Goal: Information Seeking & Learning: Learn about a topic

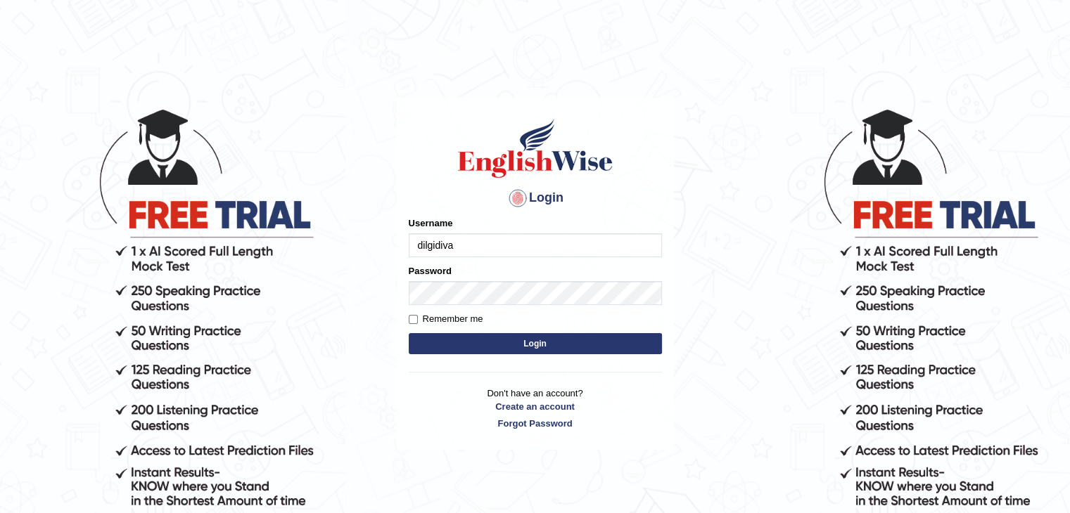
type input "dilgidiva"
click at [409, 333] on button "Login" at bounding box center [535, 343] width 253 height 21
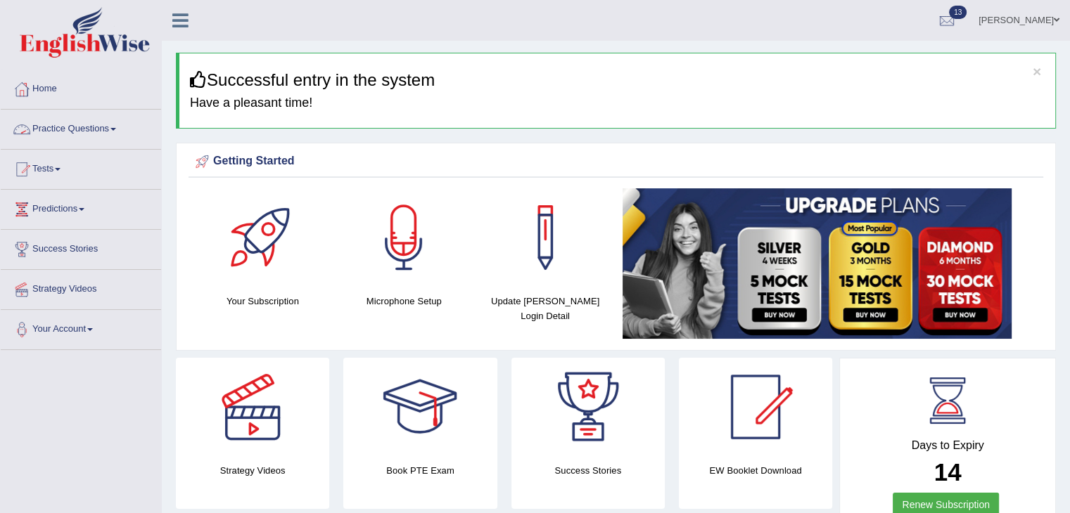
click at [79, 128] on link "Practice Questions" at bounding box center [81, 127] width 160 height 35
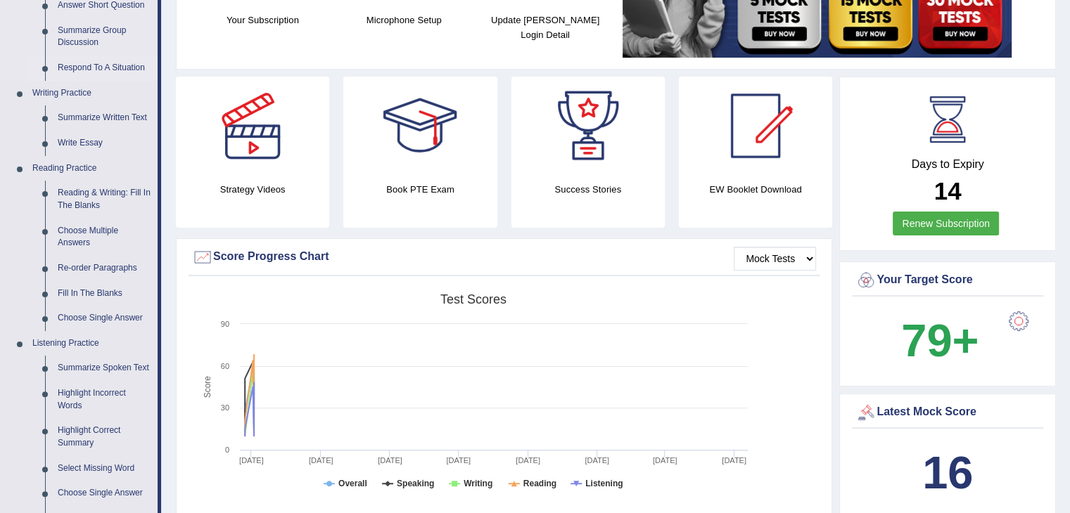
scroll to position [370, 0]
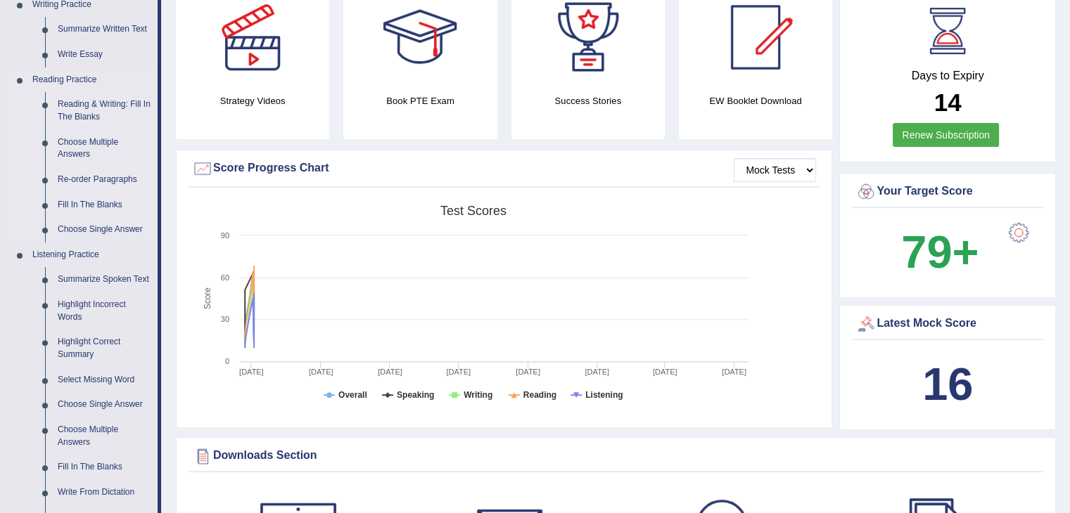
click at [98, 183] on link "Re-order Paragraphs" at bounding box center [104, 179] width 106 height 25
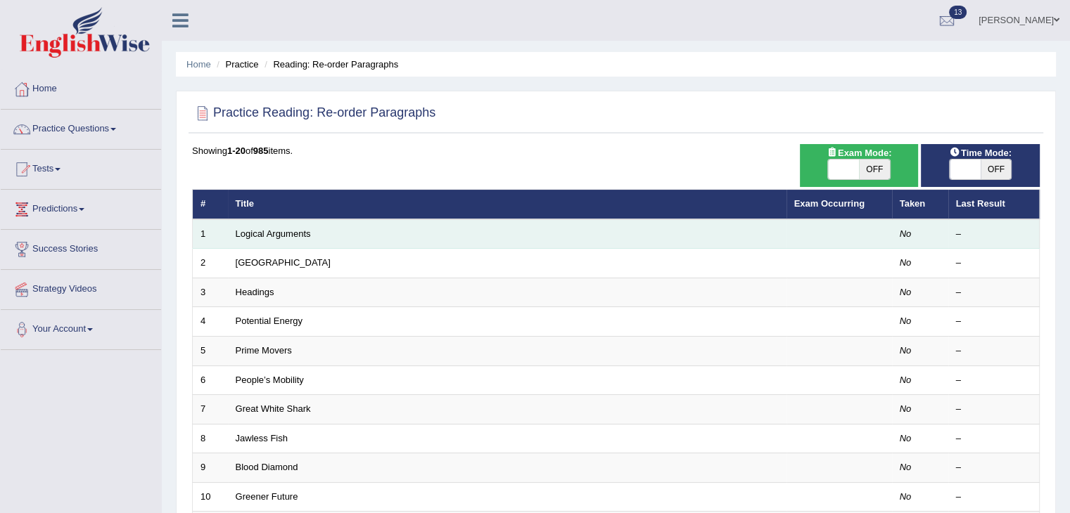
click at [264, 240] on td "Logical Arguments" at bounding box center [507, 234] width 558 height 30
click at [264, 237] on link "Logical Arguments" at bounding box center [273, 234] width 75 height 11
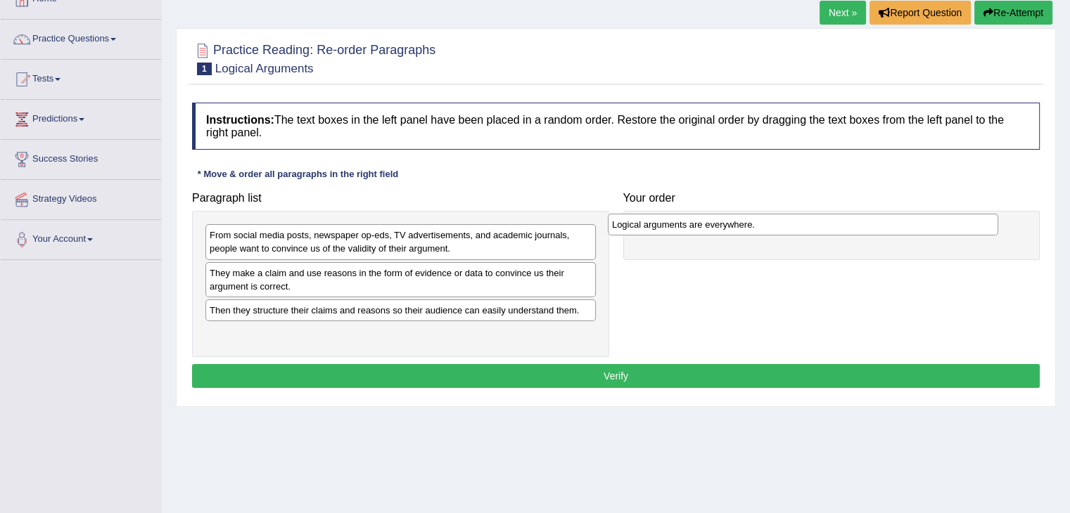
drag, startPoint x: 334, startPoint y: 311, endPoint x: 743, endPoint y: 228, distance: 416.9
click at [743, 228] on div "Logical arguments are everywhere." at bounding box center [803, 225] width 390 height 22
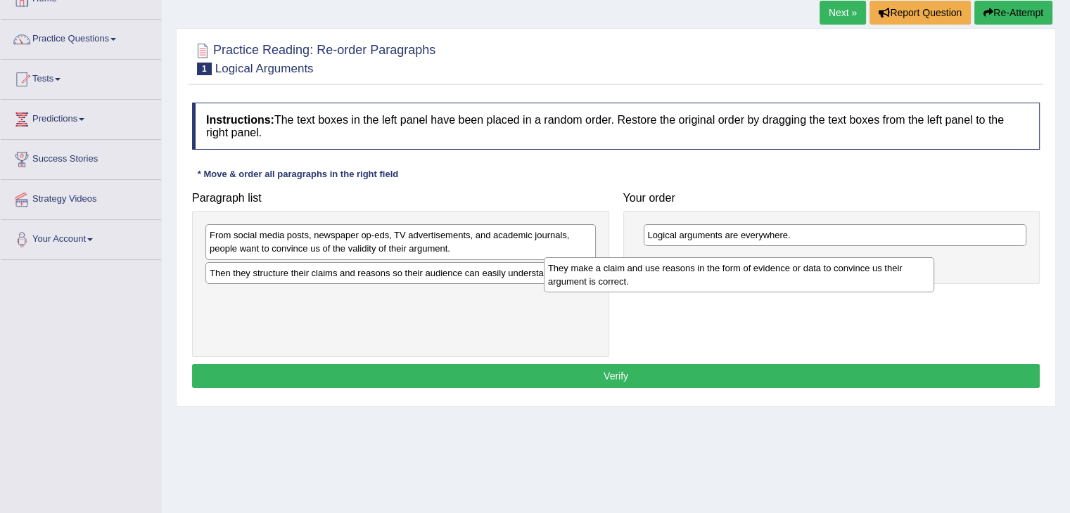
drag, startPoint x: 445, startPoint y: 289, endPoint x: 800, endPoint y: 273, distance: 354.8
click at [800, 273] on div "They make a claim and use reasons in the form of evidence or data to convince u…" at bounding box center [739, 274] width 390 height 35
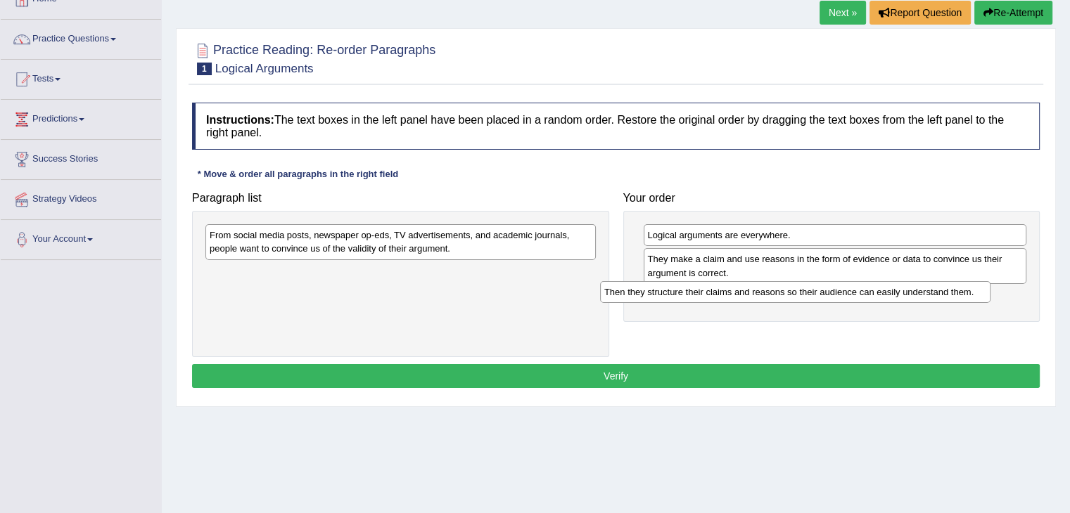
drag, startPoint x: 523, startPoint y: 279, endPoint x: 919, endPoint y: 299, distance: 396.4
click at [919, 299] on div "Then they structure their claims and reasons so their audience can easily under…" at bounding box center [795, 292] width 390 height 22
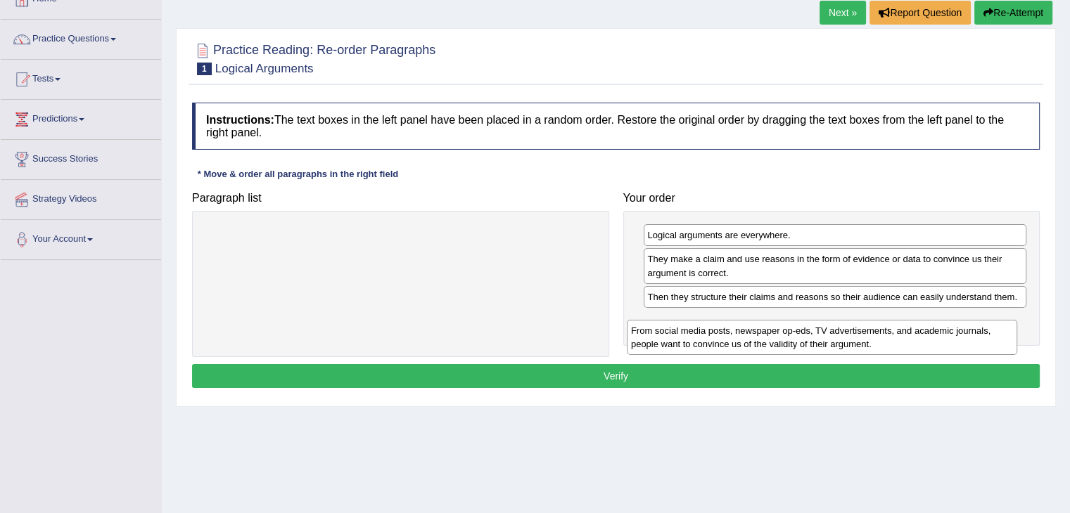
drag, startPoint x: 490, startPoint y: 251, endPoint x: 917, endPoint y: 345, distance: 437.0
click at [917, 345] on div "From social media posts, newspaper op-eds, TV advertisements, and academic jour…" at bounding box center [822, 337] width 390 height 35
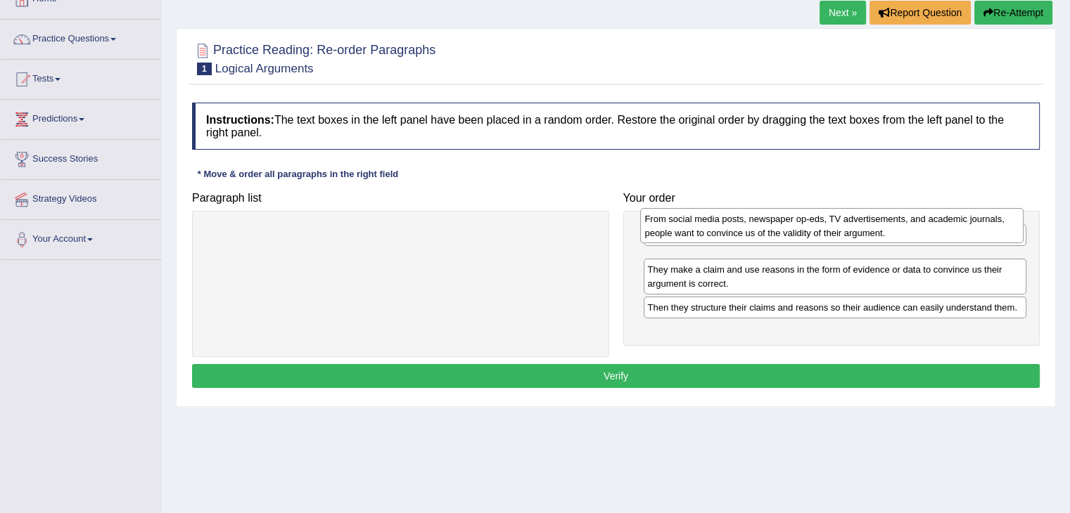
drag, startPoint x: 904, startPoint y: 338, endPoint x: 902, endPoint y: 234, distance: 103.4
click at [902, 234] on div "From social media posts, newspaper op-eds, TV advertisements, and academic jour…" at bounding box center [831, 225] width 383 height 35
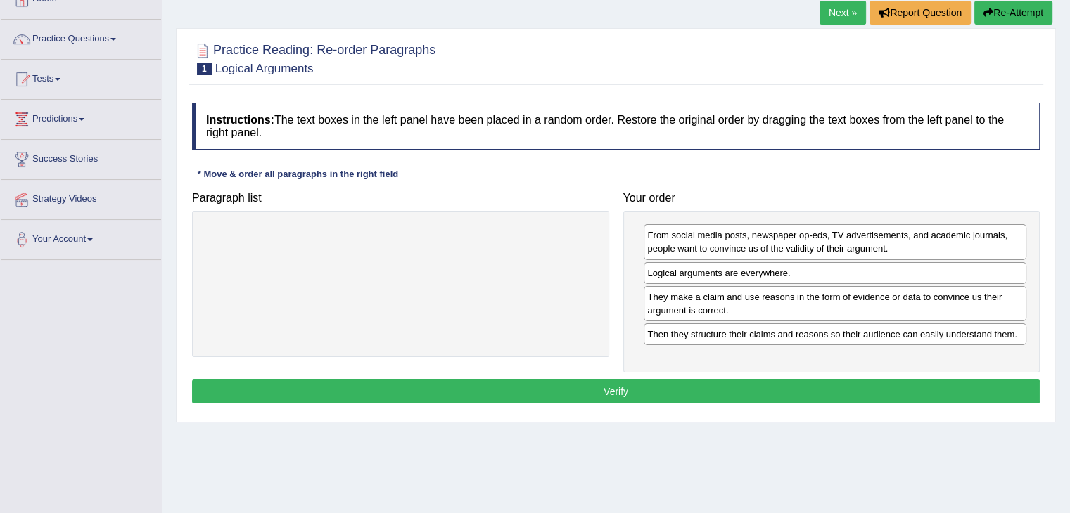
drag, startPoint x: 902, startPoint y: 234, endPoint x: 897, endPoint y: 267, distance: 32.7
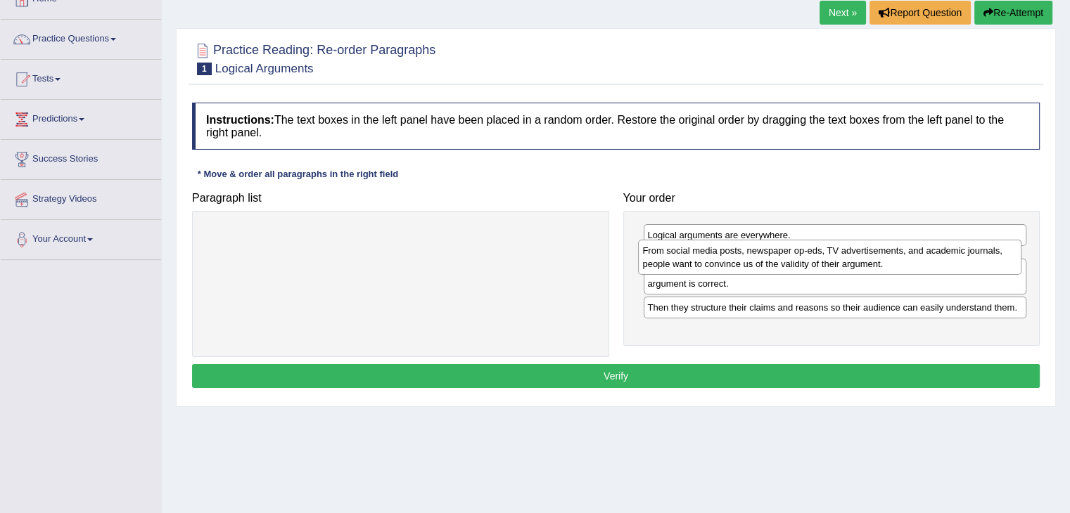
drag, startPoint x: 868, startPoint y: 240, endPoint x: 862, endPoint y: 255, distance: 16.5
click at [862, 255] on div "From social media posts, newspaper op-eds, TV advertisements, and academic jour…" at bounding box center [829, 257] width 383 height 35
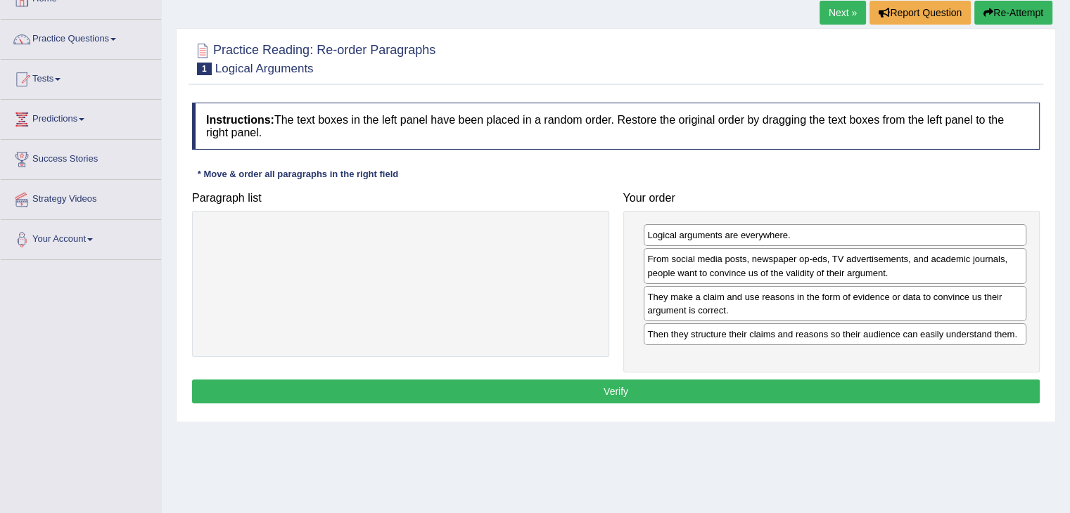
click at [826, 391] on button "Verify" at bounding box center [615, 392] width 847 height 24
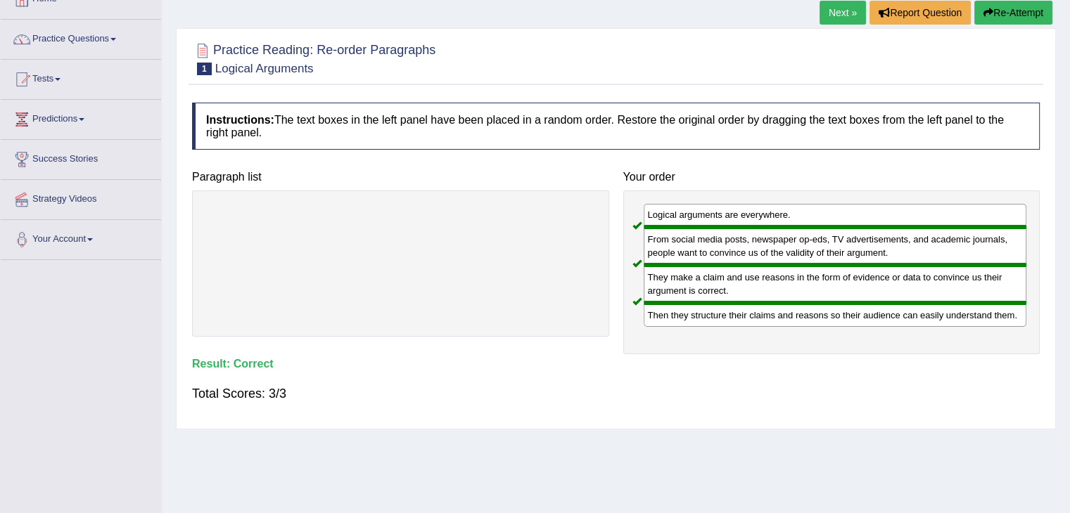
click at [833, 13] on link "Next »" at bounding box center [842, 13] width 46 height 24
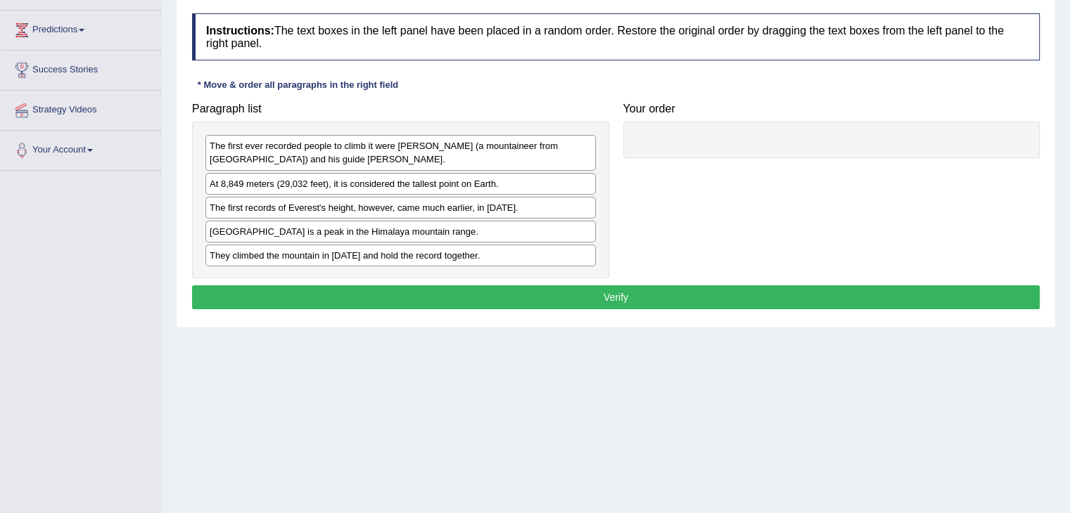
scroll to position [184, 0]
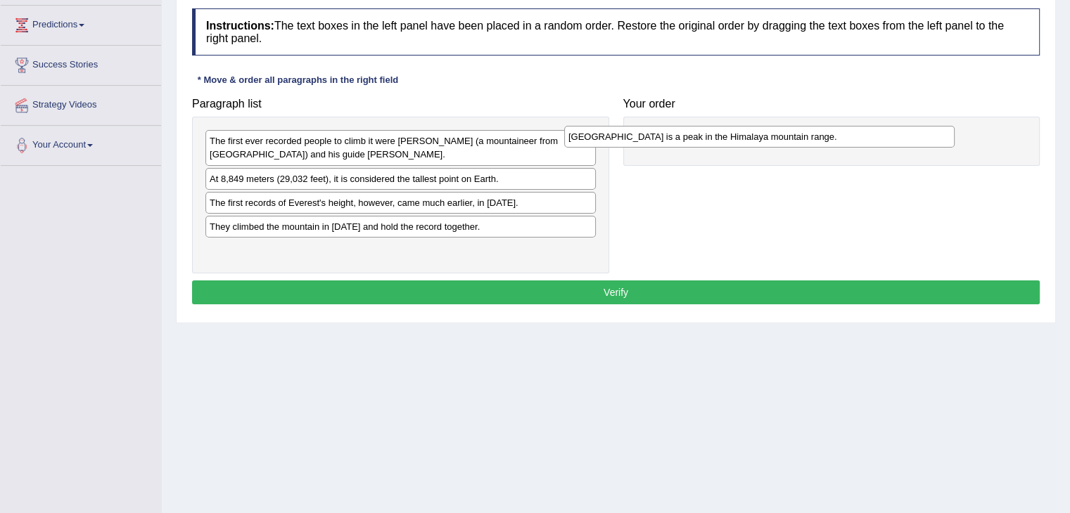
drag, startPoint x: 409, startPoint y: 227, endPoint x: 809, endPoint y: 165, distance: 404.3
click at [809, 148] on div "Mount Everest is a peak in the Himalaya mountain range." at bounding box center [759, 137] width 390 height 22
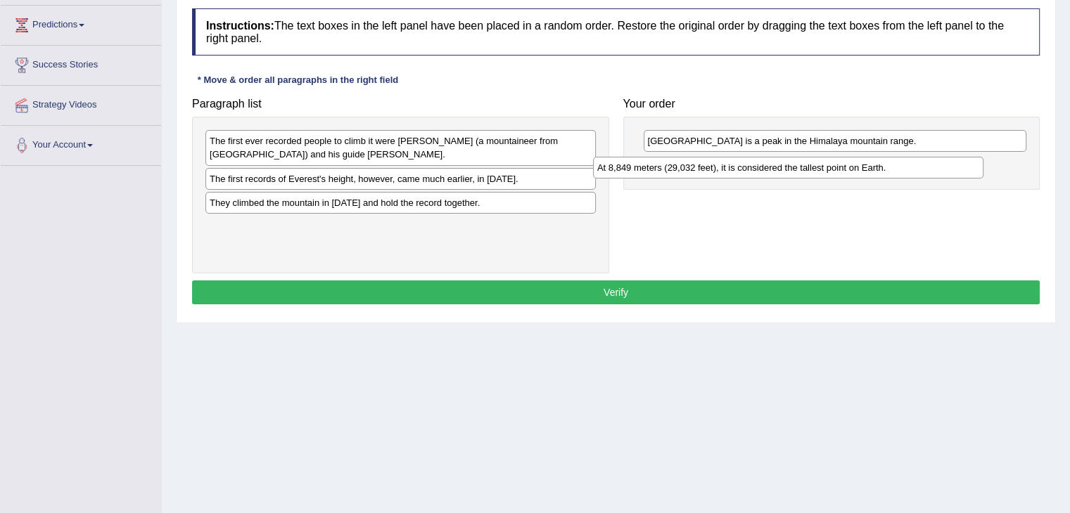
drag, startPoint x: 459, startPoint y: 181, endPoint x: 850, endPoint y: 171, distance: 391.1
click at [850, 171] on div "At 8,849 meters (29,032 feet), it is considered the tallest point on Earth." at bounding box center [788, 168] width 390 height 22
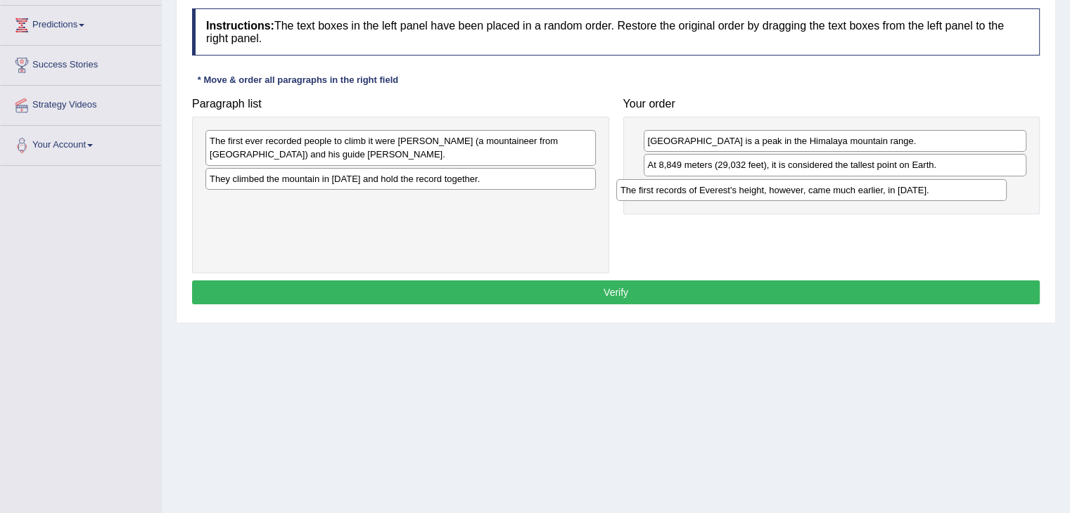
drag, startPoint x: 492, startPoint y: 181, endPoint x: 901, endPoint y: 192, distance: 409.4
click at [901, 192] on div "The first records of Everest's height, however, came much earlier, in 1856." at bounding box center [811, 190] width 390 height 22
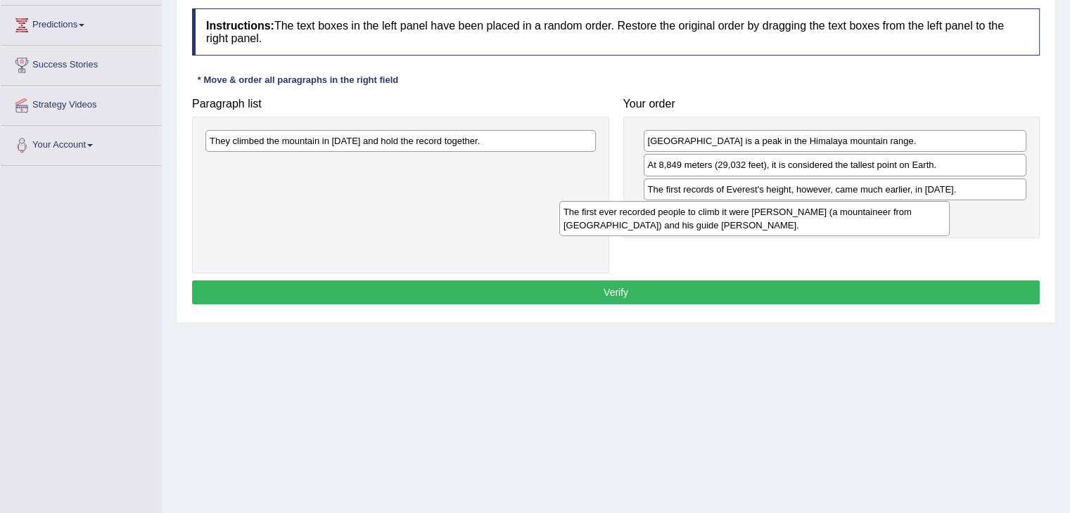
drag, startPoint x: 445, startPoint y: 158, endPoint x: 802, endPoint y: 232, distance: 364.8
click at [802, 232] on div "The first ever recorded people to climb it were Edmund Hillary (a mountaineer f…" at bounding box center [754, 218] width 390 height 35
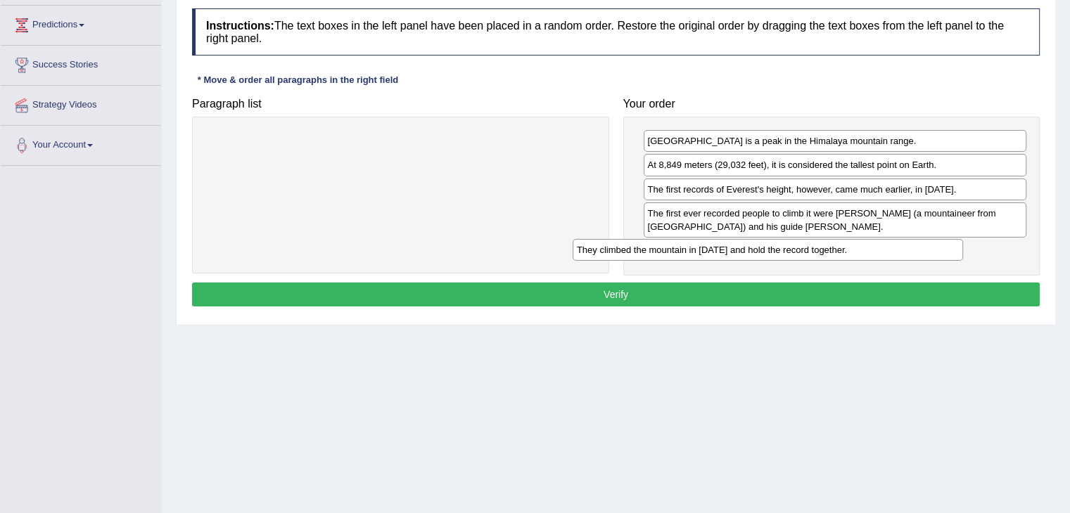
drag, startPoint x: 444, startPoint y: 148, endPoint x: 811, endPoint y: 257, distance: 382.9
click at [811, 257] on div "They climbed the mountain in 1953 and hold the record together." at bounding box center [767, 250] width 390 height 22
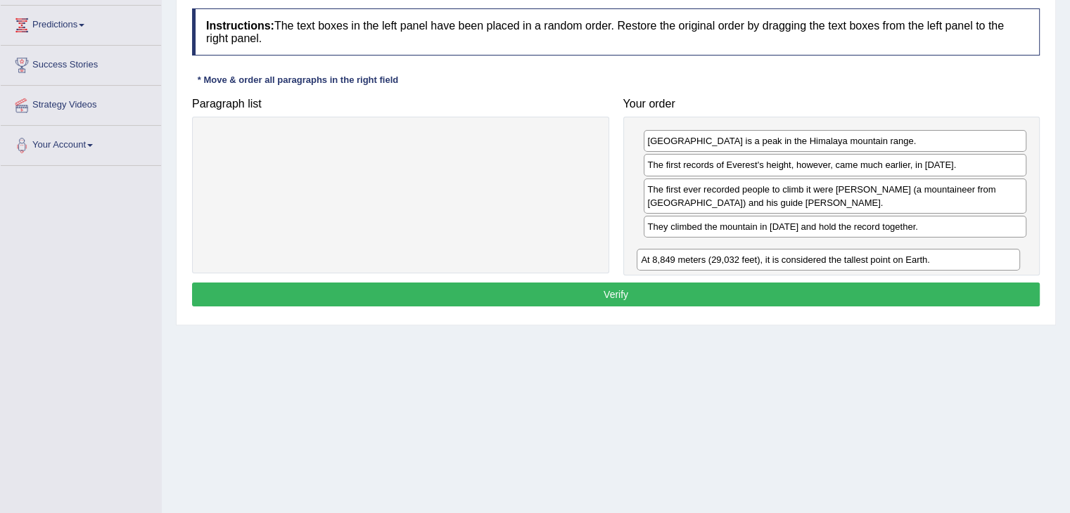
drag, startPoint x: 833, startPoint y: 169, endPoint x: 827, endPoint y: 265, distance: 95.8
click at [827, 265] on div "At 8,849 meters (29,032 feet), it is considered the tallest point on Earth." at bounding box center [827, 260] width 383 height 22
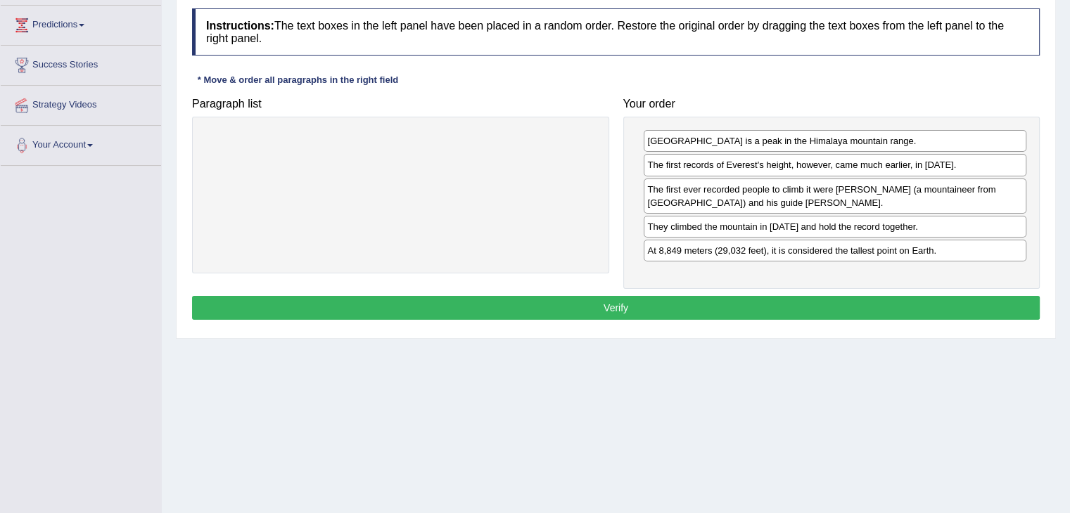
click at [686, 304] on button "Verify" at bounding box center [615, 308] width 847 height 24
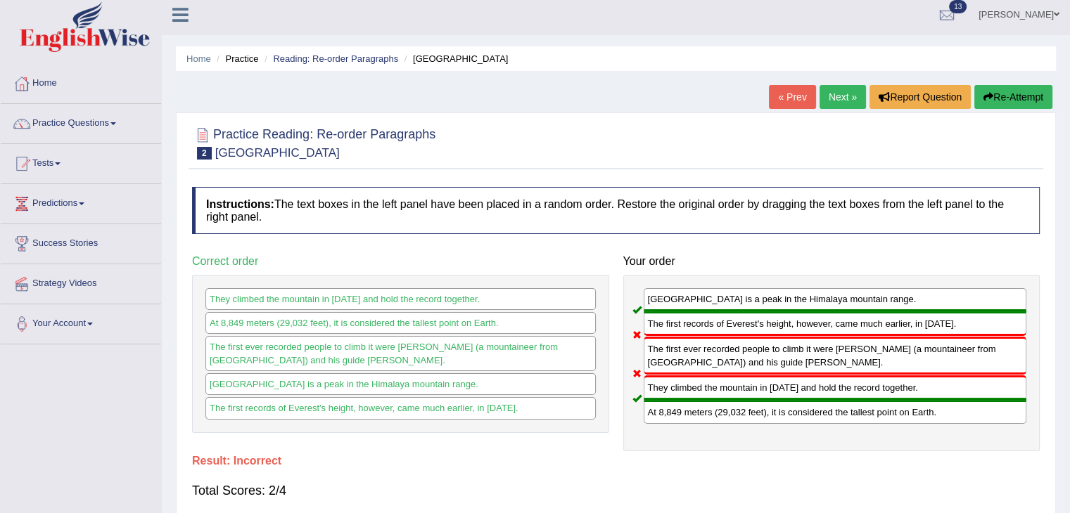
scroll to position [0, 0]
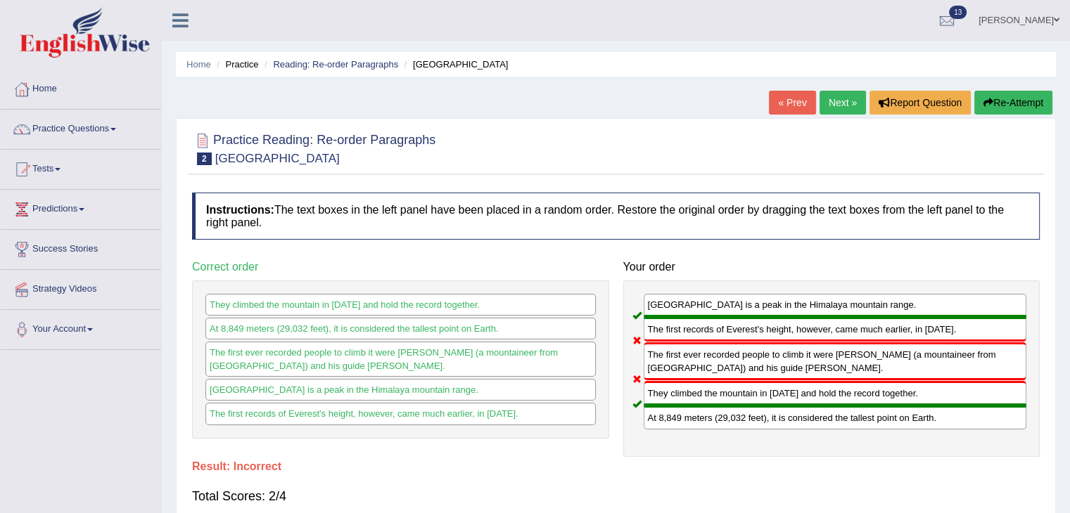
click at [833, 101] on link "Next »" at bounding box center [842, 103] width 46 height 24
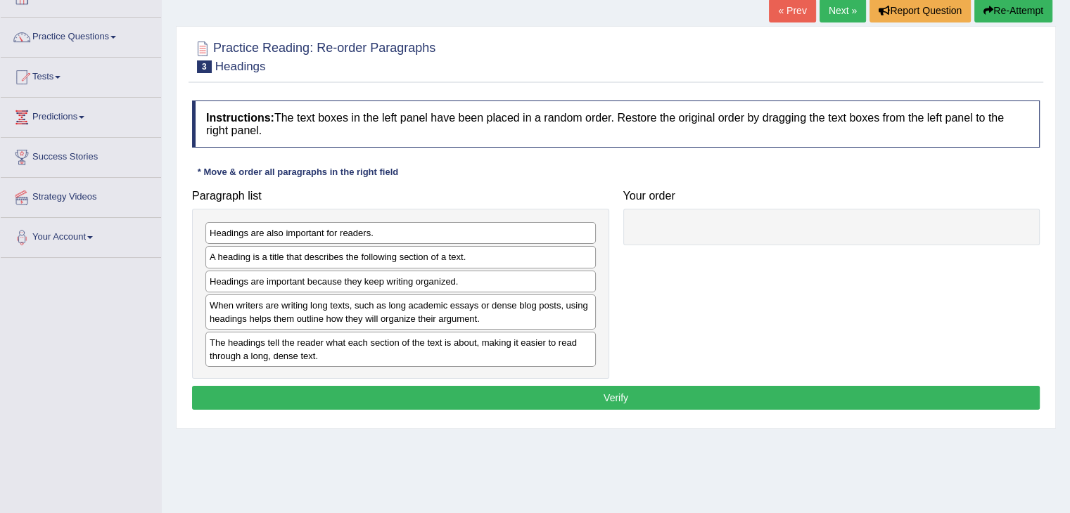
scroll to position [152, 0]
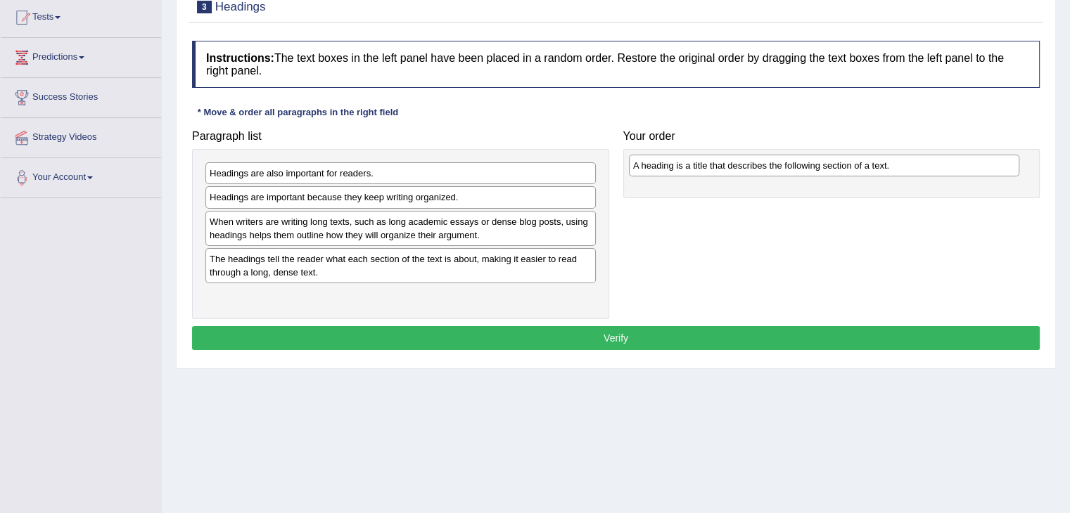
drag, startPoint x: 339, startPoint y: 195, endPoint x: 762, endPoint y: 164, distance: 424.5
click at [762, 164] on div "A heading is a title that describes the following section of a text." at bounding box center [824, 166] width 390 height 22
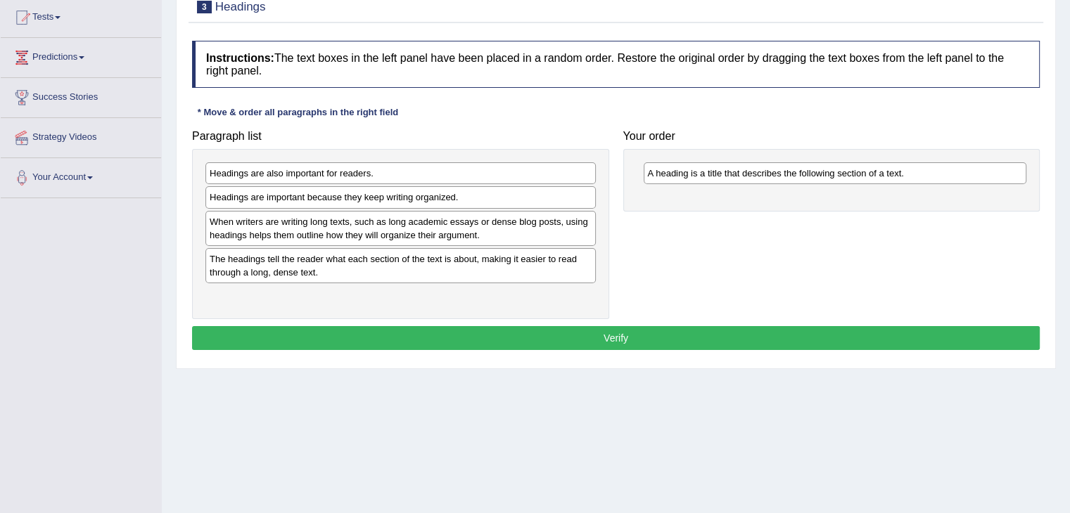
click at [443, 200] on div "Headings are important because they keep writing organized." at bounding box center [400, 197] width 390 height 22
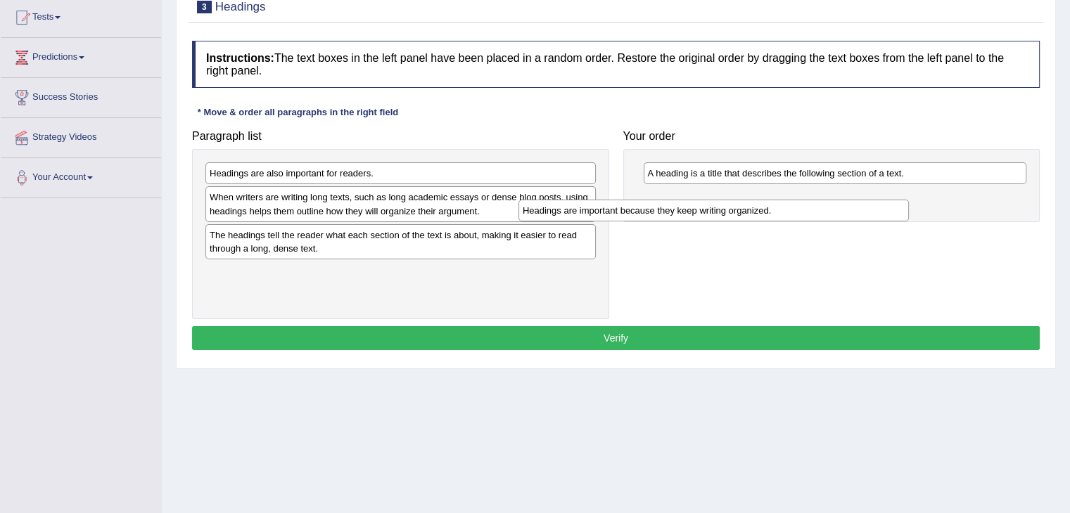
drag, startPoint x: 502, startPoint y: 205, endPoint x: 876, endPoint y: 205, distance: 374.1
click at [876, 205] on div "Headings are important because they keep writing organized." at bounding box center [713, 211] width 390 height 22
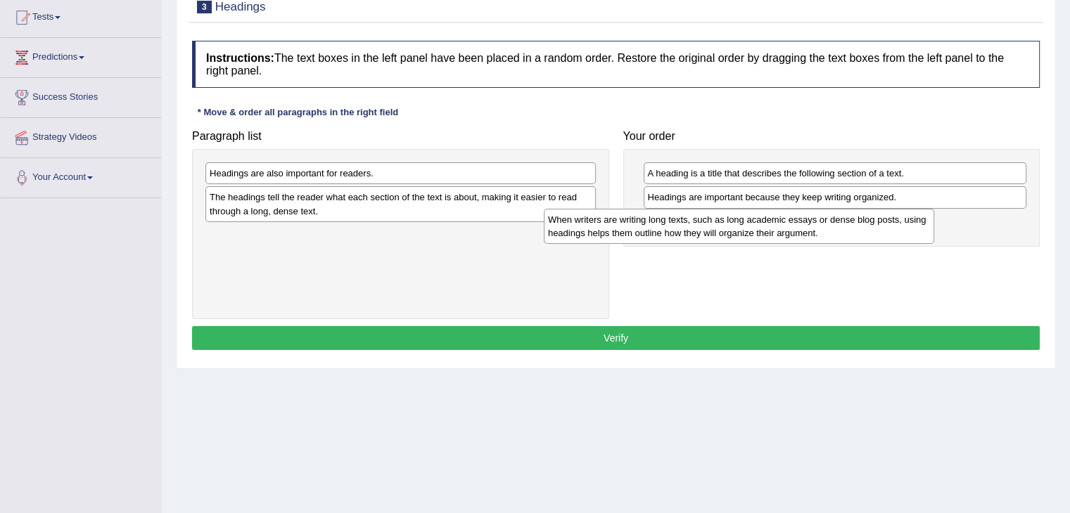
drag, startPoint x: 525, startPoint y: 209, endPoint x: 886, endPoint y: 229, distance: 362.0
click at [886, 229] on div "When writers are writing long texts, such as long academic essays or dense blog…" at bounding box center [739, 226] width 390 height 35
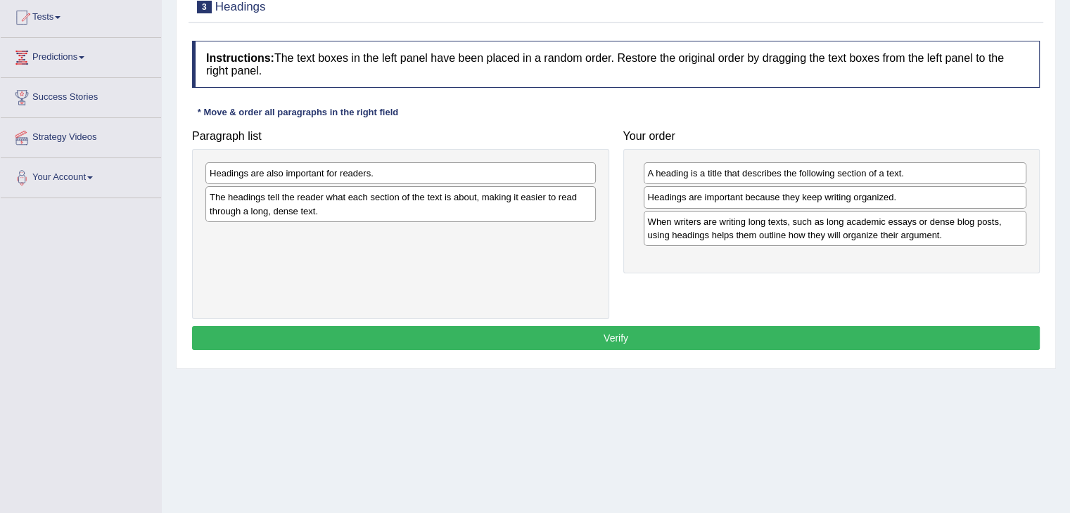
click at [528, 177] on div "Headings are also important for readers." at bounding box center [400, 173] width 390 height 22
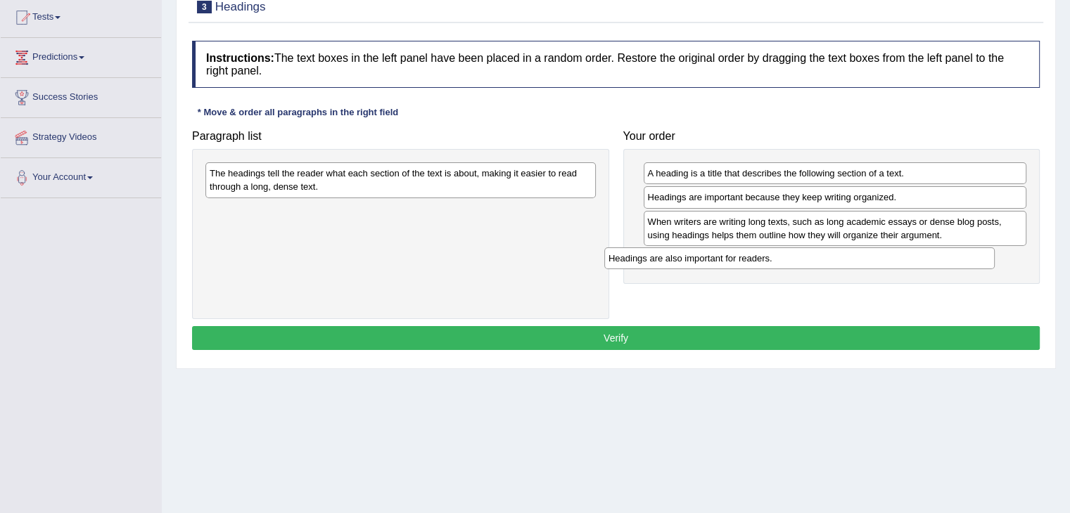
drag, startPoint x: 541, startPoint y: 178, endPoint x: 942, endPoint y: 262, distance: 408.9
click at [942, 262] on div "Headings are also important for readers." at bounding box center [799, 259] width 390 height 22
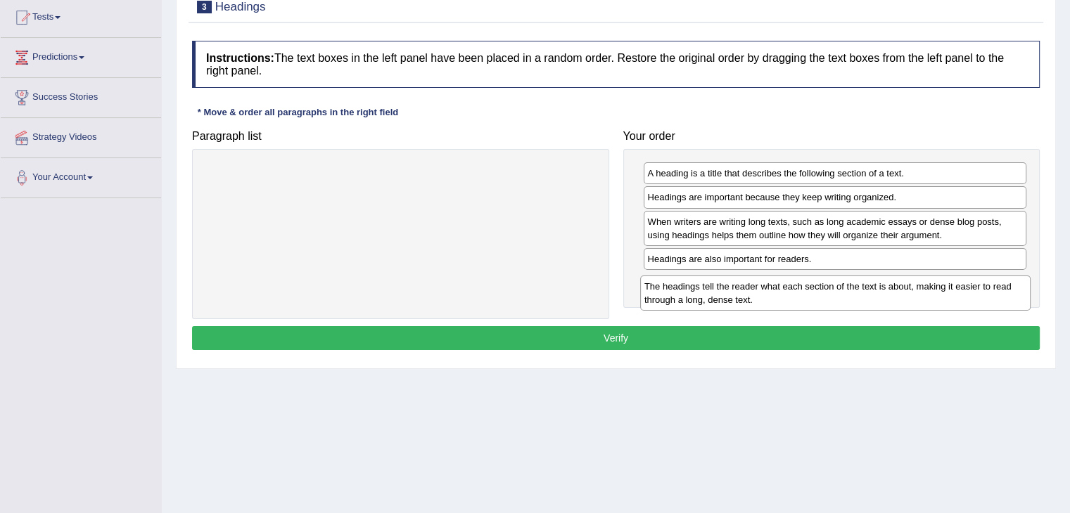
drag, startPoint x: 474, startPoint y: 177, endPoint x: 918, endPoint y: 290, distance: 458.1
click at [918, 290] on div "The headings tell the reader what each section of the text is about, making it …" at bounding box center [835, 293] width 390 height 35
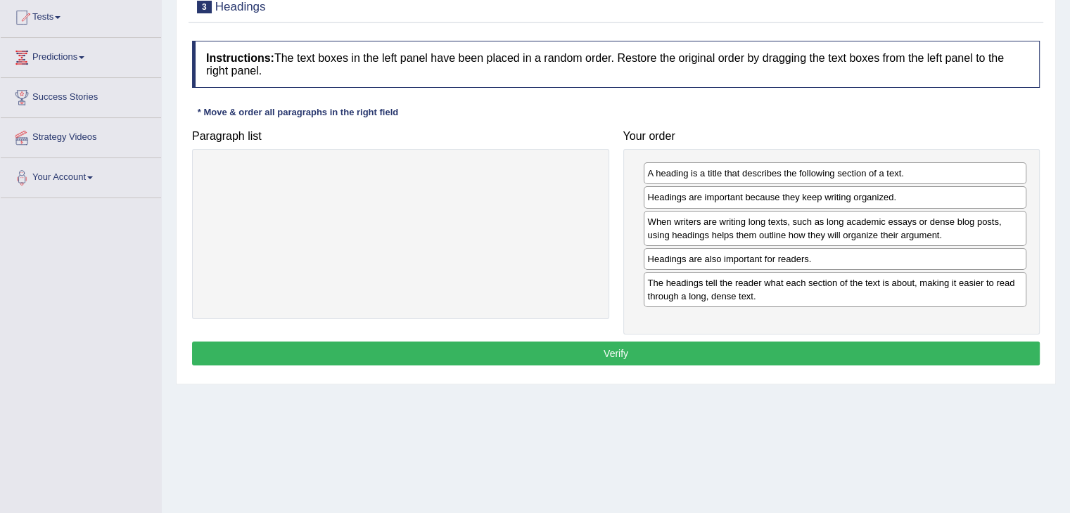
click at [549, 345] on button "Verify" at bounding box center [615, 354] width 847 height 24
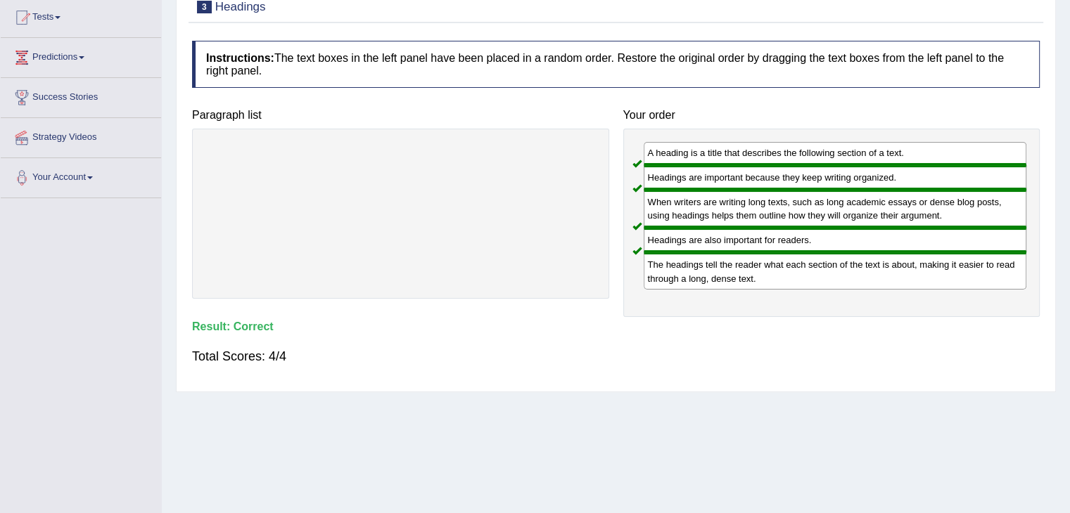
scroll to position [68, 0]
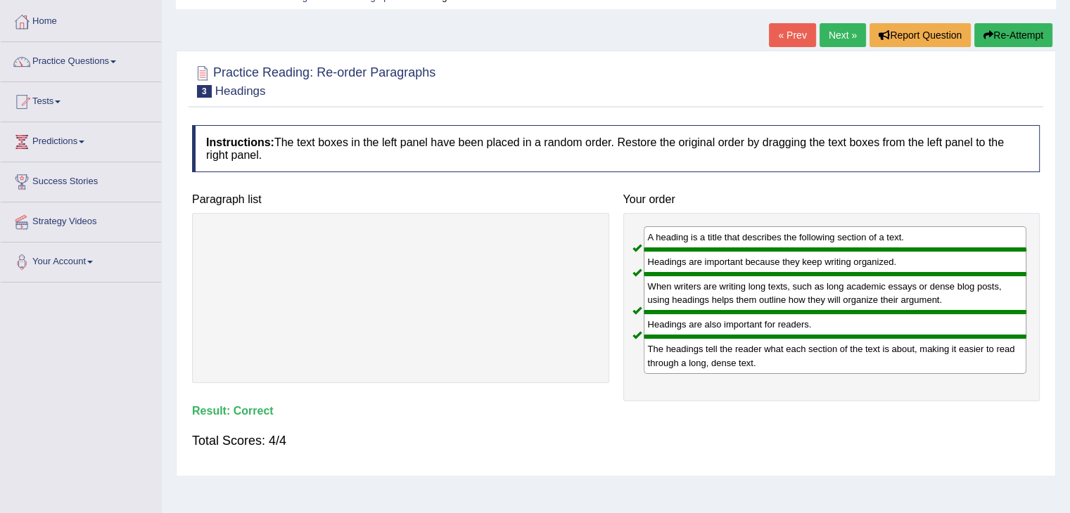
click at [831, 39] on link "Next »" at bounding box center [842, 35] width 46 height 24
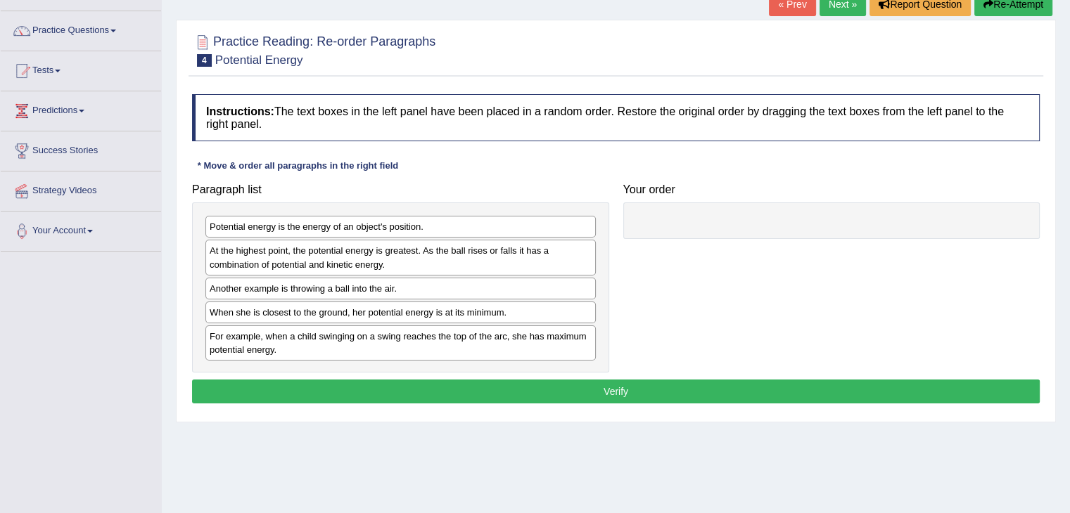
scroll to position [100, 0]
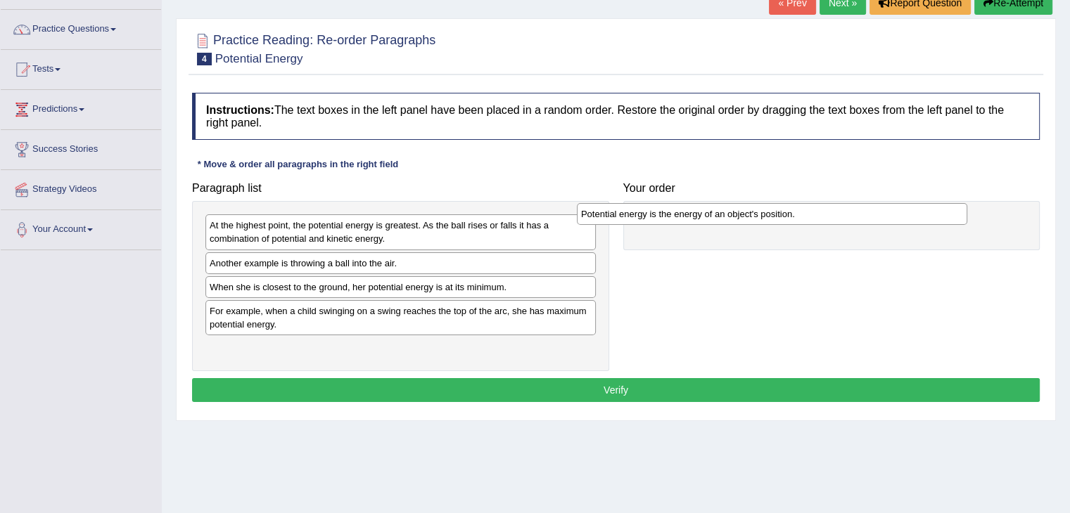
drag, startPoint x: 376, startPoint y: 224, endPoint x: 771, endPoint y: 222, distance: 394.5
click at [771, 222] on div "Potential energy is the energy of an object's position." at bounding box center [772, 214] width 390 height 22
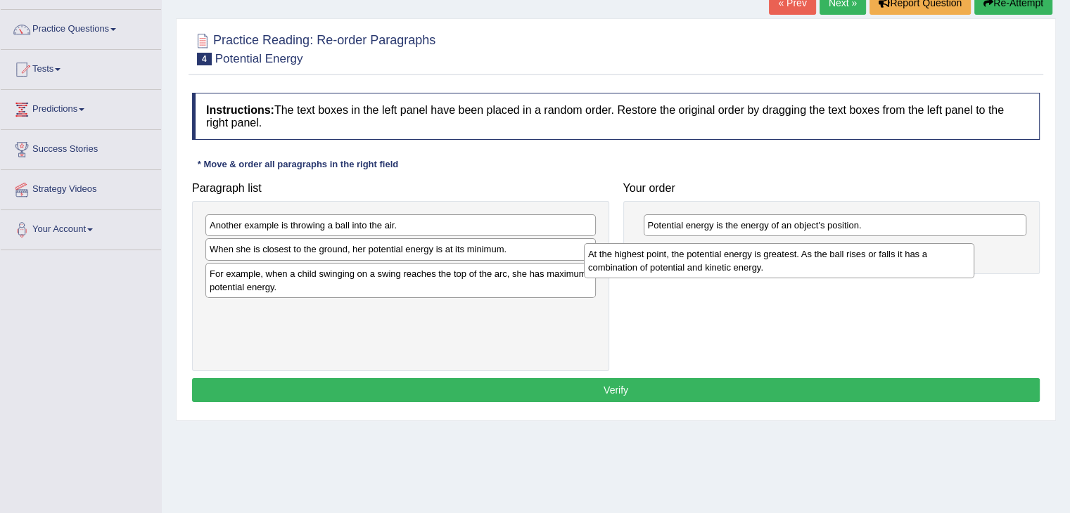
drag, startPoint x: 426, startPoint y: 237, endPoint x: 835, endPoint y: 262, distance: 410.0
click at [835, 262] on div "At the highest point, the potential energy is greatest. As the ball rises or fa…" at bounding box center [779, 260] width 390 height 35
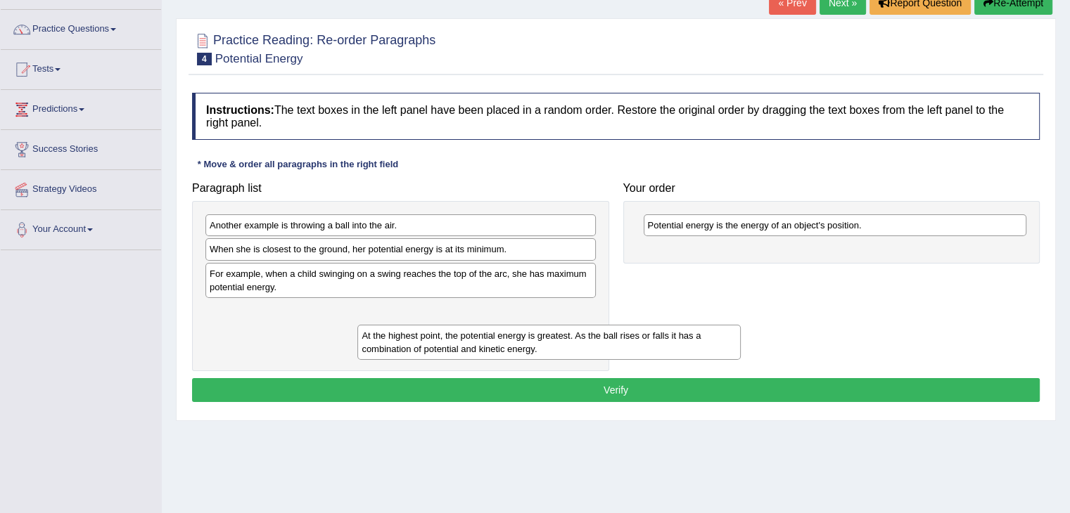
drag, startPoint x: 732, startPoint y: 259, endPoint x: 390, endPoint y: 337, distance: 350.6
click at [390, 337] on div "At the highest point, the potential energy is greatest. As the ball rises or fa…" at bounding box center [548, 342] width 383 height 35
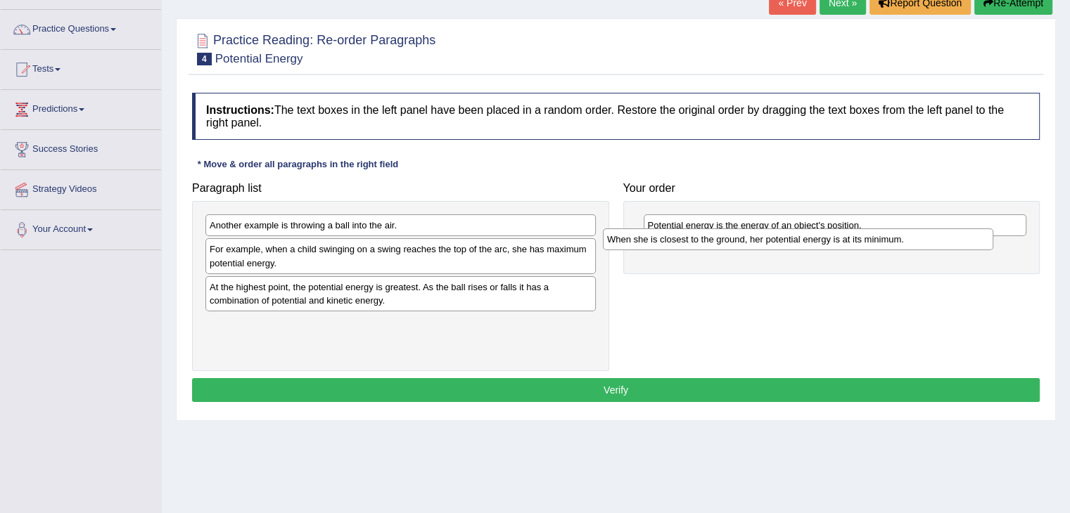
drag, startPoint x: 343, startPoint y: 248, endPoint x: 753, endPoint y: 236, distance: 410.1
click at [753, 236] on div "When she is closest to the ground, her potential energy is at its minimum." at bounding box center [798, 240] width 390 height 22
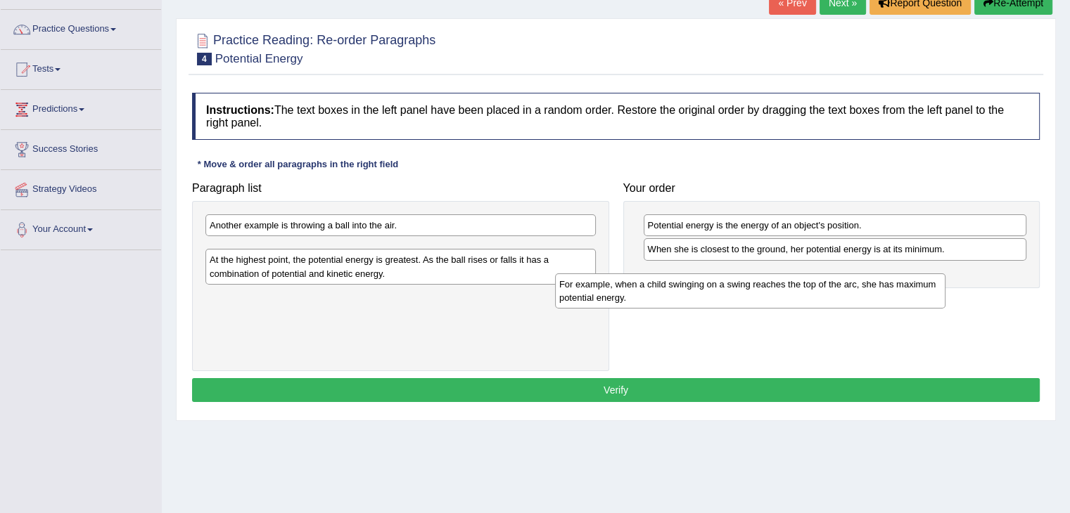
drag, startPoint x: 432, startPoint y: 269, endPoint x: 861, endPoint y: 293, distance: 429.7
click at [861, 293] on div "For example, when a child swinging on a swing reaches the top of the arc, she h…" at bounding box center [750, 291] width 390 height 35
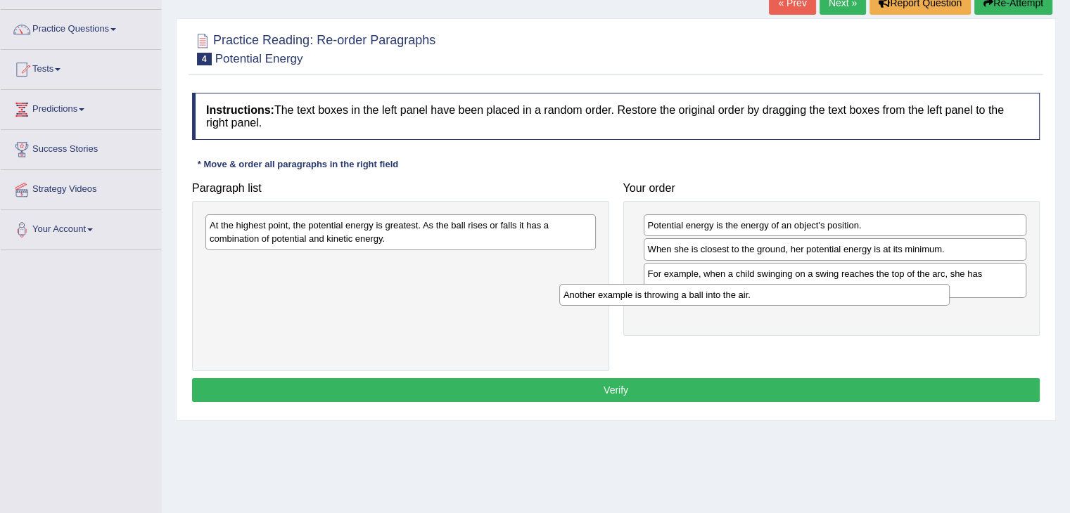
drag, startPoint x: 395, startPoint y: 226, endPoint x: 752, endPoint y: 296, distance: 363.3
click at [752, 296] on div "Another example is throwing a ball into the air." at bounding box center [754, 295] width 390 height 22
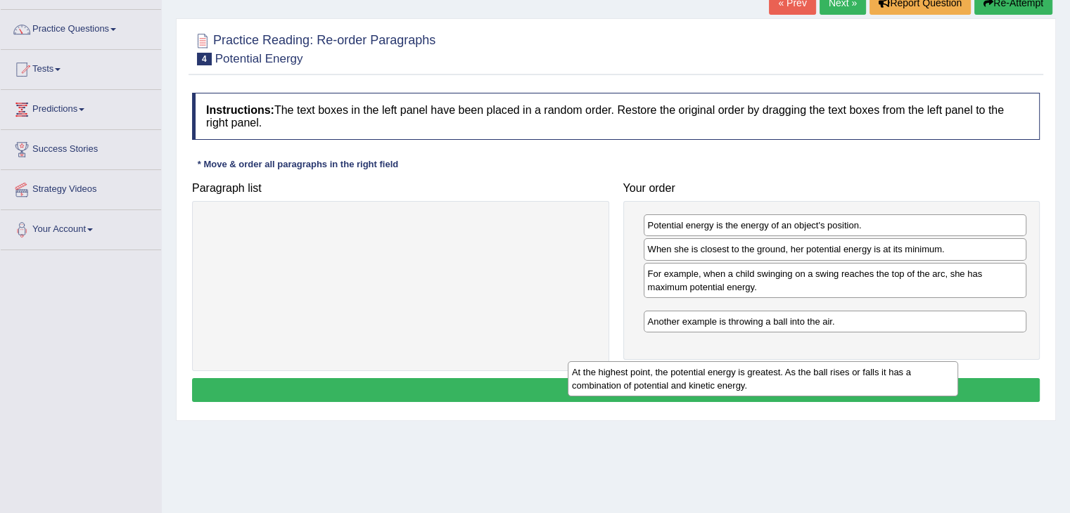
drag, startPoint x: 287, startPoint y: 225, endPoint x: 717, endPoint y: 347, distance: 447.2
click at [717, 361] on div "At the highest point, the potential energy is greatest. As the ball rises or fa…" at bounding box center [762, 378] width 390 height 35
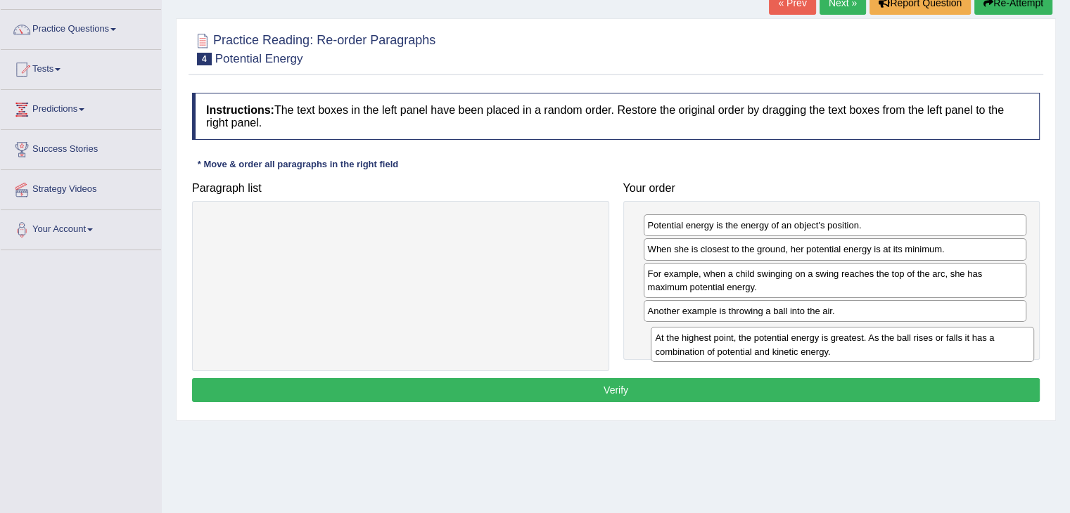
drag, startPoint x: 717, startPoint y: 319, endPoint x: 725, endPoint y: 347, distance: 29.2
click at [725, 347] on div "At the highest point, the potential energy is greatest. As the ball rises or fa…" at bounding box center [841, 344] width 383 height 35
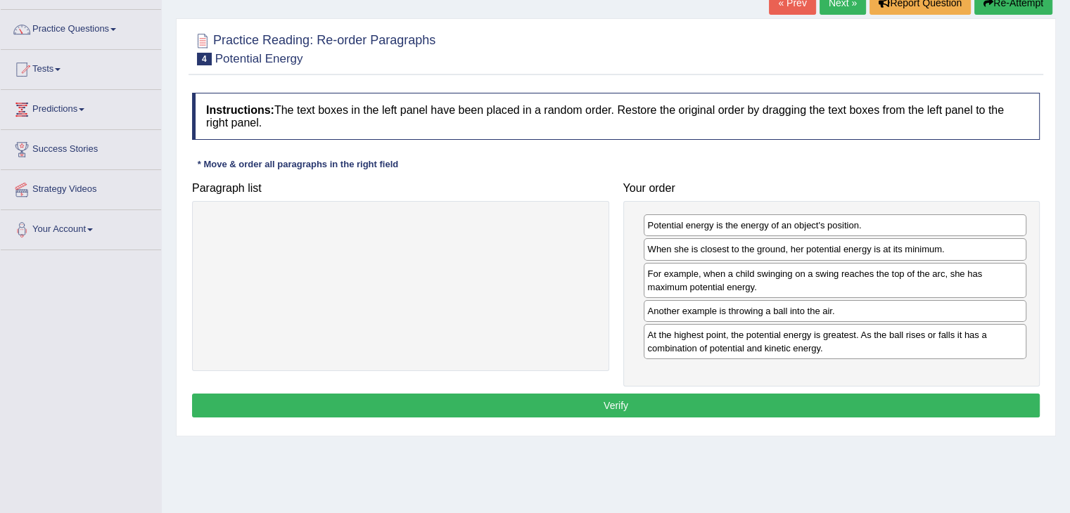
click at [674, 403] on button "Verify" at bounding box center [615, 406] width 847 height 24
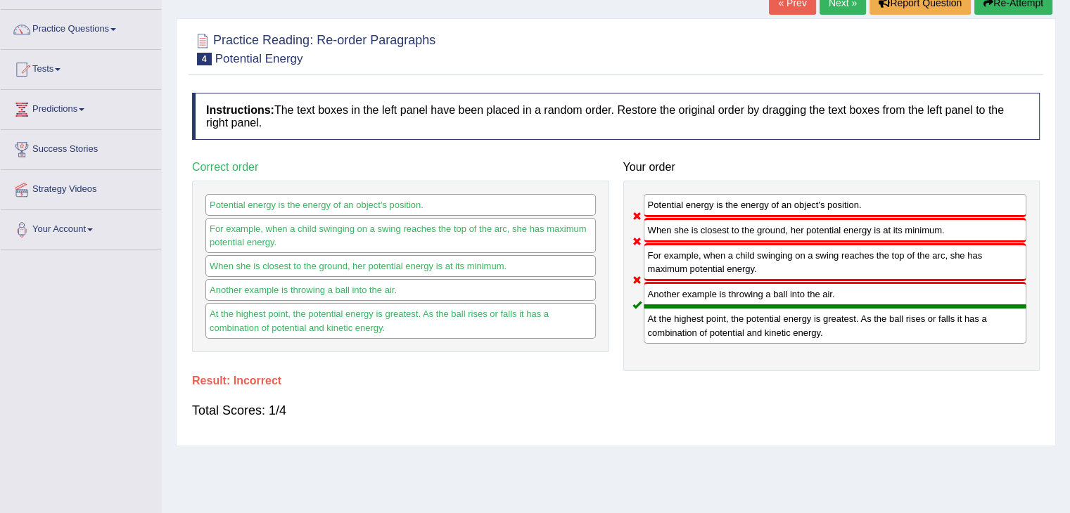
click at [1000, 7] on button "Re-Attempt" at bounding box center [1013, 3] width 78 height 24
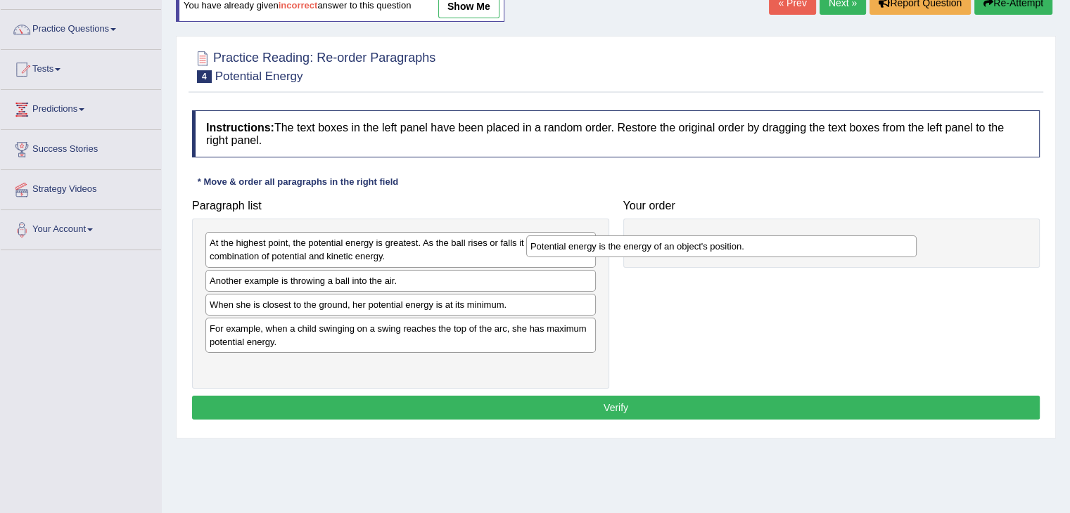
drag, startPoint x: 338, startPoint y: 244, endPoint x: 695, endPoint y: 237, distance: 356.6
click at [695, 237] on div "Potential energy is the energy of an object's position." at bounding box center [721, 247] width 390 height 22
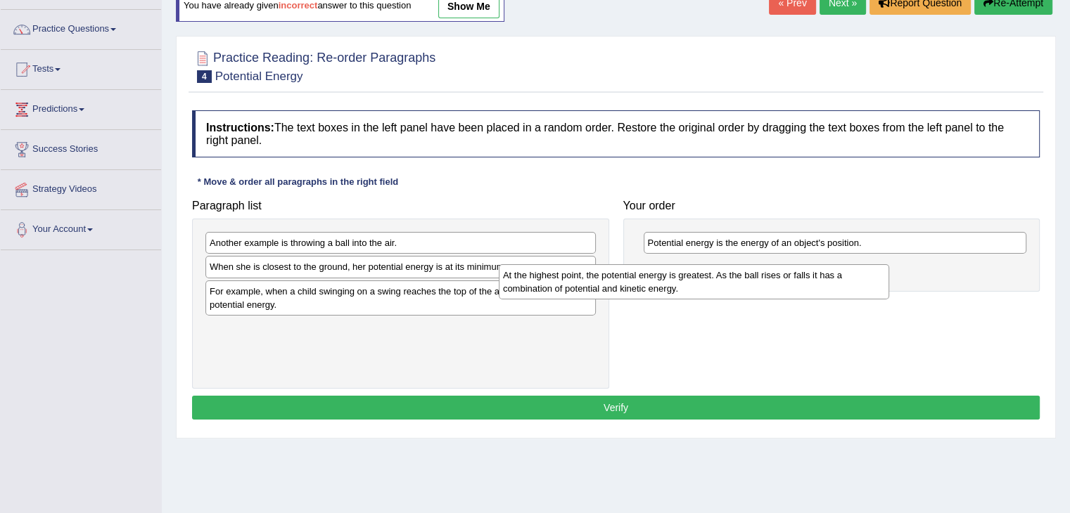
drag, startPoint x: 340, startPoint y: 251, endPoint x: 669, endPoint y: 281, distance: 330.4
click at [669, 281] on div "At the highest point, the potential energy is greatest. As the ball rises or fa…" at bounding box center [694, 281] width 390 height 35
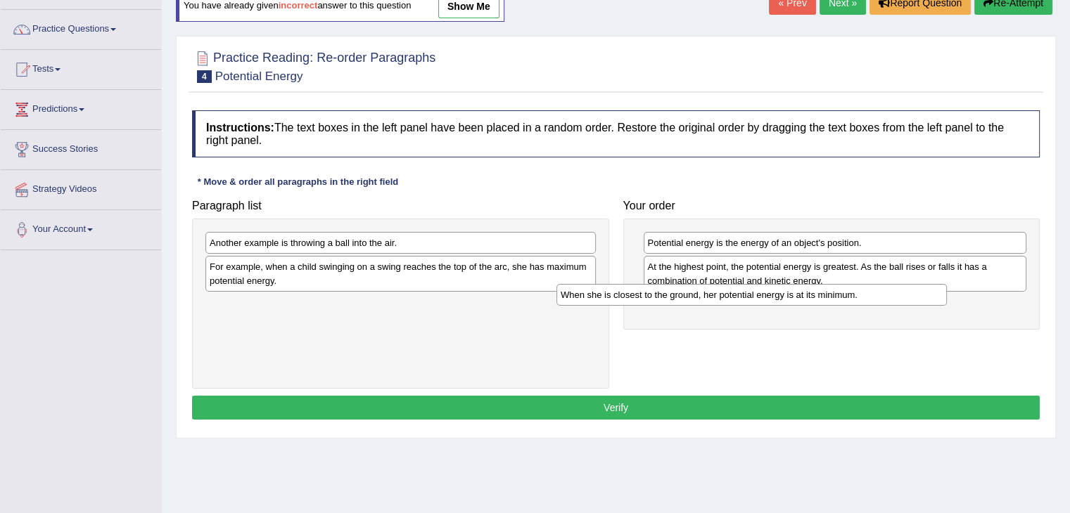
drag, startPoint x: 281, startPoint y: 267, endPoint x: 686, endPoint y: 302, distance: 407.3
click at [686, 302] on div "When she is closest to the ground, her potential energy is at its minimum." at bounding box center [751, 295] width 390 height 22
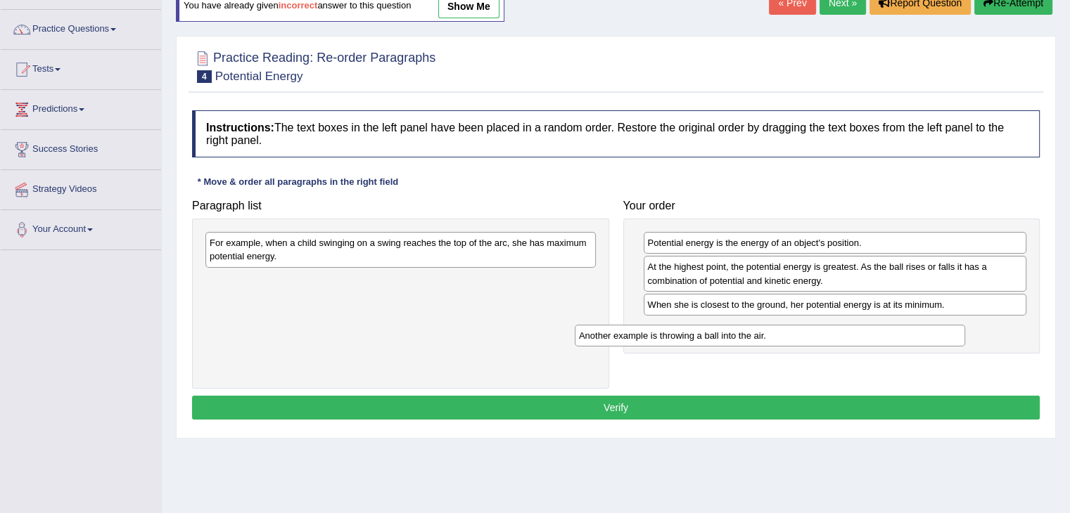
drag, startPoint x: 503, startPoint y: 245, endPoint x: 906, endPoint y: 340, distance: 413.3
click at [906, 340] on div "Another example is throwing a ball into the air." at bounding box center [770, 336] width 390 height 22
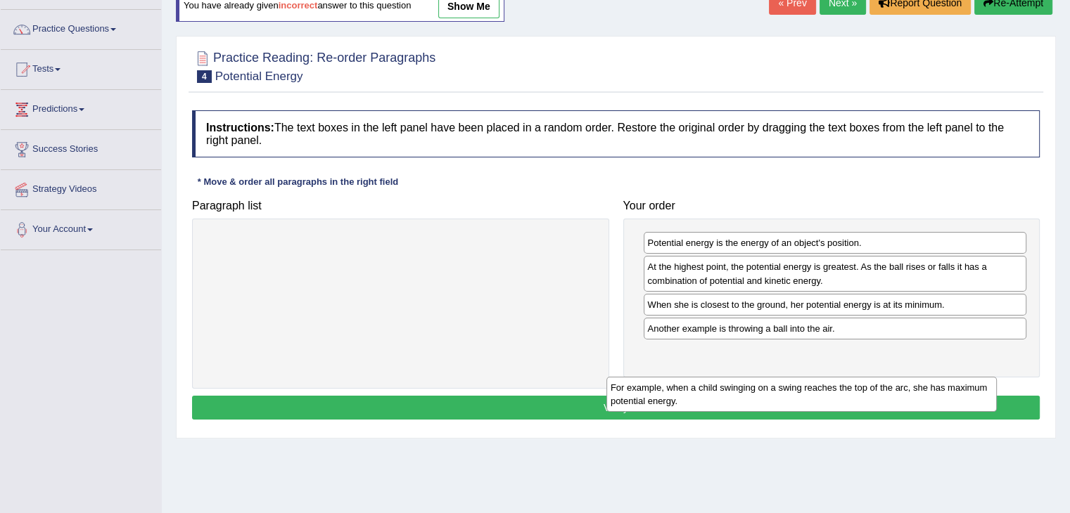
drag, startPoint x: 316, startPoint y: 262, endPoint x: 748, endPoint y: 394, distance: 451.6
click at [748, 394] on div "For example, when a child swinging on a swing reaches the top of the arc, she h…" at bounding box center [801, 394] width 390 height 35
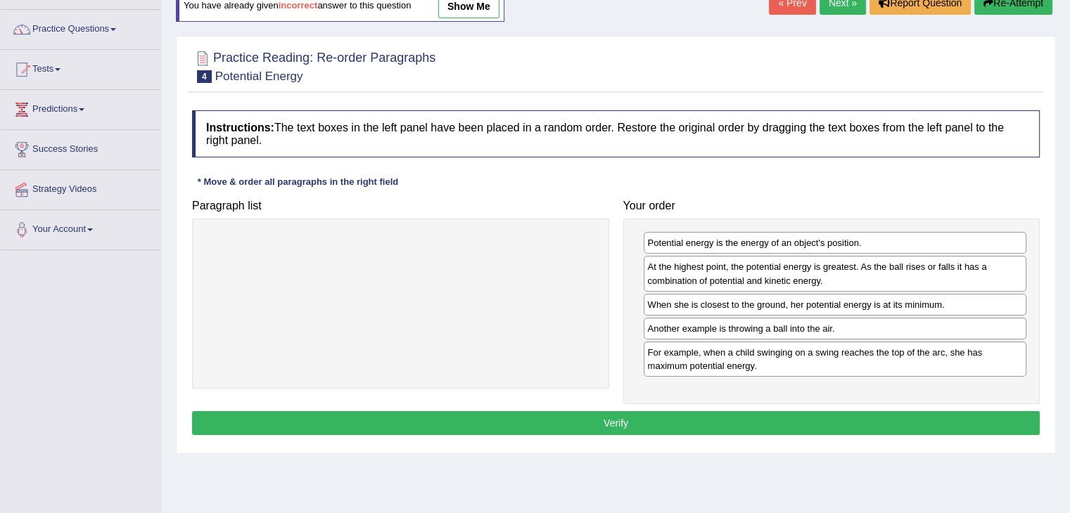
click at [627, 412] on button "Verify" at bounding box center [615, 423] width 847 height 24
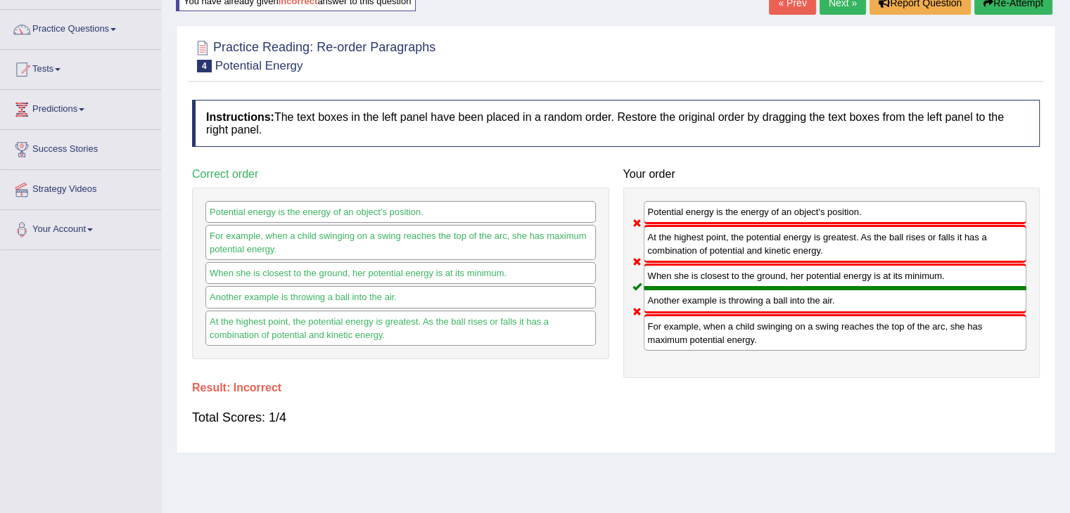
click at [989, 13] on button "Re-Attempt" at bounding box center [1013, 3] width 78 height 24
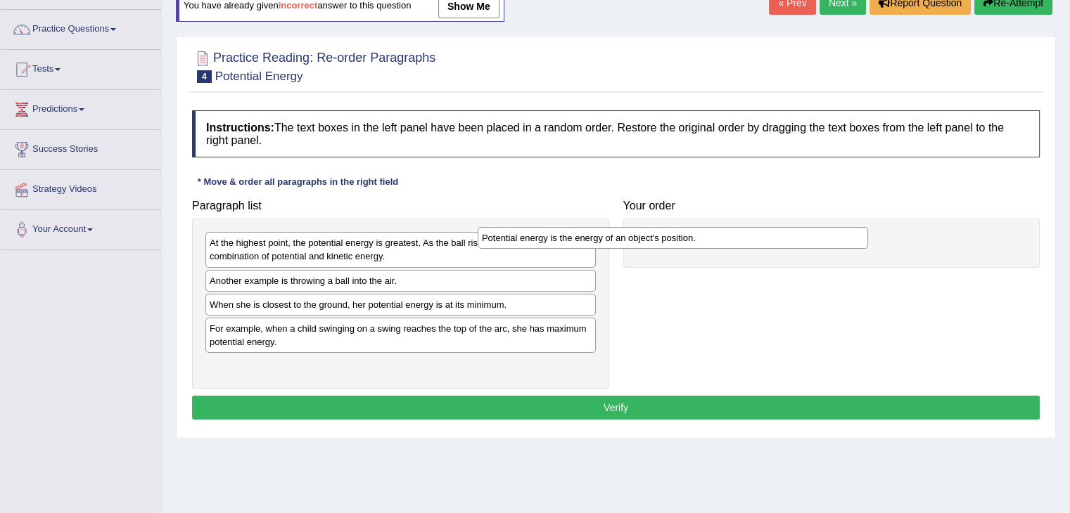
drag, startPoint x: 480, startPoint y: 244, endPoint x: 769, endPoint y: 238, distance: 288.4
click at [769, 238] on div "Potential energy is the energy of an object's position." at bounding box center [672, 238] width 390 height 22
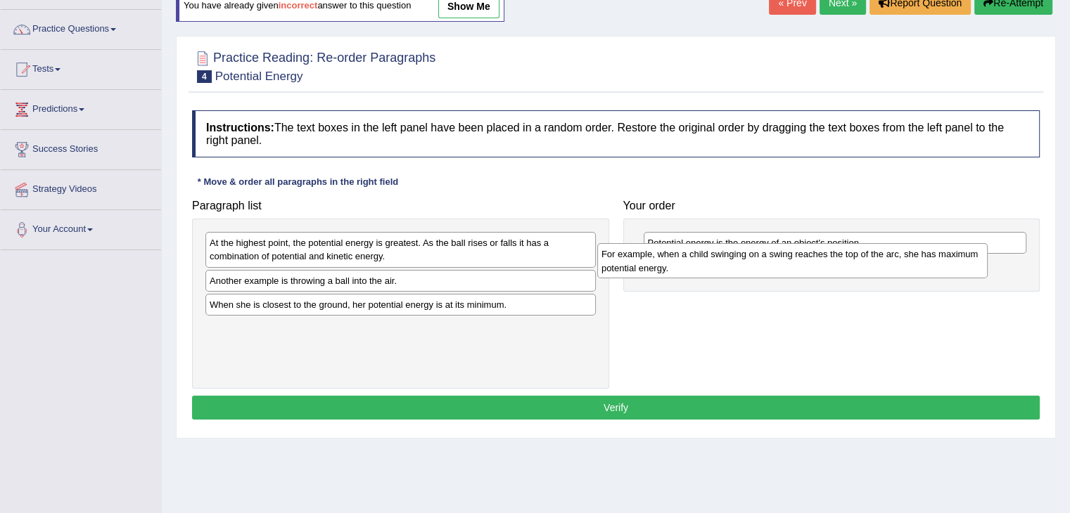
drag, startPoint x: 408, startPoint y: 336, endPoint x: 810, endPoint y: 279, distance: 406.2
click at [810, 278] on div "For example, when a child swinging on a swing reaches the top of the arc, she h…" at bounding box center [792, 260] width 390 height 35
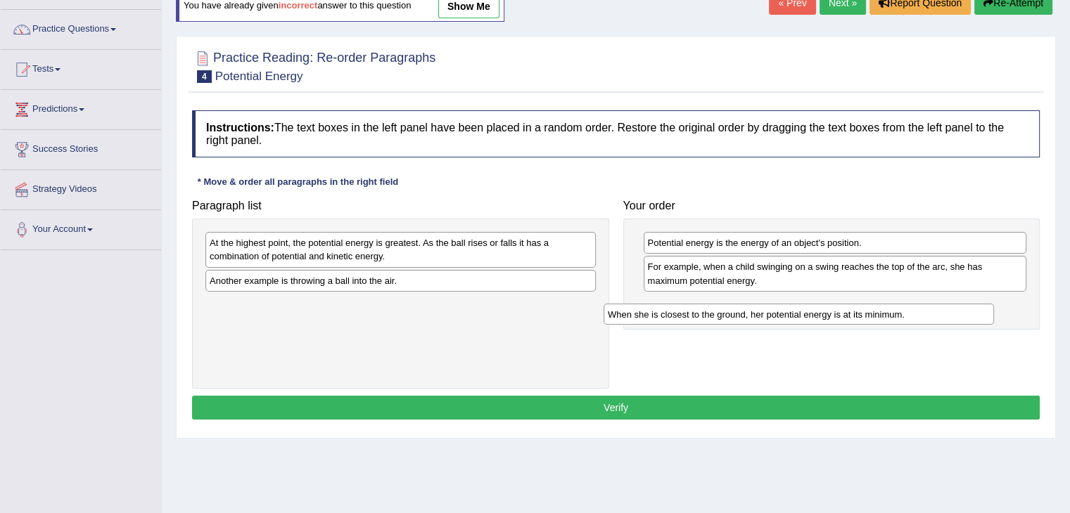
drag, startPoint x: 451, startPoint y: 308, endPoint x: 852, endPoint y: 327, distance: 402.0
click at [852, 326] on div "When she is closest to the ground, her potential energy is at its minimum." at bounding box center [798, 315] width 390 height 22
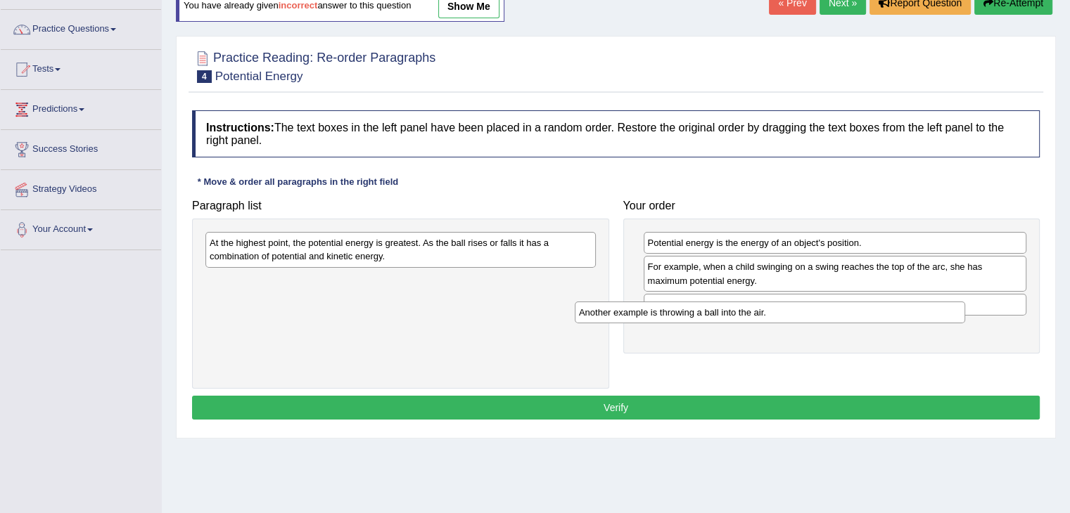
drag, startPoint x: 543, startPoint y: 282, endPoint x: 912, endPoint y: 315, distance: 370.7
click at [912, 315] on div "Another example is throwing a ball into the air." at bounding box center [770, 313] width 390 height 22
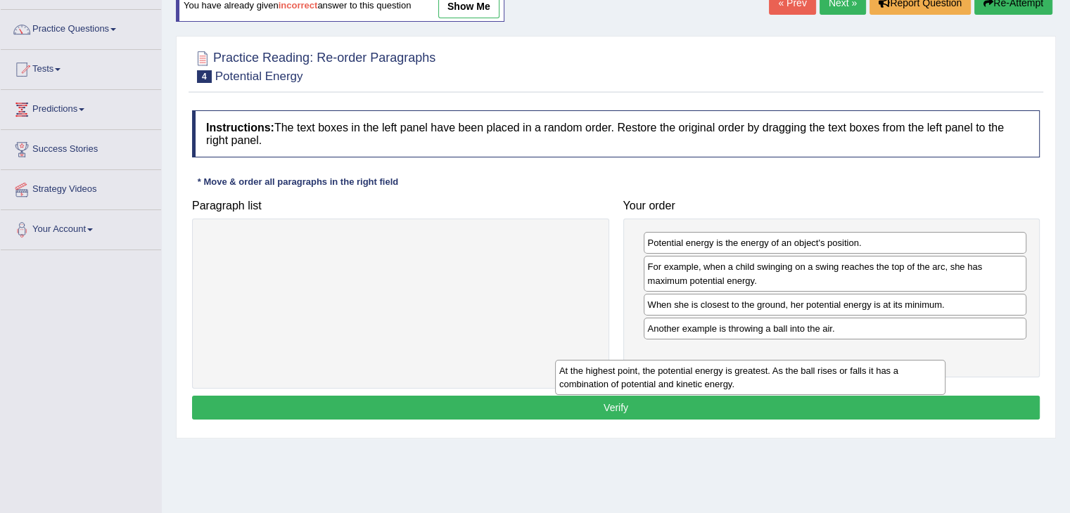
drag, startPoint x: 488, startPoint y: 245, endPoint x: 859, endPoint y: 392, distance: 398.4
click at [859, 392] on div "At the highest point, the potential energy is greatest. As the ball rises or fa…" at bounding box center [750, 377] width 390 height 35
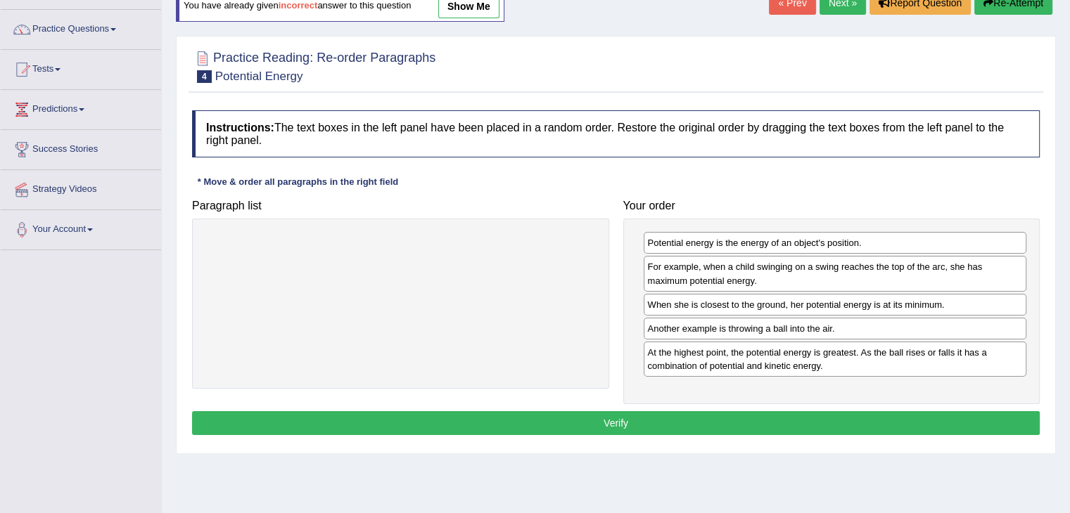
click at [667, 426] on button "Verify" at bounding box center [615, 423] width 847 height 24
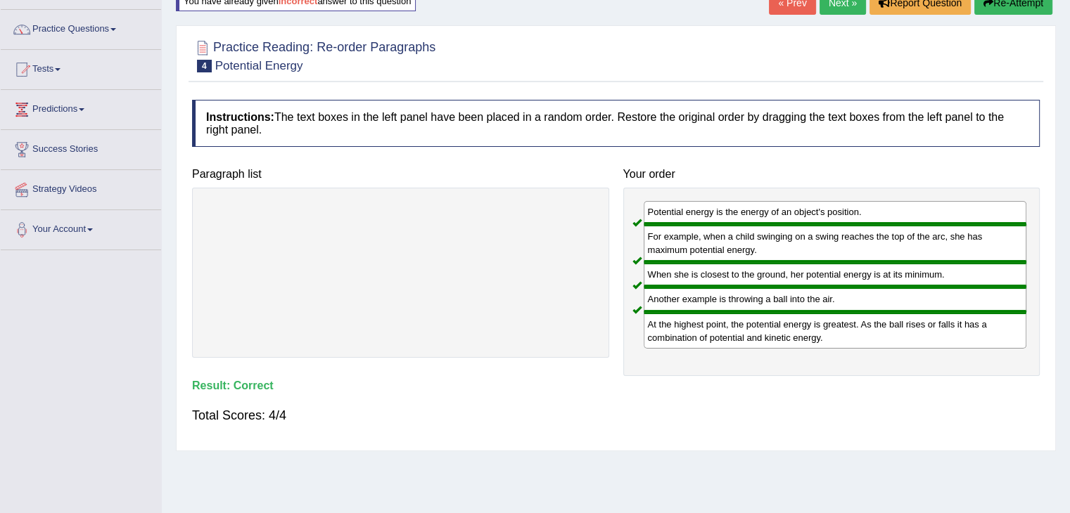
click at [830, 8] on link "Next »" at bounding box center [842, 3] width 46 height 24
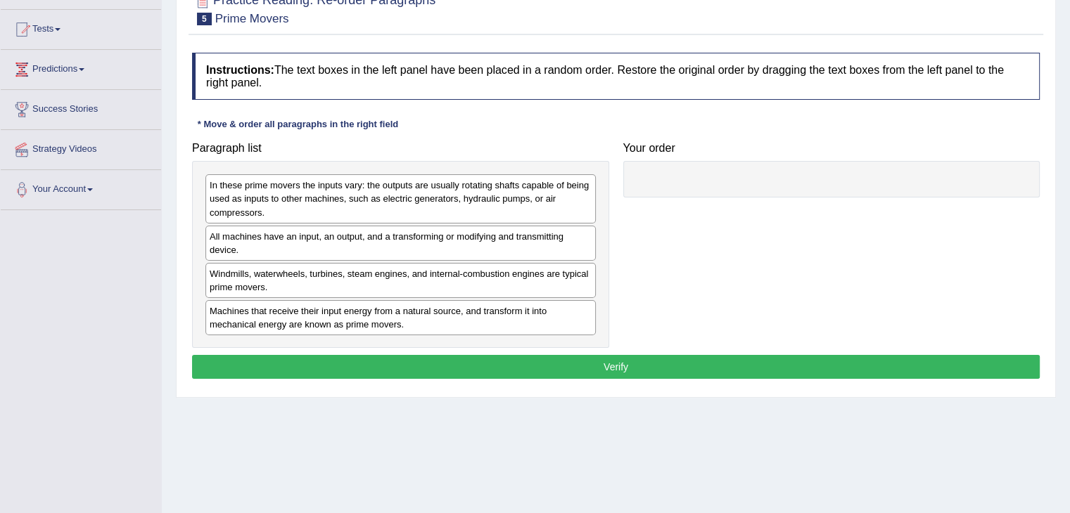
scroll to position [141, 0]
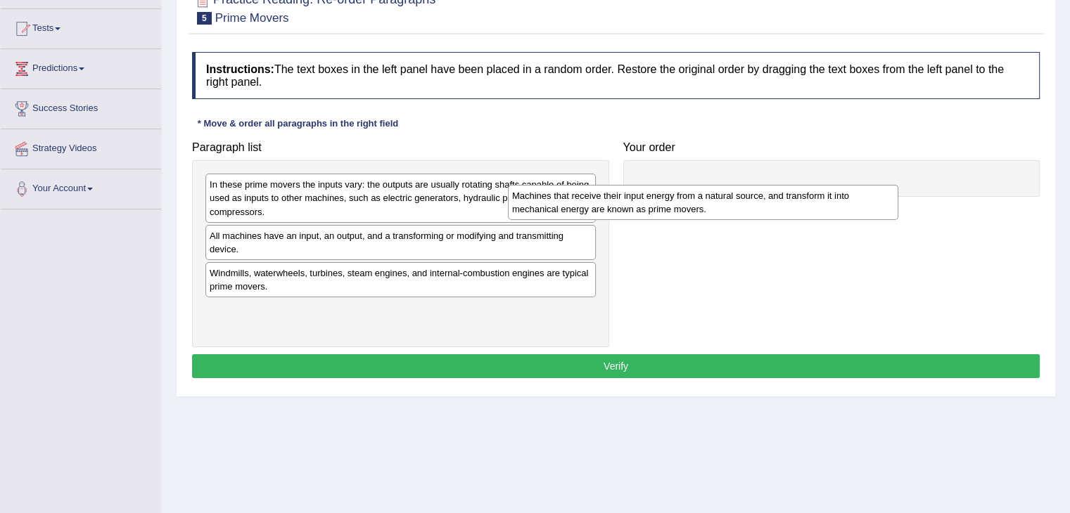
drag, startPoint x: 500, startPoint y: 319, endPoint x: 824, endPoint y: 203, distance: 344.1
click at [824, 203] on div "Machines that receive their input energy from a natural source, and transform i…" at bounding box center [703, 202] width 390 height 35
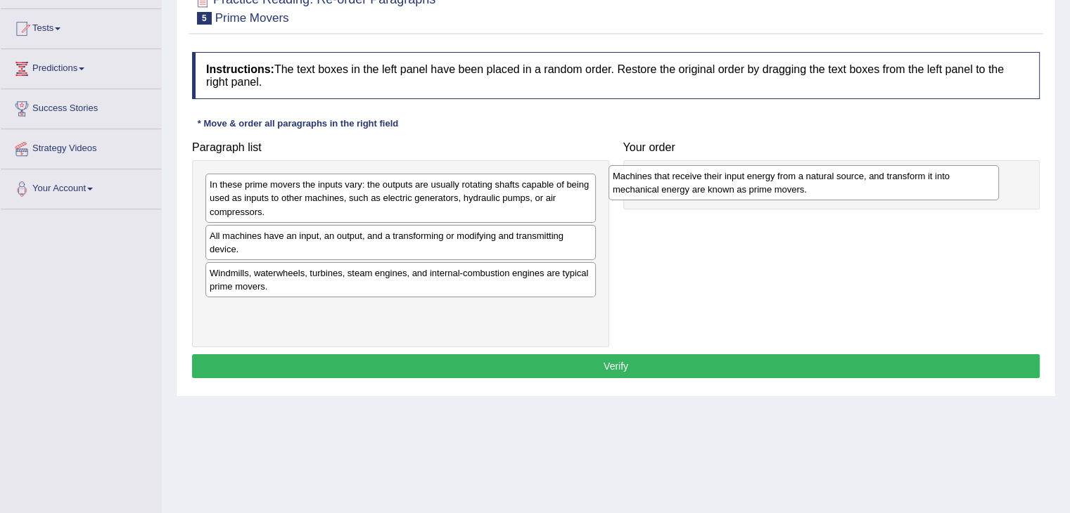
drag, startPoint x: 358, startPoint y: 323, endPoint x: 759, endPoint y: 188, distance: 422.7
click at [759, 188] on div "Machines that receive their input energy from a natural source, and transform i…" at bounding box center [803, 182] width 390 height 35
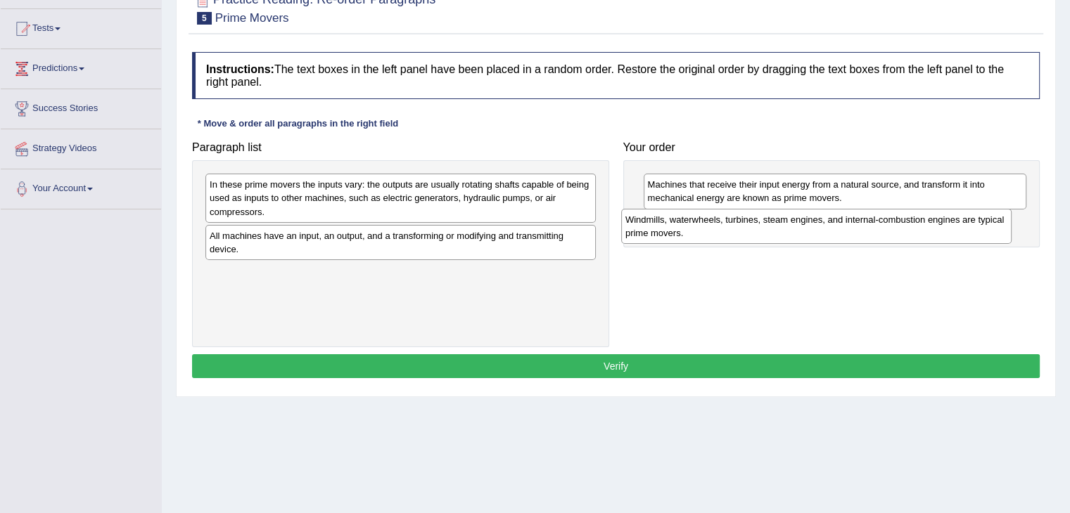
drag, startPoint x: 463, startPoint y: 282, endPoint x: 879, endPoint y: 229, distance: 419.7
click at [879, 229] on div "Windmills, waterwheels, turbines, steam engines, and internal-combustion engine…" at bounding box center [816, 226] width 390 height 35
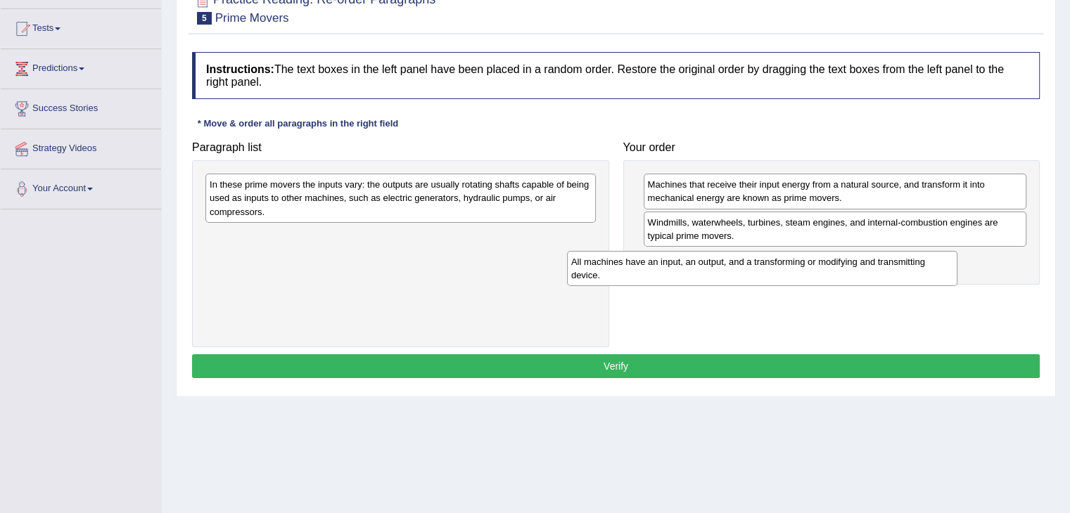
drag, startPoint x: 392, startPoint y: 238, endPoint x: 776, endPoint y: 260, distance: 384.6
click at [776, 260] on div "All machines have an input, an output, and a transforming or modifying and tran…" at bounding box center [762, 268] width 390 height 35
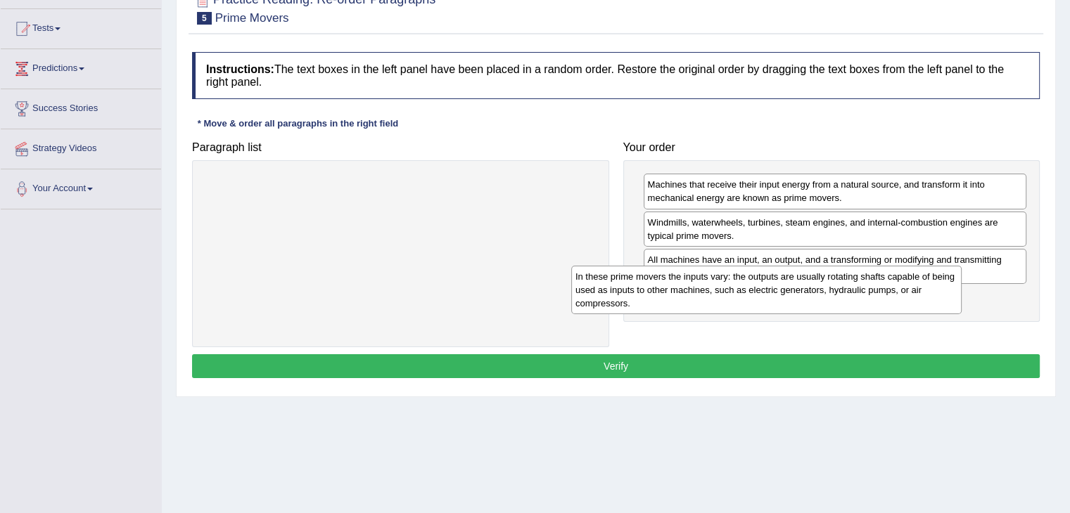
drag, startPoint x: 492, startPoint y: 197, endPoint x: 859, endPoint y: 290, distance: 378.1
click at [859, 290] on div "In these prime movers the inputs vary: the outputs are usually rotating shafts …" at bounding box center [766, 290] width 390 height 49
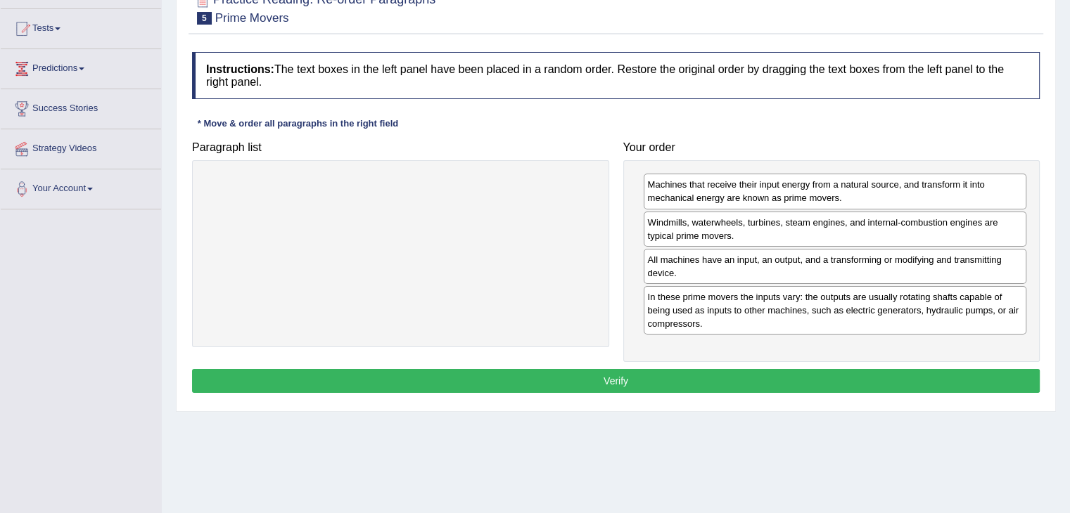
click at [555, 378] on button "Verify" at bounding box center [615, 381] width 847 height 24
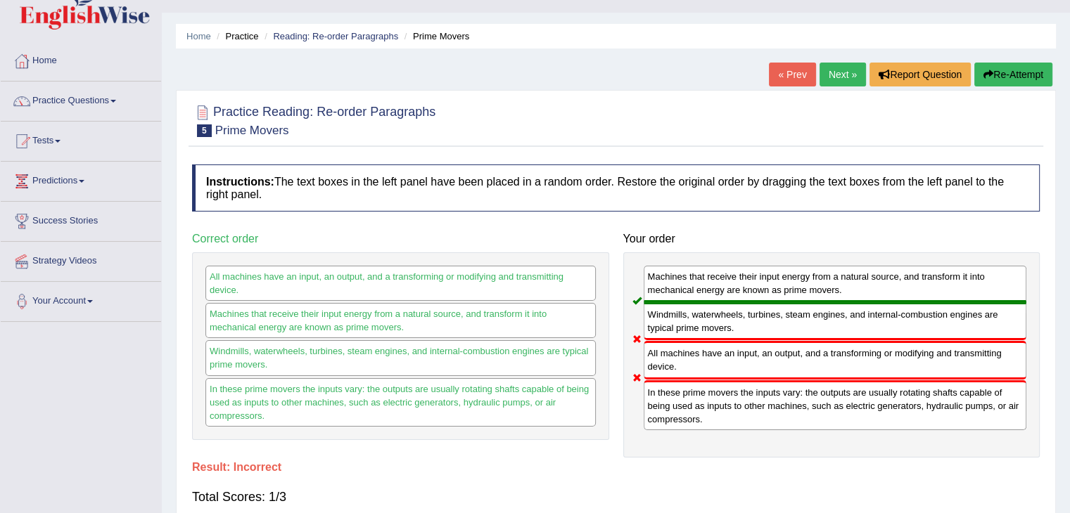
scroll to position [0, 0]
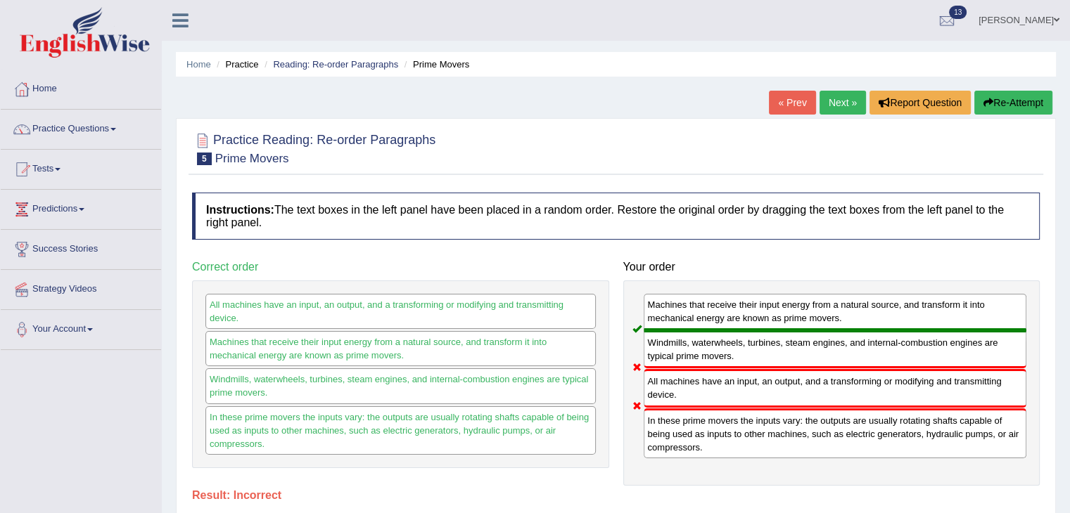
click at [1012, 107] on button "Re-Attempt" at bounding box center [1013, 103] width 78 height 24
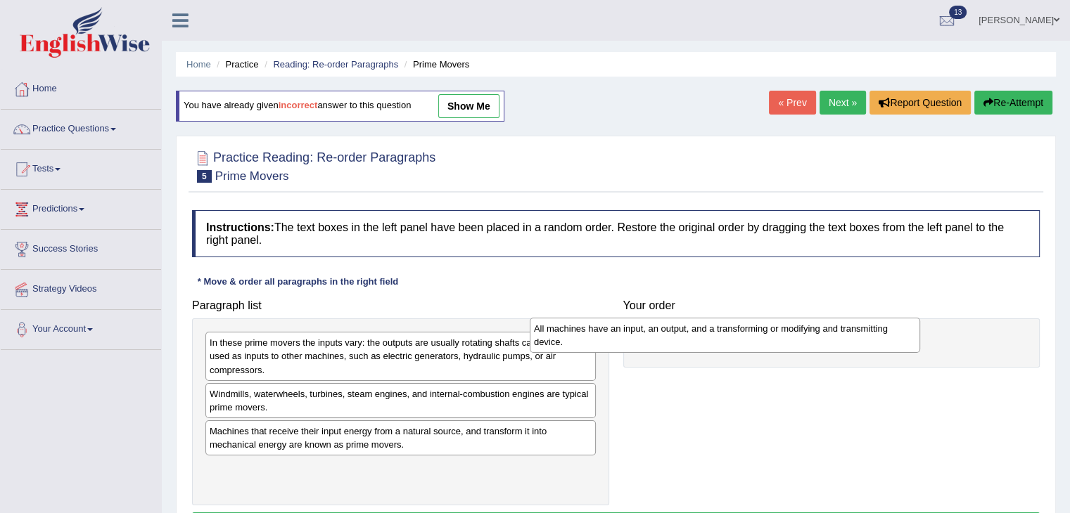
drag, startPoint x: 385, startPoint y: 407, endPoint x: 731, endPoint y: 338, distance: 352.1
click at [731, 338] on div "All machines have an input, an output, and a transforming or modifying and tran…" at bounding box center [725, 335] width 390 height 35
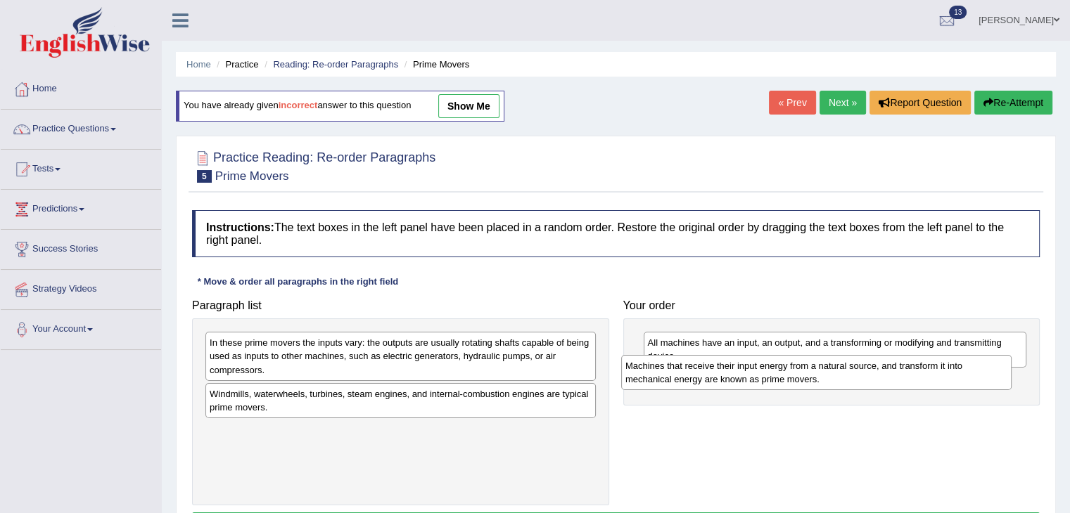
drag, startPoint x: 417, startPoint y: 444, endPoint x: 838, endPoint y: 379, distance: 426.2
click at [838, 379] on div "Machines that receive their input energy from a natural source, and transform i…" at bounding box center [816, 372] width 390 height 35
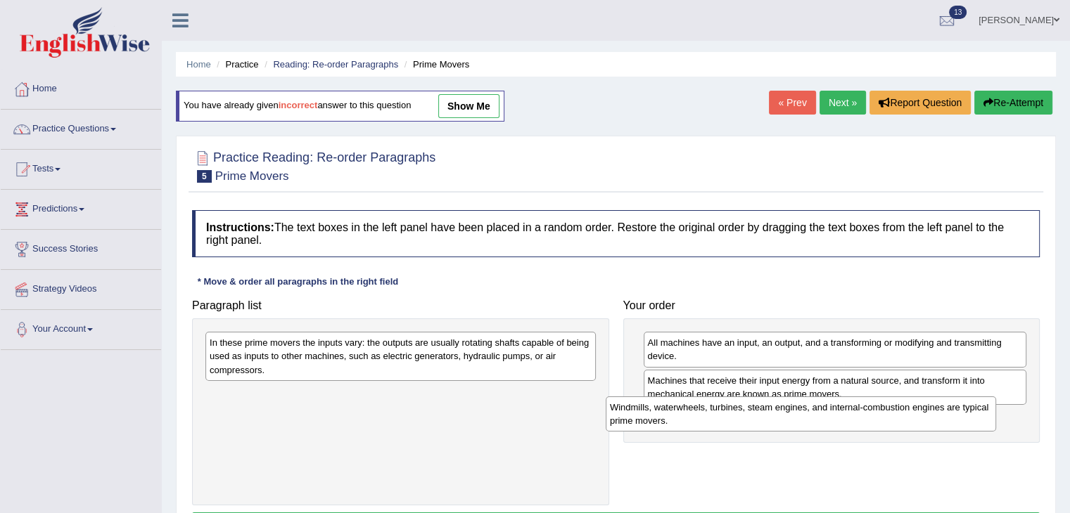
drag, startPoint x: 290, startPoint y: 400, endPoint x: 691, endPoint y: 414, distance: 401.1
click at [691, 414] on div "Windmills, waterwheels, turbines, steam engines, and internal-combustion engine…" at bounding box center [800, 414] width 390 height 35
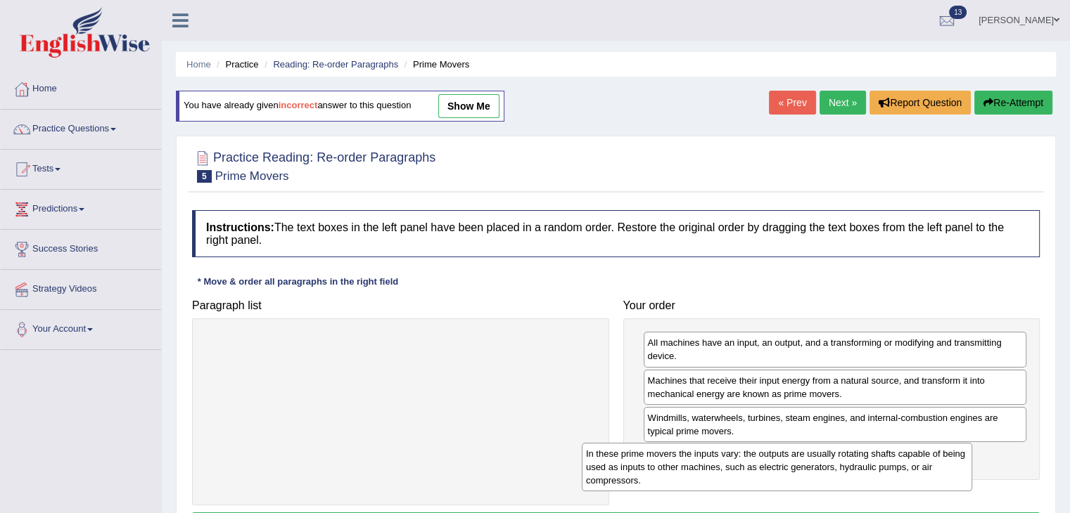
drag, startPoint x: 364, startPoint y: 352, endPoint x: 772, endPoint y: 456, distance: 421.4
click at [772, 456] on div "In these prime movers the inputs vary: the outputs are usually rotating shafts …" at bounding box center [777, 467] width 390 height 49
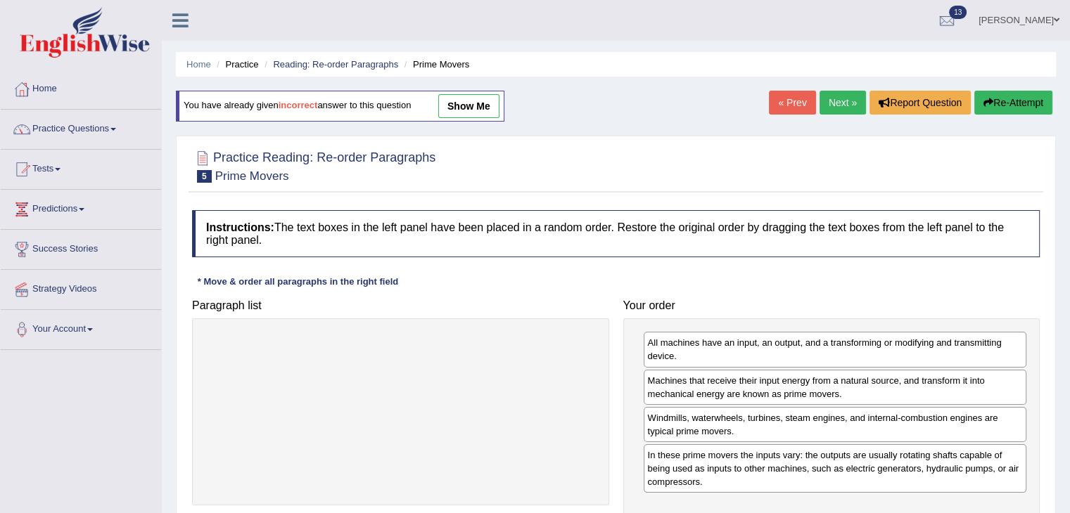
scroll to position [62, 0]
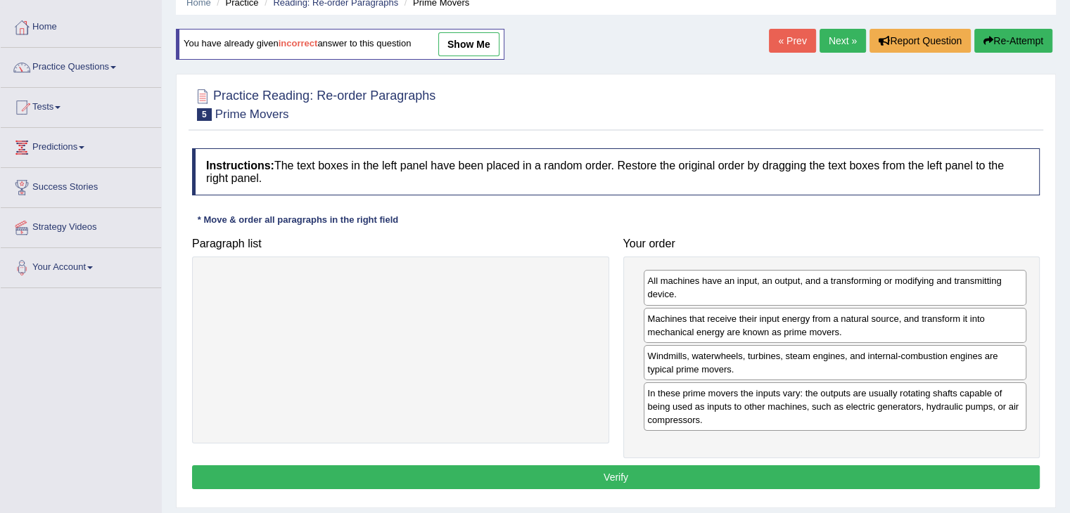
click at [694, 485] on button "Verify" at bounding box center [615, 478] width 847 height 24
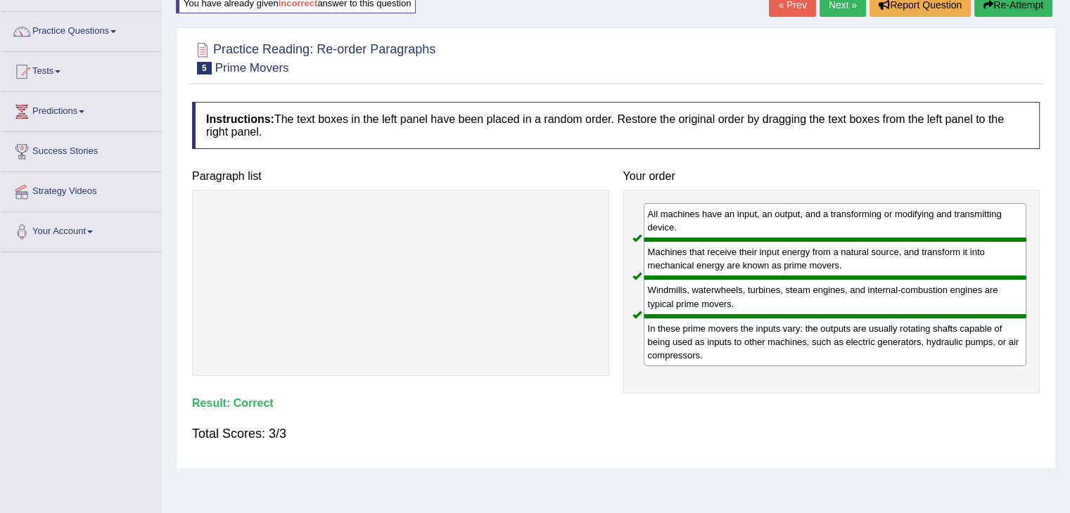
scroll to position [0, 0]
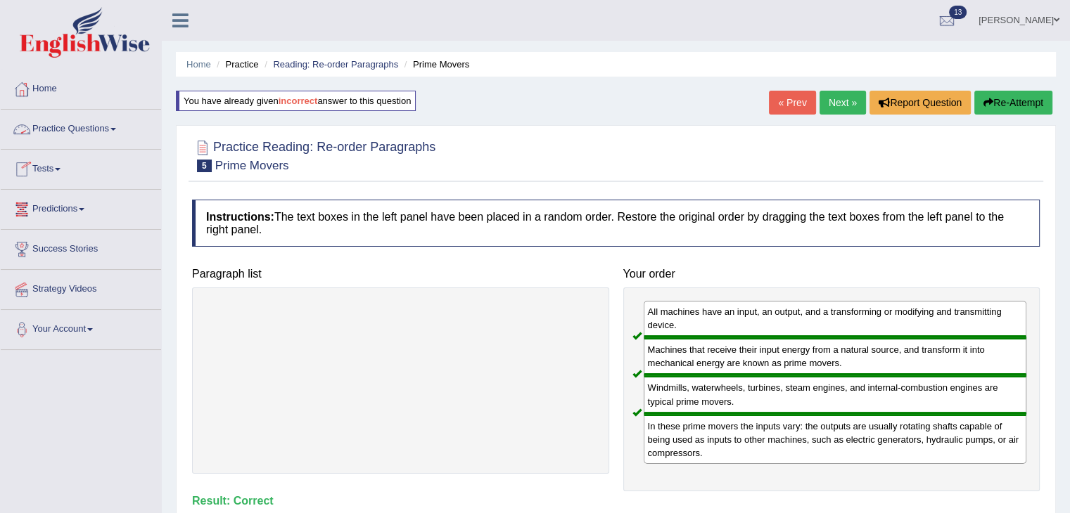
click at [107, 128] on link "Practice Questions" at bounding box center [81, 127] width 160 height 35
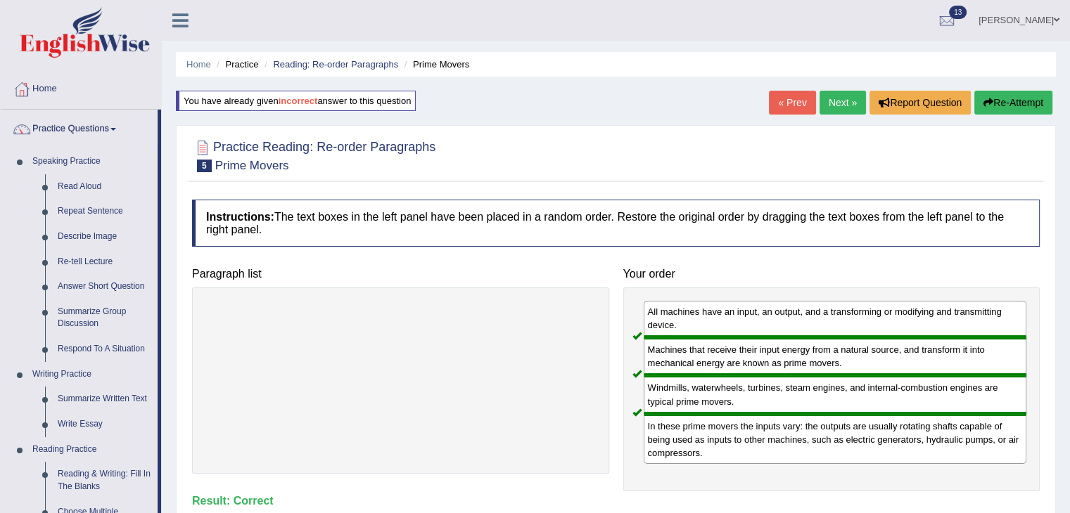
click at [830, 100] on link "Next »" at bounding box center [842, 103] width 46 height 24
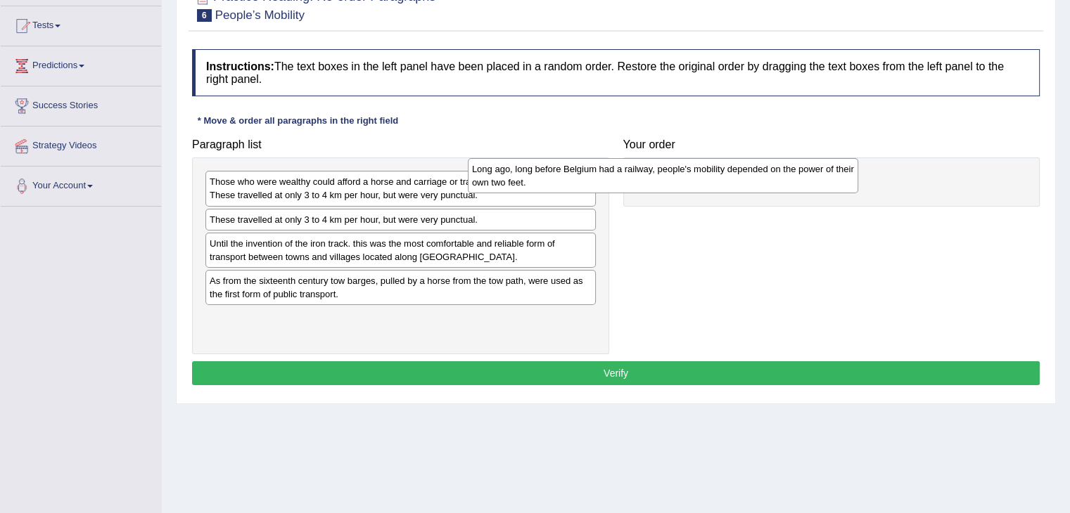
drag, startPoint x: 454, startPoint y: 192, endPoint x: 800, endPoint y: 181, distance: 345.4
click at [800, 181] on div "Long ago, long before Belgium had a railway, people's mobility depended on the …" at bounding box center [663, 175] width 390 height 35
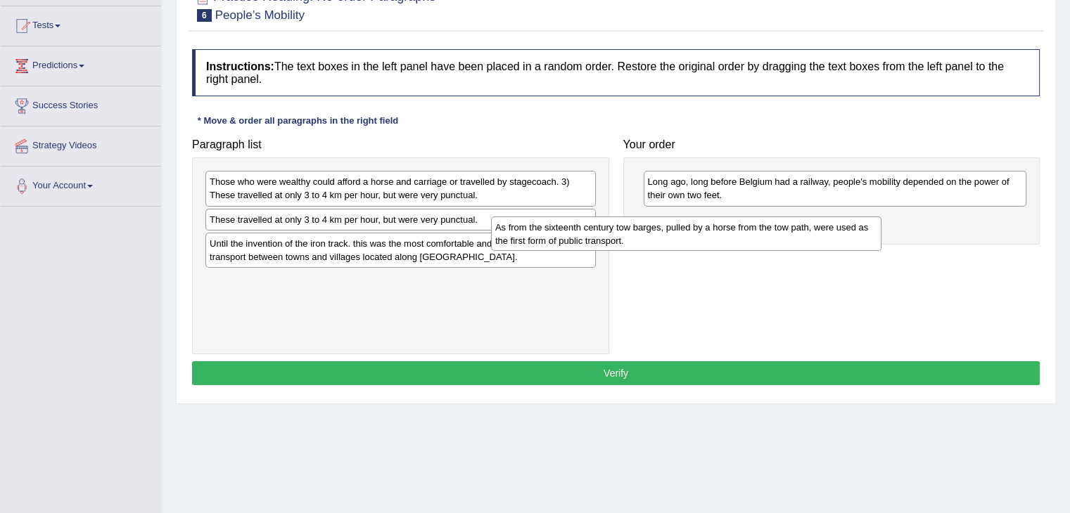
drag, startPoint x: 404, startPoint y: 281, endPoint x: 799, endPoint y: 217, distance: 400.5
click at [799, 217] on div "As from the sixteenth century tow barges, pulled by a horse from the tow path, …" at bounding box center [686, 234] width 390 height 35
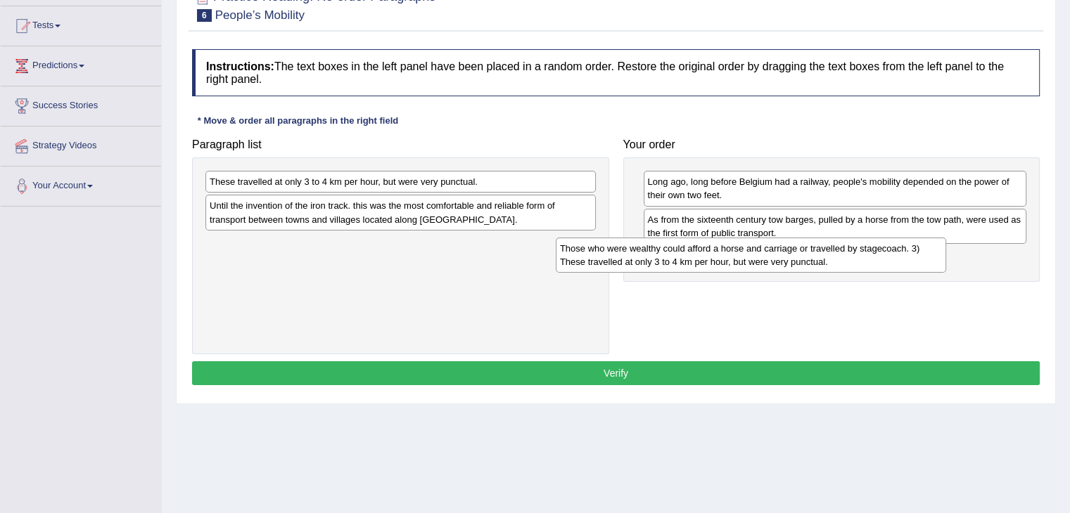
drag, startPoint x: 402, startPoint y: 180, endPoint x: 757, endPoint y: 248, distance: 360.8
click at [757, 248] on div "Those who were wealthy could afford a horse and carriage or travelled by stagec…" at bounding box center [751, 255] width 390 height 35
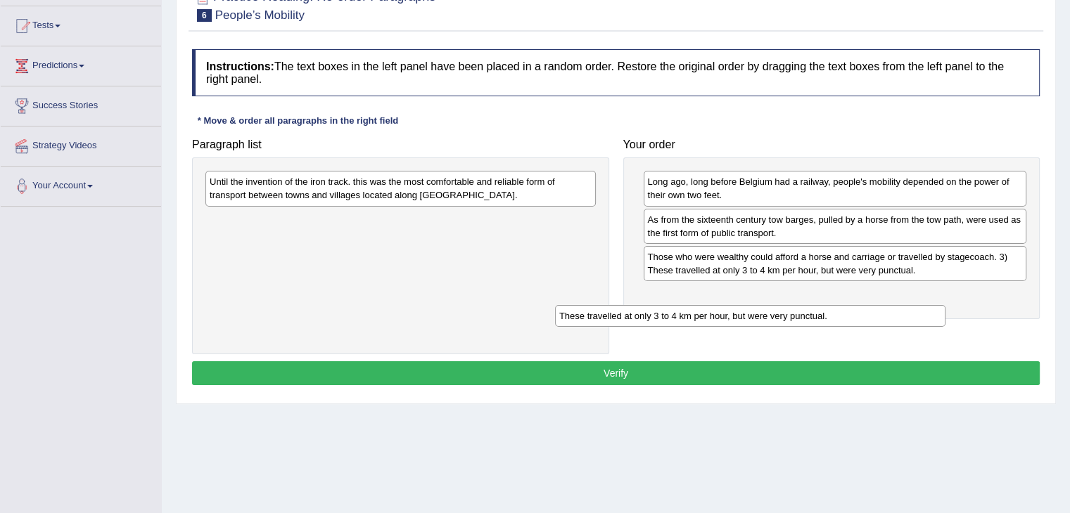
drag, startPoint x: 386, startPoint y: 181, endPoint x: 745, endPoint y: 303, distance: 379.4
click at [745, 305] on div "These travelled at only 3 to 4 km per hour, but were very punctual." at bounding box center [750, 316] width 390 height 22
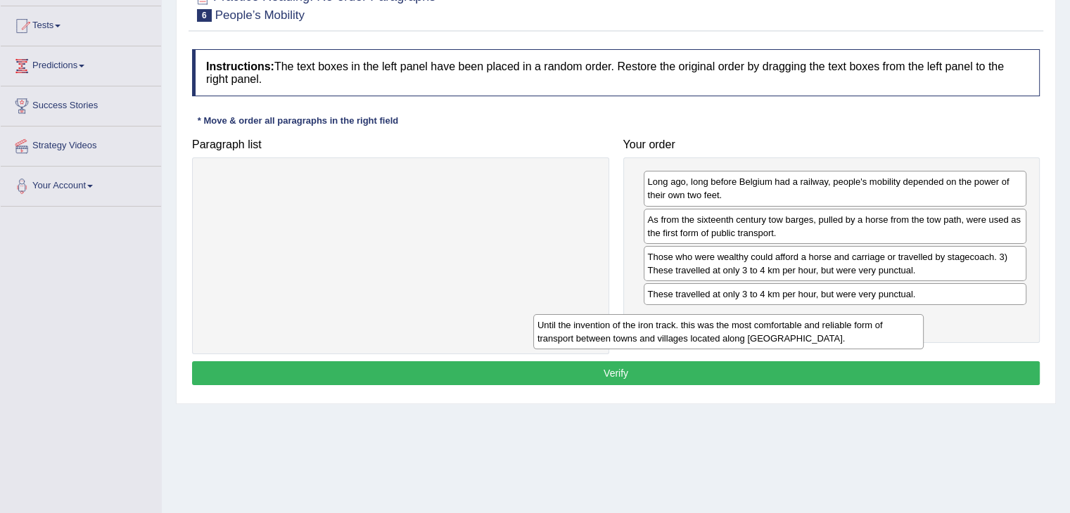
drag, startPoint x: 370, startPoint y: 188, endPoint x: 755, endPoint y: 319, distance: 406.1
click at [755, 319] on div "Until the invention of the iron track. this was the most comfortable and reliab…" at bounding box center [728, 331] width 390 height 35
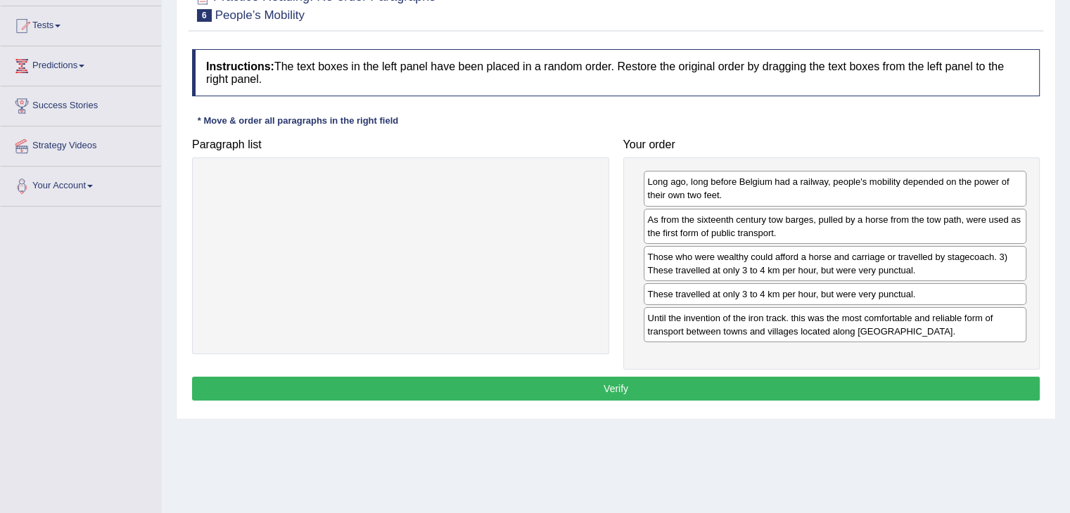
click at [698, 386] on button "Verify" at bounding box center [615, 389] width 847 height 24
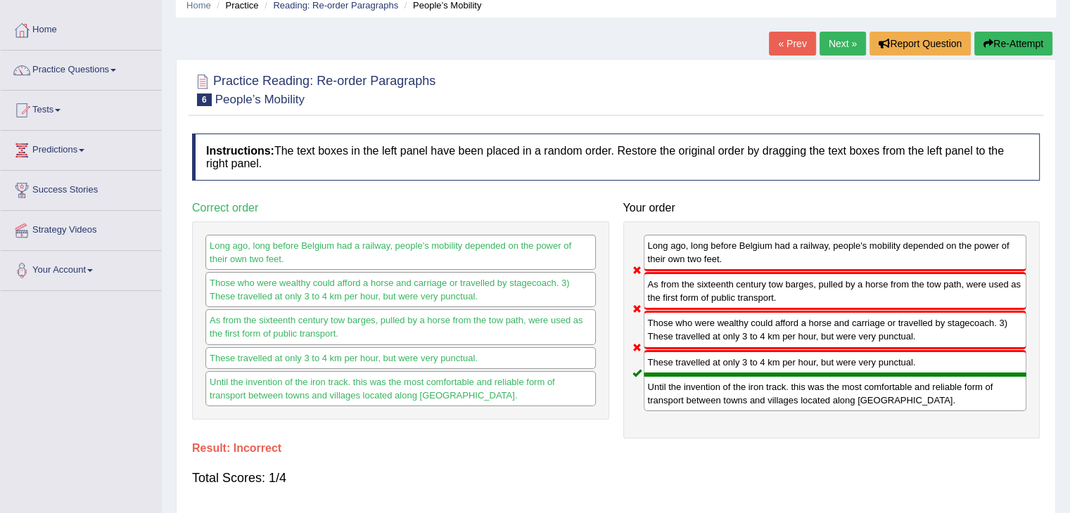
scroll to position [56, 0]
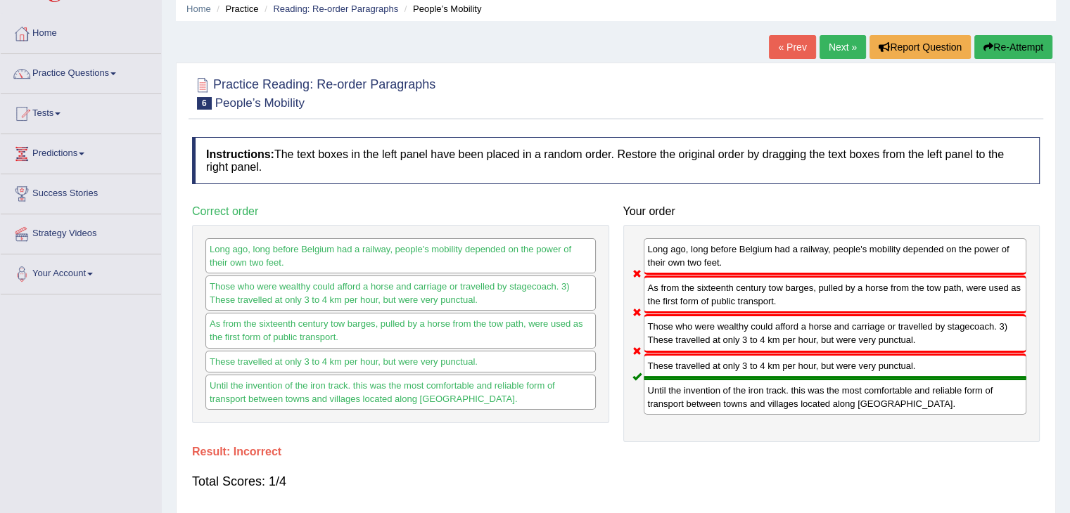
click at [992, 46] on button "Re-Attempt" at bounding box center [1013, 47] width 78 height 24
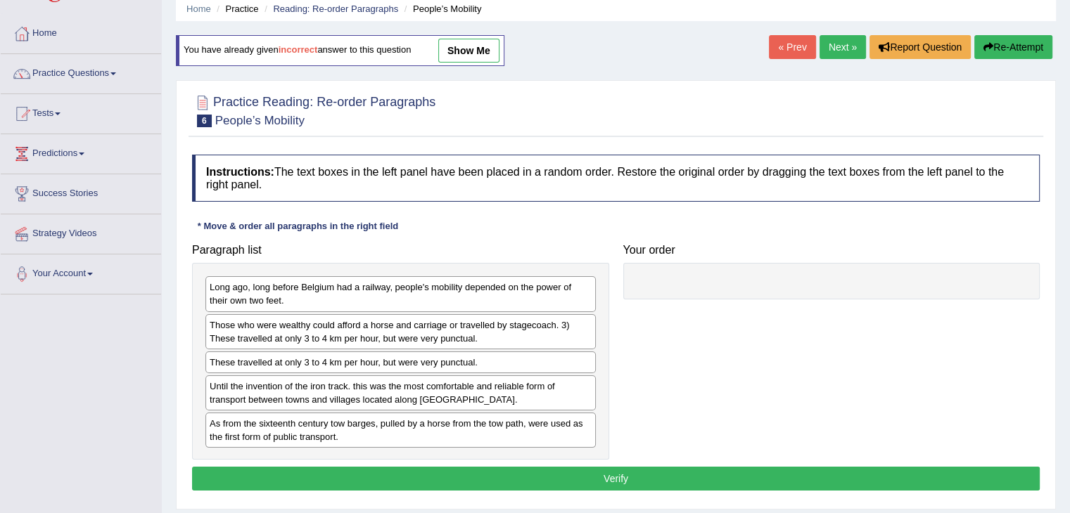
scroll to position [56, 0]
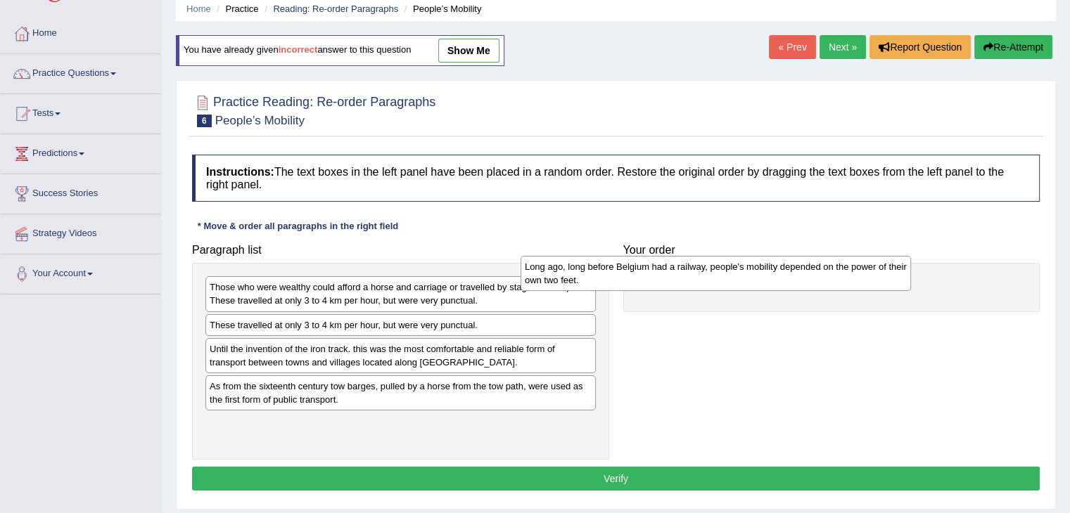
drag, startPoint x: 444, startPoint y: 306, endPoint x: 779, endPoint y: 289, distance: 335.2
click at [779, 289] on div "Long ago, long before Belgium had a railway, people's mobility depended on the …" at bounding box center [715, 273] width 390 height 35
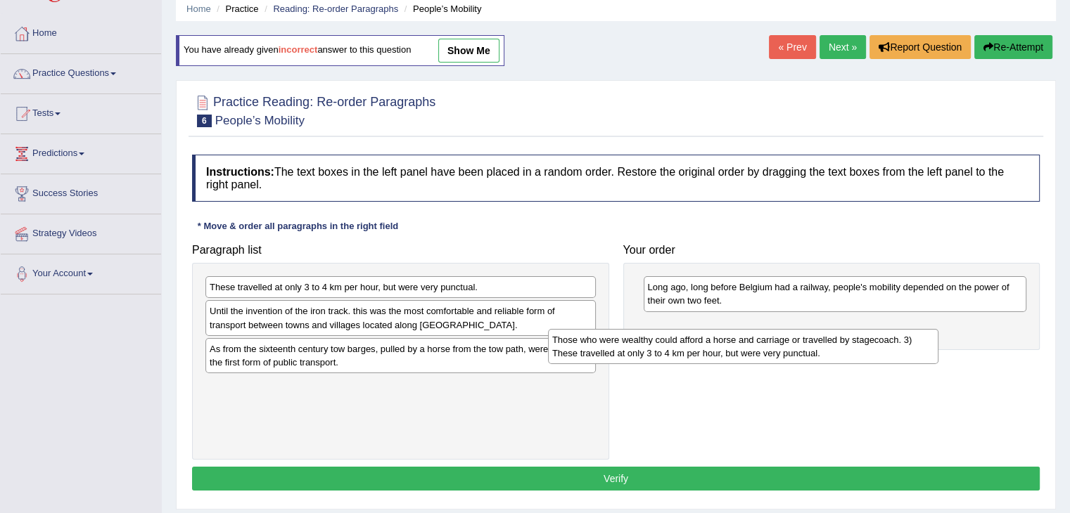
drag, startPoint x: 418, startPoint y: 304, endPoint x: 776, endPoint y: 351, distance: 361.7
click at [776, 351] on div "Those who were wealthy could afford a horse and carriage or travelled by stagec…" at bounding box center [743, 346] width 390 height 35
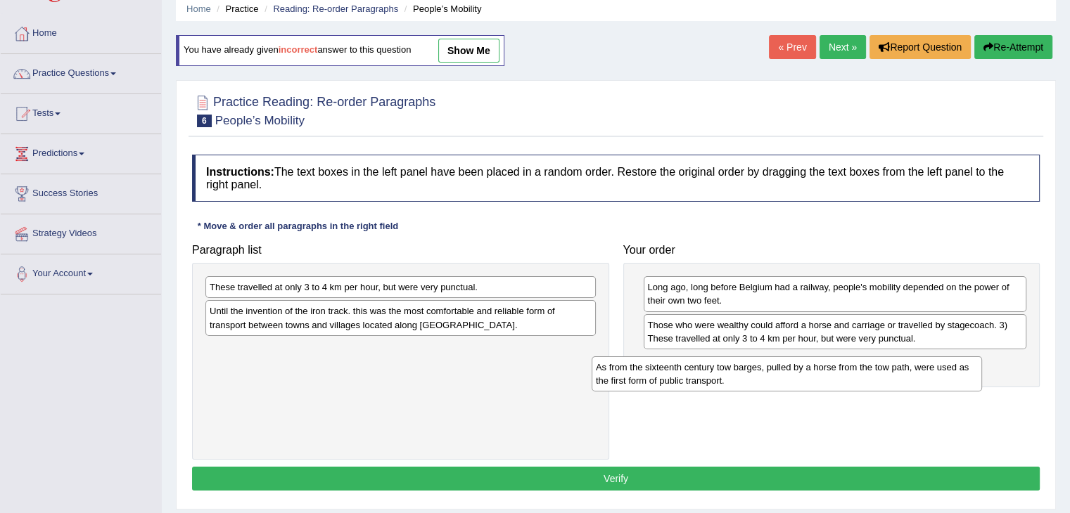
drag, startPoint x: 371, startPoint y: 359, endPoint x: 768, endPoint y: 373, distance: 396.9
click at [768, 373] on div "As from the sixteenth century tow barges, pulled by a horse from the tow path, …" at bounding box center [786, 374] width 390 height 35
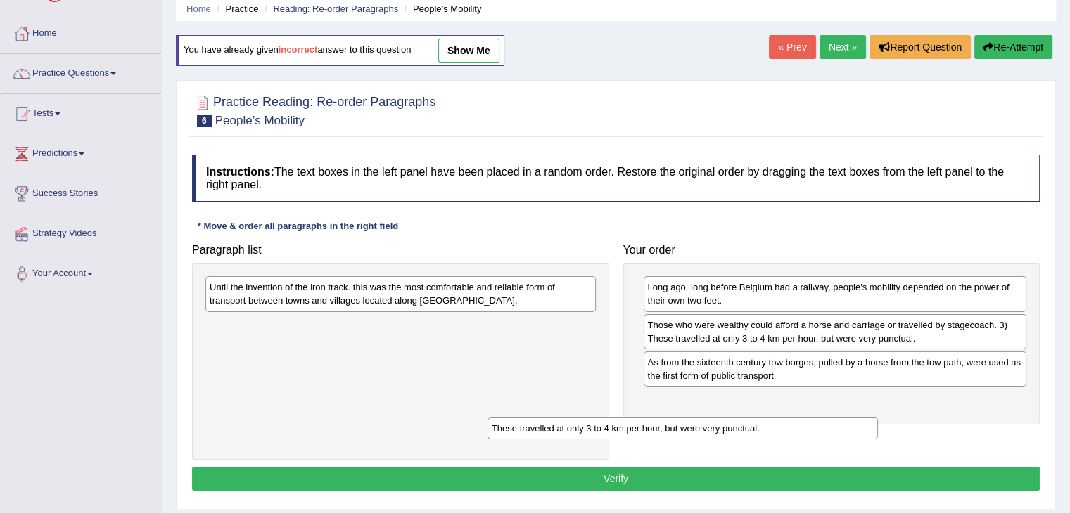
drag, startPoint x: 487, startPoint y: 295, endPoint x: 810, endPoint y: 459, distance: 362.3
click at [810, 440] on div "These travelled at only 3 to 4 km per hour, but were very punctual." at bounding box center [682, 429] width 390 height 22
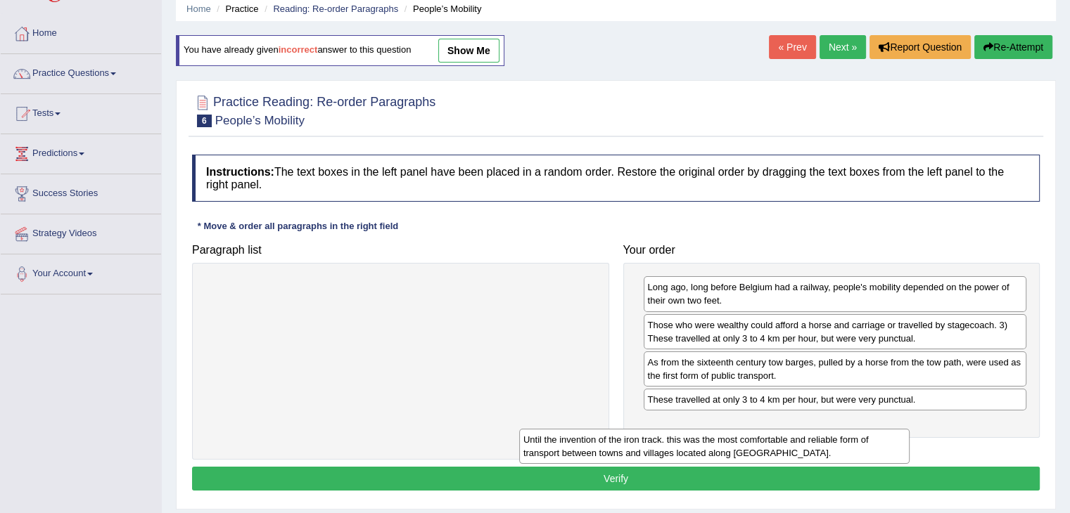
drag, startPoint x: 506, startPoint y: 290, endPoint x: 835, endPoint y: 428, distance: 357.1
click at [835, 429] on div "Until the invention of the iron track. this was the most comfortable and reliab…" at bounding box center [714, 446] width 390 height 35
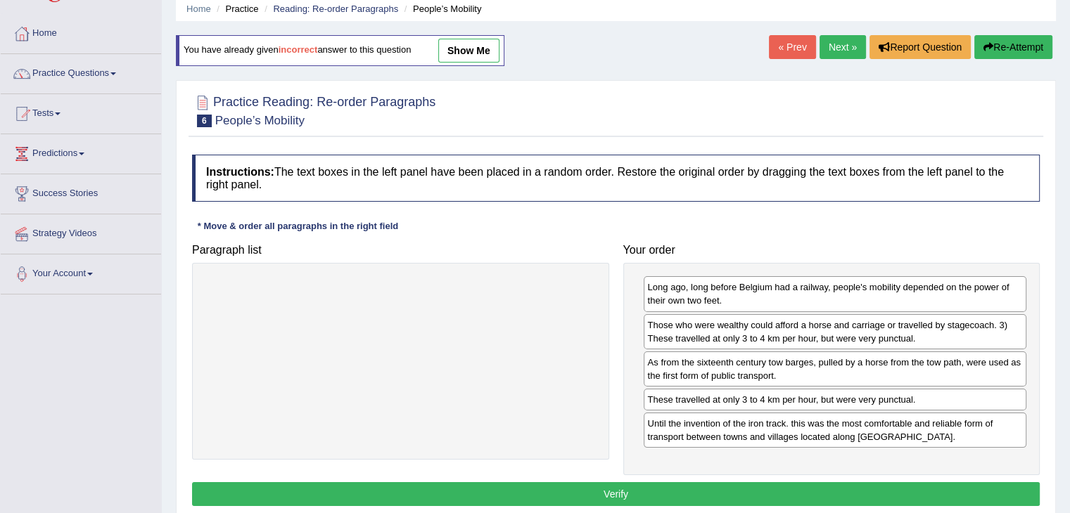
click at [657, 492] on button "Verify" at bounding box center [615, 494] width 847 height 24
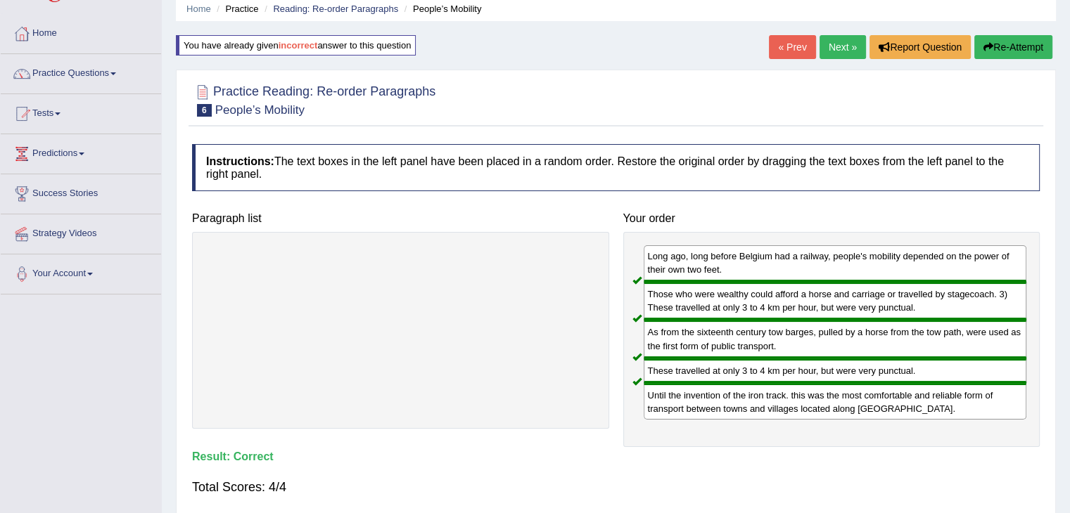
click at [826, 39] on link "Next »" at bounding box center [842, 47] width 46 height 24
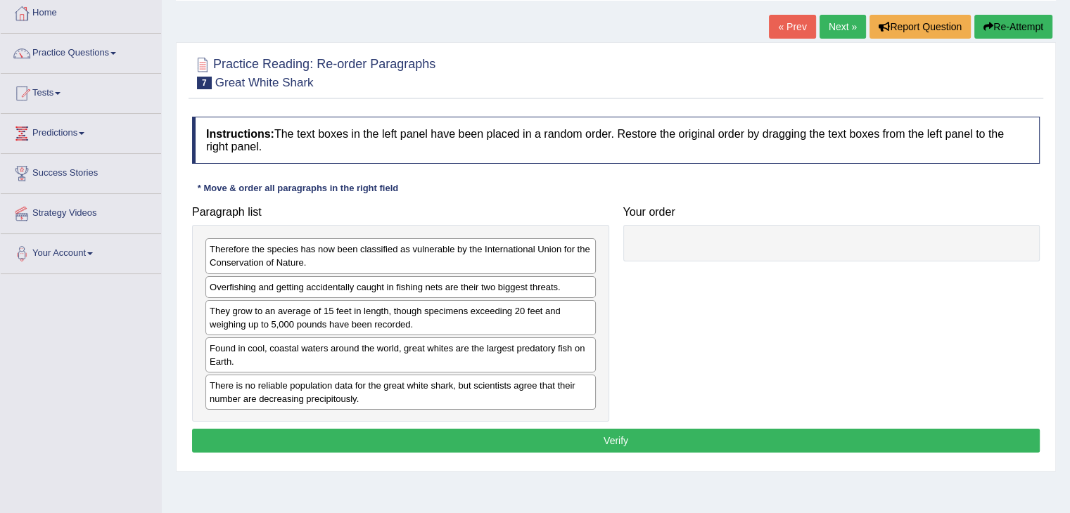
scroll to position [79, 0]
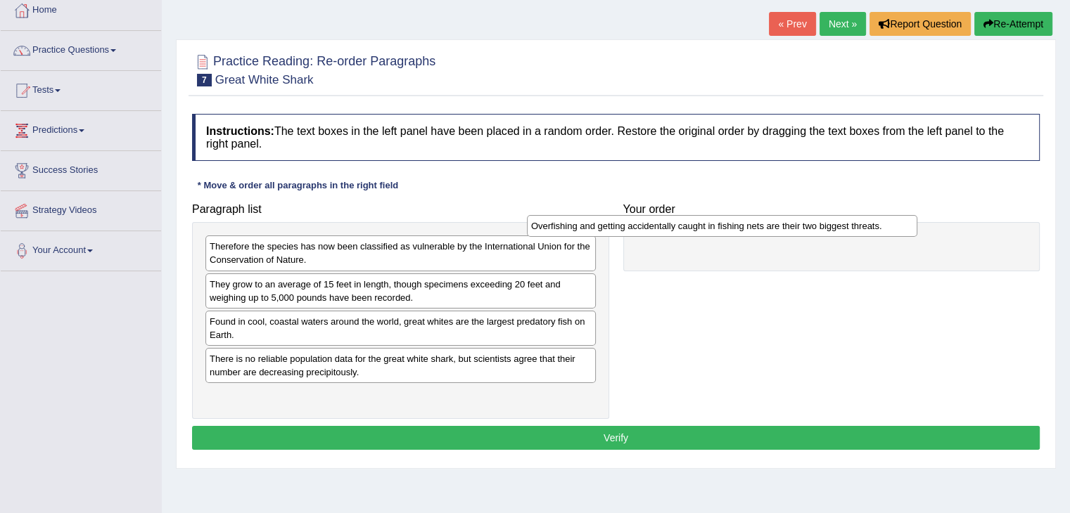
drag, startPoint x: 365, startPoint y: 288, endPoint x: 695, endPoint y: 231, distance: 334.8
click at [695, 231] on div "Overfishing and getting accidentally caught in fishing nets are their two bigge…" at bounding box center [722, 226] width 390 height 22
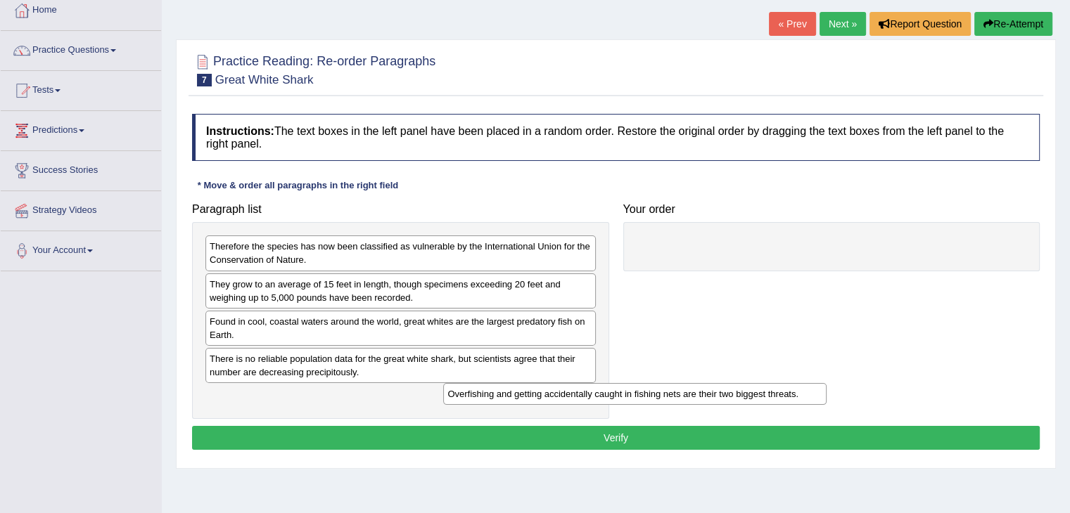
drag, startPoint x: 720, startPoint y: 244, endPoint x: 473, endPoint y: 394, distance: 288.7
click at [473, 394] on div "Overfishing and getting accidentally caught in fishing nets are their two bigge…" at bounding box center [634, 394] width 383 height 22
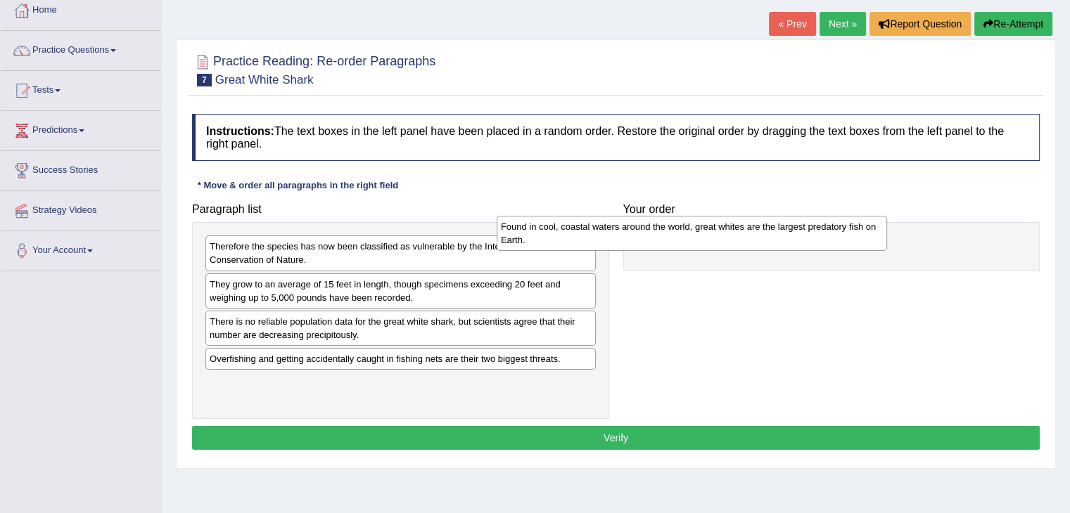
drag, startPoint x: 412, startPoint y: 342, endPoint x: 714, endPoint y: 245, distance: 317.4
click at [714, 245] on div "Found in cool, coastal waters around the world, great whites are the largest pr…" at bounding box center [691, 233] width 390 height 35
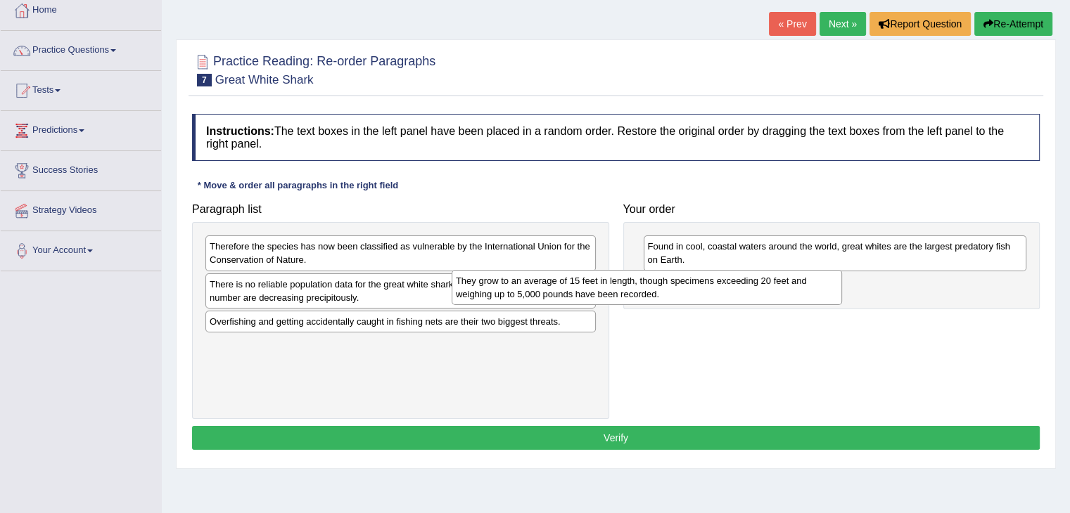
drag, startPoint x: 461, startPoint y: 288, endPoint x: 815, endPoint y: 269, distance: 354.9
click at [815, 270] on div "They grow to an average of 15 feet in length, though specimens exceeding 20 fee…" at bounding box center [646, 287] width 390 height 35
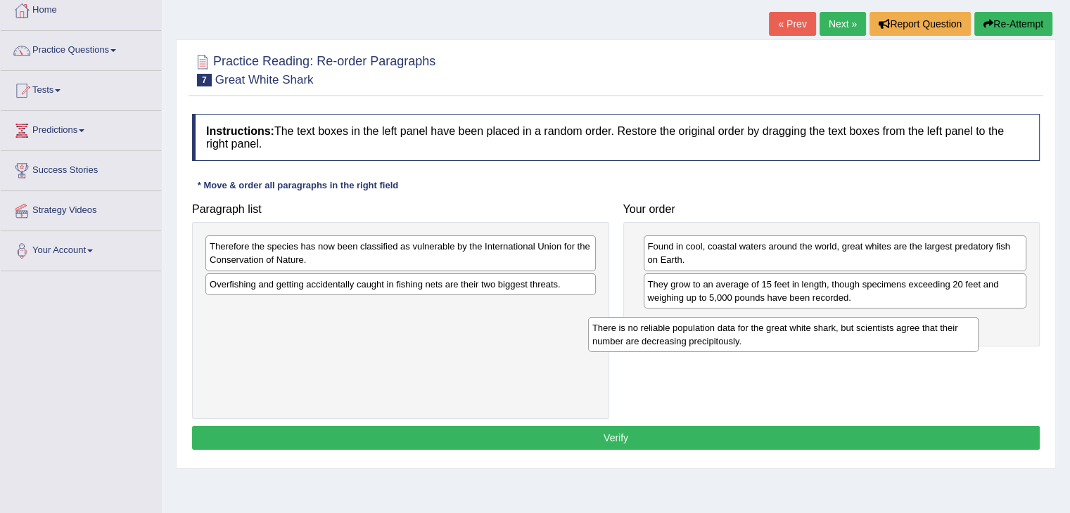
drag, startPoint x: 447, startPoint y: 300, endPoint x: 847, endPoint y: 341, distance: 402.9
click at [847, 341] on div "There is no reliable population data for the great white shark, but scientists …" at bounding box center [783, 334] width 390 height 35
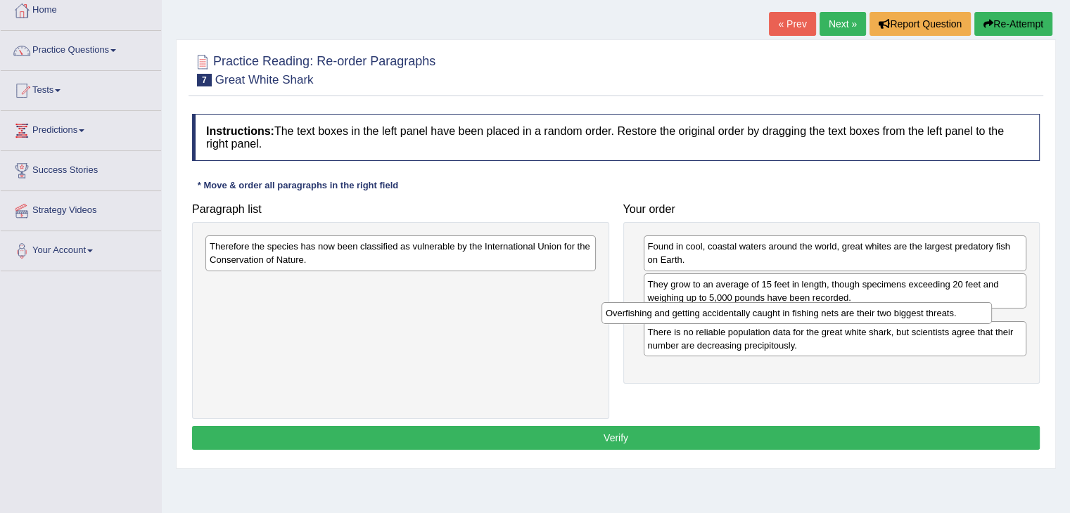
drag, startPoint x: 440, startPoint y: 290, endPoint x: 842, endPoint y: 319, distance: 403.3
click at [842, 319] on div "Overfishing and getting accidentally caught in fishing nets are their two bigge…" at bounding box center [796, 313] width 390 height 22
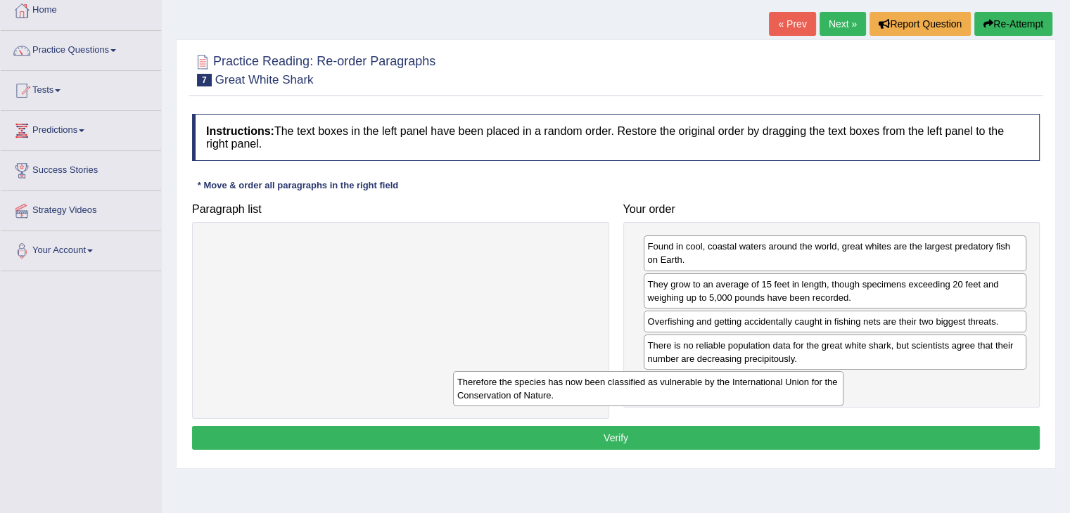
drag, startPoint x: 540, startPoint y: 266, endPoint x: 833, endPoint y: 399, distance: 322.2
click at [833, 399] on div "Therefore the species has now been classified as vulnerable by the Internationa…" at bounding box center [648, 388] width 390 height 35
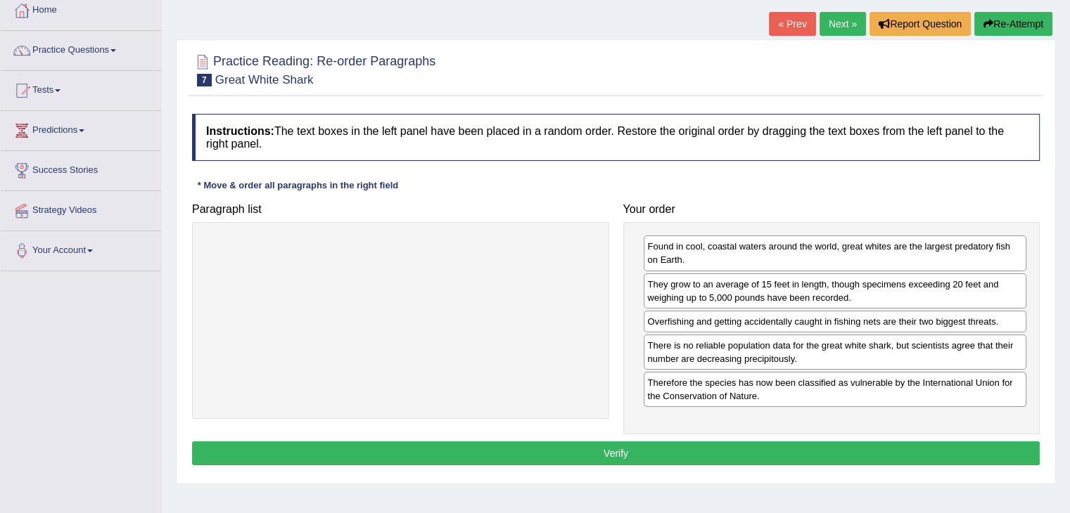
click at [706, 454] on button "Verify" at bounding box center [615, 454] width 847 height 24
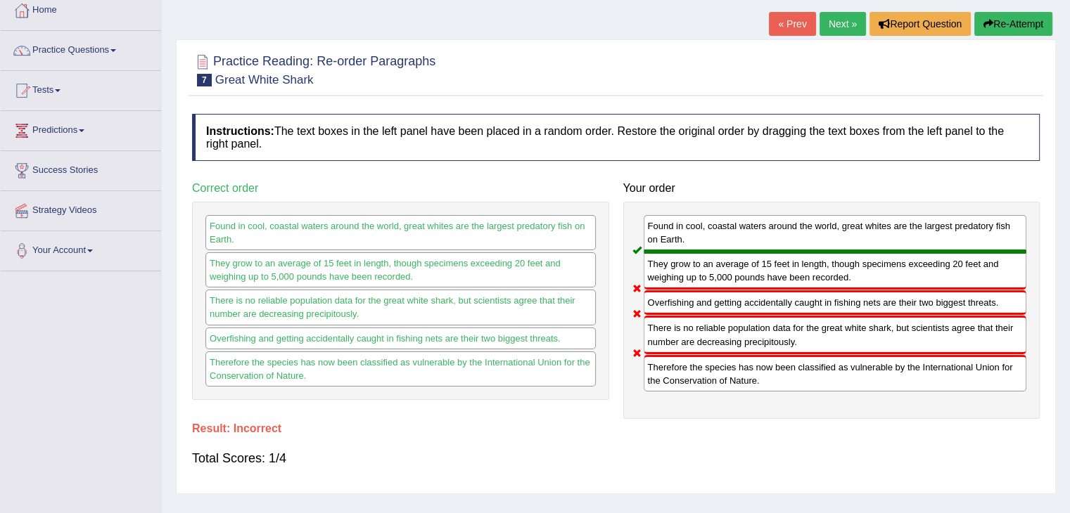
click at [984, 26] on icon "button" at bounding box center [988, 24] width 10 height 10
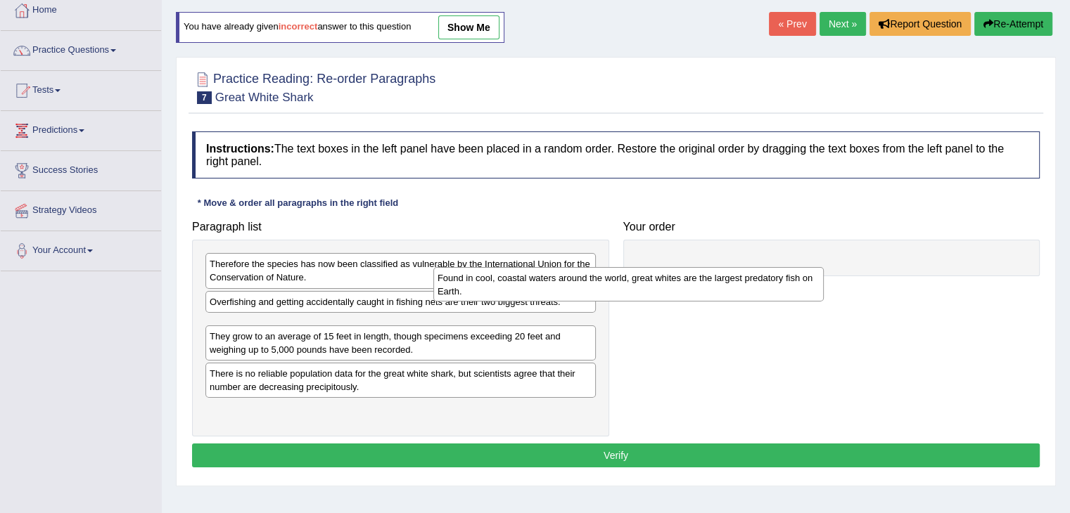
drag, startPoint x: 383, startPoint y: 380, endPoint x: 757, endPoint y: 231, distance: 402.7
click at [757, 267] on div "Found in cool, coastal waters around the world, great whites are the largest pr…" at bounding box center [628, 284] width 390 height 35
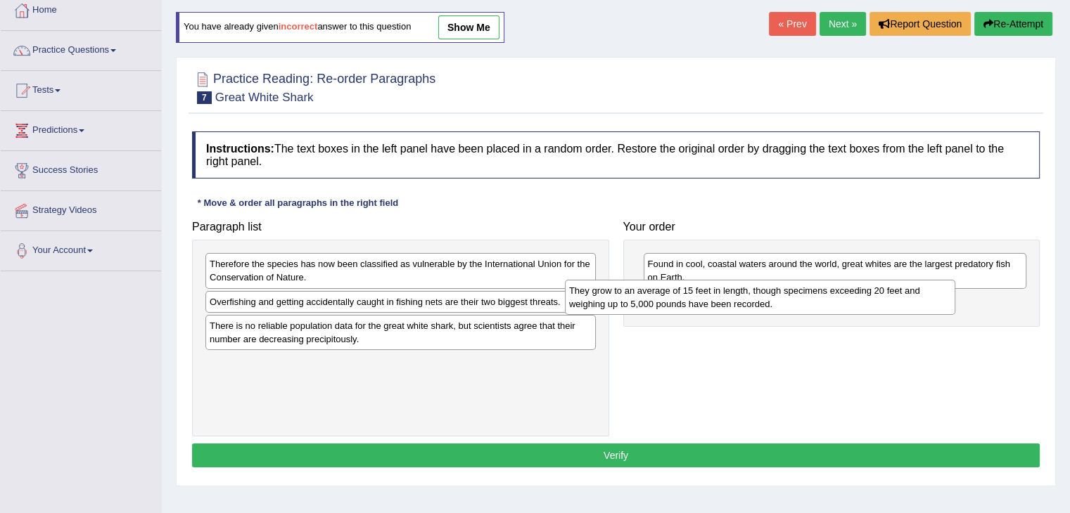
drag, startPoint x: 325, startPoint y: 331, endPoint x: 693, endPoint y: 294, distance: 370.4
click at [693, 294] on div "They grow to an average of 15 feet in length, though specimens exceeding 20 fee…" at bounding box center [760, 297] width 390 height 35
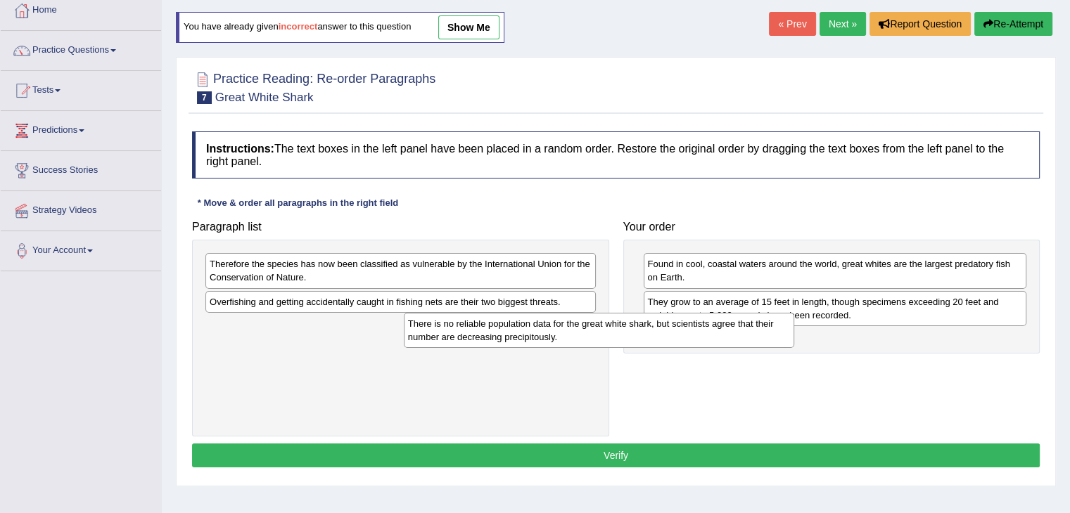
drag, startPoint x: 442, startPoint y: 337, endPoint x: 761, endPoint y: 331, distance: 318.6
click at [761, 331] on div "There is no reliable population data for the great white shark, but scientists …" at bounding box center [599, 330] width 390 height 35
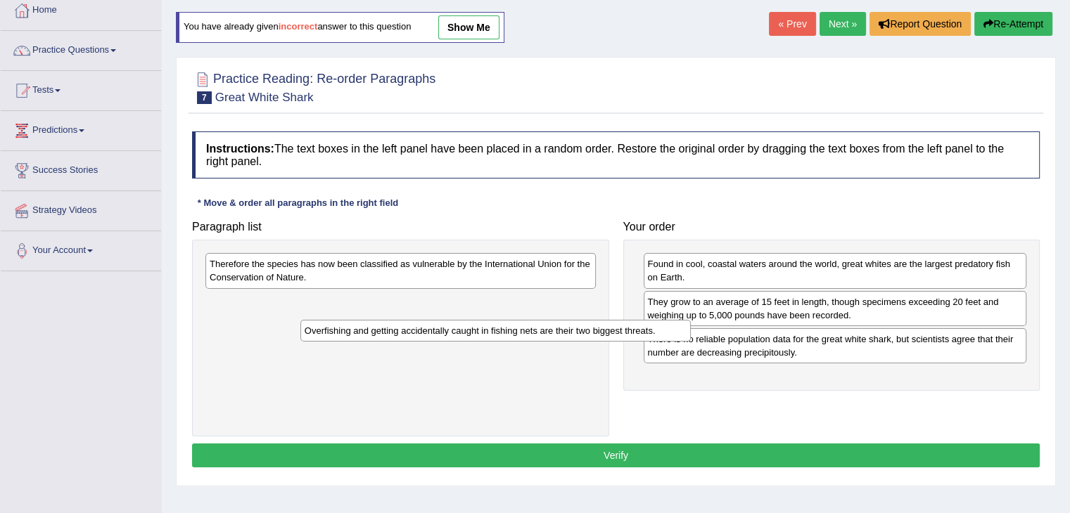
drag, startPoint x: 525, startPoint y: 302, endPoint x: 788, endPoint y: 349, distance: 267.2
click at [691, 342] on div "Overfishing and getting accidentally caught in fishing nets are their two bigge…" at bounding box center [495, 331] width 390 height 22
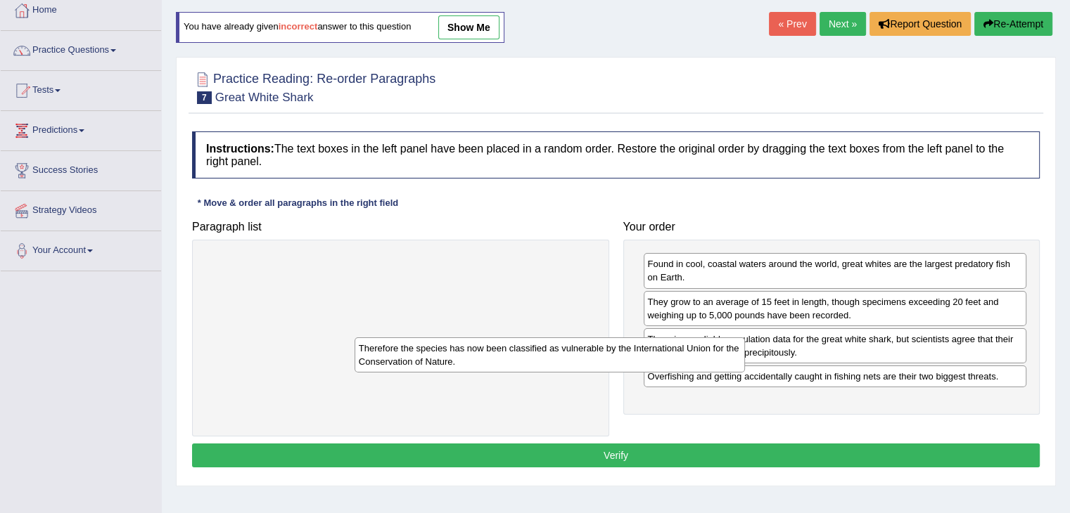
drag, startPoint x: 489, startPoint y: 274, endPoint x: 790, endPoint y: 423, distance: 336.5
click at [745, 373] on div "Therefore the species has now been classified as vulnerable by the Internationa…" at bounding box center [549, 355] width 390 height 35
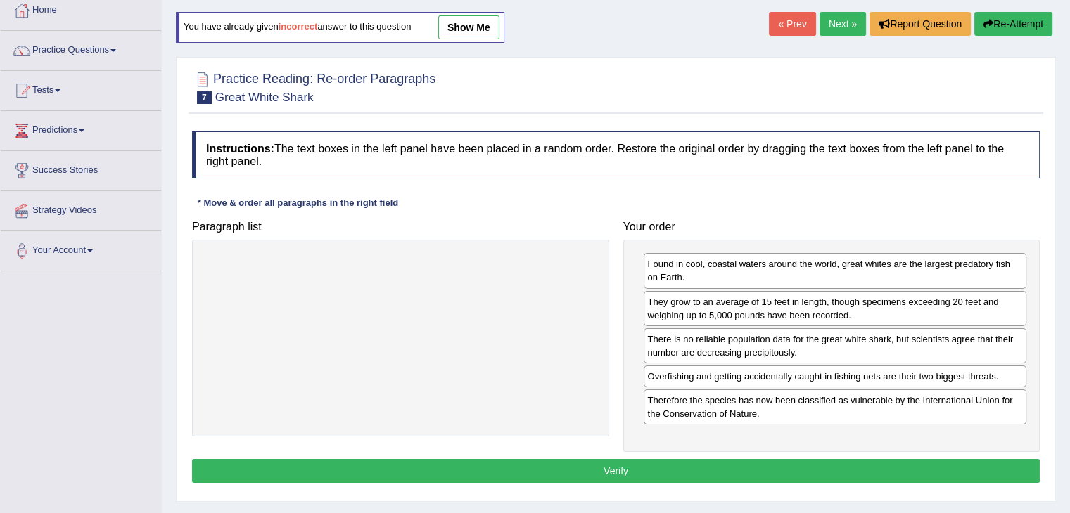
click at [662, 464] on button "Verify" at bounding box center [615, 471] width 847 height 24
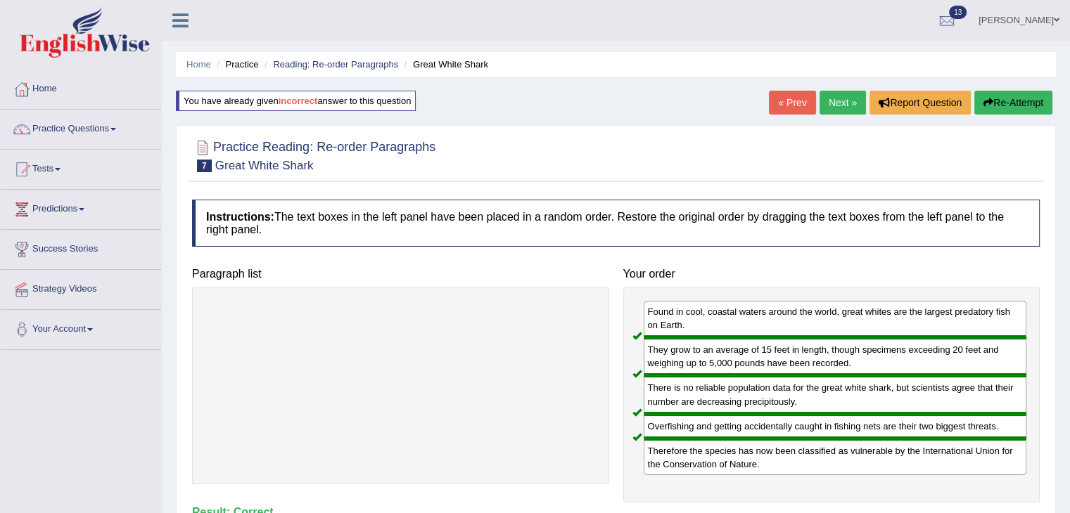
click at [823, 107] on link "Next »" at bounding box center [842, 103] width 46 height 24
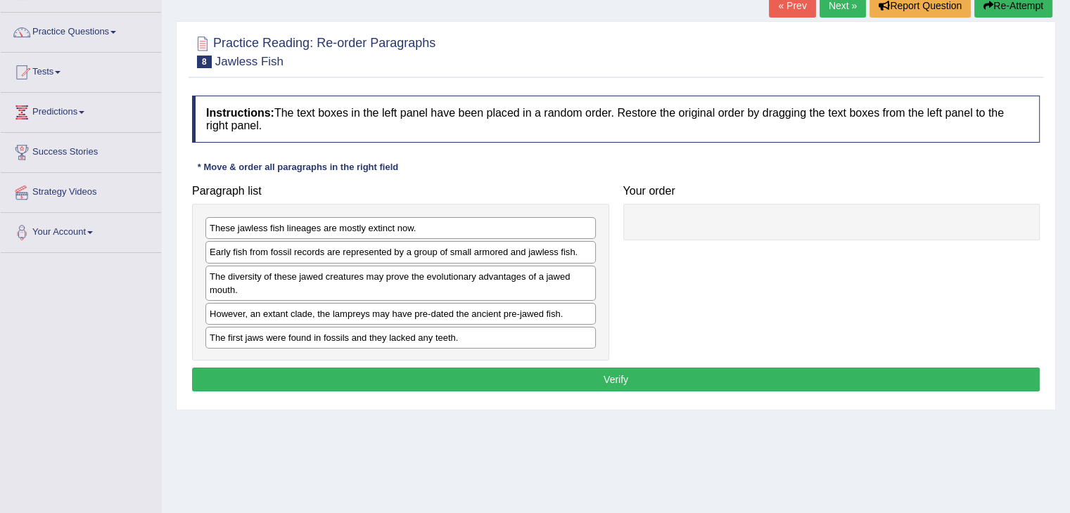
scroll to position [140, 0]
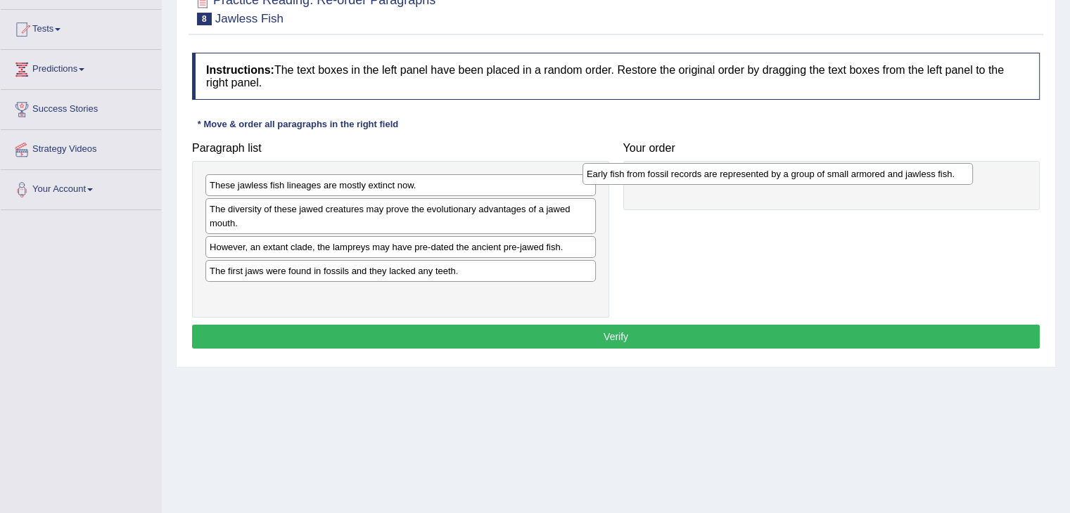
drag, startPoint x: 342, startPoint y: 210, endPoint x: 724, endPoint y: 175, distance: 384.2
click at [724, 175] on div "Early fish from fossil records are represented by a group of small armored and …" at bounding box center [777, 174] width 390 height 22
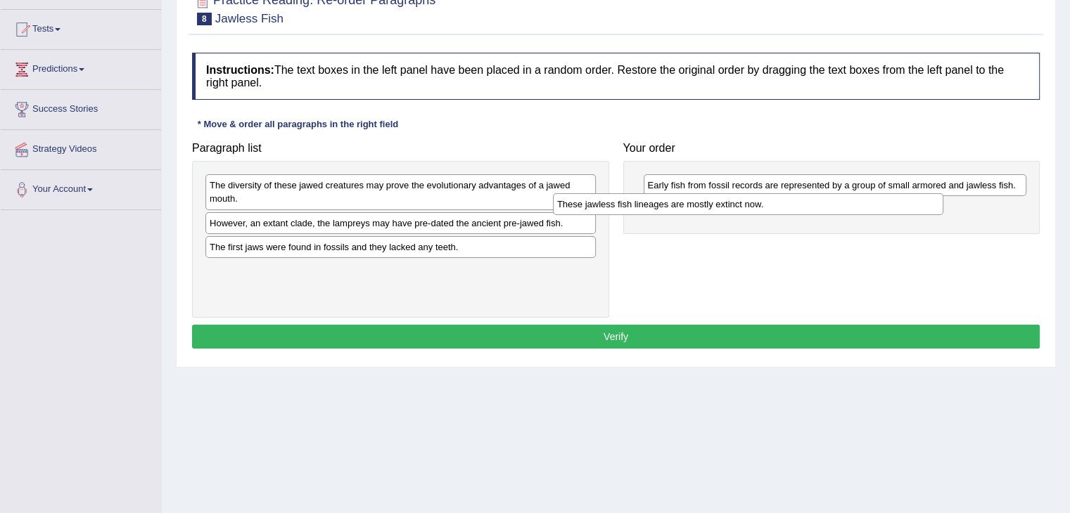
drag, startPoint x: 357, startPoint y: 184, endPoint x: 707, endPoint y: 202, distance: 350.7
click at [707, 202] on div "These jawless fish lineages are mostly extinct now." at bounding box center [748, 204] width 390 height 22
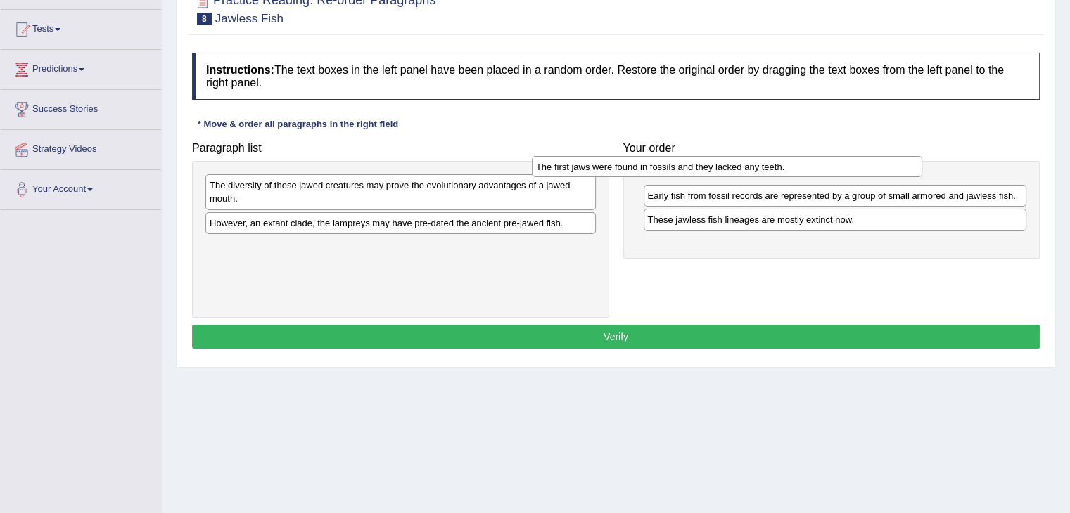
drag, startPoint x: 391, startPoint y: 250, endPoint x: 733, endPoint y: 169, distance: 351.2
click at [733, 169] on div "The first jaws were found in fossils and they lacked any teeth." at bounding box center [727, 167] width 390 height 22
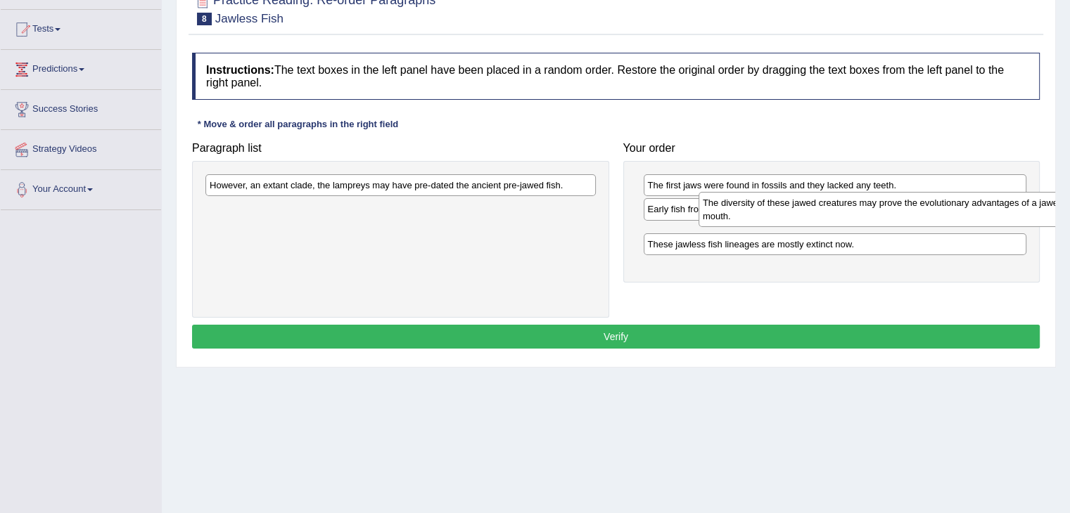
drag, startPoint x: 427, startPoint y: 198, endPoint x: 928, endPoint y: 215, distance: 501.7
click at [928, 215] on div "The diversity of these jawed creatures may prove the evolutionary advantages of…" at bounding box center [893, 209] width 390 height 35
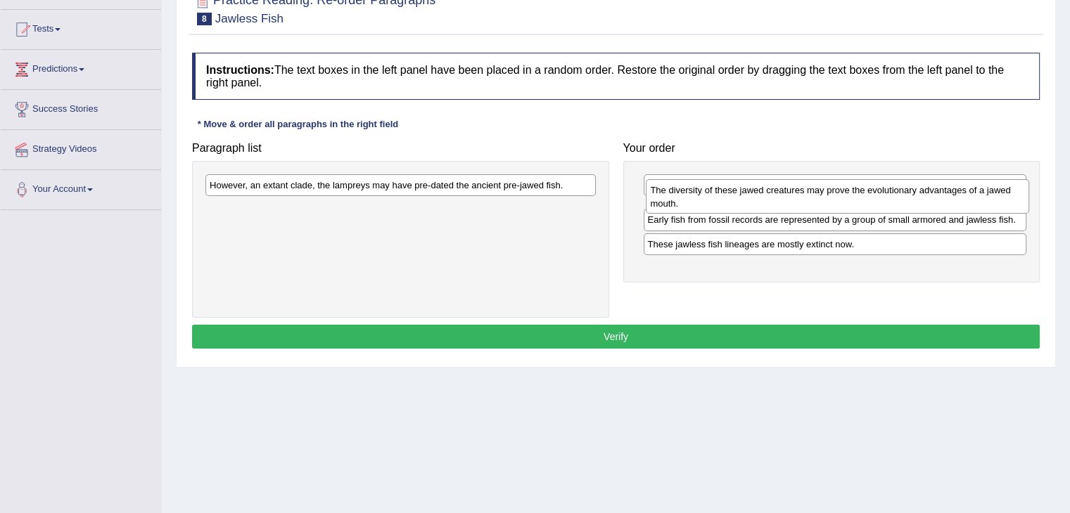
drag, startPoint x: 791, startPoint y: 242, endPoint x: 795, endPoint y: 199, distance: 43.0
click at [795, 199] on div "The diversity of these jawed creatures may prove the evolutionary advantages of…" at bounding box center [837, 196] width 383 height 35
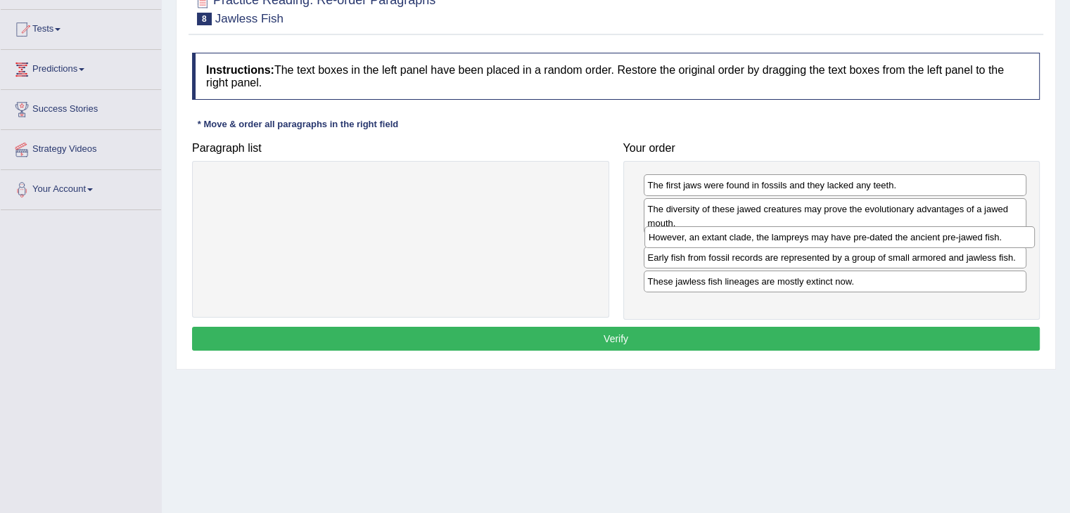
drag, startPoint x: 463, startPoint y: 192, endPoint x: 895, endPoint y: 244, distance: 434.9
click at [895, 244] on div "However, an extant clade, the lampreys may have pre-dated the ancient pre-jawed…" at bounding box center [839, 237] width 390 height 22
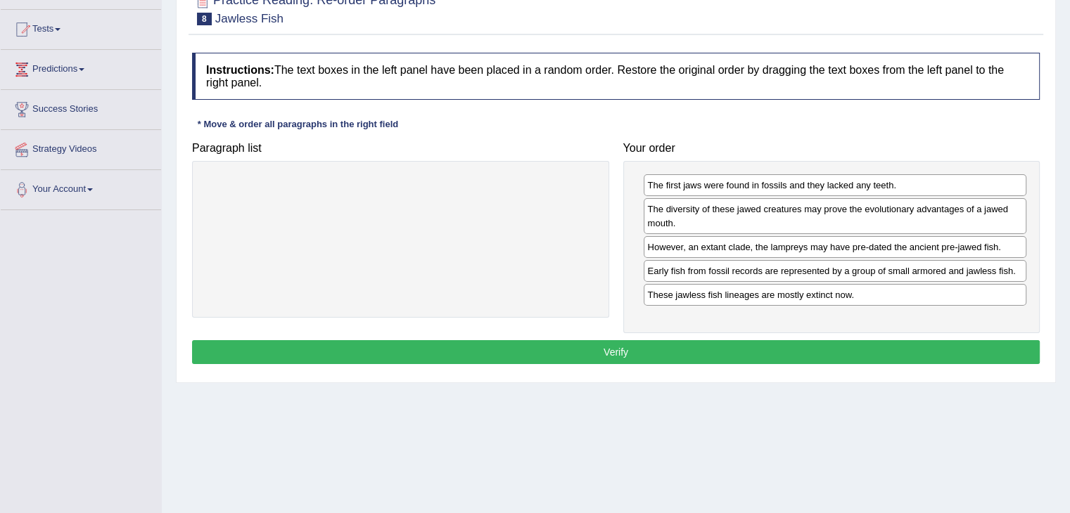
click at [848, 335] on div "Instructions: The text boxes in the left panel have been placed in a random ord…" at bounding box center [615, 211] width 854 height 330
click at [845, 347] on button "Verify" at bounding box center [615, 352] width 847 height 24
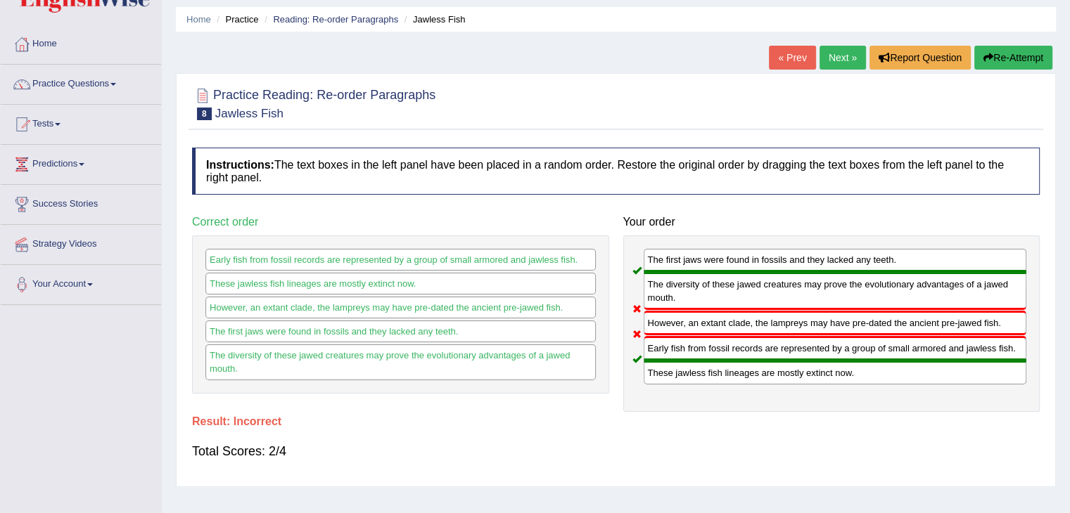
scroll to position [48, 0]
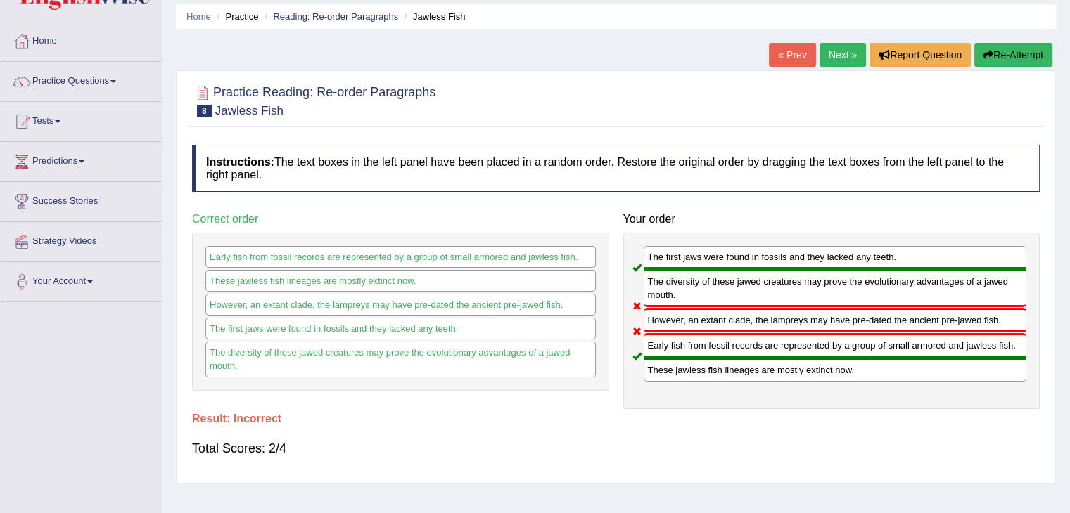
click at [996, 54] on button "Re-Attempt" at bounding box center [1013, 55] width 78 height 24
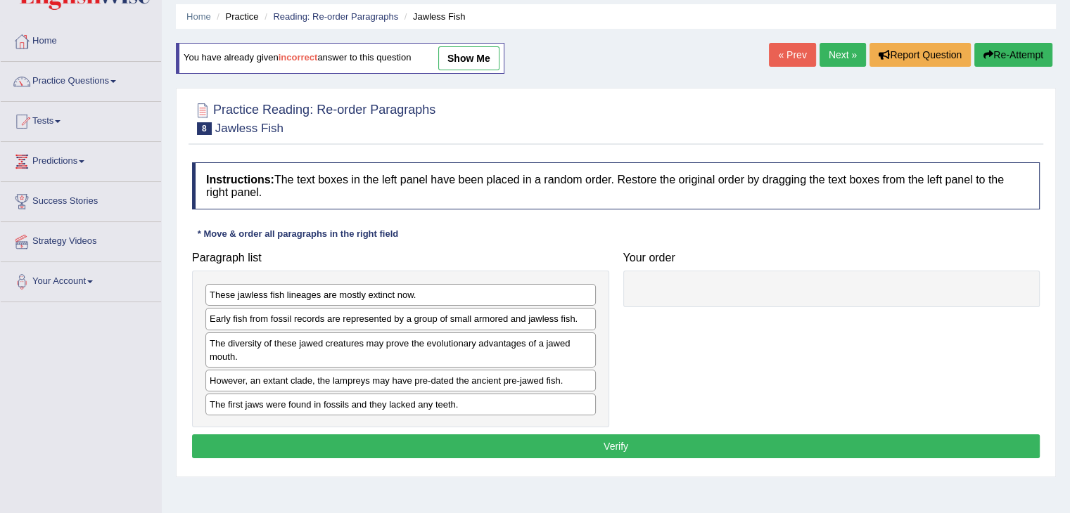
scroll to position [48, 0]
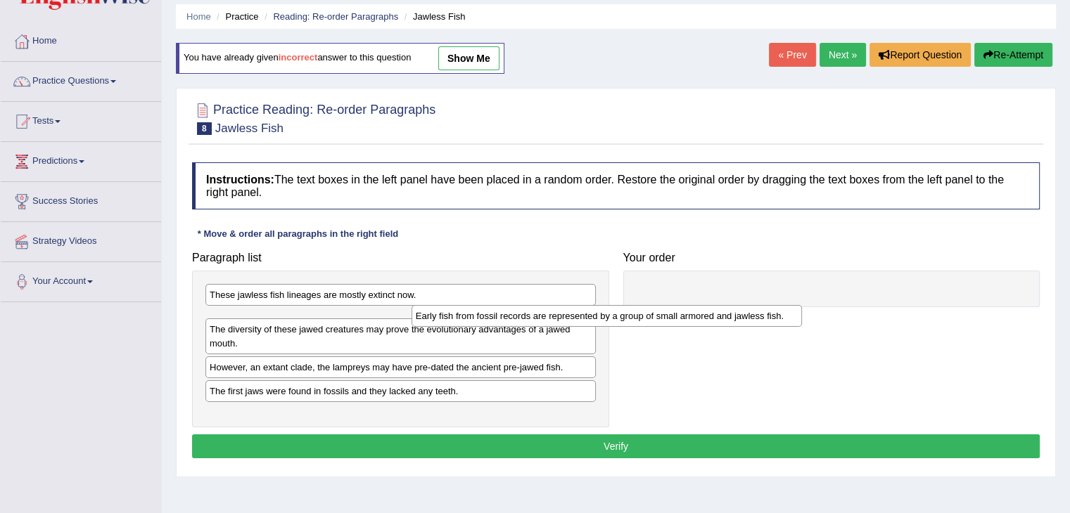
drag, startPoint x: 380, startPoint y: 323, endPoint x: 700, endPoint y: 278, distance: 323.7
click at [700, 305] on div "Early fish from fossil records are represented by a group of small armored and …" at bounding box center [606, 316] width 390 height 22
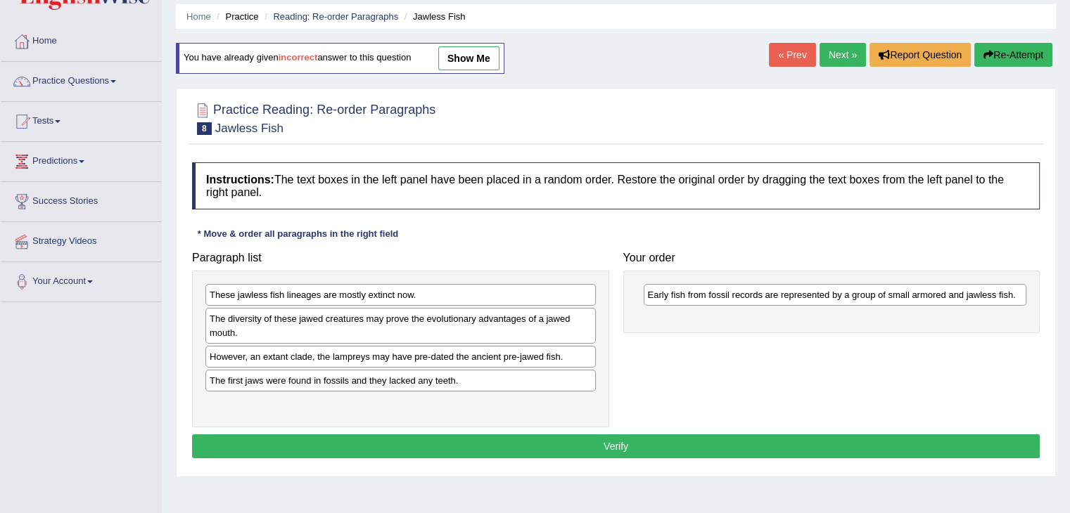
click at [340, 384] on div "The first jaws were found in fossils and they lacked any teeth." at bounding box center [400, 381] width 390 height 22
click at [338, 302] on div "These jawless fish lineages are mostly extinct now." at bounding box center [400, 295] width 390 height 22
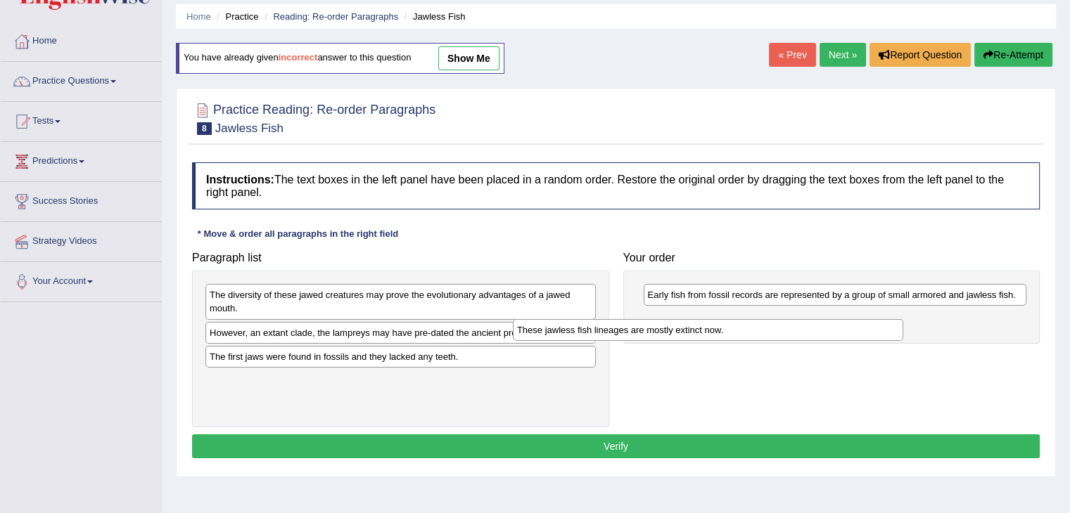
drag, startPoint x: 338, startPoint y: 302, endPoint x: 698, endPoint y: 335, distance: 360.9
click at [698, 335] on div "These jawless fish lineages are mostly extinct now." at bounding box center [708, 330] width 390 height 22
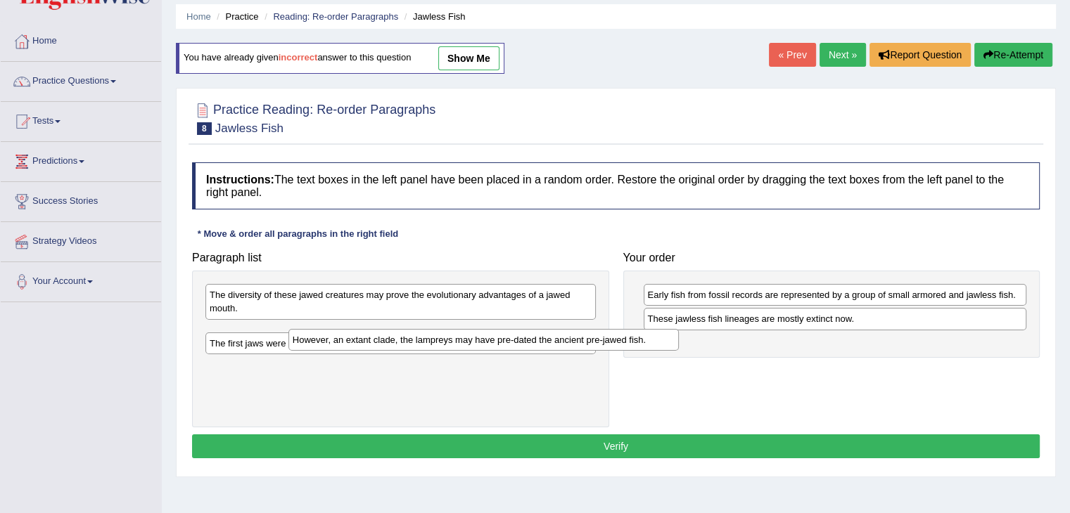
drag, startPoint x: 359, startPoint y: 333, endPoint x: 620, endPoint y: 337, distance: 260.9
click at [620, 337] on div "However, an extant clade, the lampreys may have pre-dated the ancient pre-jawed…" at bounding box center [483, 340] width 390 height 22
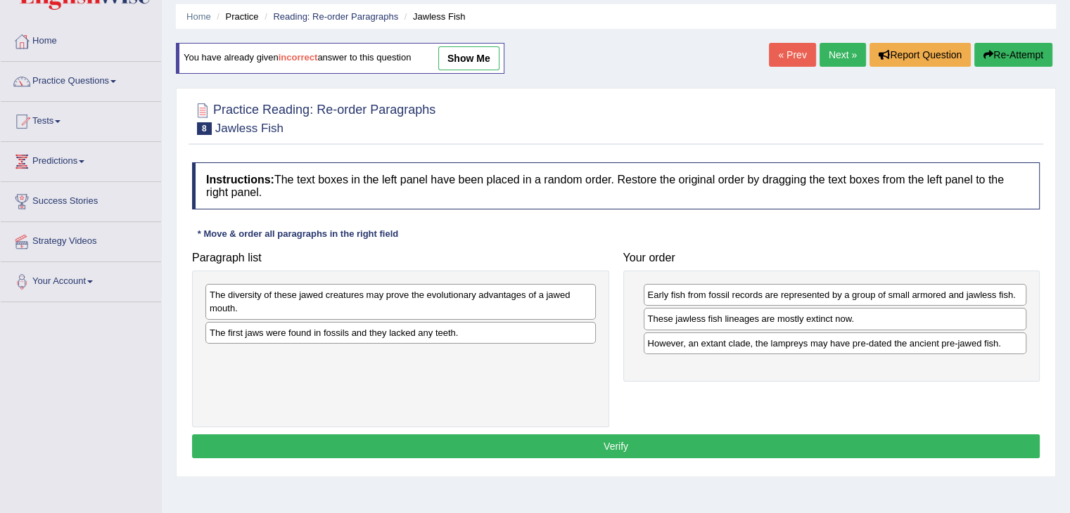
click at [435, 306] on div "The diversity of these jawed creatures may prove the evolutionary advantages of…" at bounding box center [400, 301] width 390 height 35
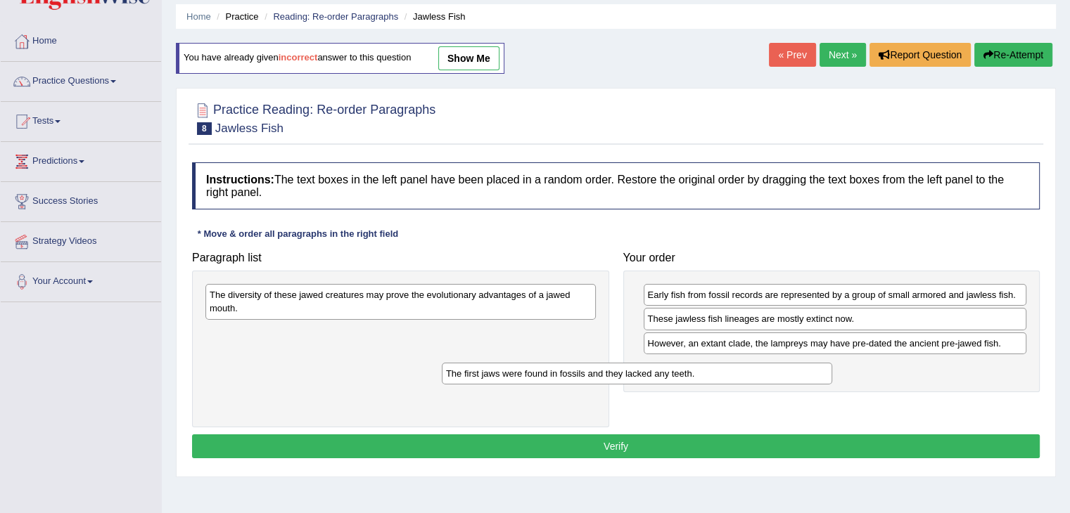
drag, startPoint x: 421, startPoint y: 333, endPoint x: 715, endPoint y: 369, distance: 296.9
click at [715, 369] on div "The first jaws were found in fossils and they lacked any teeth." at bounding box center [637, 374] width 390 height 22
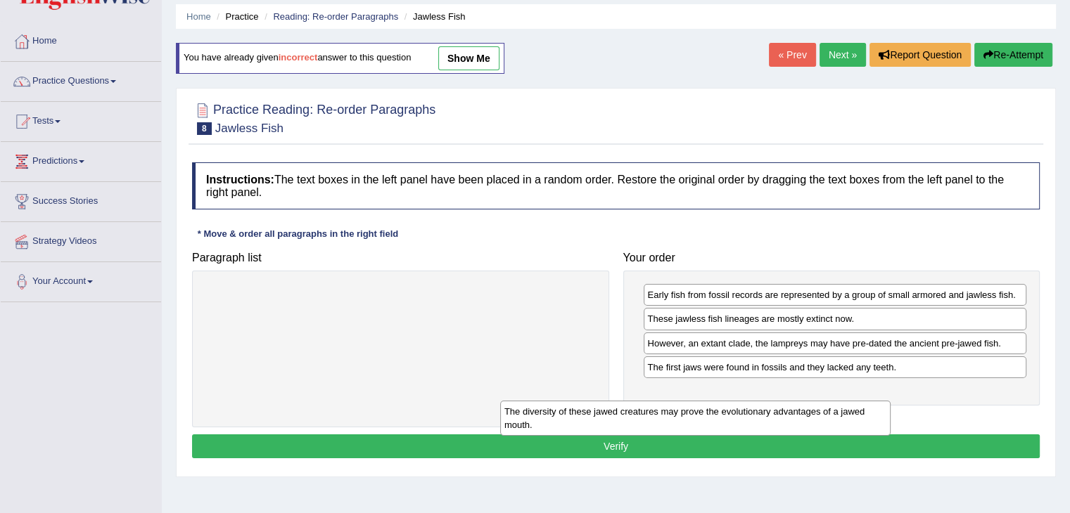
drag, startPoint x: 525, startPoint y: 302, endPoint x: 830, endPoint y: 418, distance: 325.8
click at [830, 418] on div "The diversity of these jawed creatures may prove the evolutionary advantages of…" at bounding box center [695, 418] width 390 height 35
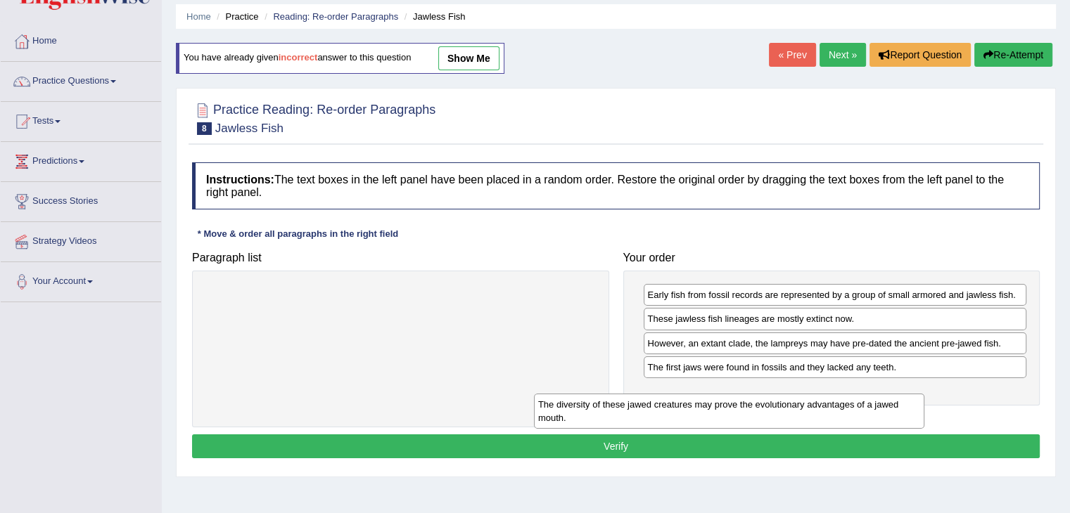
drag, startPoint x: 526, startPoint y: 307, endPoint x: 918, endPoint y: 403, distance: 403.2
click at [918, 403] on div "The diversity of these jawed creatures may prove the evolutionary advantages of…" at bounding box center [729, 411] width 390 height 35
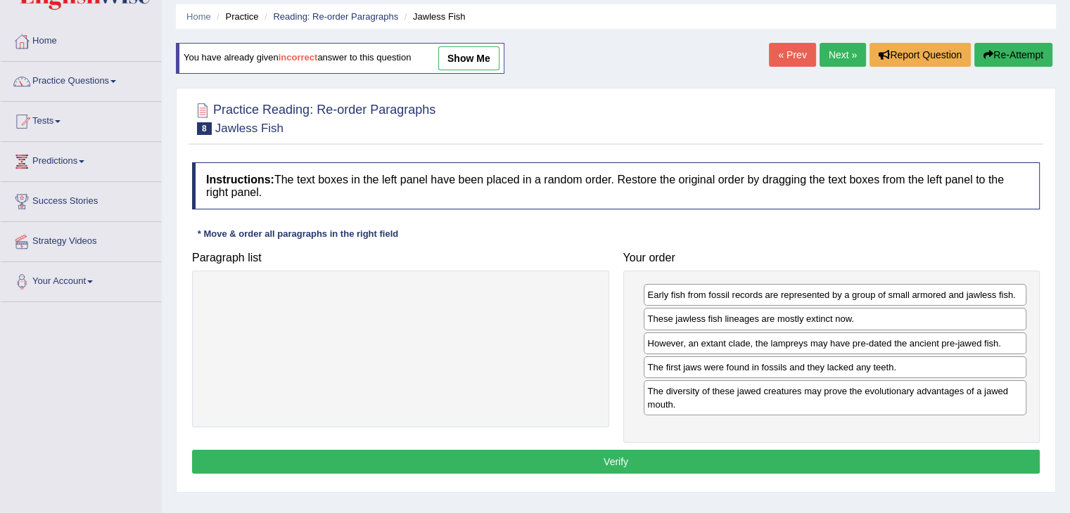
click at [661, 456] on button "Verify" at bounding box center [615, 462] width 847 height 24
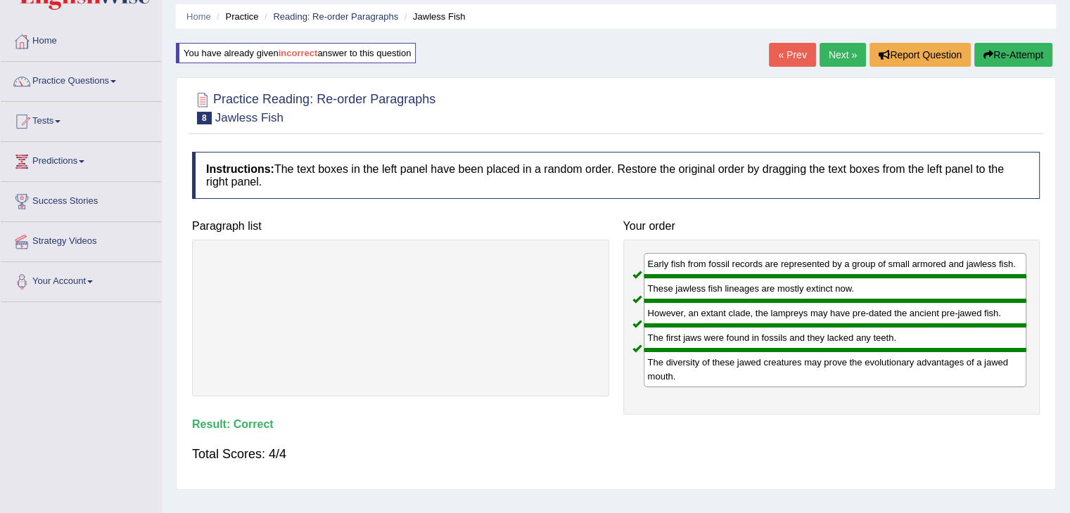
click at [830, 53] on link "Next »" at bounding box center [842, 55] width 46 height 24
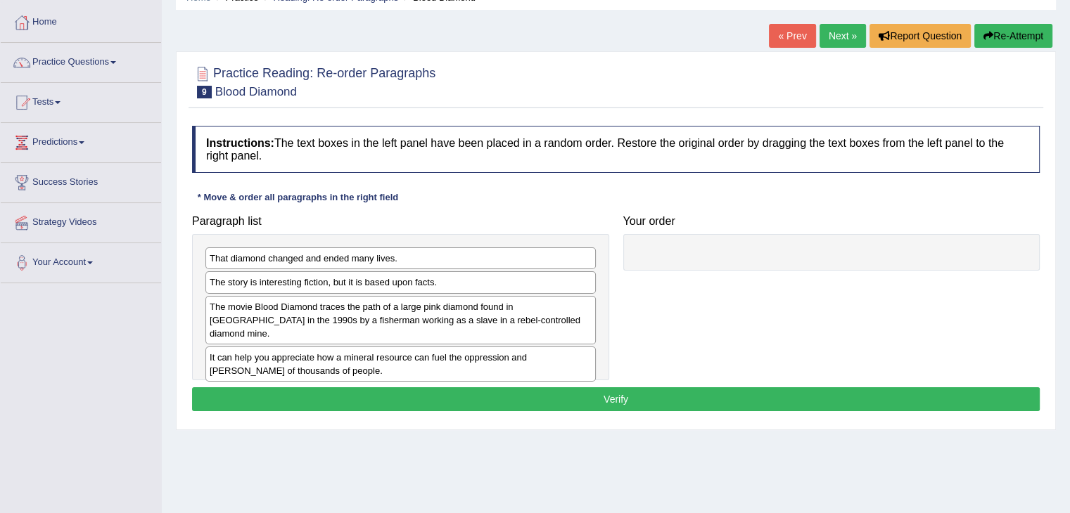
scroll to position [68, 0]
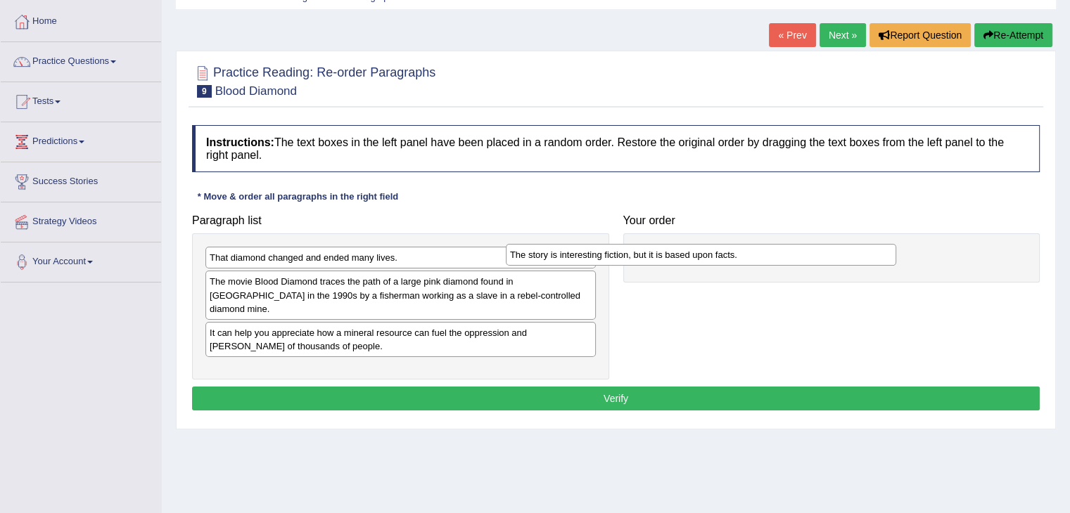
drag, startPoint x: 440, startPoint y: 286, endPoint x: 779, endPoint y: 258, distance: 340.8
click at [779, 258] on div "The story is interesting fiction, but it is based upon facts." at bounding box center [701, 255] width 390 height 22
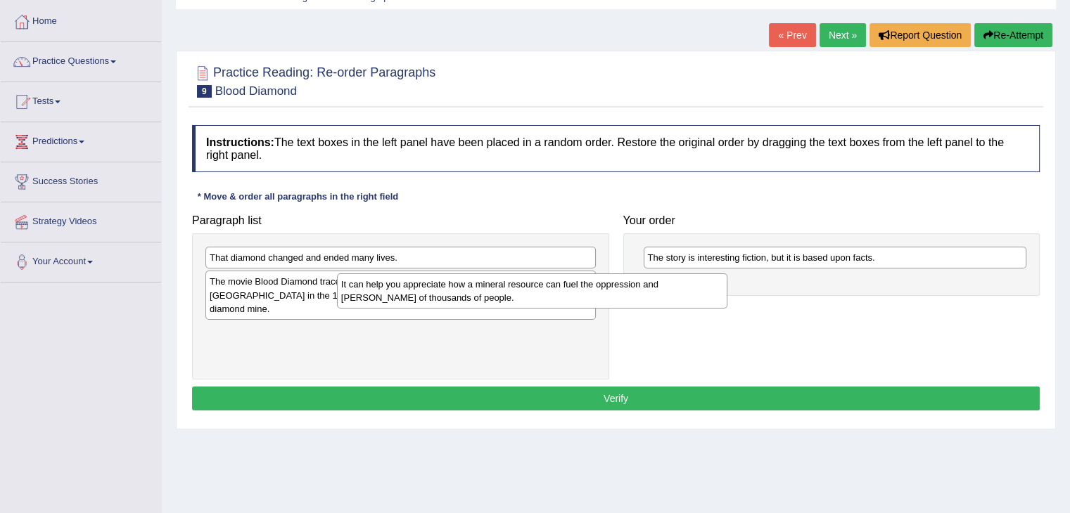
drag, startPoint x: 394, startPoint y: 335, endPoint x: 731, endPoint y: 281, distance: 341.2
click at [727, 281] on div "It can help you appreciate how a mineral resource can fuel the oppression and […" at bounding box center [532, 291] width 390 height 35
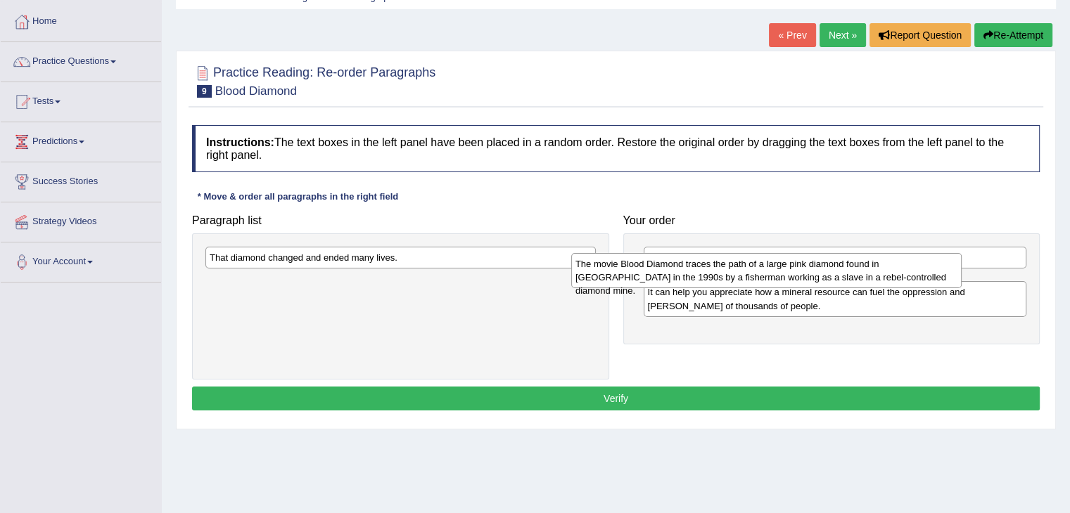
drag, startPoint x: 495, startPoint y: 292, endPoint x: 878, endPoint y: 274, distance: 382.9
click at [878, 274] on div "The movie Blood Diamond traces the path of a large pink diamond found in [GEOGR…" at bounding box center [766, 270] width 390 height 35
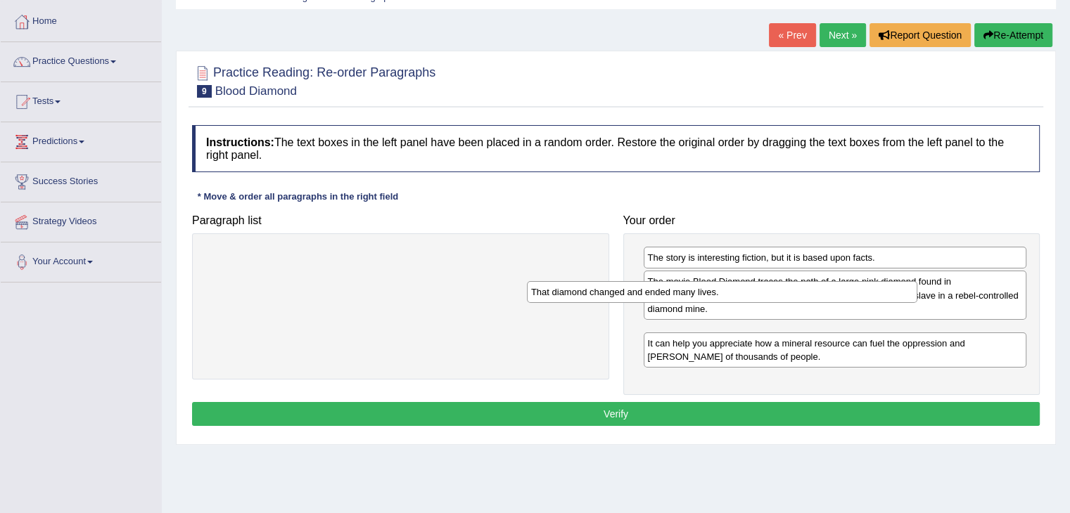
drag, startPoint x: 463, startPoint y: 261, endPoint x: 803, endPoint y: 295, distance: 342.1
click at [803, 295] on div "That diamond changed and ended many lives." at bounding box center [722, 292] width 390 height 22
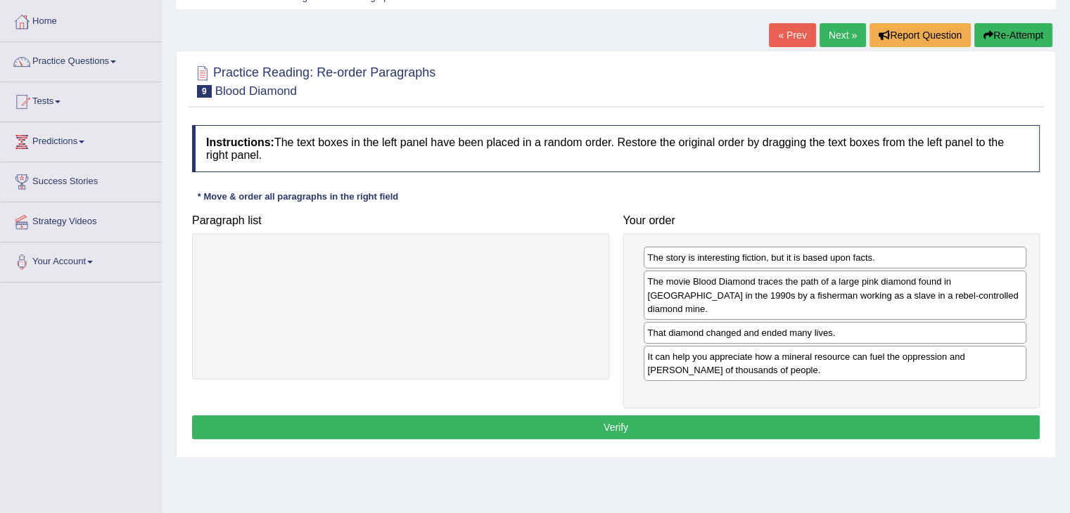
click at [701, 416] on button "Verify" at bounding box center [615, 428] width 847 height 24
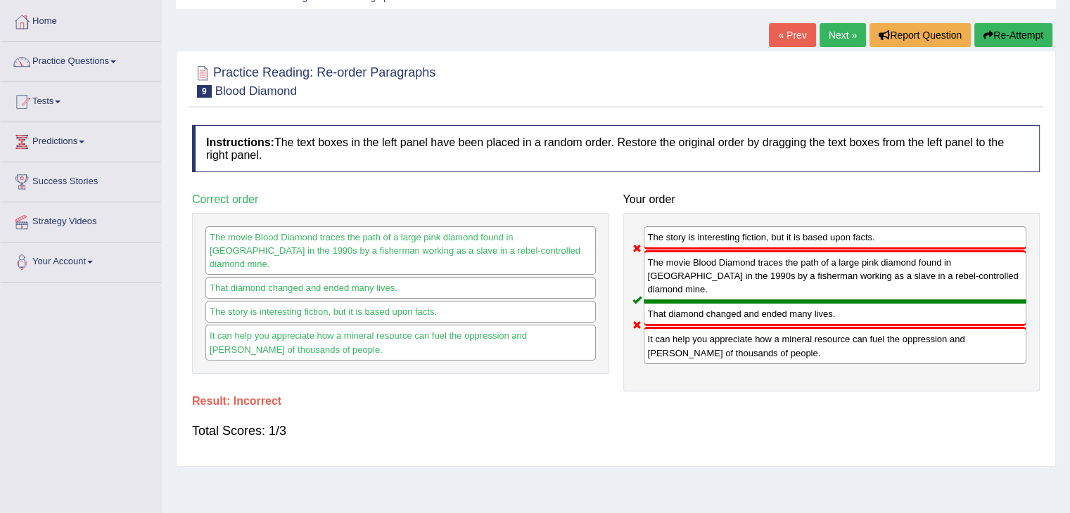
click at [1008, 32] on button "Re-Attempt" at bounding box center [1013, 35] width 78 height 24
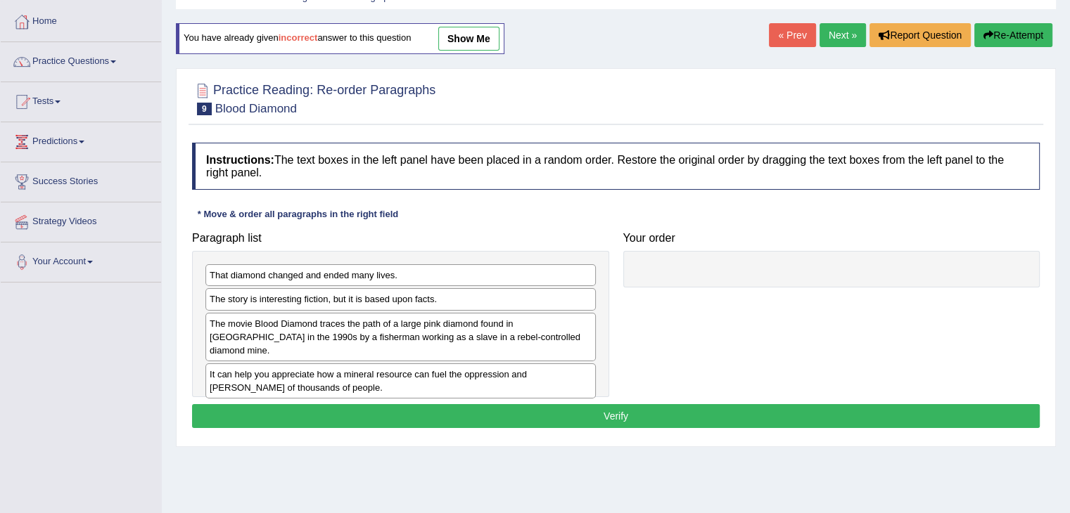
scroll to position [68, 0]
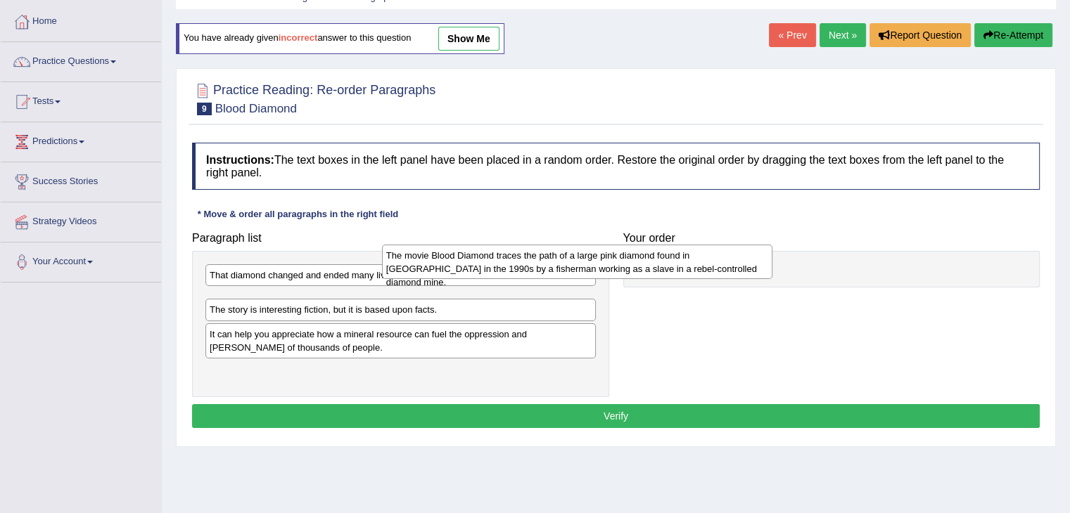
drag, startPoint x: 481, startPoint y: 344, endPoint x: 774, endPoint y: 272, distance: 301.2
click at [772, 272] on div "The movie Blood Diamond traces the path of a large pink diamond found in [GEOGR…" at bounding box center [577, 262] width 390 height 35
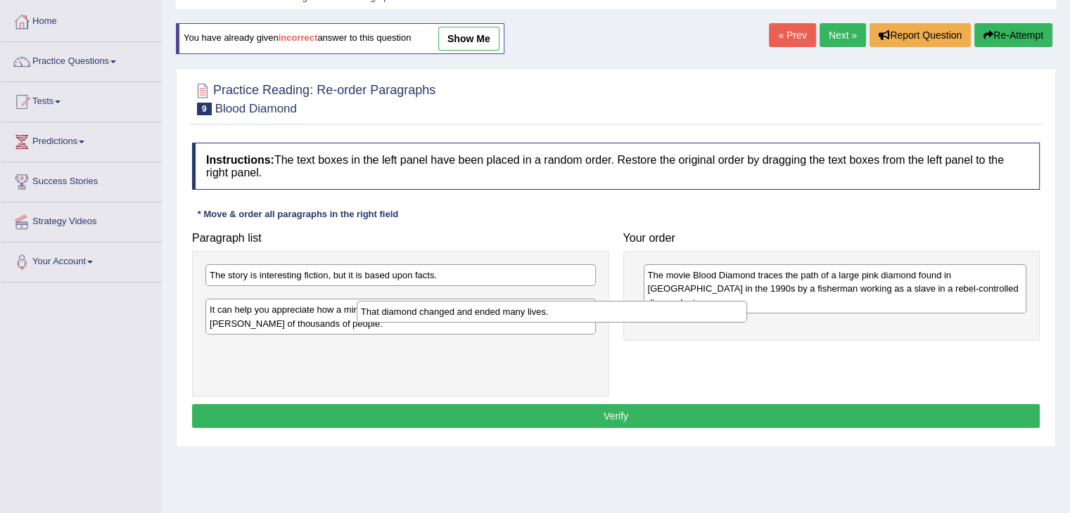
drag, startPoint x: 496, startPoint y: 281, endPoint x: 785, endPoint y: 319, distance: 291.4
click at [747, 319] on div "That diamond changed and ended many lives." at bounding box center [552, 312] width 390 height 22
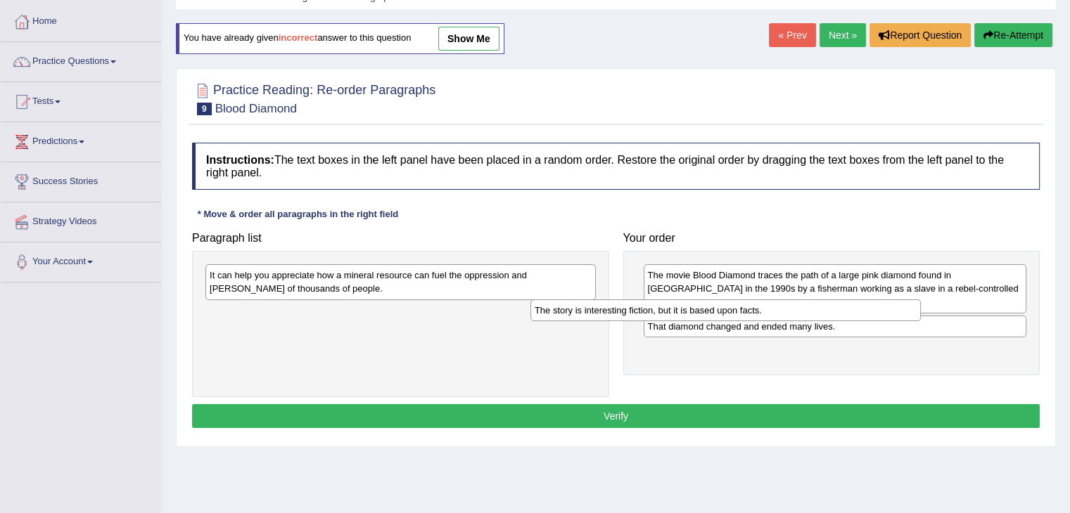
drag, startPoint x: 456, startPoint y: 275, endPoint x: 799, endPoint y: 314, distance: 345.3
click at [799, 314] on div "The story is interesting fiction, but it is based upon facts." at bounding box center [725, 311] width 390 height 22
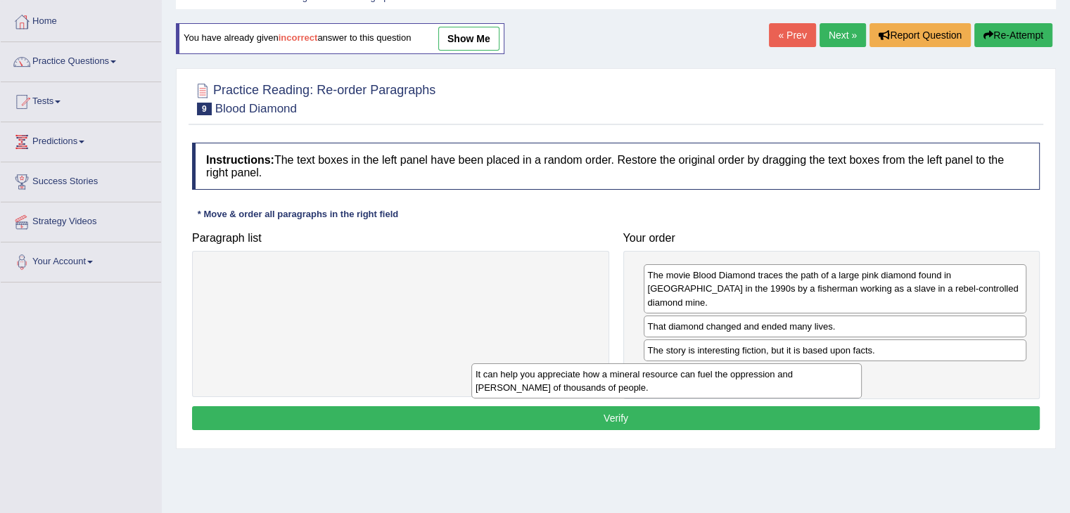
drag, startPoint x: 534, startPoint y: 288, endPoint x: 855, endPoint y: 371, distance: 331.9
click at [855, 371] on div "It can help you appreciate how a mineral resource can fuel the oppression and s…" at bounding box center [666, 381] width 390 height 35
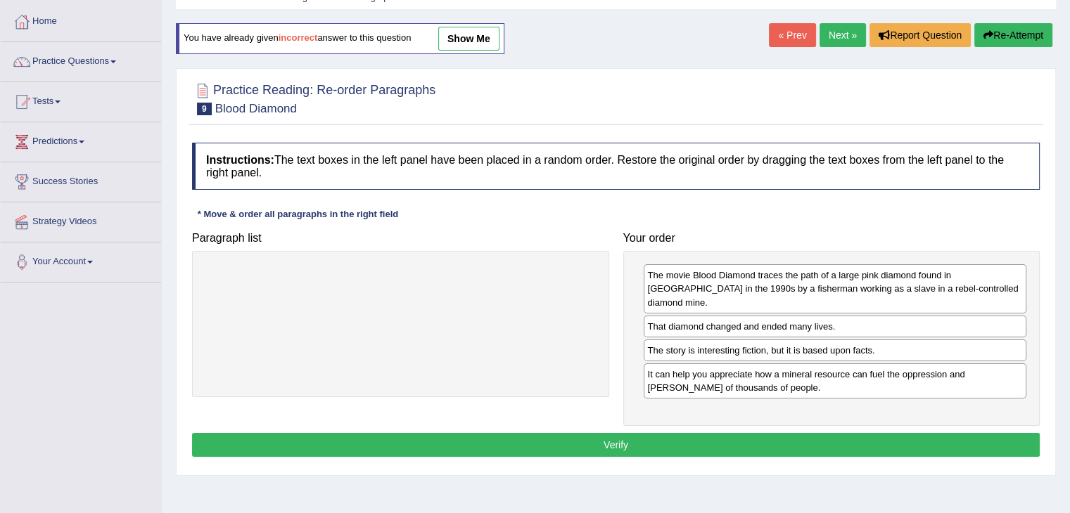
click at [743, 434] on button "Verify" at bounding box center [615, 445] width 847 height 24
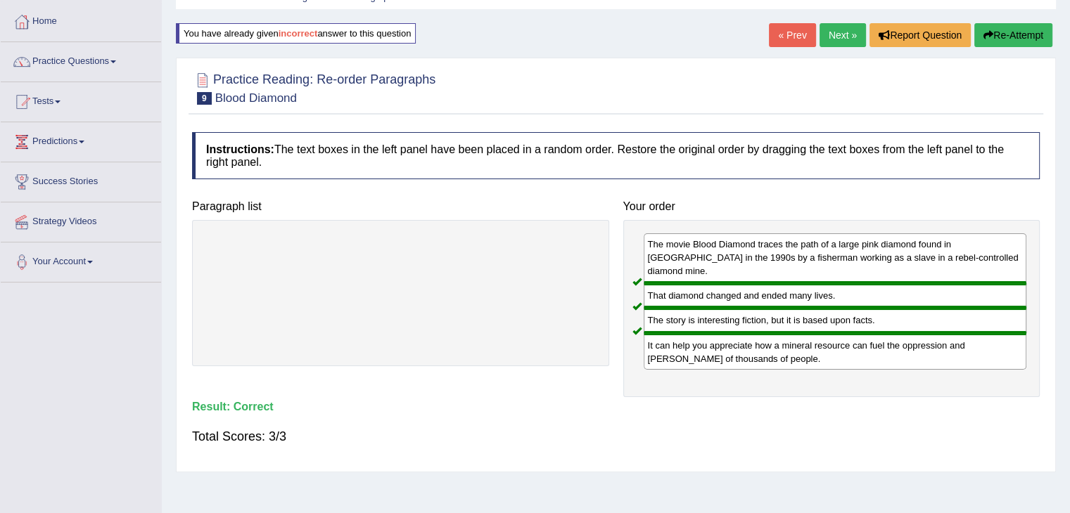
click at [834, 40] on link "Next »" at bounding box center [842, 35] width 46 height 24
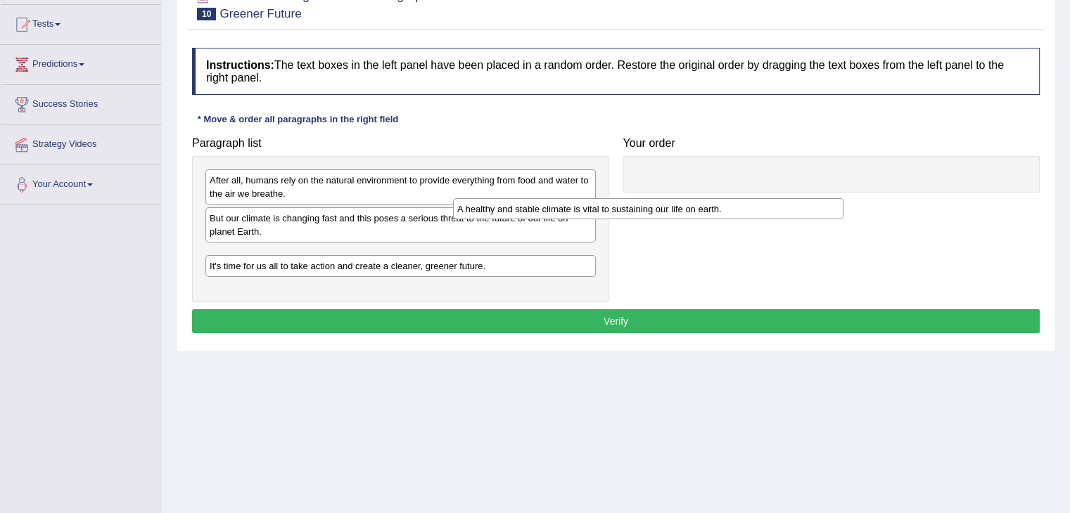
drag, startPoint x: 423, startPoint y: 286, endPoint x: 687, endPoint y: 209, distance: 275.5
click at [687, 209] on div "A healthy and stable climate is vital to sustaining our life on earth." at bounding box center [648, 209] width 390 height 22
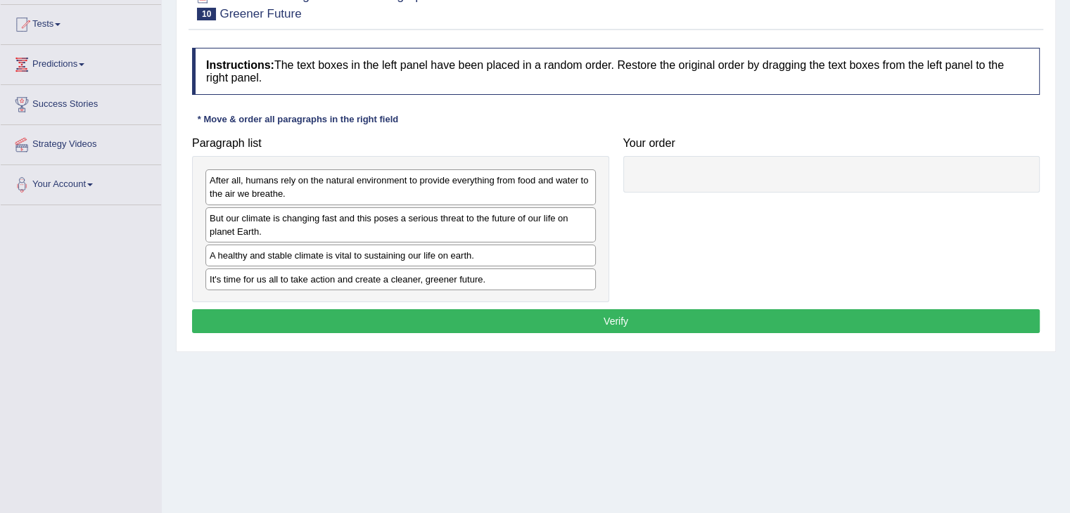
click at [476, 261] on div "A healthy and stable climate is vital to sustaining our life on earth." at bounding box center [400, 256] width 390 height 22
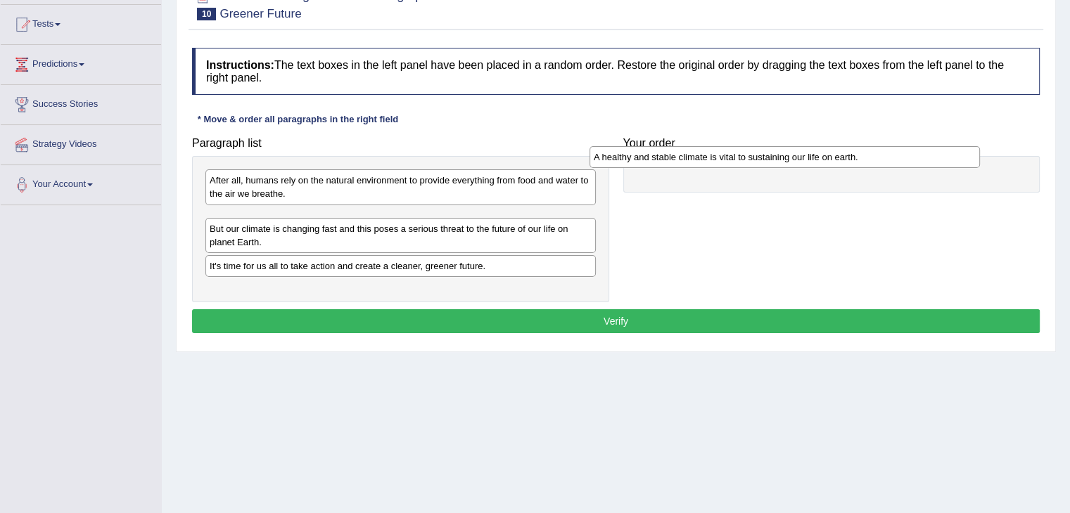
drag, startPoint x: 476, startPoint y: 261, endPoint x: 882, endPoint y: 149, distance: 420.9
click at [882, 149] on div "A healthy and stable climate is vital to sustaining our life on earth." at bounding box center [784, 157] width 390 height 22
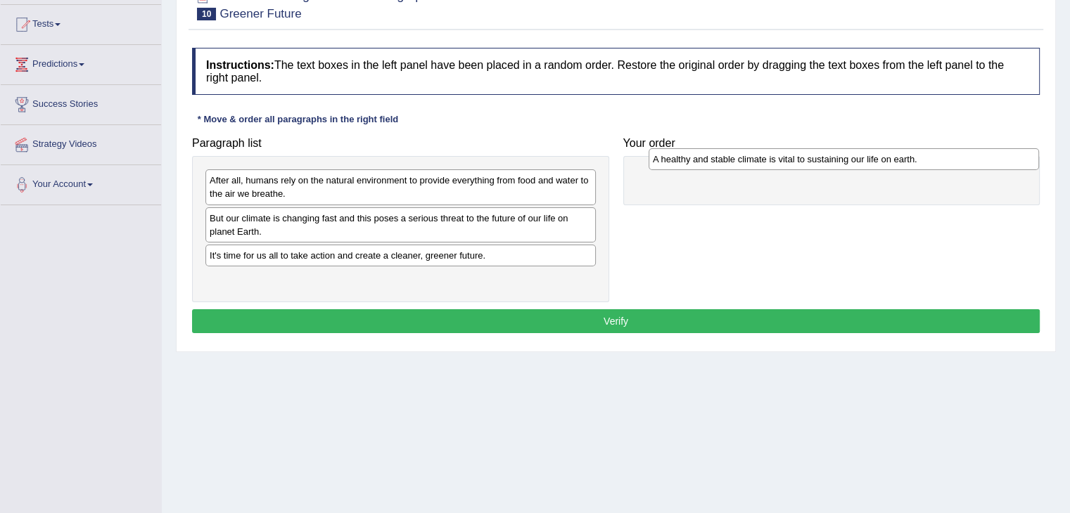
drag, startPoint x: 392, startPoint y: 220, endPoint x: 835, endPoint y: 161, distance: 446.9
click at [835, 161] on div "A healthy and stable climate is vital to sustaining our life on earth." at bounding box center [843, 159] width 390 height 22
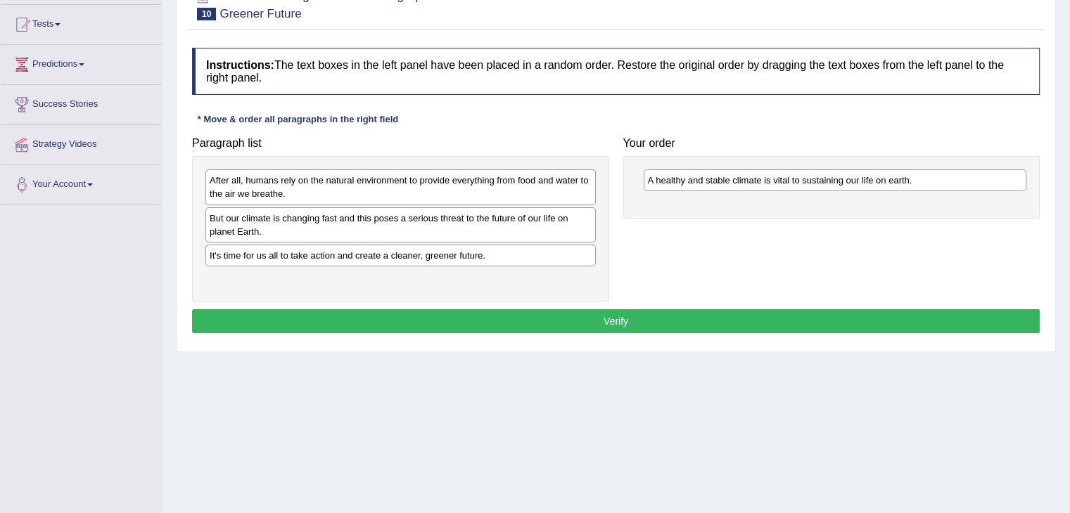
click at [284, 203] on div "After all, humans rely on the natural environment to provide everything from fo…" at bounding box center [400, 229] width 417 height 146
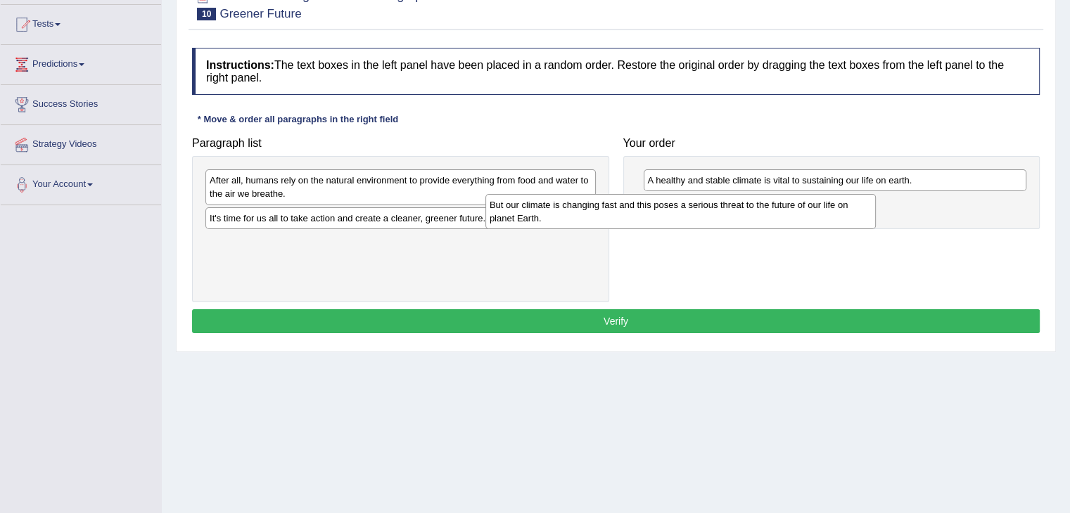
drag, startPoint x: 484, startPoint y: 238, endPoint x: 801, endPoint y: 219, distance: 317.7
click at [801, 219] on div "But our climate is changing fast and this poses a serious threat to the future …" at bounding box center [680, 211] width 390 height 35
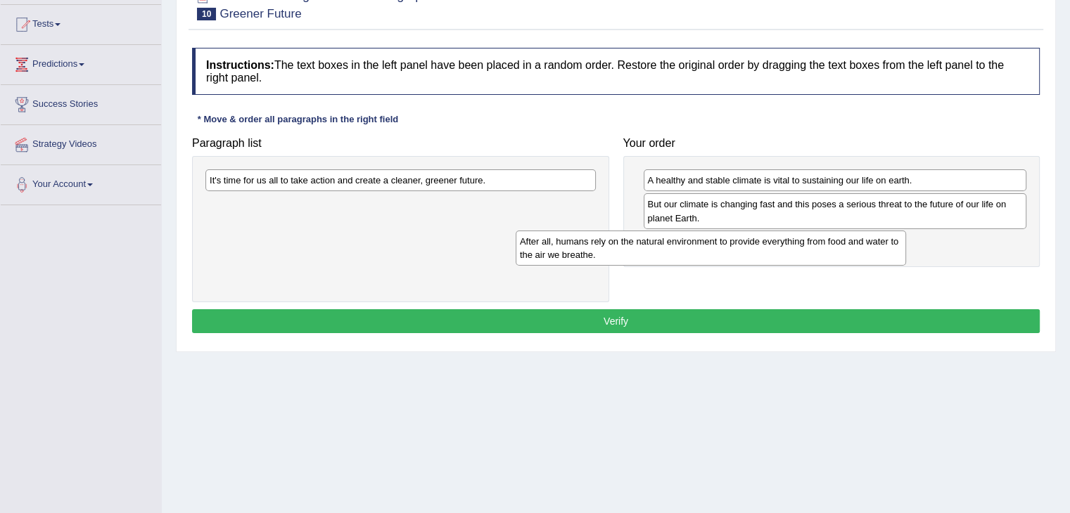
drag, startPoint x: 421, startPoint y: 191, endPoint x: 750, endPoint y: 245, distance: 333.5
click at [750, 245] on div "After all, humans rely on the natural environment to provide everything from fo…" at bounding box center [710, 248] width 390 height 35
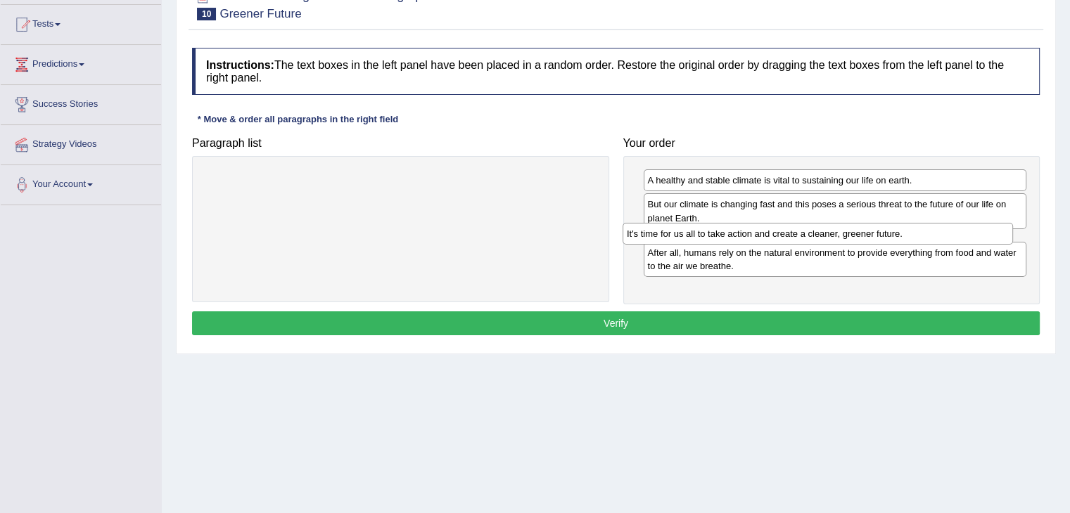
drag, startPoint x: 384, startPoint y: 188, endPoint x: 804, endPoint y: 241, distance: 423.2
click at [804, 241] on div "It's time for us all to take action and create a cleaner, greener future." at bounding box center [817, 234] width 390 height 22
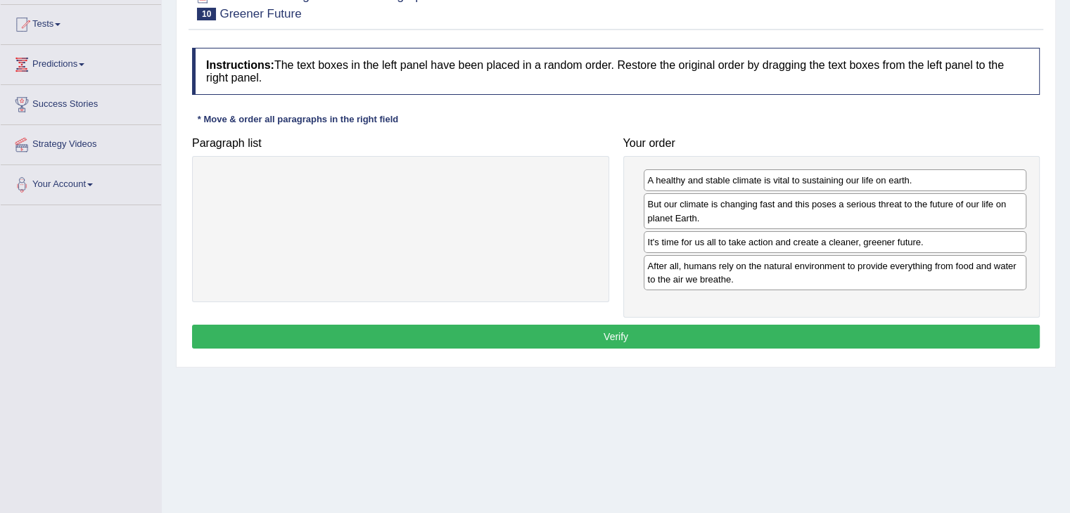
click at [660, 336] on button "Verify" at bounding box center [615, 337] width 847 height 24
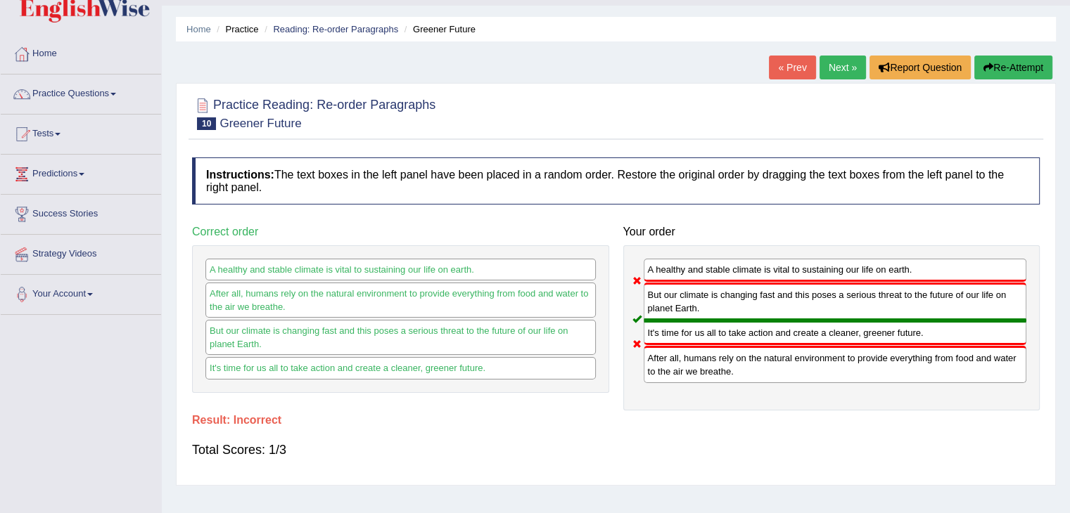
scroll to position [27, 0]
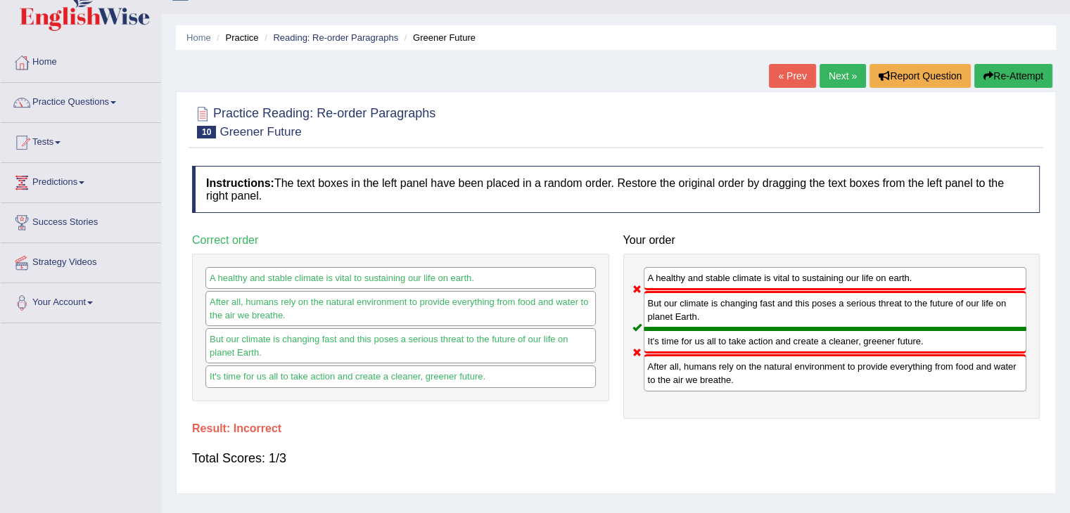
click at [995, 75] on button "Re-Attempt" at bounding box center [1013, 76] width 78 height 24
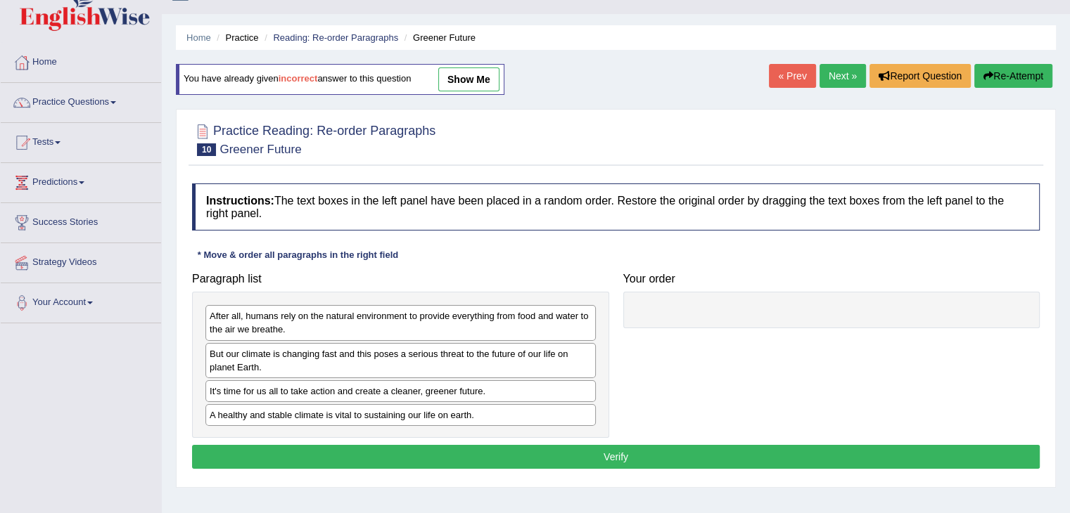
scroll to position [27, 0]
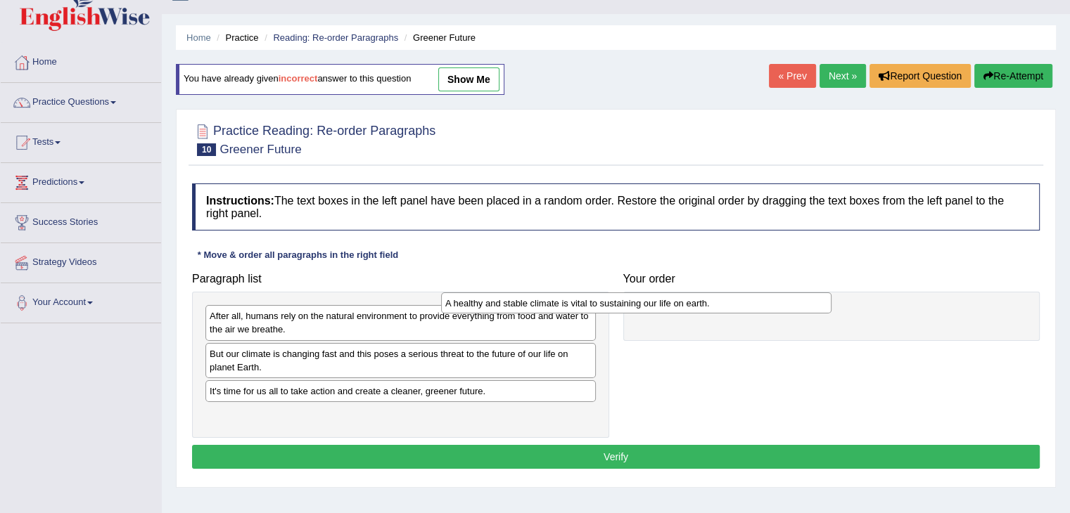
drag, startPoint x: 428, startPoint y: 411, endPoint x: 720, endPoint y: 284, distance: 319.0
click at [720, 293] on div "A healthy and stable climate is vital to sustaining our life on earth." at bounding box center [636, 304] width 390 height 22
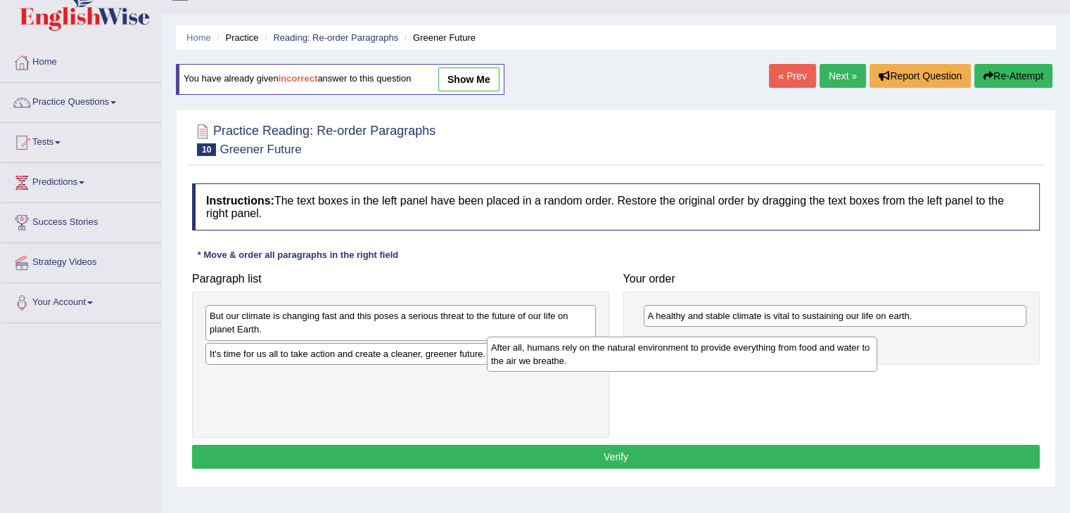
drag, startPoint x: 388, startPoint y: 327, endPoint x: 720, endPoint y: 361, distance: 333.7
click at [720, 361] on div "After all, humans rely on the natural environment to provide everything from fo…" at bounding box center [682, 354] width 390 height 35
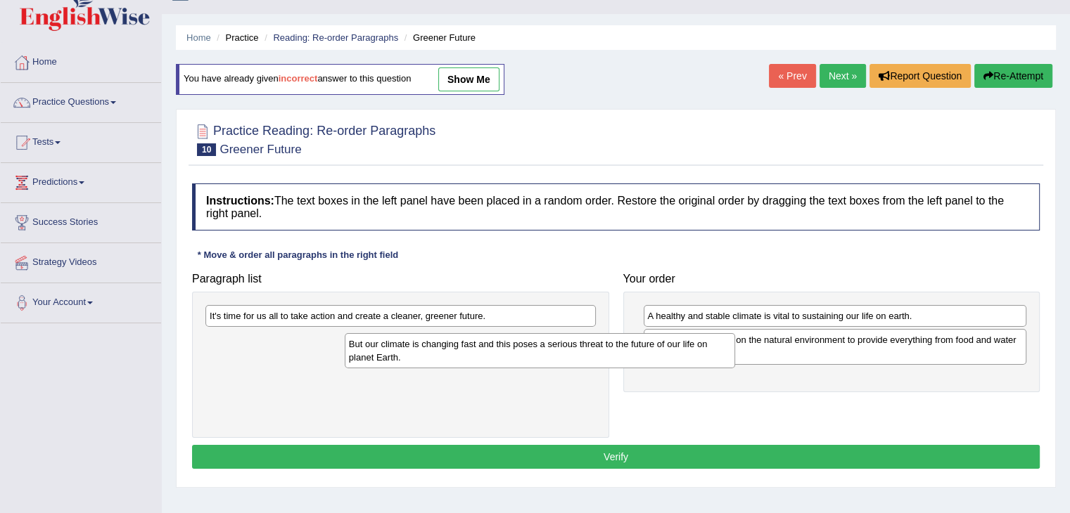
drag, startPoint x: 415, startPoint y: 328, endPoint x: 721, endPoint y: 399, distance: 314.9
click at [721, 368] on div "But our climate is changing fast and this poses a serious threat to the future …" at bounding box center [540, 350] width 390 height 35
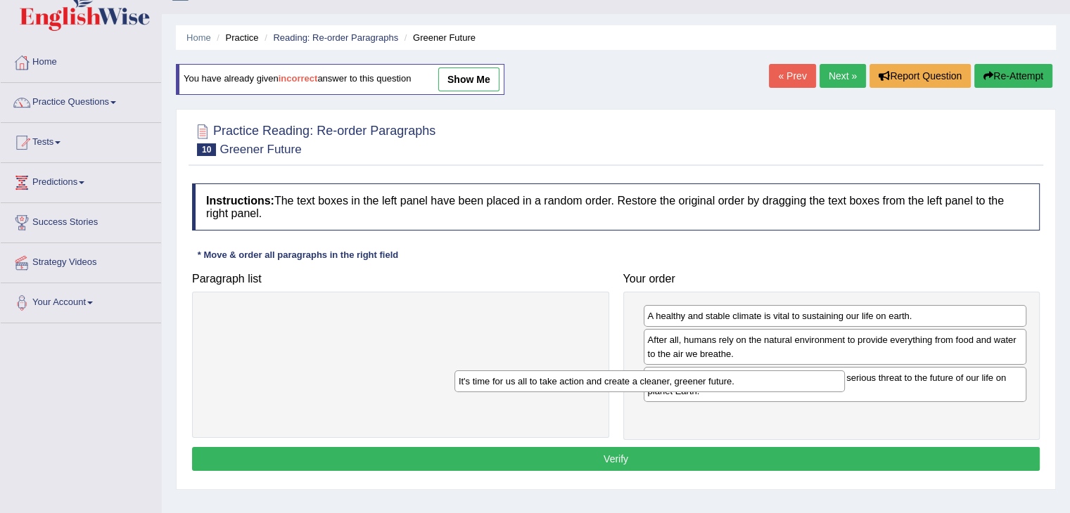
drag, startPoint x: 450, startPoint y: 315, endPoint x: 779, endPoint y: 419, distance: 345.2
click at [779, 392] on div "It's time for us all to take action and create a cleaner, greener future." at bounding box center [649, 382] width 390 height 22
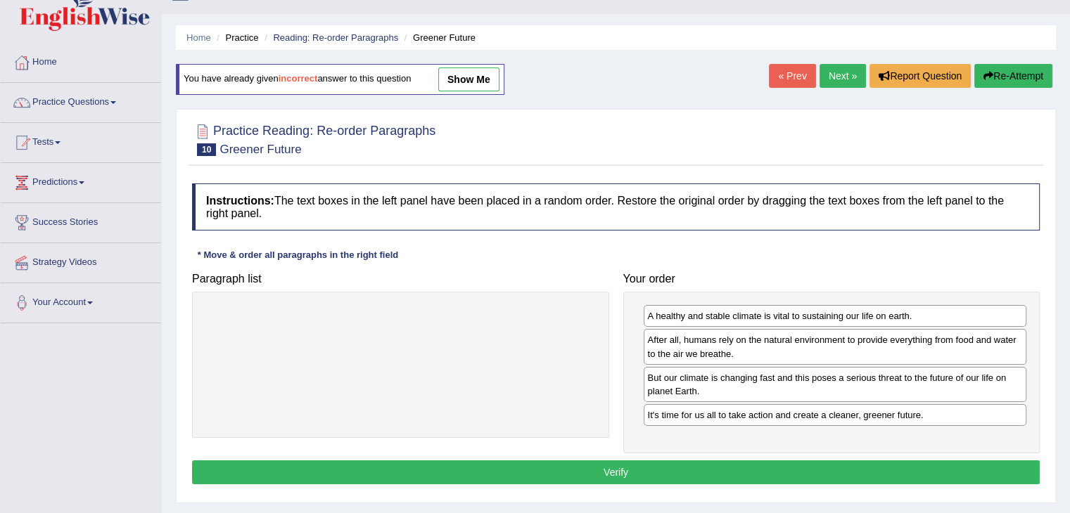
click at [630, 472] on button "Verify" at bounding box center [615, 473] width 847 height 24
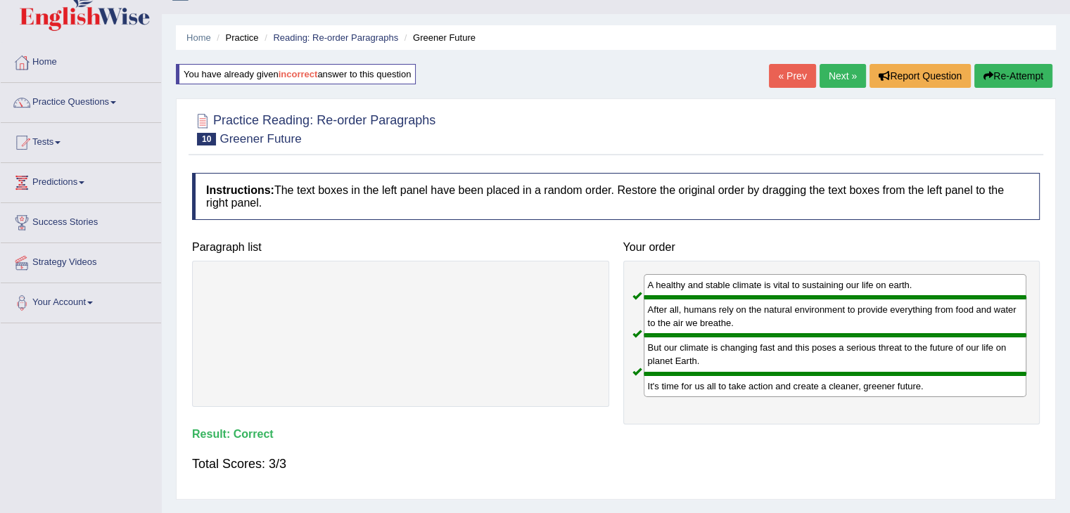
click at [834, 77] on link "Next »" at bounding box center [842, 76] width 46 height 24
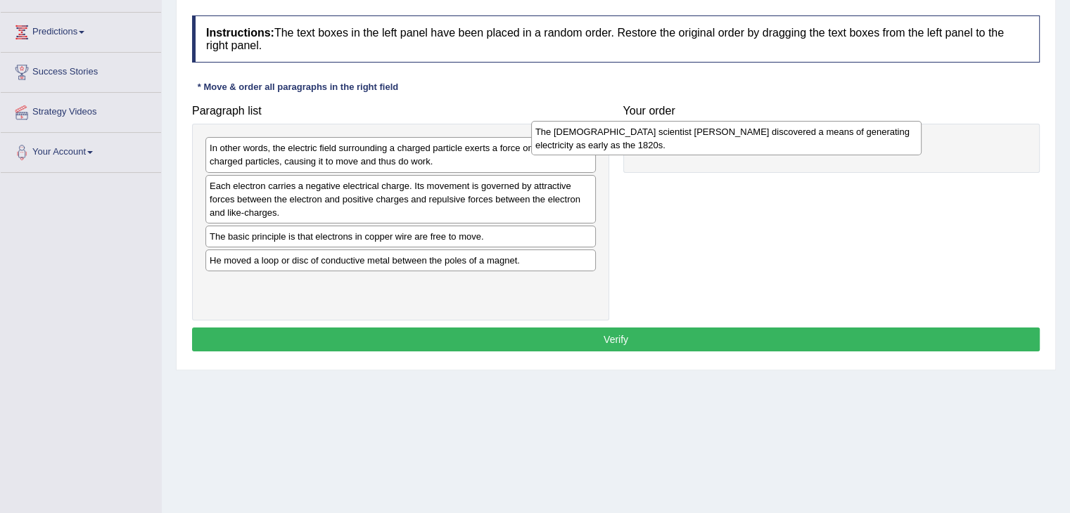
drag, startPoint x: 423, startPoint y: 271, endPoint x: 755, endPoint y: 148, distance: 354.2
click at [755, 148] on div "The [DEMOGRAPHIC_DATA] scientist [PERSON_NAME] discovered a means of generating…" at bounding box center [726, 138] width 390 height 35
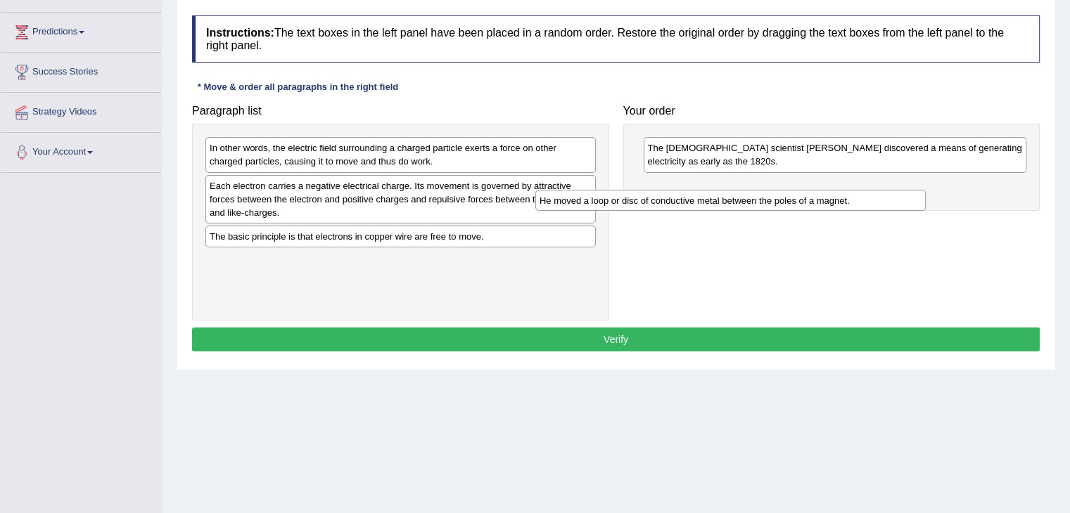
drag, startPoint x: 396, startPoint y: 264, endPoint x: 763, endPoint y: 189, distance: 374.7
click at [763, 190] on div "He moved a loop or disc of conductive metal between the poles of a magnet." at bounding box center [730, 201] width 390 height 22
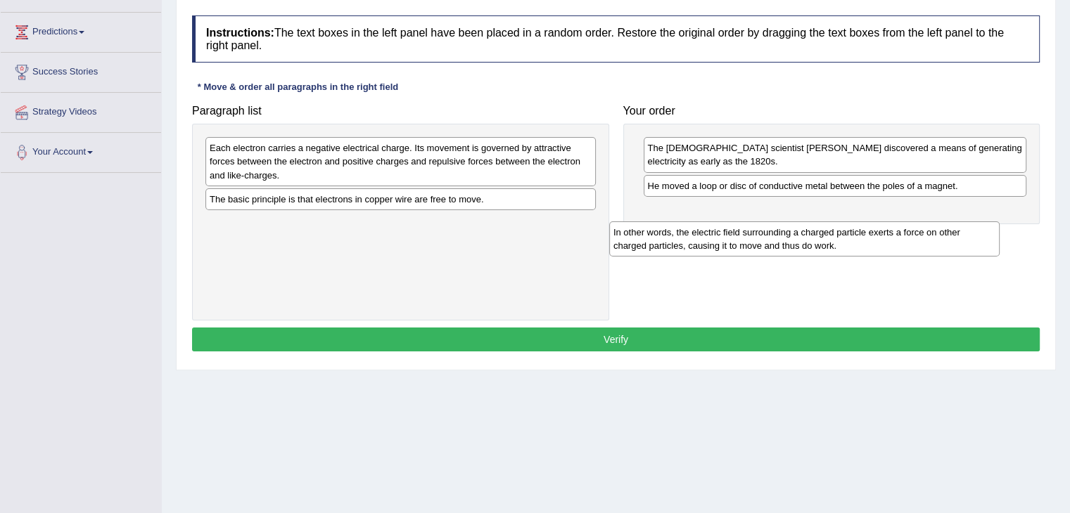
drag, startPoint x: 338, startPoint y: 161, endPoint x: 764, endPoint y: 214, distance: 429.5
click at [764, 222] on div "In other words, the electric field surrounding a charged particle exerts a forc…" at bounding box center [804, 239] width 390 height 35
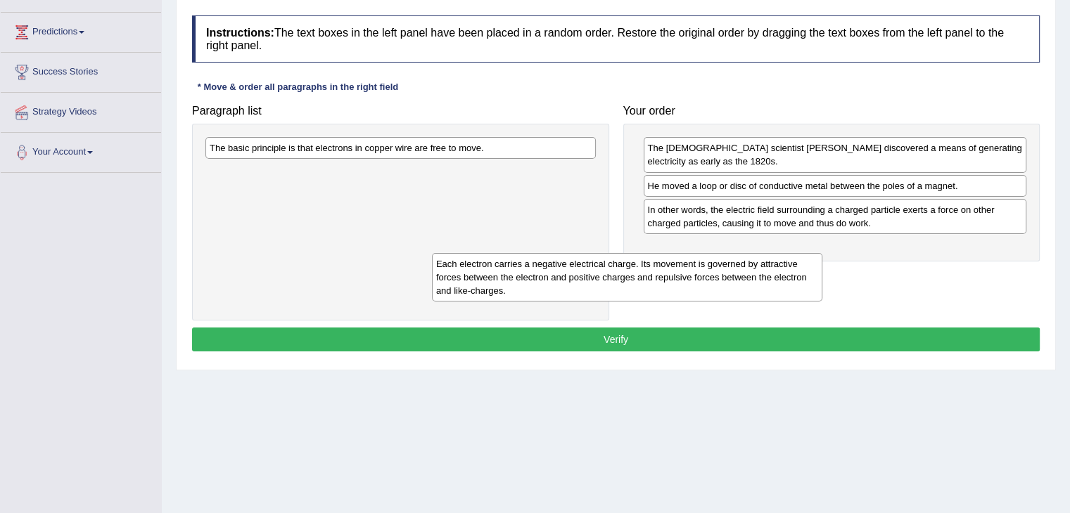
drag, startPoint x: 451, startPoint y: 164, endPoint x: 794, endPoint y: 248, distance: 353.2
click at [794, 253] on div "Each electron carries a negative electrical charge. Its movement is governed by…" at bounding box center [627, 277] width 390 height 49
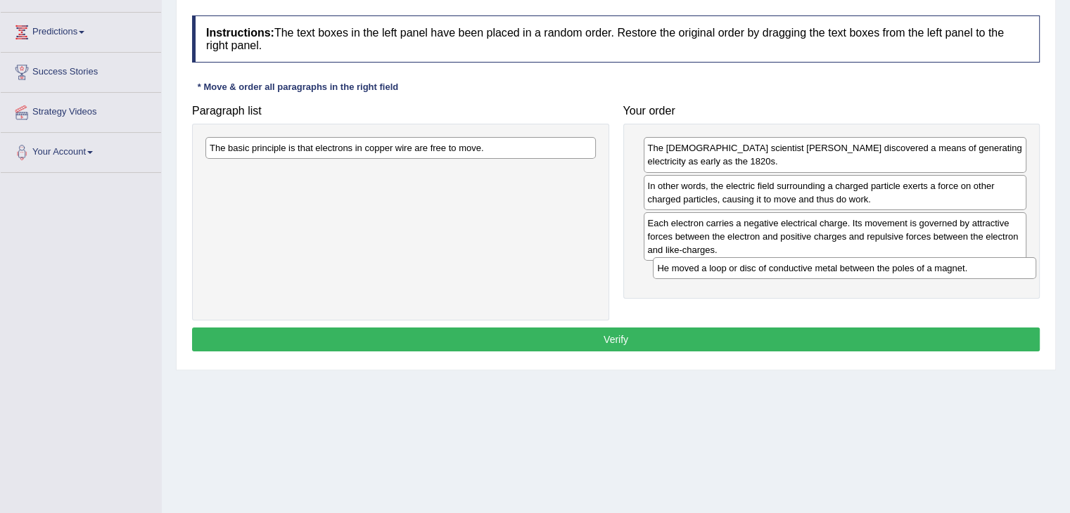
drag, startPoint x: 740, startPoint y: 193, endPoint x: 750, endPoint y: 276, distance: 83.6
click at [750, 276] on div "He moved a loop or disc of conductive metal between the poles of a magnet." at bounding box center [844, 268] width 383 height 22
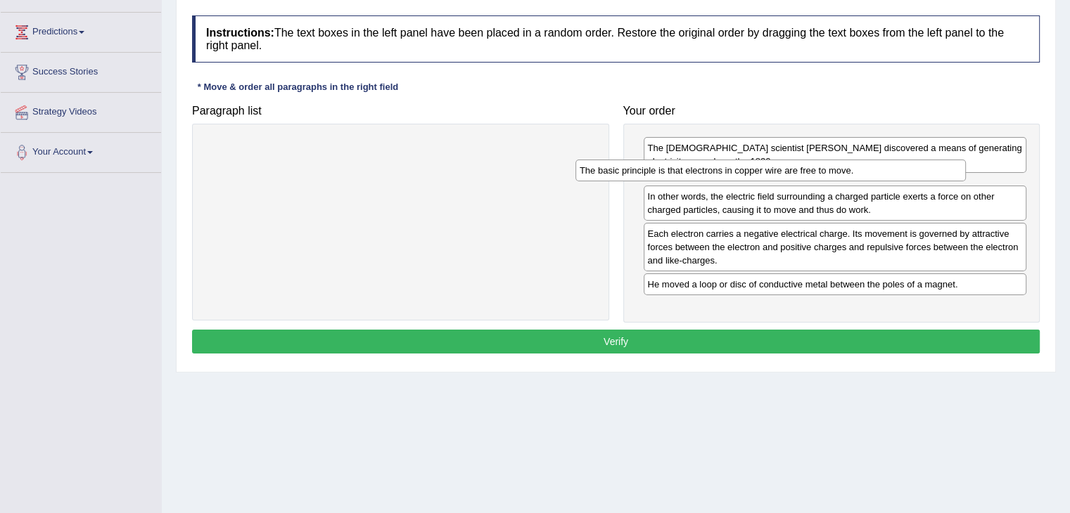
drag, startPoint x: 527, startPoint y: 149, endPoint x: 898, endPoint y: 172, distance: 372.0
click at [898, 172] on div "The basic principle is that electrons in copper wire are free to move." at bounding box center [770, 171] width 390 height 22
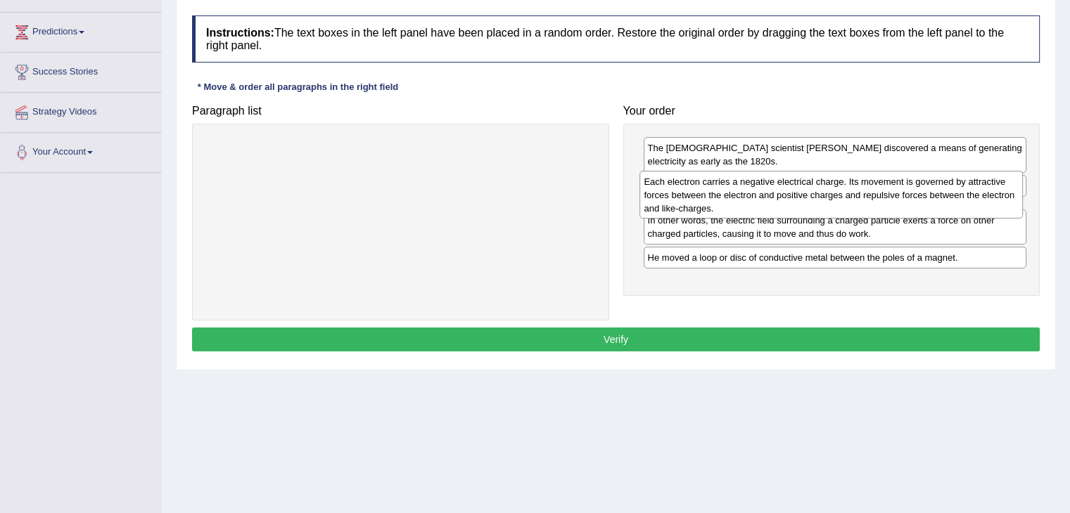
drag, startPoint x: 795, startPoint y: 272, endPoint x: 793, endPoint y: 211, distance: 61.2
click at [793, 211] on div "Each electron carries a negative electrical charge. Its movement is governed by…" at bounding box center [830, 195] width 383 height 49
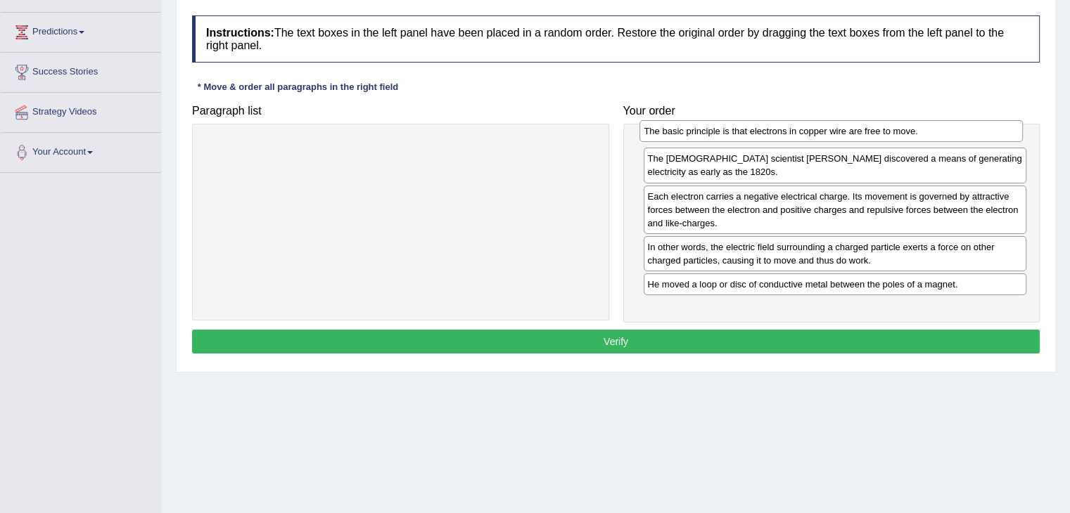
drag, startPoint x: 794, startPoint y: 191, endPoint x: 790, endPoint y: 136, distance: 55.7
click at [790, 136] on div "The basic principle is that electrons in copper wire are free to move." at bounding box center [830, 131] width 383 height 22
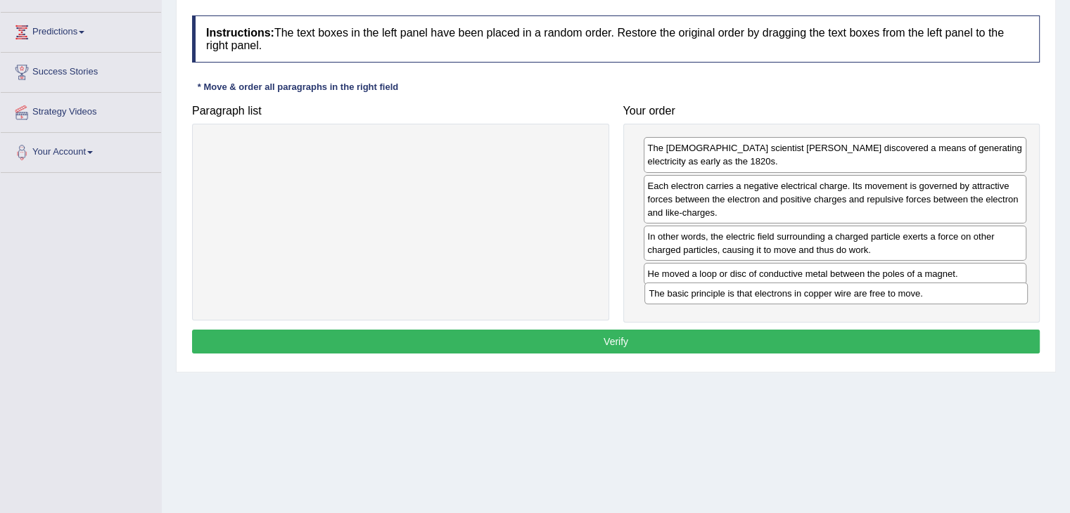
drag, startPoint x: 830, startPoint y: 146, endPoint x: 831, endPoint y: 292, distance: 145.6
click at [831, 292] on div "The basic principle is that electrons in copper wire are free to move." at bounding box center [835, 294] width 383 height 22
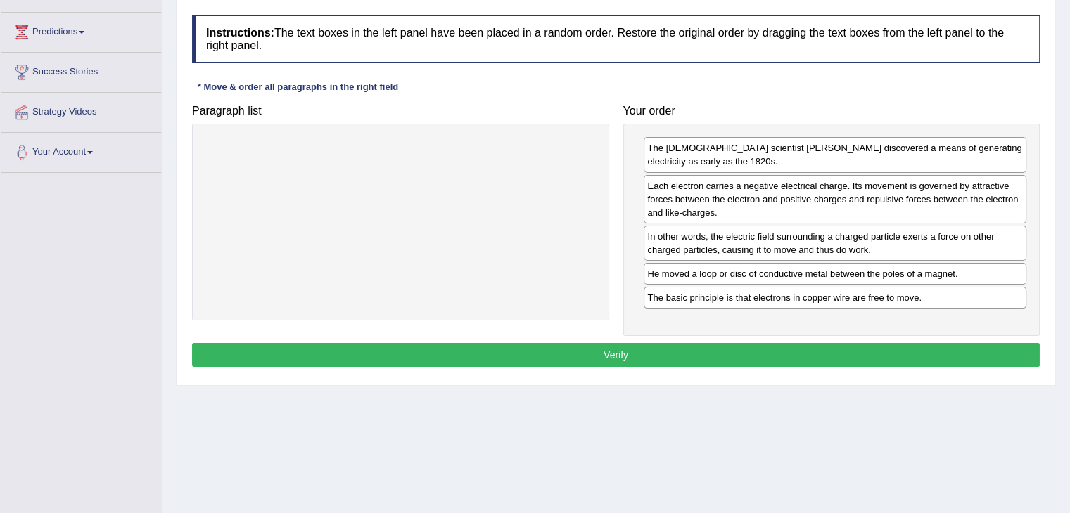
click at [741, 354] on button "Verify" at bounding box center [615, 355] width 847 height 24
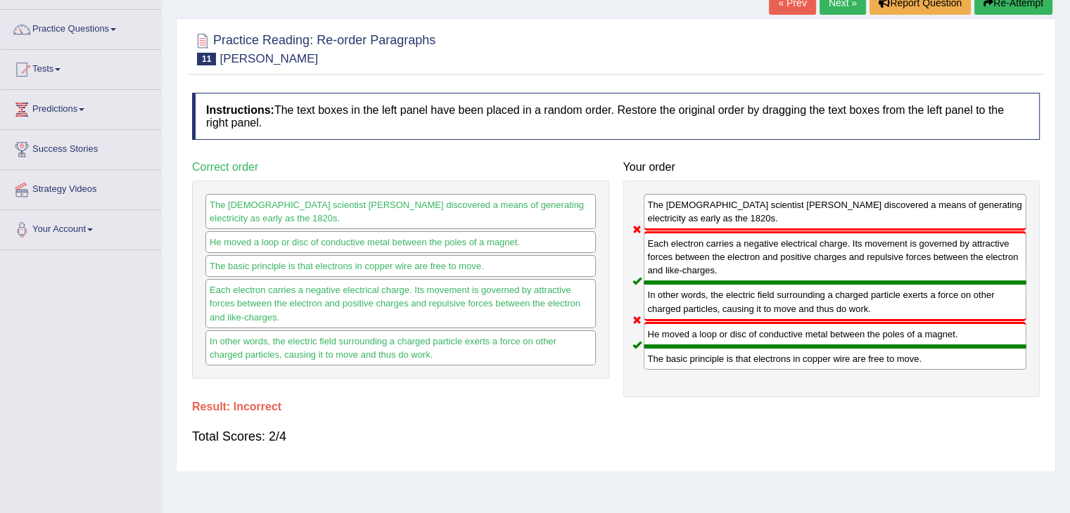
scroll to position [97, 0]
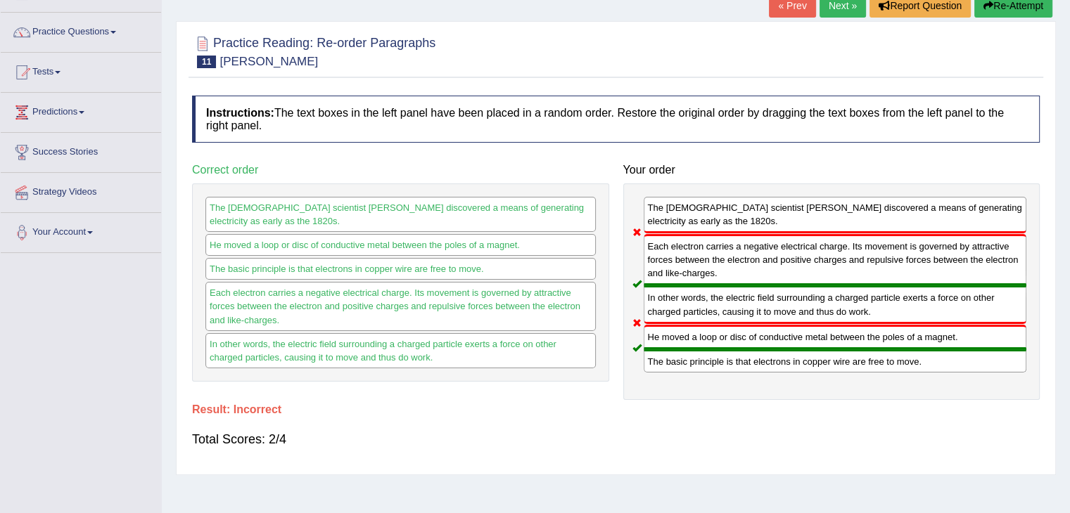
click at [1003, 5] on button "Re-Attempt" at bounding box center [1013, 6] width 78 height 24
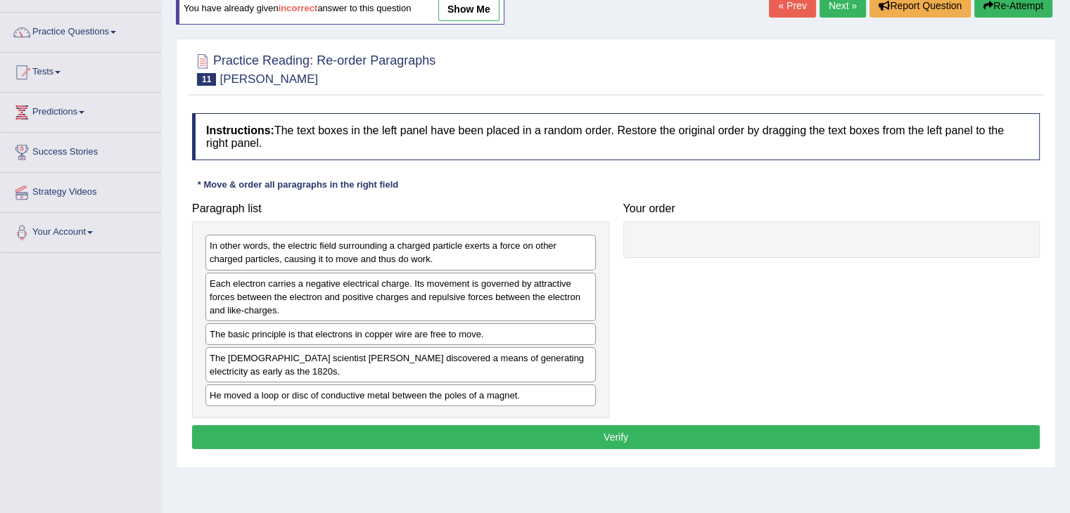
scroll to position [97, 0]
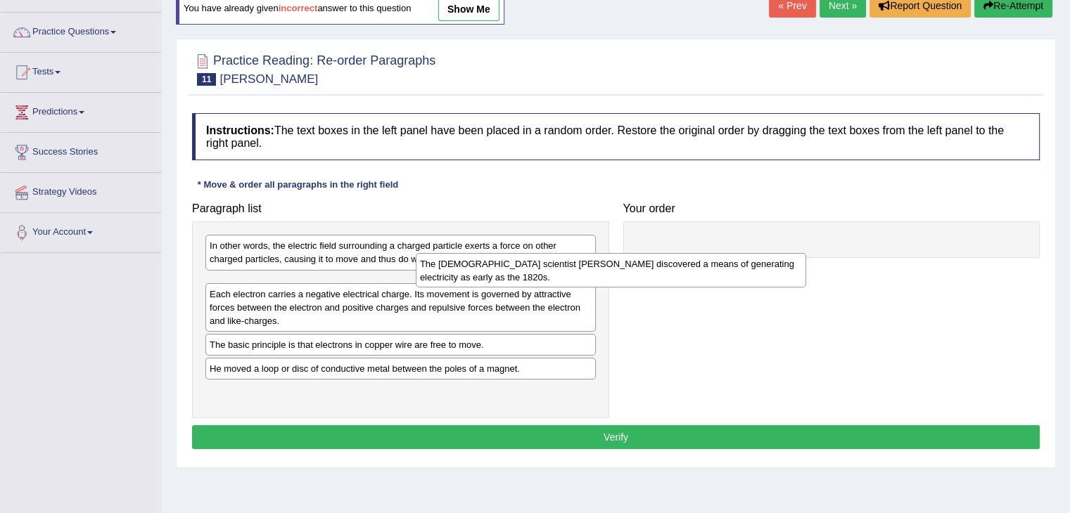
drag, startPoint x: 376, startPoint y: 367, endPoint x: 693, endPoint y: 231, distance: 345.0
click at [693, 253] on div "The [DEMOGRAPHIC_DATA] scientist [PERSON_NAME] discovered a means of generating…" at bounding box center [611, 270] width 390 height 35
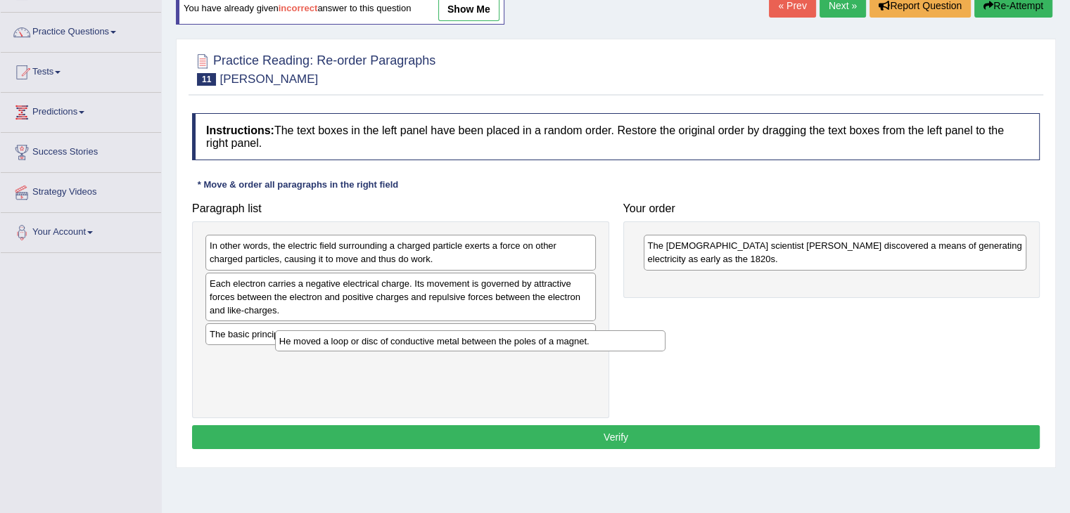
drag, startPoint x: 371, startPoint y: 361, endPoint x: 655, endPoint y: 271, distance: 298.7
click at [655, 331] on div "He moved a loop or disc of conductive metal between the poles of a magnet." at bounding box center [470, 342] width 390 height 22
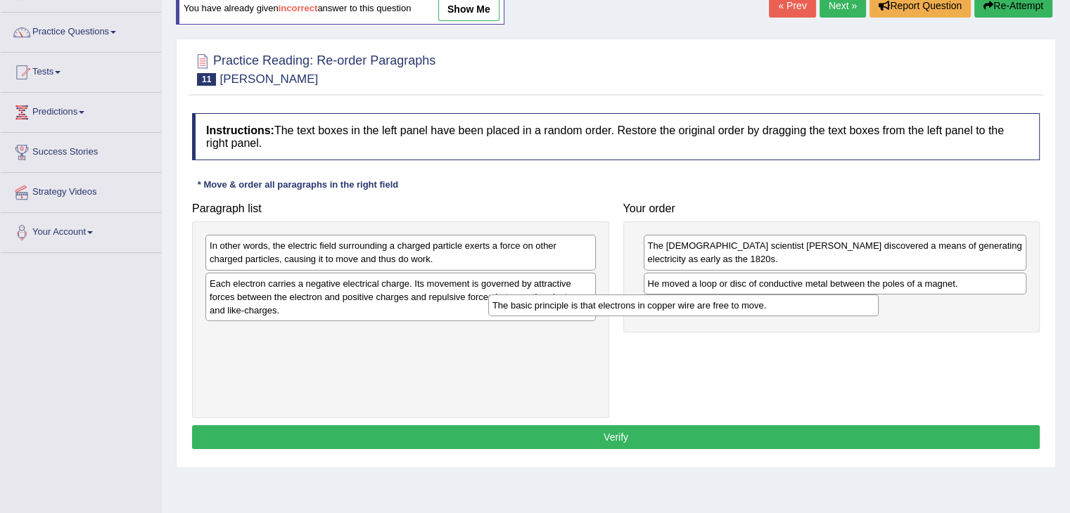
drag, startPoint x: 357, startPoint y: 338, endPoint x: 717, endPoint y: 286, distance: 363.1
click at [717, 295] on div "The basic principle is that electrons in copper wire are free to move." at bounding box center [683, 306] width 390 height 22
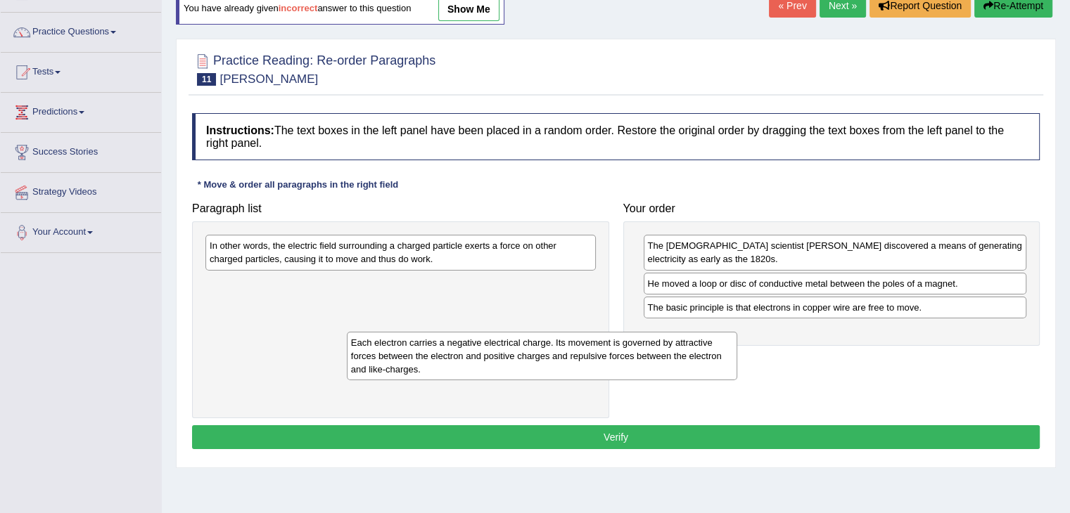
drag, startPoint x: 500, startPoint y: 288, endPoint x: 788, endPoint y: 312, distance: 289.3
click at [737, 332] on div "Each electron carries a negative electrical charge. Its movement is governed by…" at bounding box center [542, 356] width 390 height 49
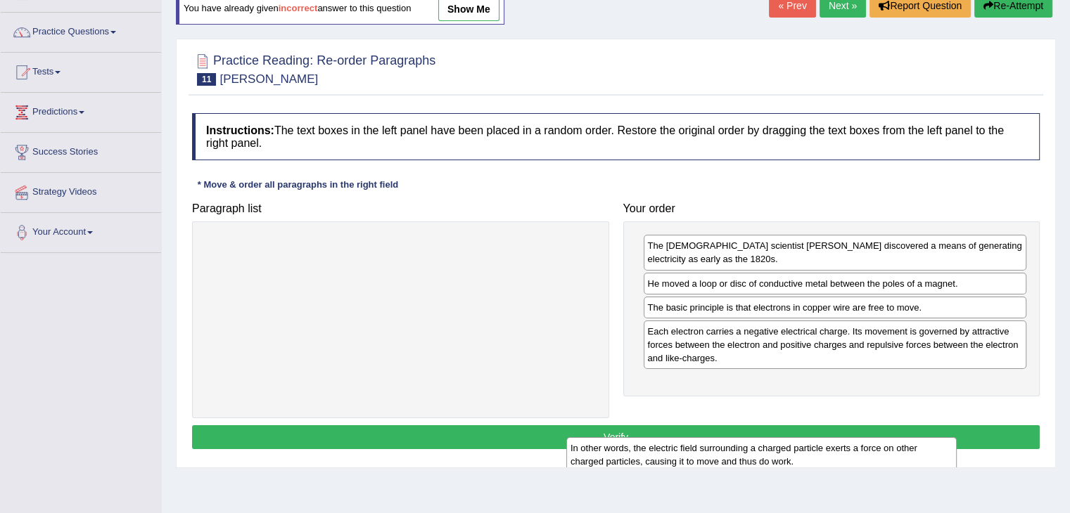
drag, startPoint x: 556, startPoint y: 260, endPoint x: 966, endPoint y: 466, distance: 458.5
click at [966, 466] on div "Practice Reading: Re-order Paragraphs 11 Michael Faraday Instructions: The text…" at bounding box center [616, 254] width 880 height 430
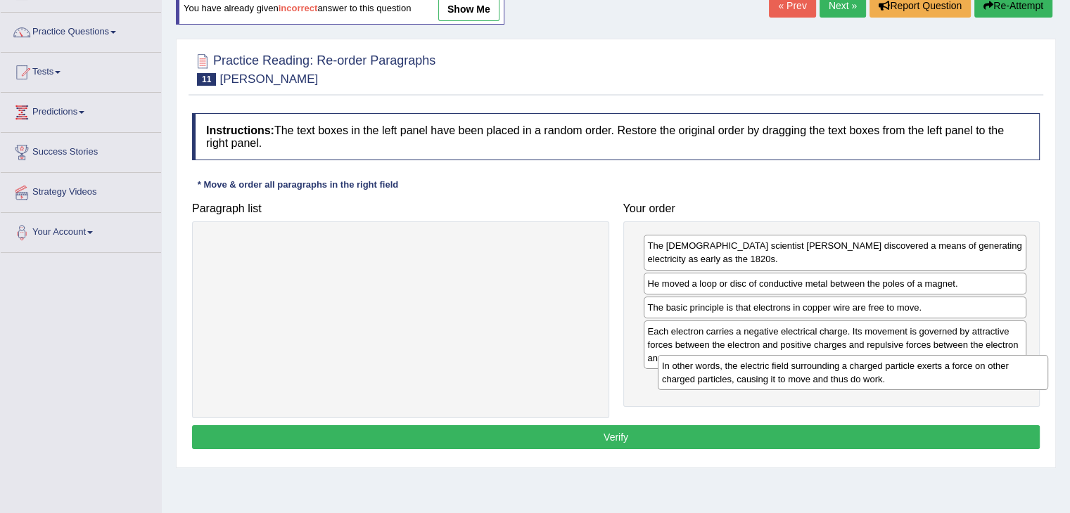
drag, startPoint x: 487, startPoint y: 258, endPoint x: 936, endPoint y: 390, distance: 468.4
click at [936, 390] on div "In other words, the electric field surrounding a charged particle exerts a forc…" at bounding box center [852, 372] width 390 height 35
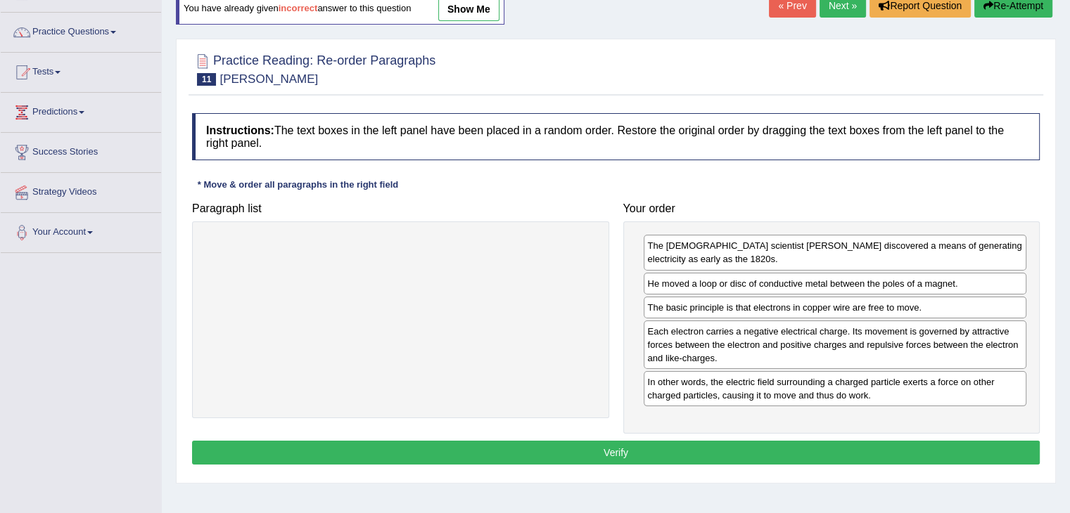
click at [693, 454] on button "Verify" at bounding box center [615, 453] width 847 height 24
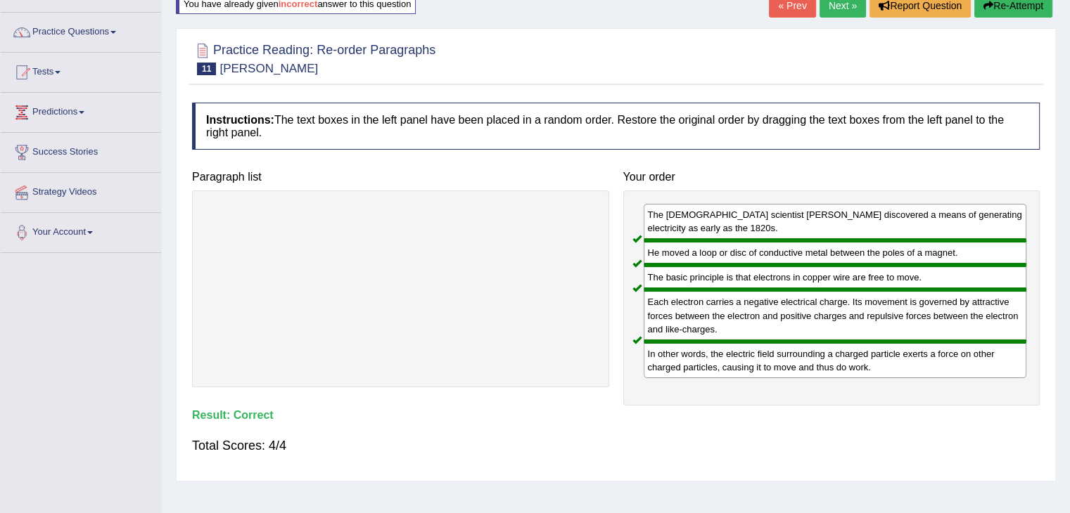
click at [835, 9] on link "Next »" at bounding box center [842, 6] width 46 height 24
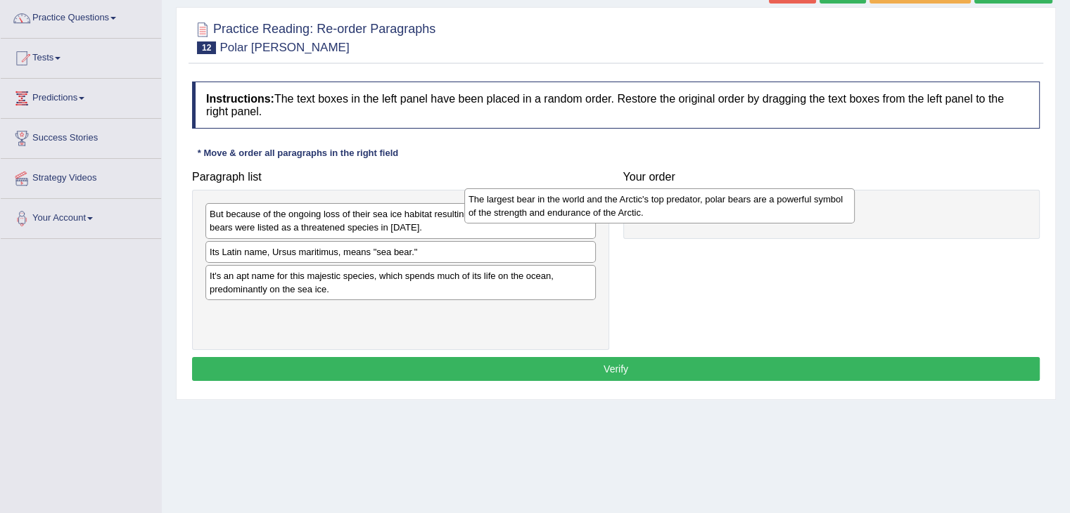
drag, startPoint x: 440, startPoint y: 224, endPoint x: 738, endPoint y: 206, distance: 299.4
click at [738, 206] on div "The largest bear in the world and the Arctic's top predator, polar bears are a …" at bounding box center [659, 205] width 390 height 35
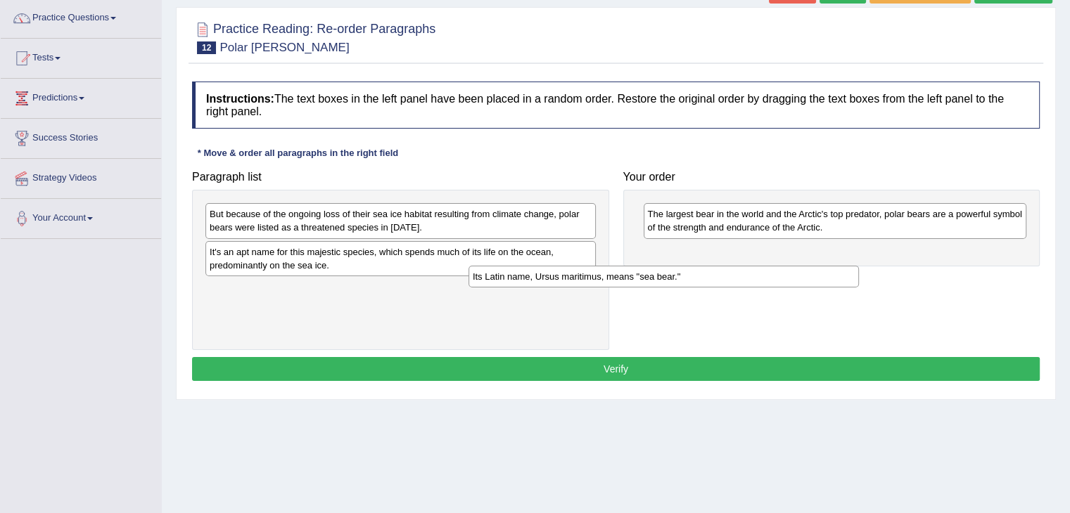
drag, startPoint x: 437, startPoint y: 252, endPoint x: 765, endPoint y: 213, distance: 330.0
click at [765, 266] on div "Its Latin name, Ursus maritimus, means "sea bear."" at bounding box center [663, 277] width 390 height 22
drag, startPoint x: 752, startPoint y: 219, endPoint x: 751, endPoint y: 262, distance: 43.6
click at [751, 262] on div "Its Latin name, Ursus maritimus, means "sea bear."" at bounding box center [834, 266] width 383 height 22
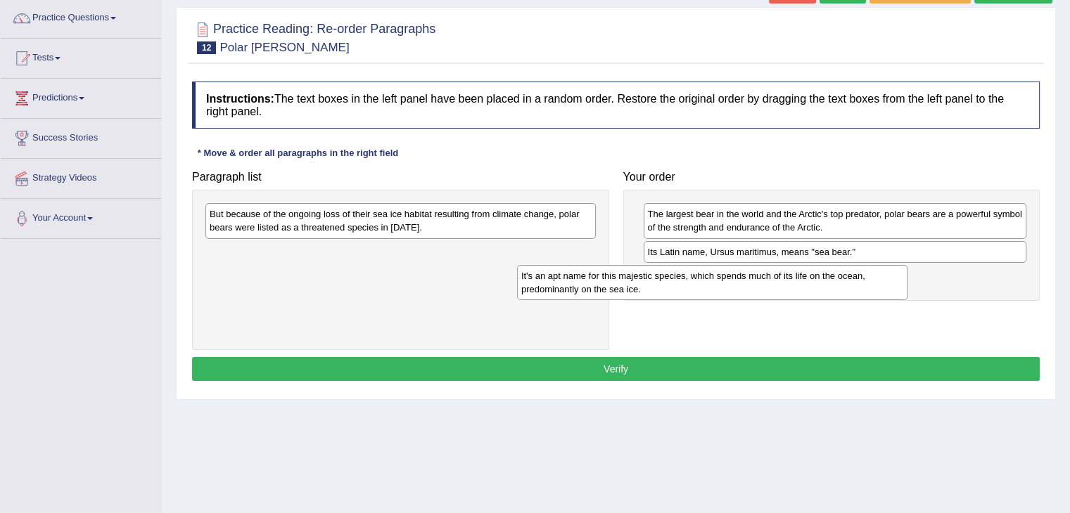
drag, startPoint x: 401, startPoint y: 264, endPoint x: 737, endPoint y: 286, distance: 336.8
click at [737, 286] on div "It's an apt name for this majestic species, which spends much of its life on th…" at bounding box center [712, 282] width 390 height 35
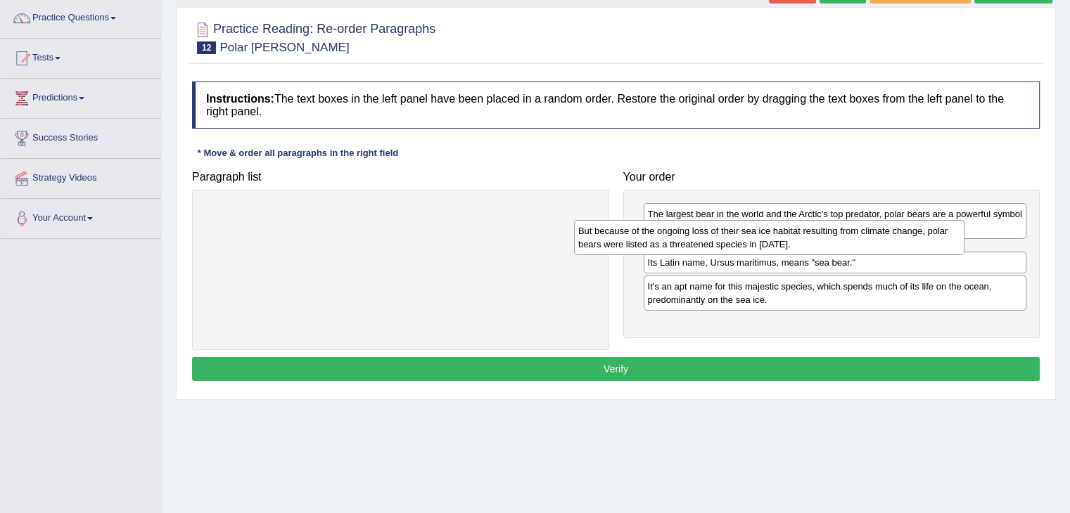
drag, startPoint x: 468, startPoint y: 229, endPoint x: 852, endPoint y: 240, distance: 384.1
click at [852, 240] on div "But because of the ongoing loss of their sea ice habitat resulting from climate…" at bounding box center [769, 237] width 390 height 35
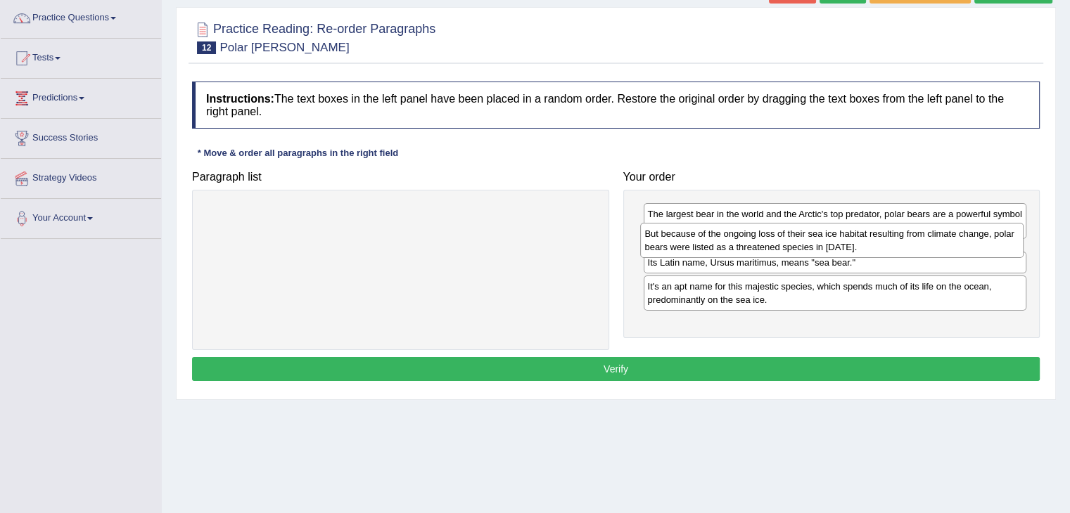
drag, startPoint x: 762, startPoint y: 247, endPoint x: 759, endPoint y: 229, distance: 18.5
click at [759, 229] on div "But because of the ongoing loss of their sea ice habitat resulting from climate…" at bounding box center [831, 240] width 383 height 35
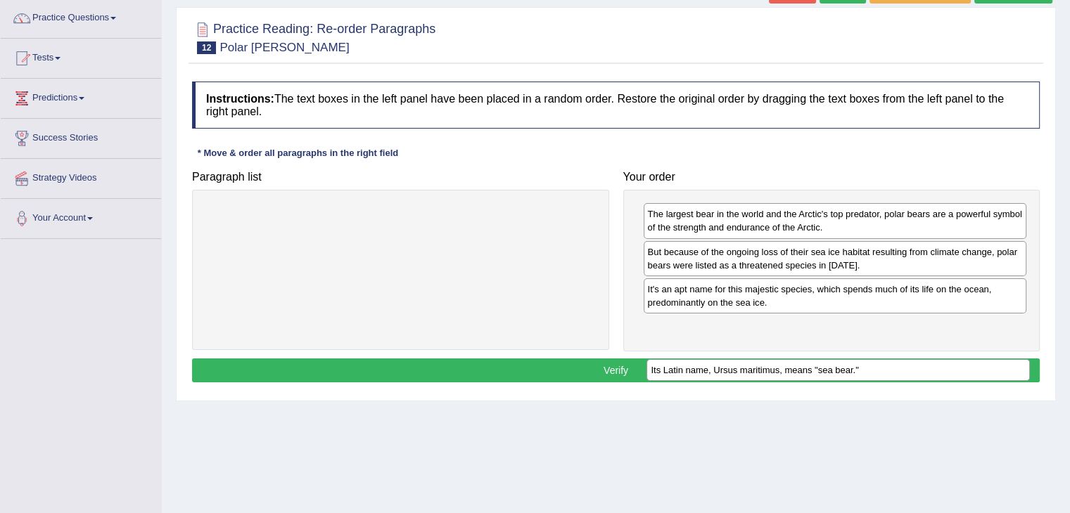
drag, startPoint x: 725, startPoint y: 289, endPoint x: 729, endPoint y: 370, distance: 80.9
click at [729, 370] on div "Its Latin name, Ursus maritimus, means "sea bear."" at bounding box center [837, 370] width 383 height 22
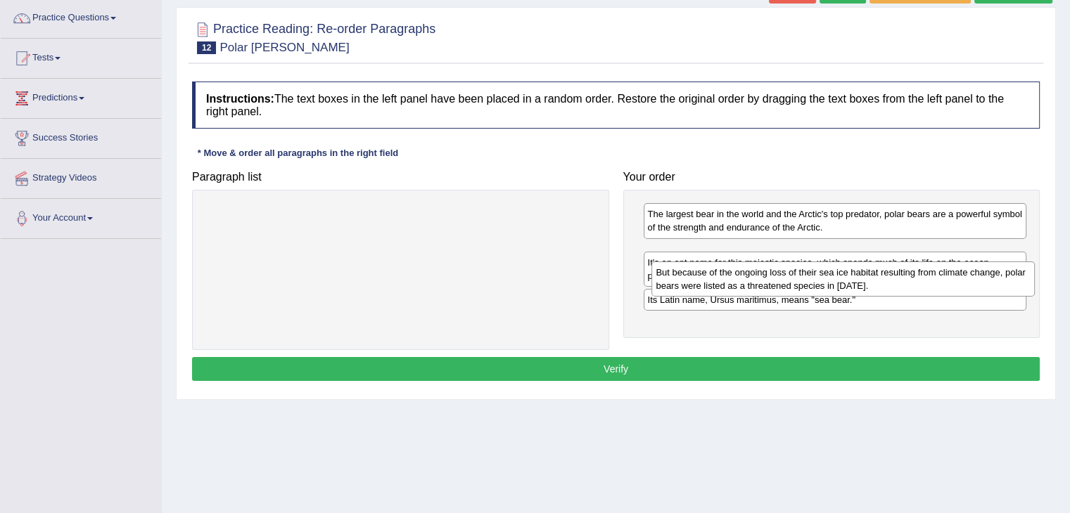
drag, startPoint x: 748, startPoint y: 257, endPoint x: 757, endPoint y: 277, distance: 22.1
click at [757, 277] on div "But because of the ongoing loss of their sea ice habitat resulting from climate…" at bounding box center [842, 279] width 383 height 35
drag, startPoint x: 838, startPoint y: 257, endPoint x: 844, endPoint y: 280, distance: 23.9
click at [844, 280] on div "But because of the ongoing loss of their sea ice habitat resulting from climate…" at bounding box center [839, 281] width 383 height 35
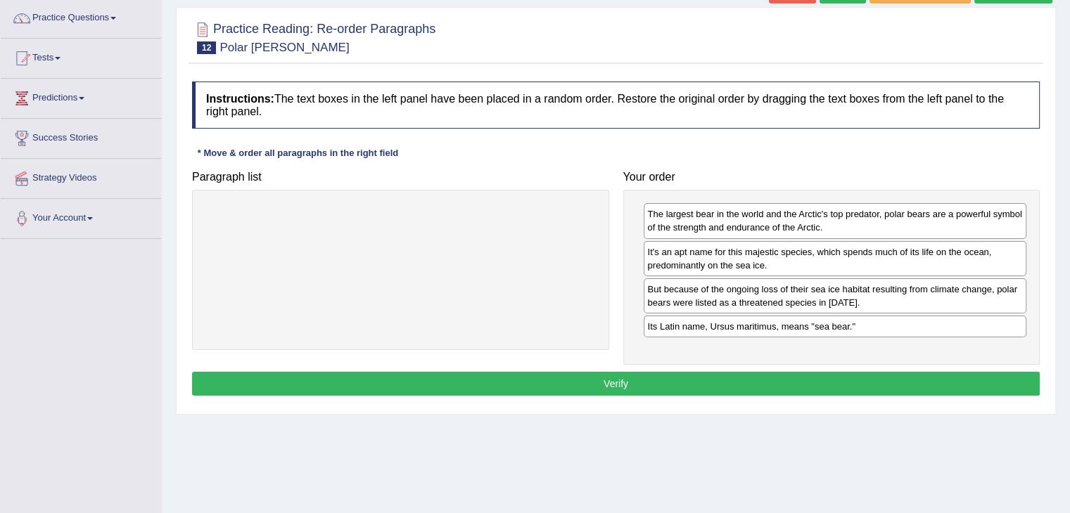
click at [752, 384] on button "Verify" at bounding box center [615, 384] width 847 height 24
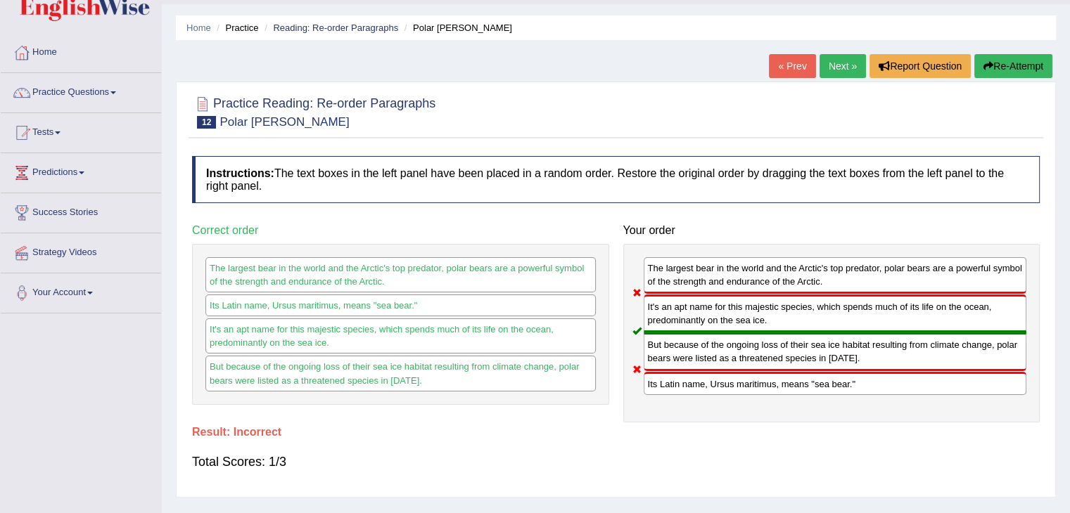
scroll to position [34, 0]
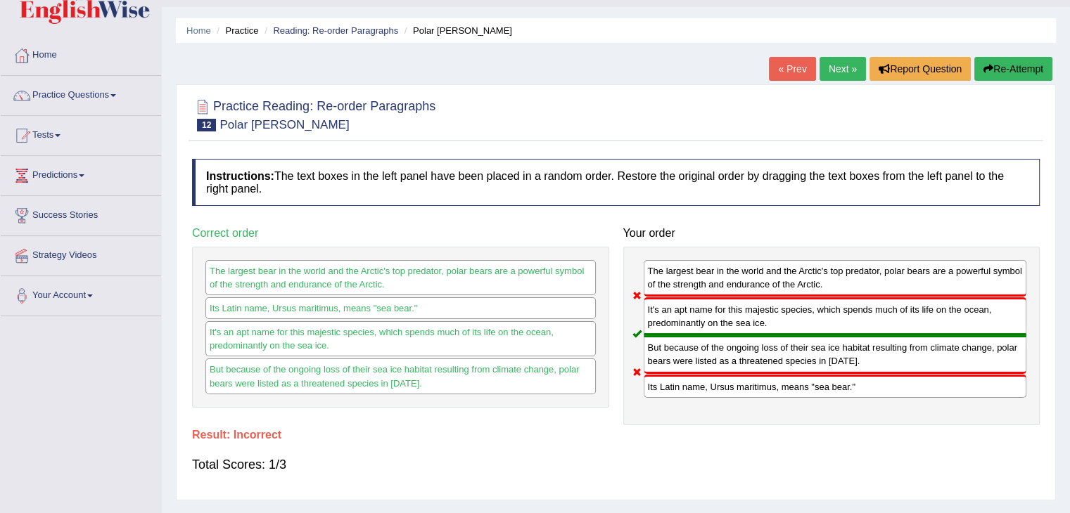
click at [999, 72] on button "Re-Attempt" at bounding box center [1013, 69] width 78 height 24
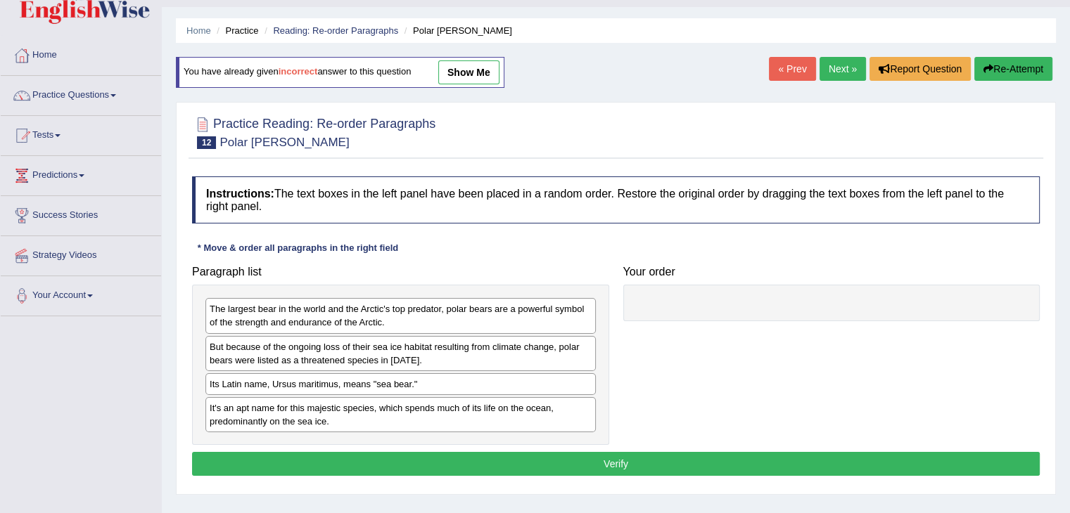
scroll to position [34, 0]
click at [364, 409] on div "It's an apt name for this majestic species, which spends much of its life on th…" at bounding box center [400, 414] width 390 height 35
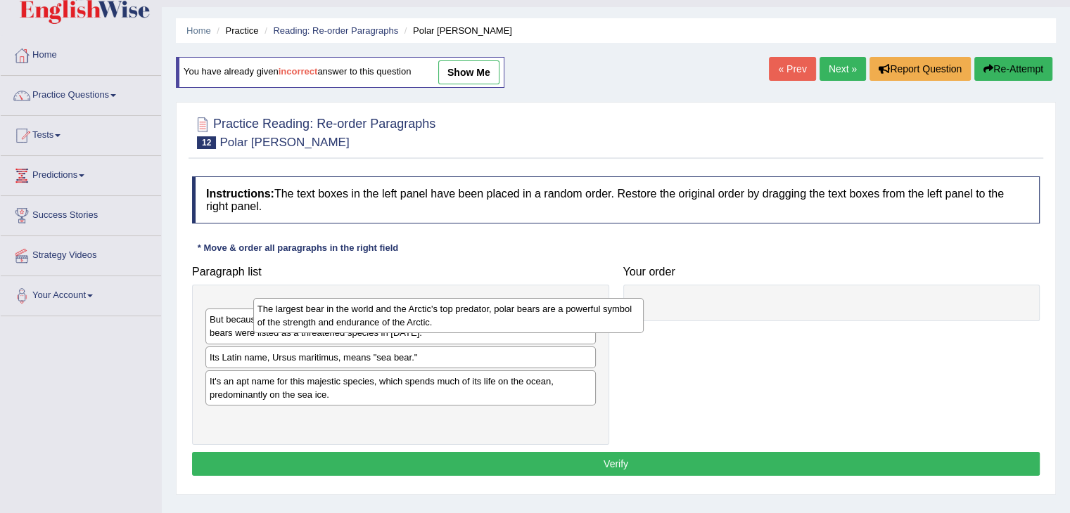
drag, startPoint x: 358, startPoint y: 329, endPoint x: 684, endPoint y: 304, distance: 326.5
click at [643, 304] on div "The largest bear in the world and the Arctic's top predator, polar bears are a …" at bounding box center [448, 315] width 390 height 35
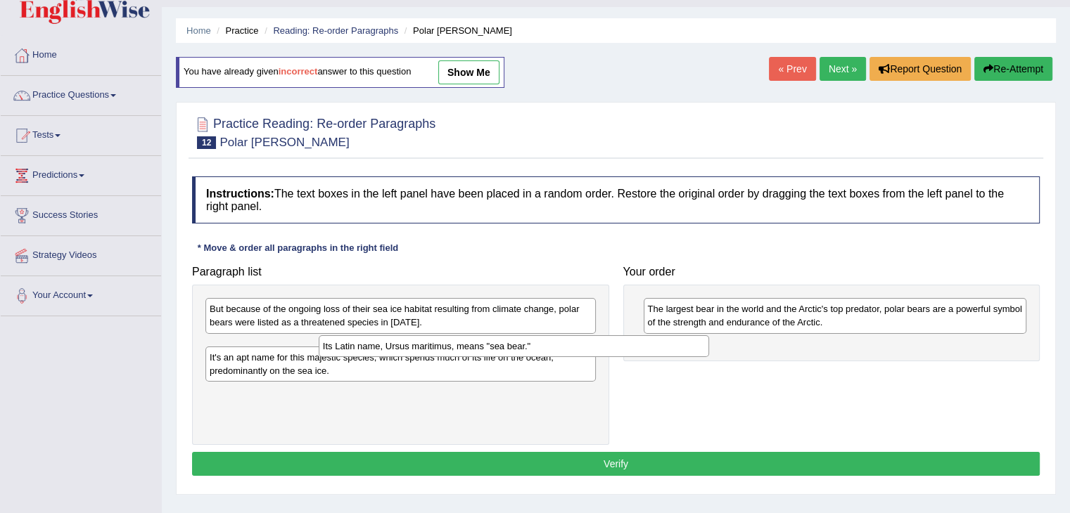
drag, startPoint x: 321, startPoint y: 345, endPoint x: 672, endPoint y: 319, distance: 352.6
click at [672, 335] on div "Its Latin name, Ursus maritimus, means "sea bear."" at bounding box center [514, 346] width 390 height 22
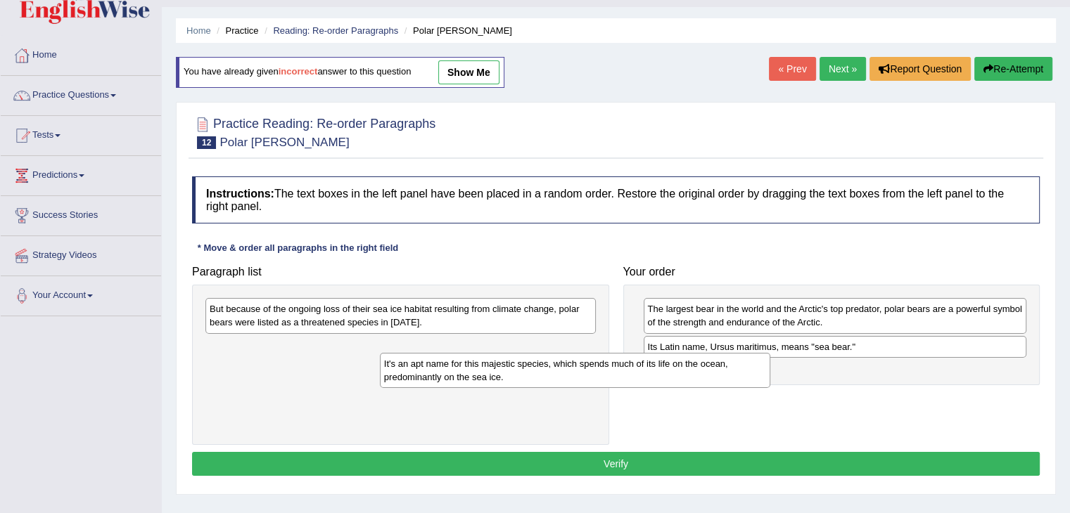
drag, startPoint x: 411, startPoint y: 360, endPoint x: 681, endPoint y: 368, distance: 270.2
click at [681, 368] on div "It's an apt name for this majestic species, which spends much of its life on th…" at bounding box center [575, 370] width 390 height 35
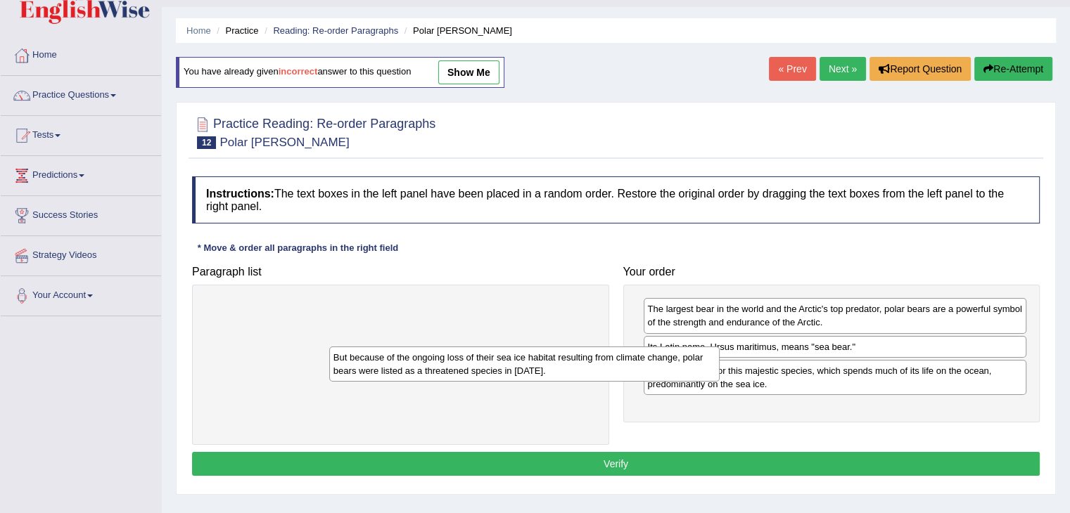
drag, startPoint x: 503, startPoint y: 321, endPoint x: 684, endPoint y: 372, distance: 187.9
click at [684, 372] on div "But because of the ongoing loss of their sea ice habitat resulting from climate…" at bounding box center [524, 364] width 390 height 35
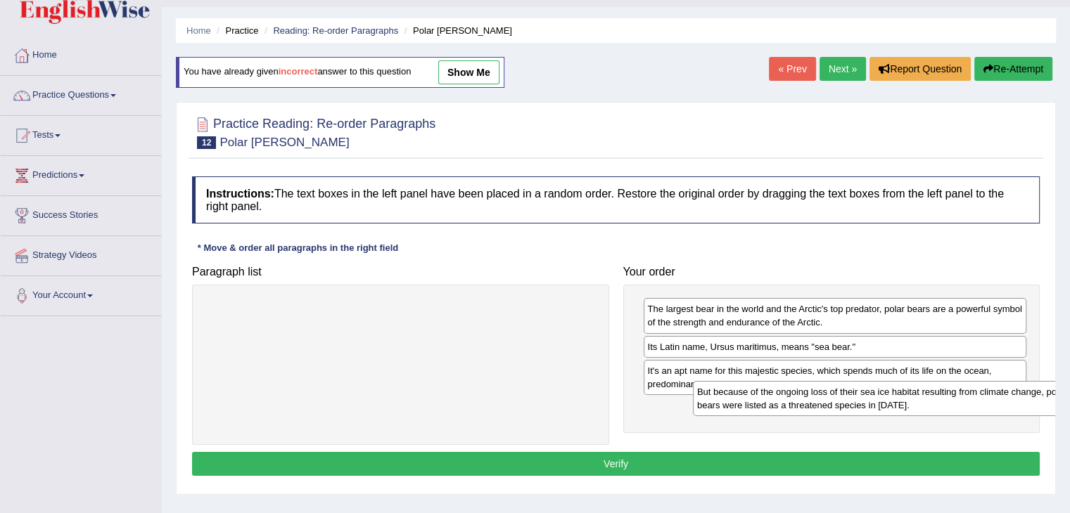
drag, startPoint x: 516, startPoint y: 309, endPoint x: 1044, endPoint y: 389, distance: 533.5
click at [1044, 389] on div "But because of the ongoing loss of their sea ice habitat resulting from climate…" at bounding box center [888, 398] width 390 height 35
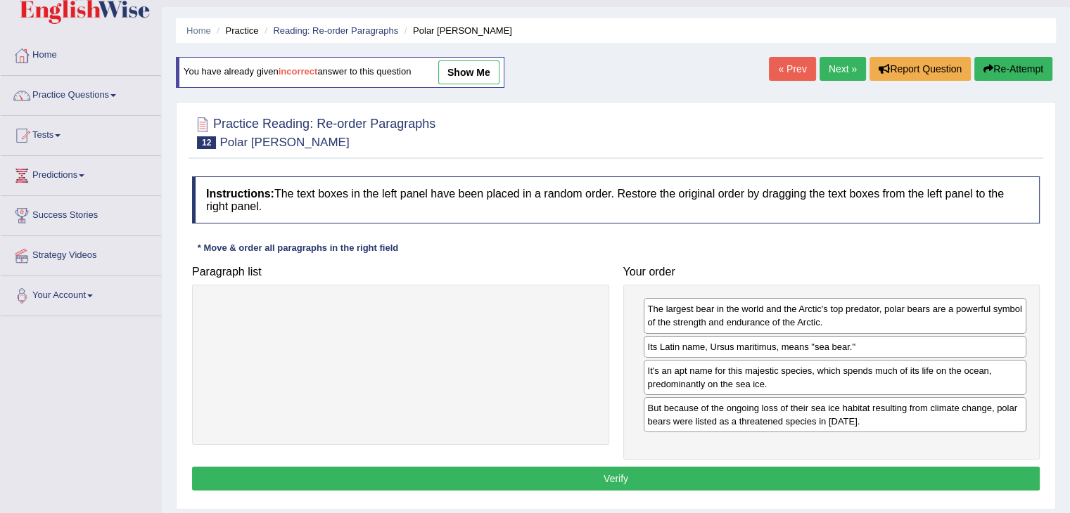
click at [755, 476] on button "Verify" at bounding box center [615, 479] width 847 height 24
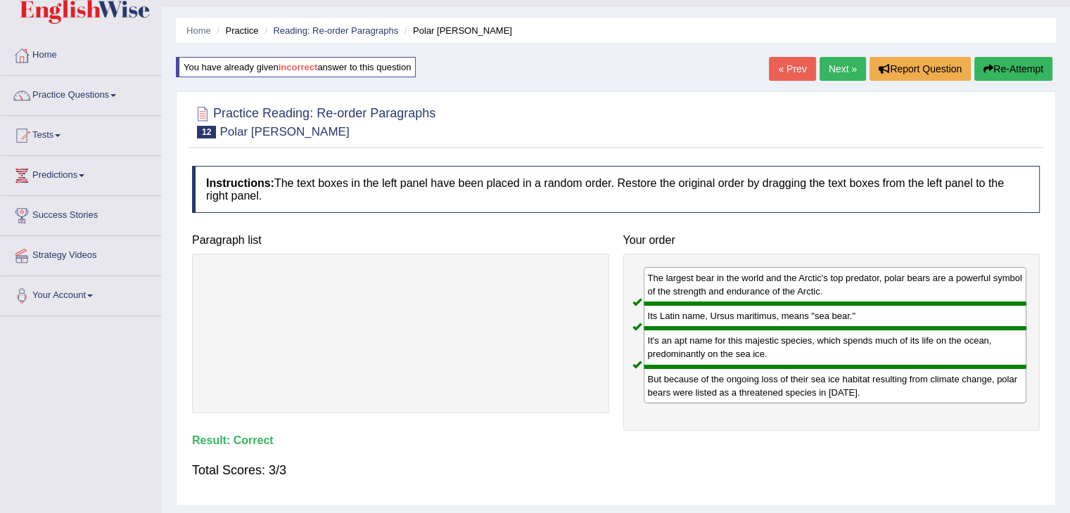
click at [828, 66] on link "Next »" at bounding box center [842, 69] width 46 height 24
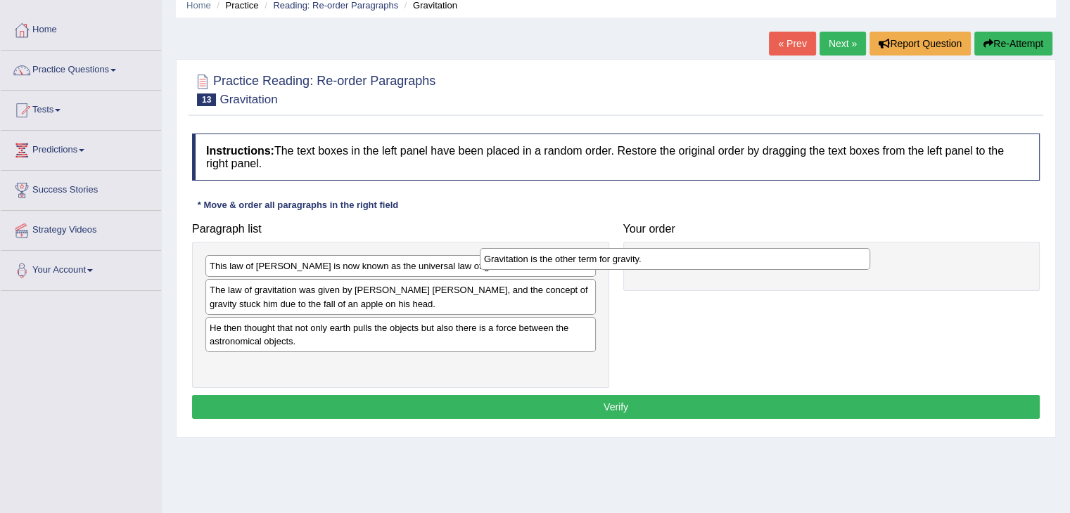
drag, startPoint x: 388, startPoint y: 272, endPoint x: 693, endPoint y: 264, distance: 304.6
click at [693, 264] on div "Gravitation is the other term for gravity." at bounding box center [675, 259] width 390 height 22
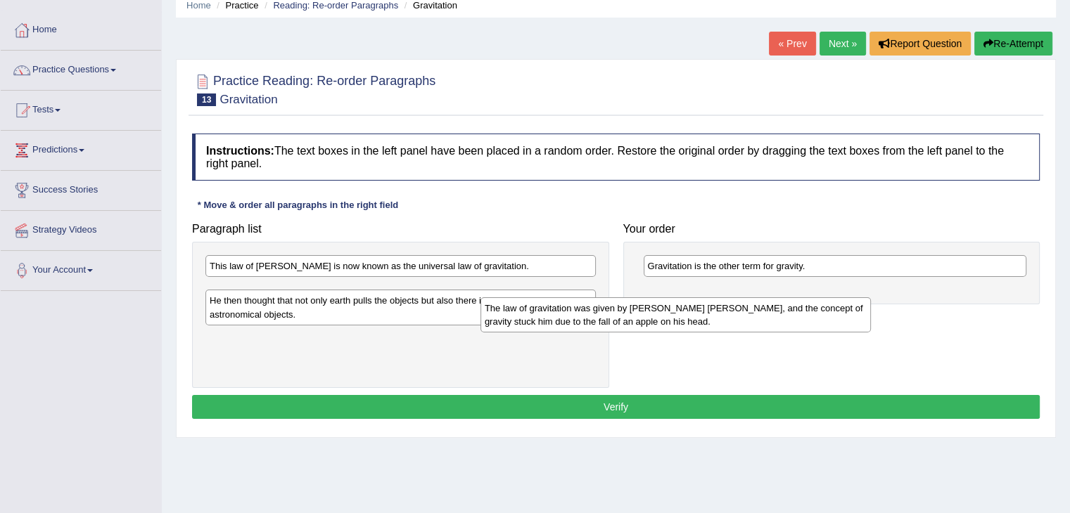
drag, startPoint x: 415, startPoint y: 300, endPoint x: 732, endPoint y: 306, distance: 317.2
click at [732, 306] on div "The law of gravitation was given by [PERSON_NAME] [PERSON_NAME], and the concep…" at bounding box center [675, 314] width 390 height 35
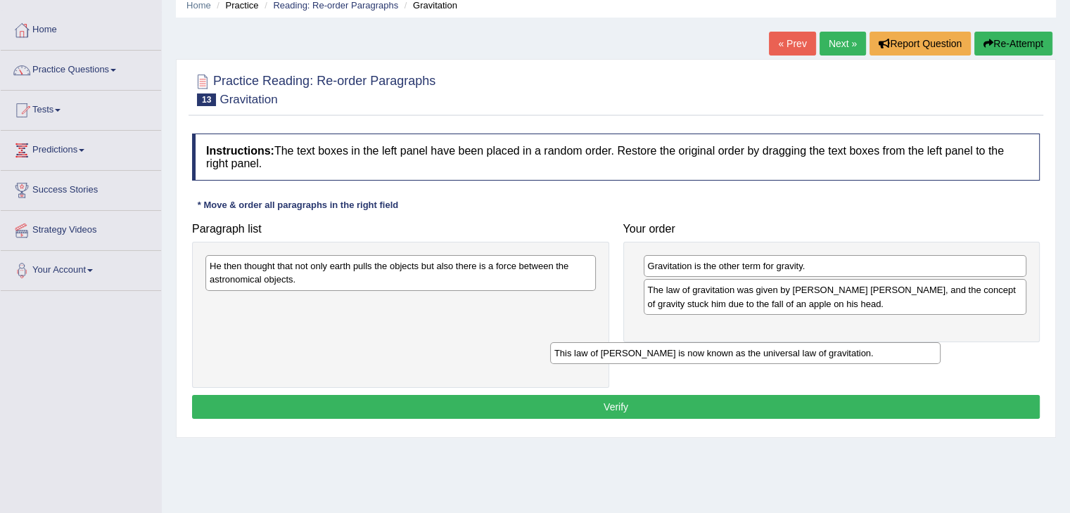
drag, startPoint x: 415, startPoint y: 271, endPoint x: 793, endPoint y: 335, distance: 383.8
click at [793, 342] on div "This law of [PERSON_NAME] is now known as the universal law of gravitation." at bounding box center [745, 353] width 390 height 22
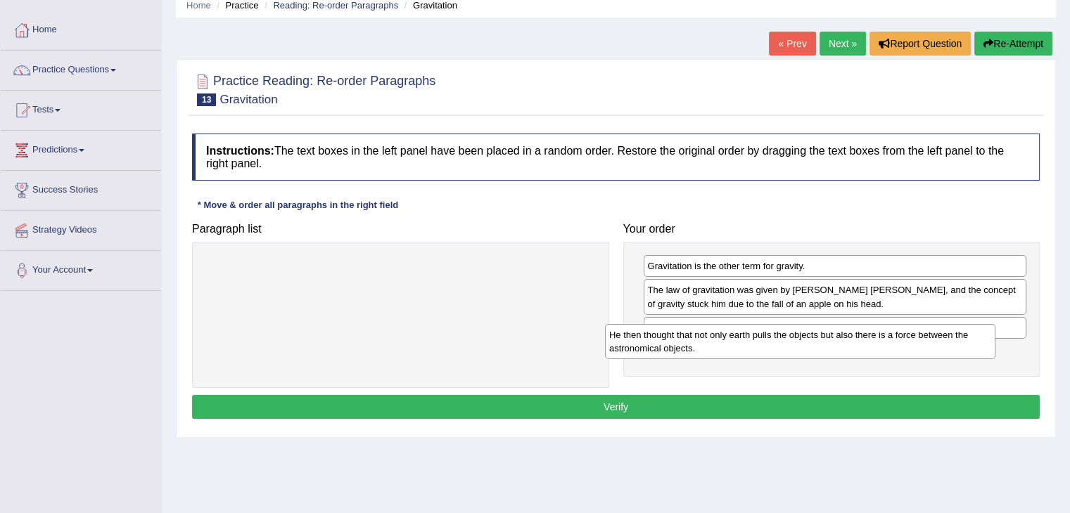
drag, startPoint x: 499, startPoint y: 278, endPoint x: 900, endPoint y: 347, distance: 407.4
click at [900, 347] on div "He then thought that not only earth pulls the objects but also there is a force…" at bounding box center [800, 341] width 390 height 35
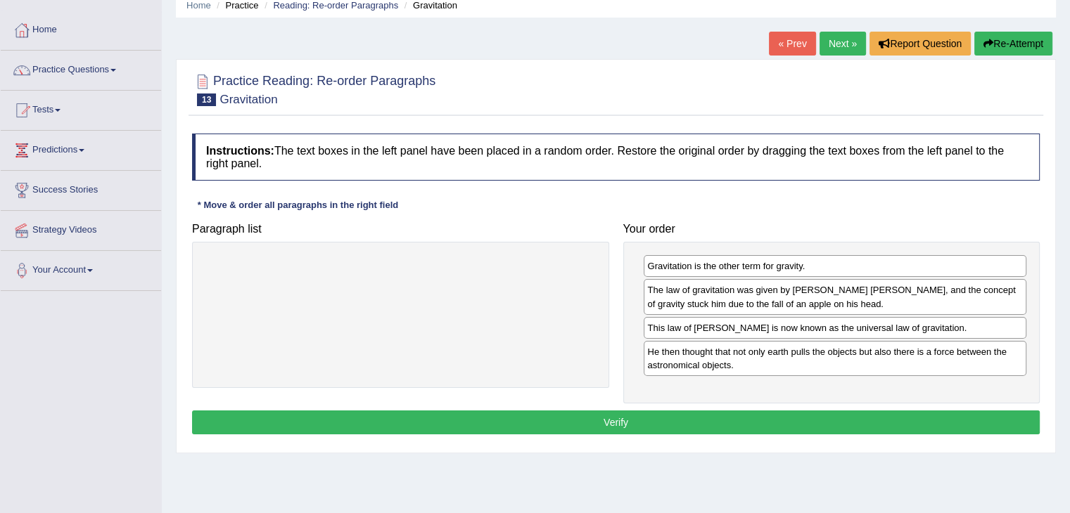
click at [698, 430] on button "Verify" at bounding box center [615, 423] width 847 height 24
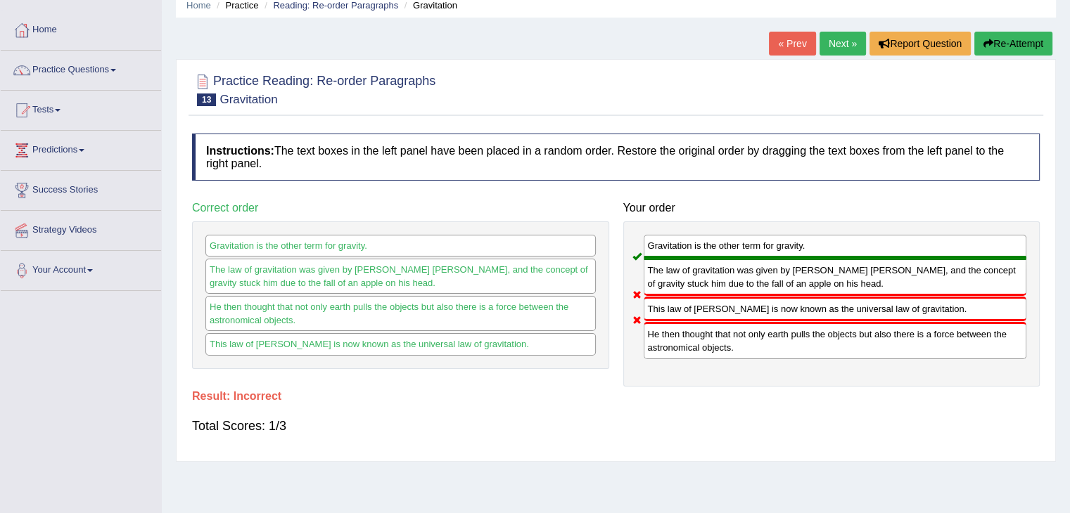
click at [983, 42] on icon "button" at bounding box center [988, 44] width 10 height 10
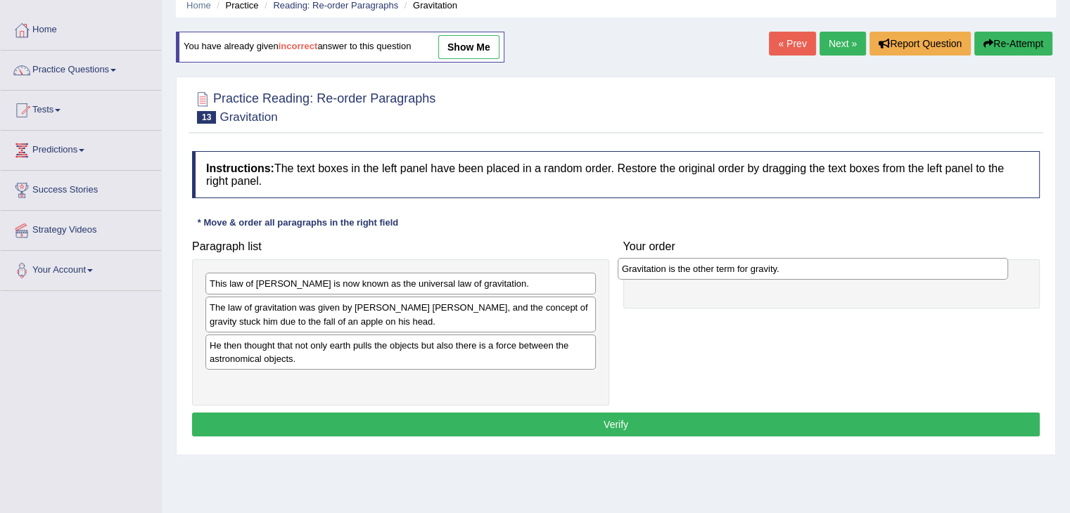
drag, startPoint x: 366, startPoint y: 289, endPoint x: 778, endPoint y: 274, distance: 412.3
click at [778, 274] on div "Gravitation is the other term for gravity." at bounding box center [812, 269] width 390 height 22
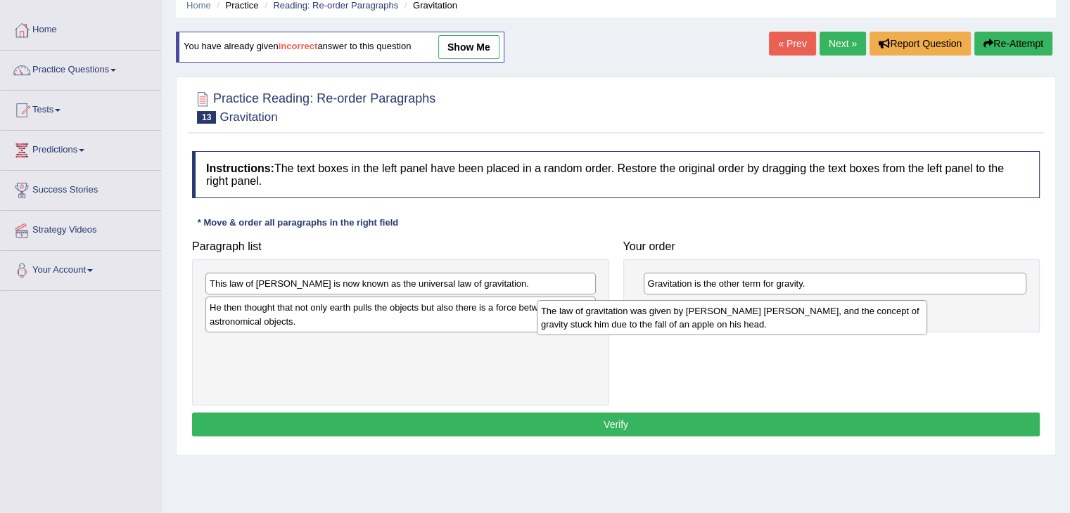
drag, startPoint x: 400, startPoint y: 307, endPoint x: 757, endPoint y: 306, distance: 357.2
click at [757, 306] on div "The law of gravitation was given by [PERSON_NAME] [PERSON_NAME], and the concep…" at bounding box center [732, 317] width 390 height 35
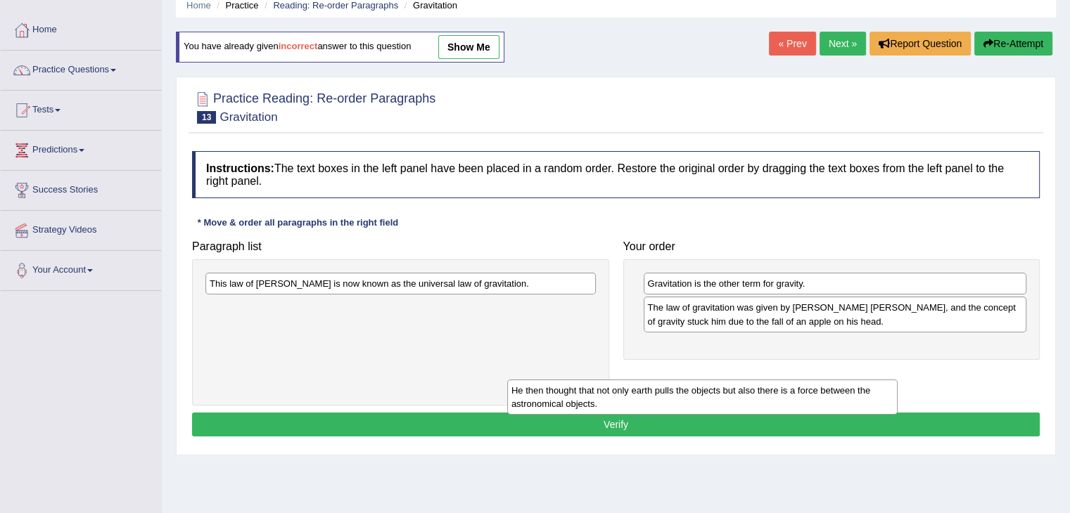
drag, startPoint x: 498, startPoint y: 310, endPoint x: 801, endPoint y: 381, distance: 311.3
click at [801, 381] on div "He then thought that not only earth pulls the objects but also there is a force…" at bounding box center [702, 397] width 390 height 35
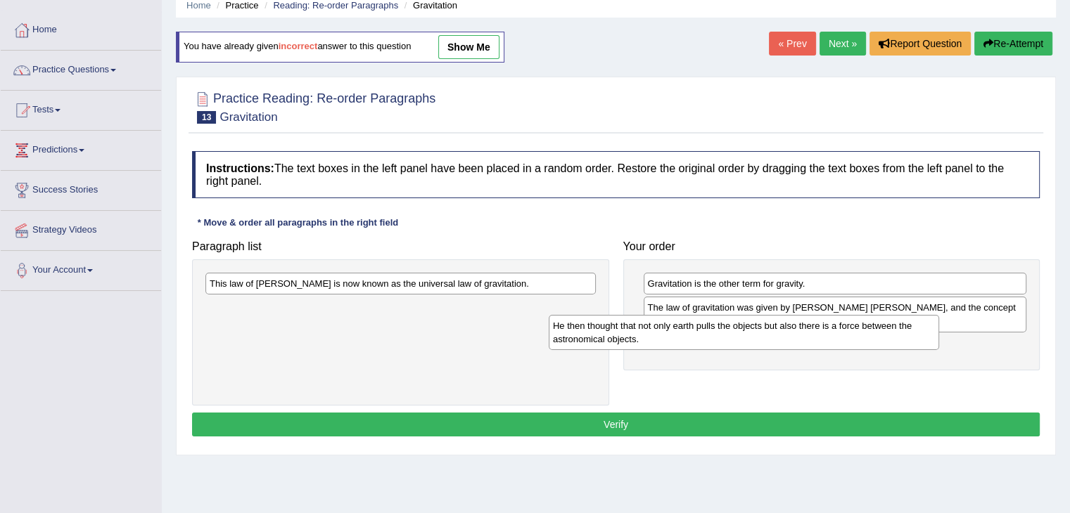
drag, startPoint x: 403, startPoint y: 312, endPoint x: 793, endPoint y: 331, distance: 390.0
click at [793, 331] on div "He then thought that not only earth pulls the objects but also there is a force…" at bounding box center [744, 332] width 390 height 35
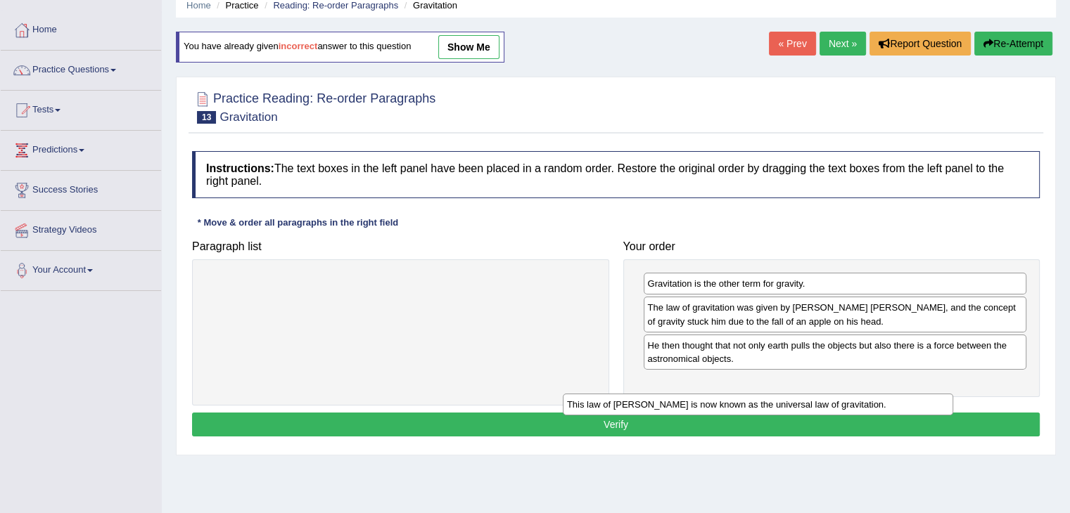
drag, startPoint x: 522, startPoint y: 285, endPoint x: 891, endPoint y: 396, distance: 384.9
click at [891, 396] on div "This law of [PERSON_NAME] is now known as the universal law of gravitation." at bounding box center [758, 405] width 390 height 22
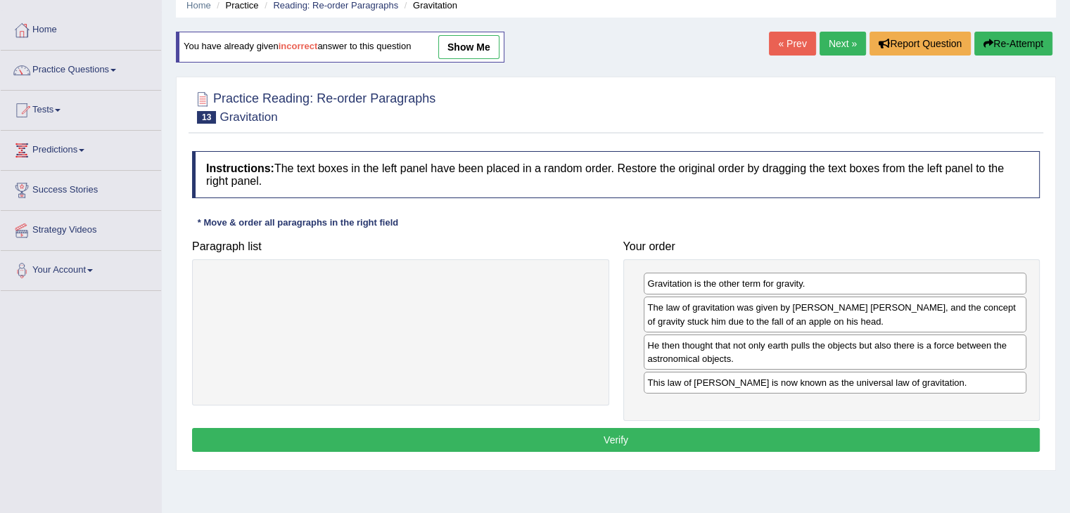
click at [641, 428] on button "Verify" at bounding box center [615, 440] width 847 height 24
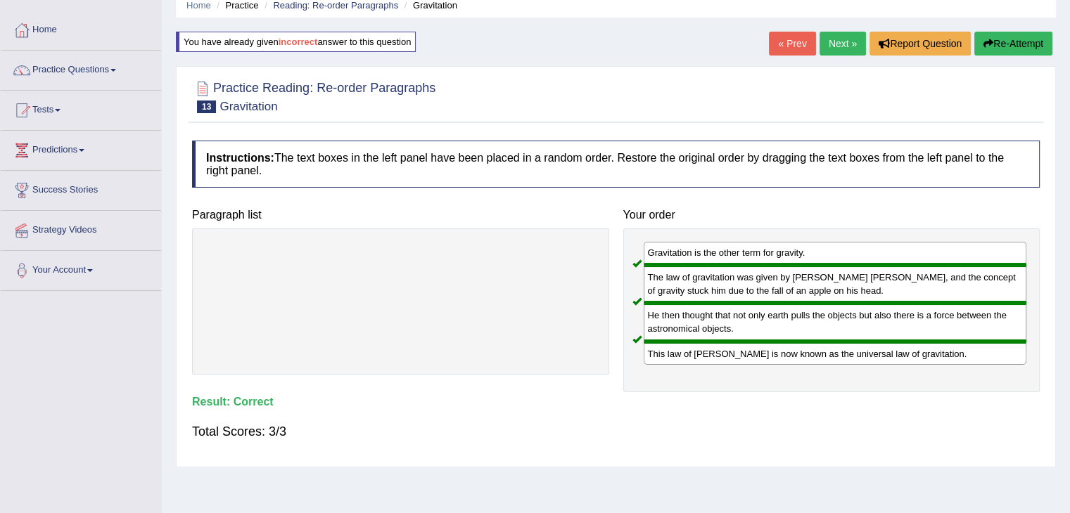
click at [835, 44] on link "Next »" at bounding box center [842, 44] width 46 height 24
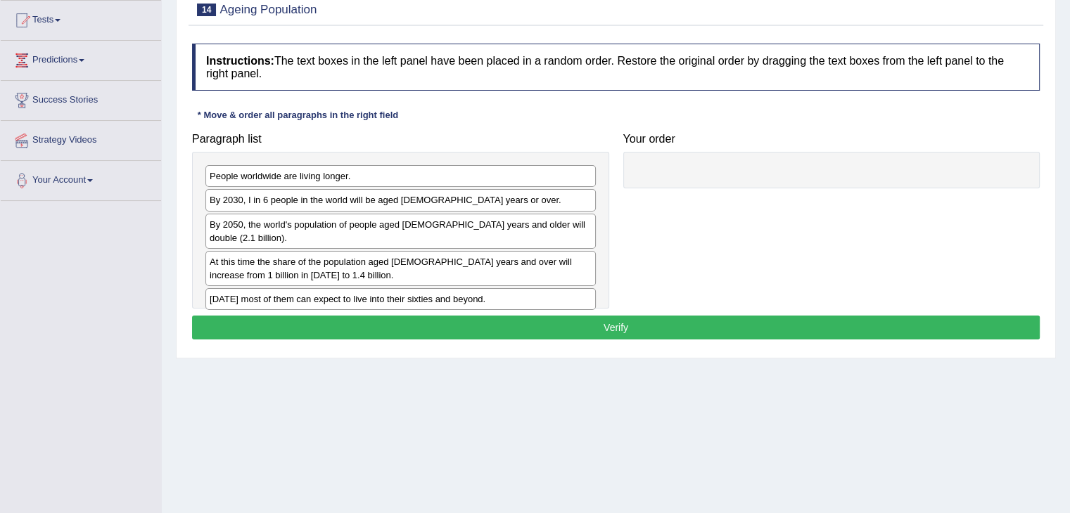
scroll to position [156, 0]
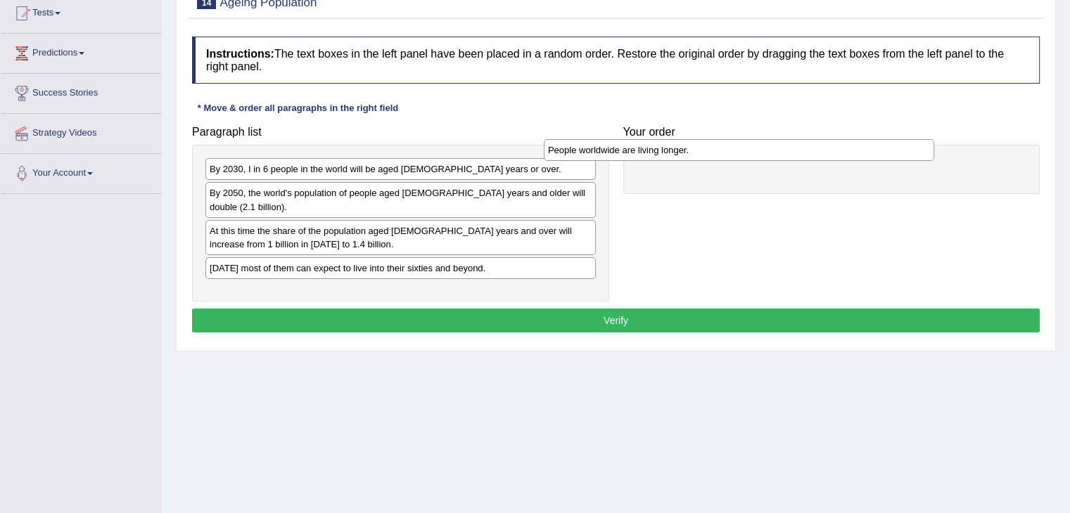
drag, startPoint x: 405, startPoint y: 177, endPoint x: 762, endPoint y: 157, distance: 357.1
click at [762, 157] on div "People worldwide are living longer." at bounding box center [739, 150] width 390 height 22
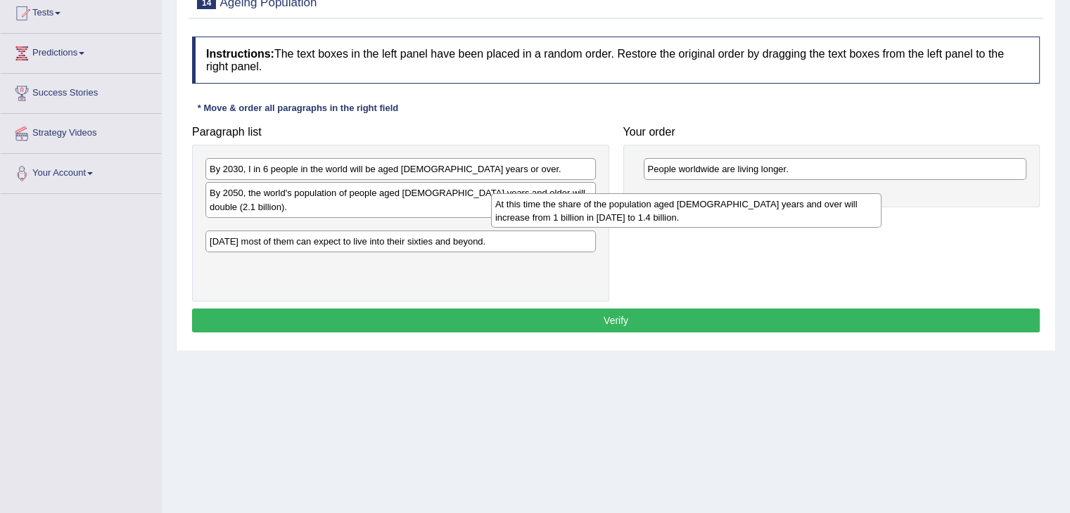
drag, startPoint x: 425, startPoint y: 231, endPoint x: 759, endPoint y: 200, distance: 334.7
click at [759, 200] on div "At this time the share of the population aged 60 years and over will increase f…" at bounding box center [686, 210] width 390 height 35
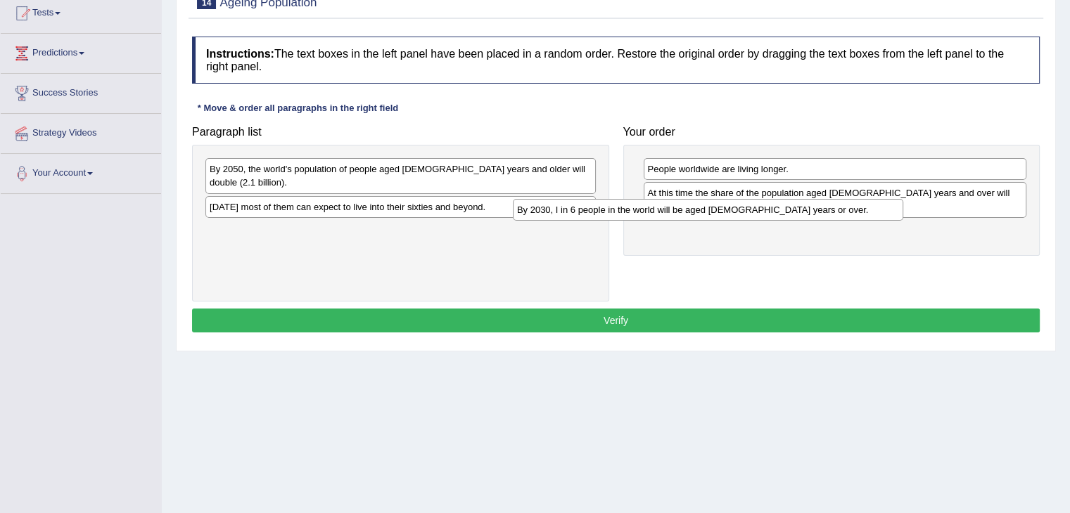
drag, startPoint x: 424, startPoint y: 175, endPoint x: 793, endPoint y: 216, distance: 371.4
click at [793, 216] on div "By 2030, I in 6 people in the world will be aged 60 years or over." at bounding box center [708, 210] width 390 height 22
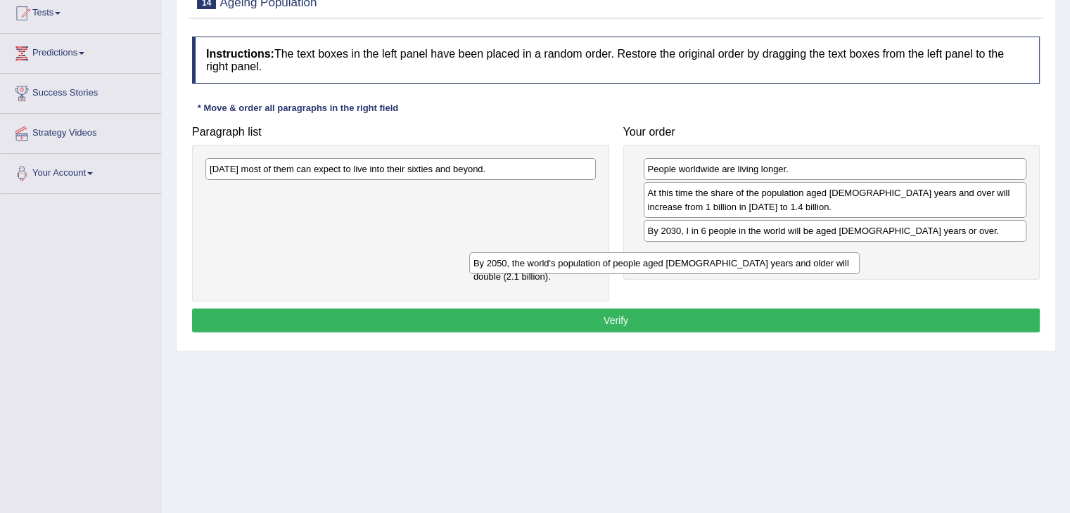
drag, startPoint x: 501, startPoint y: 170, endPoint x: 814, endPoint y: 253, distance: 324.4
click at [814, 253] on div "By 2050, the world's population of people aged 60 years and older will double (…" at bounding box center [664, 263] width 390 height 22
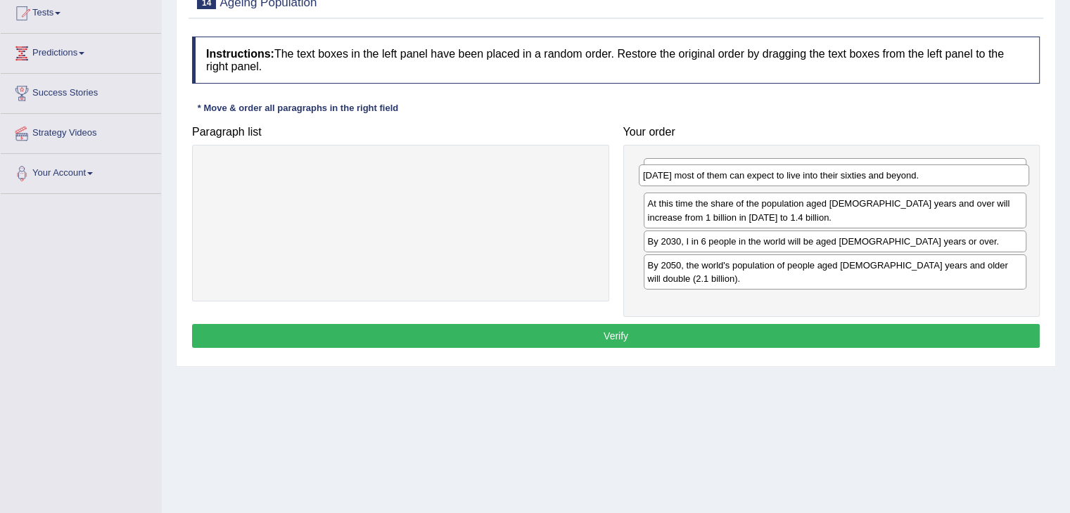
drag, startPoint x: 390, startPoint y: 172, endPoint x: 830, endPoint y: 182, distance: 440.3
click at [830, 182] on div "Today most of them can expect to live into their sixties and beyond." at bounding box center [834, 176] width 390 height 22
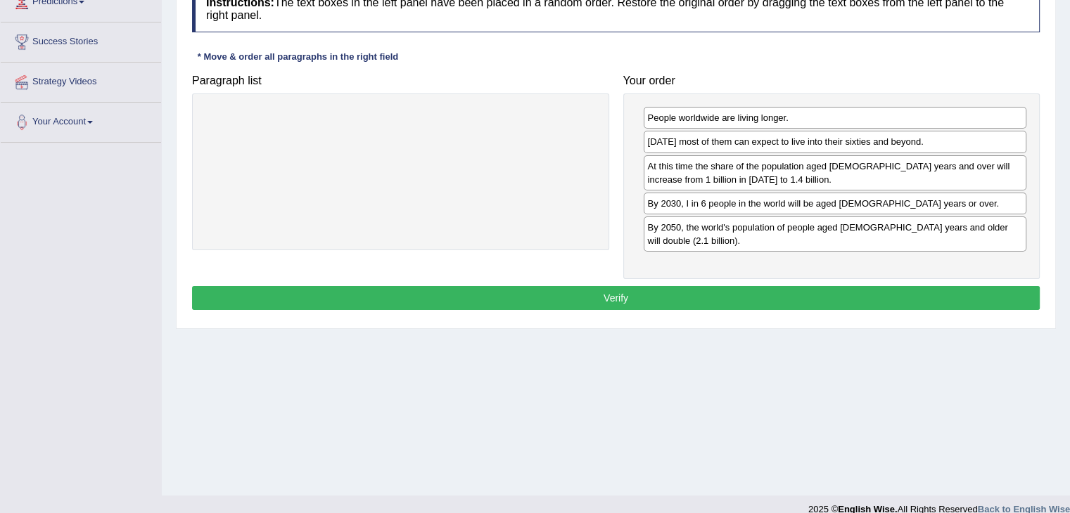
scroll to position [217, 0]
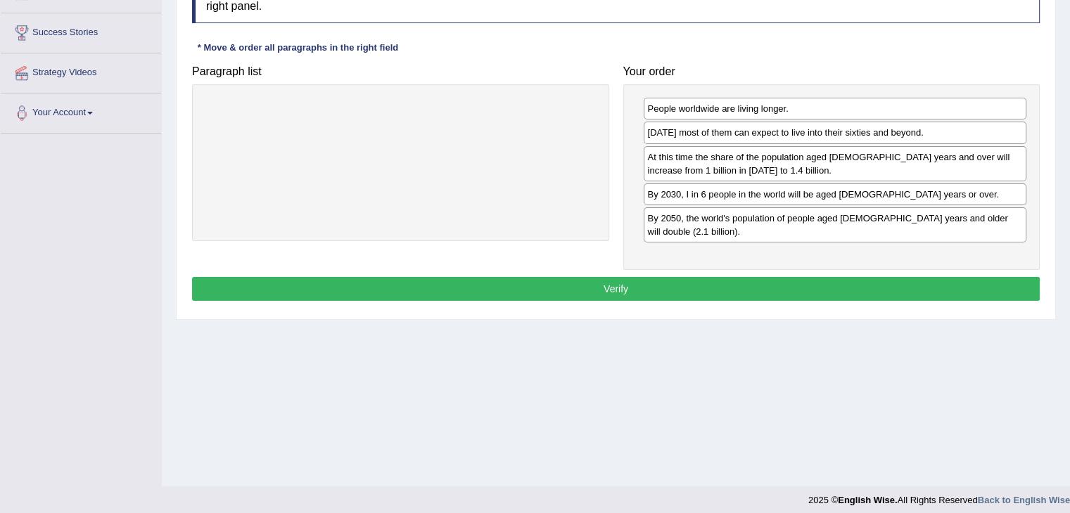
click at [635, 277] on button "Verify" at bounding box center [615, 289] width 847 height 24
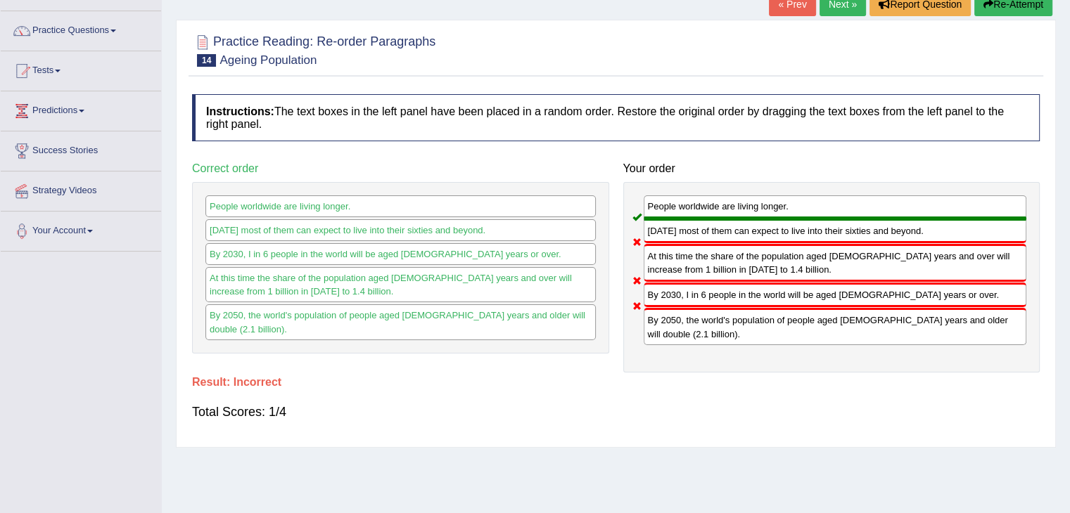
scroll to position [96, 0]
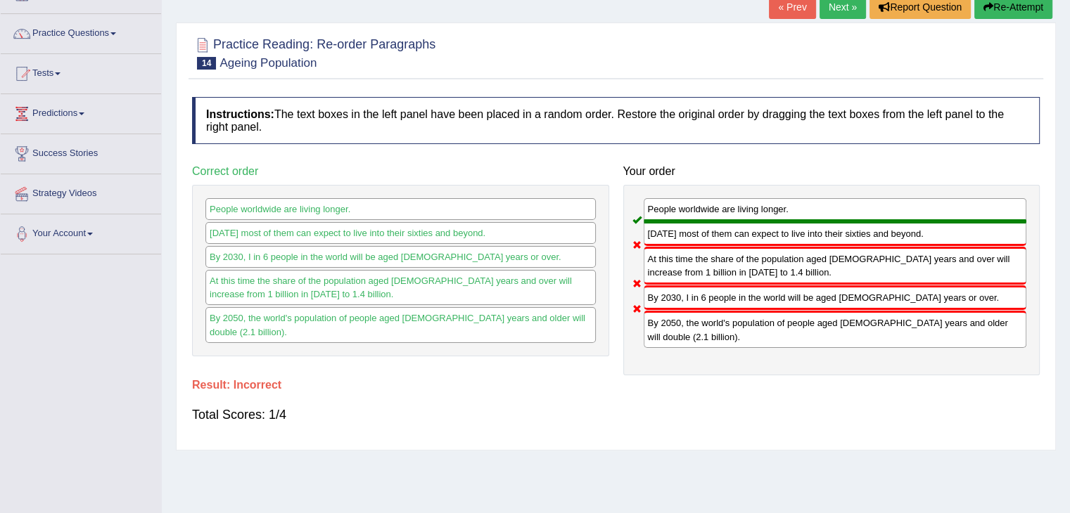
click at [991, 14] on button "Re-Attempt" at bounding box center [1013, 7] width 78 height 24
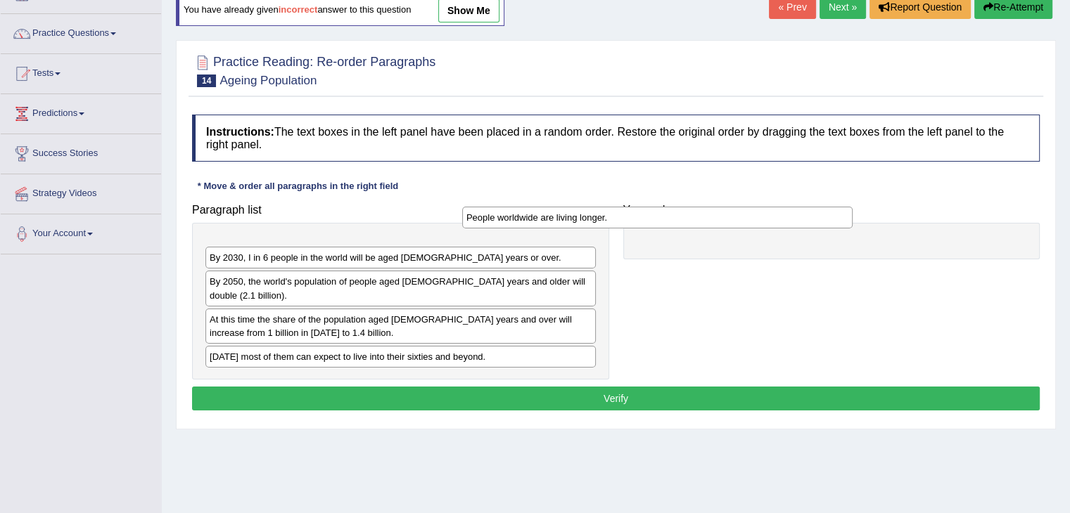
drag, startPoint x: 437, startPoint y: 250, endPoint x: 771, endPoint y: 236, distance: 333.6
click at [771, 229] on div "People worldwide are living longer." at bounding box center [657, 218] width 390 height 22
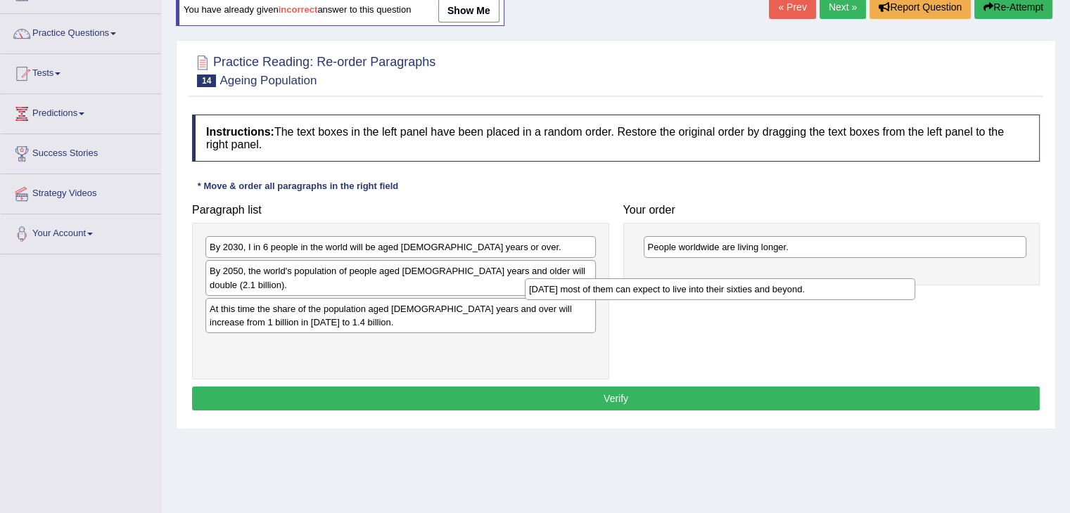
drag, startPoint x: 383, startPoint y: 335, endPoint x: 766, endPoint y: 270, distance: 388.8
click at [766, 278] on div "[DATE] most of them can expect to live into their sixties and beyond." at bounding box center [720, 289] width 390 height 22
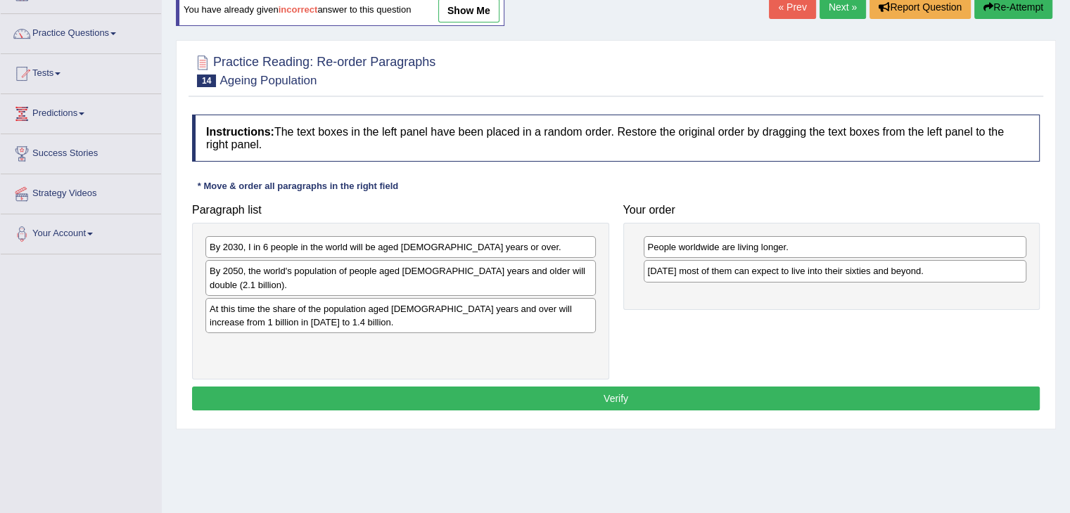
click at [415, 254] on div "By 2030, I in 6 people in the world will be aged [DEMOGRAPHIC_DATA] years or ov…" at bounding box center [400, 247] width 390 height 22
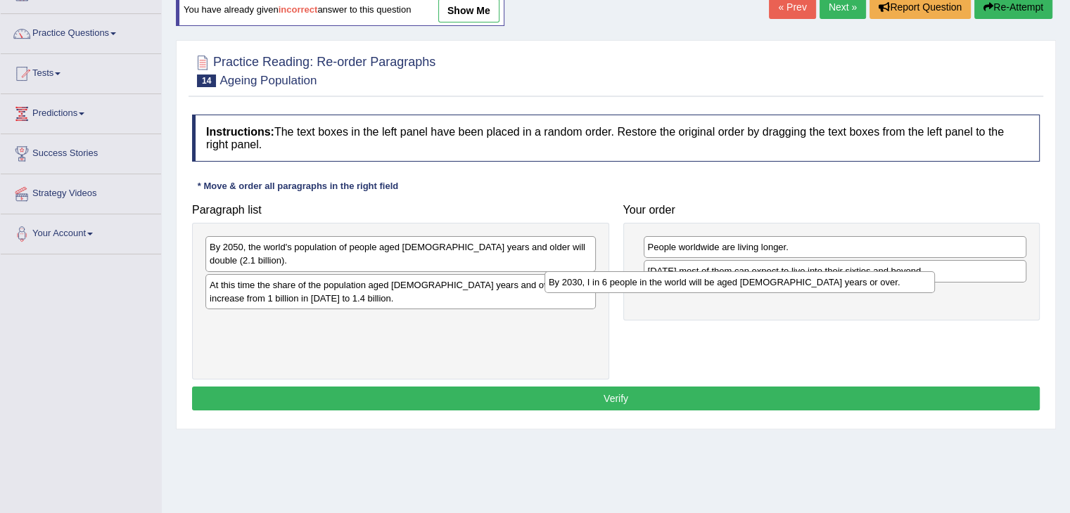
drag, startPoint x: 415, startPoint y: 254, endPoint x: 759, endPoint y: 290, distance: 346.4
click at [759, 290] on div "By 2030, I in 6 people in the world will be aged [DEMOGRAPHIC_DATA] years or ov…" at bounding box center [739, 282] width 390 height 22
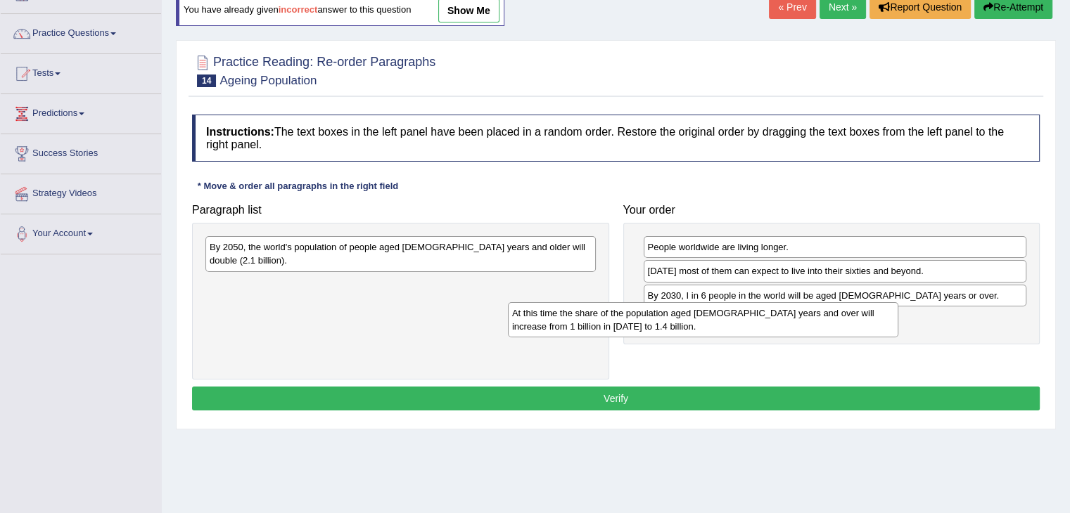
drag, startPoint x: 513, startPoint y: 283, endPoint x: 827, endPoint y: 323, distance: 317.0
click at [827, 323] on div "At this time the share of the population aged [DEMOGRAPHIC_DATA] years and over…" at bounding box center [703, 319] width 390 height 35
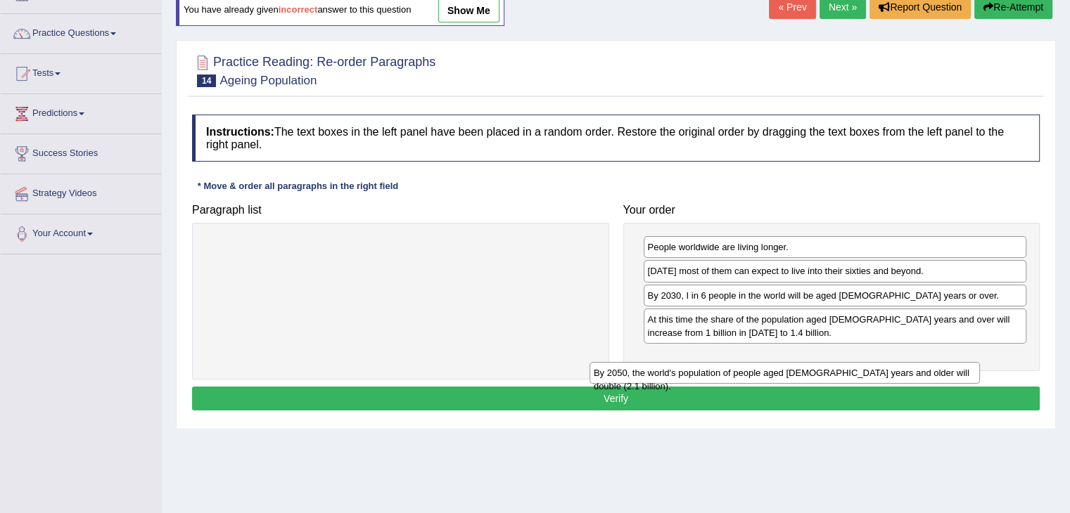
drag, startPoint x: 516, startPoint y: 254, endPoint x: 928, endPoint y: 366, distance: 427.2
click at [928, 366] on div "By 2050, the world's population of people aged [DEMOGRAPHIC_DATA] years and old…" at bounding box center [784, 373] width 390 height 22
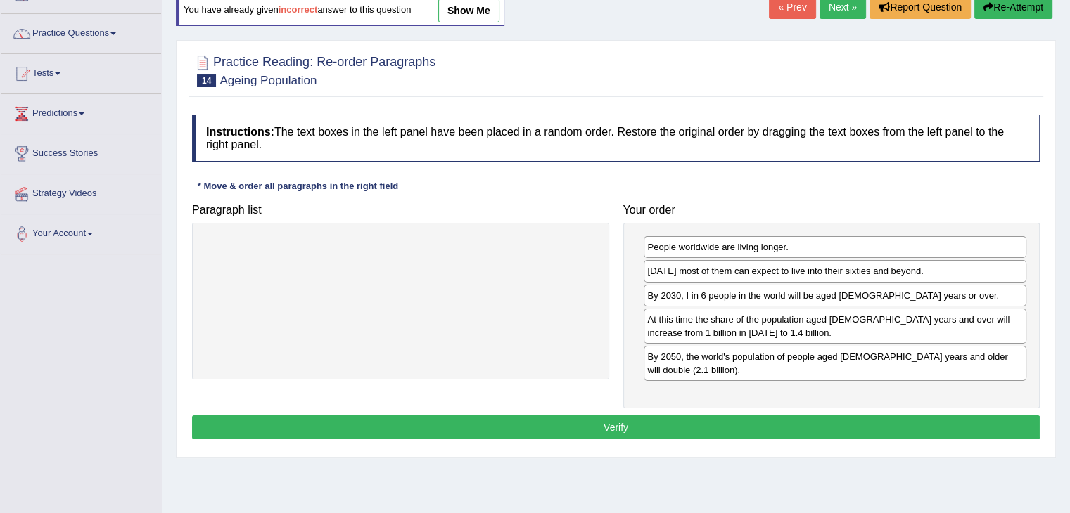
click at [759, 416] on button "Verify" at bounding box center [615, 428] width 847 height 24
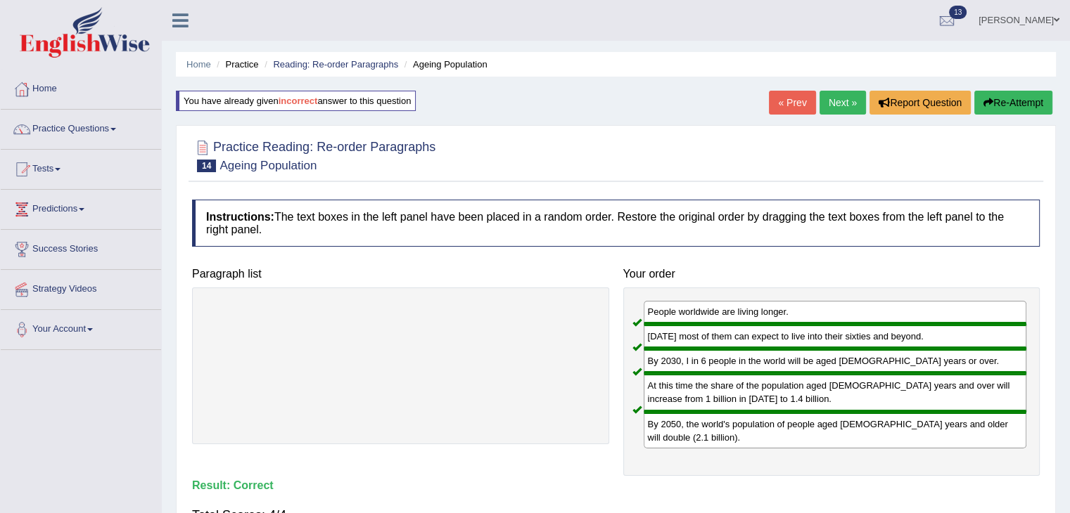
click at [826, 99] on link "Next »" at bounding box center [842, 103] width 46 height 24
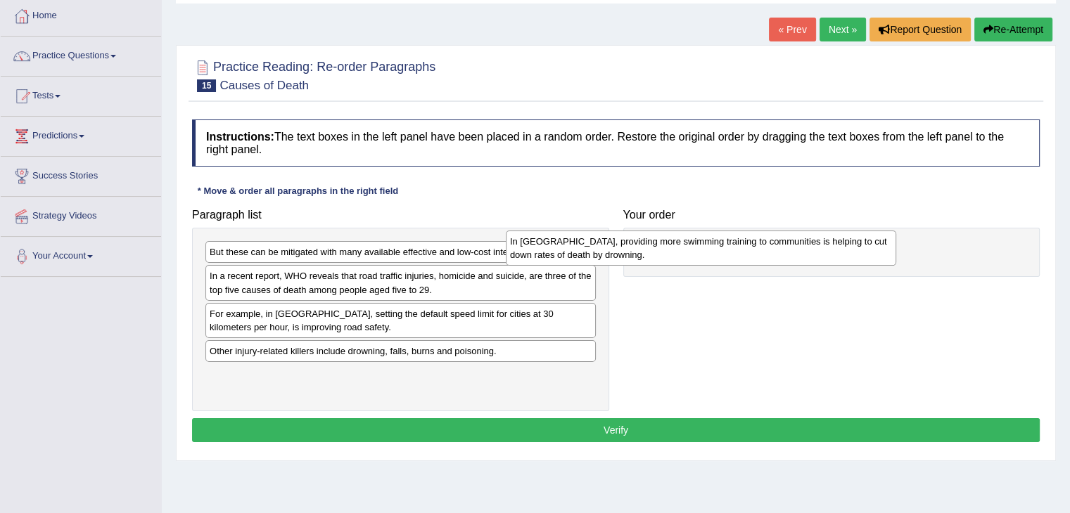
drag, startPoint x: 445, startPoint y: 382, endPoint x: 764, endPoint y: 243, distance: 348.3
click at [764, 243] on div "In Vietnam, providing more swimming training to communities is helping to cut d…" at bounding box center [701, 248] width 390 height 35
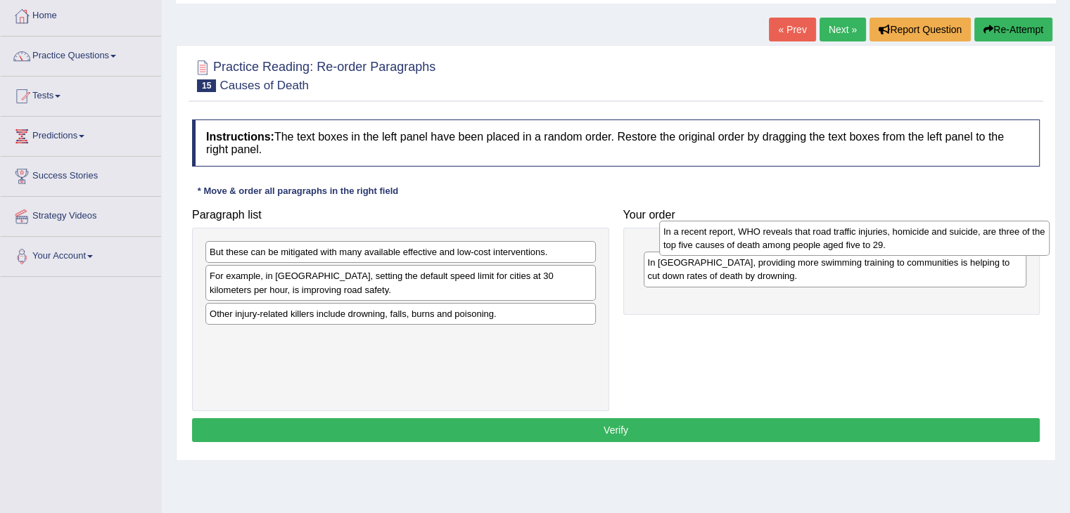
drag, startPoint x: 442, startPoint y: 284, endPoint x: 918, endPoint y: 240, distance: 477.4
click at [918, 240] on div "In a recent report, WHO reveals that road traffic injuries, homicide and suicid…" at bounding box center [854, 238] width 390 height 35
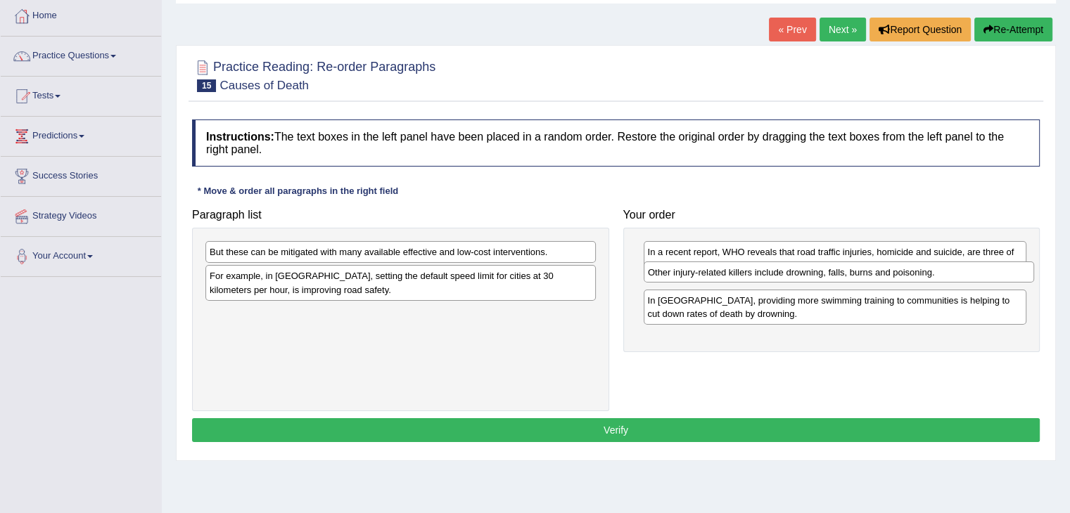
drag, startPoint x: 362, startPoint y: 317, endPoint x: 800, endPoint y: 276, distance: 440.0
click at [800, 276] on div "Other injury-related killers include drowning, falls, burns and poisoning." at bounding box center [838, 273] width 390 height 22
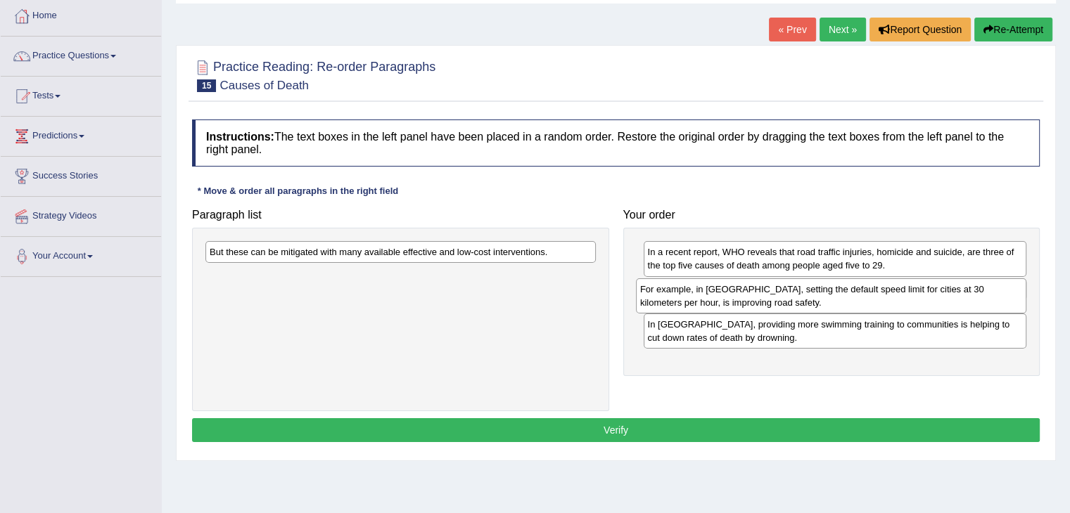
drag, startPoint x: 417, startPoint y: 286, endPoint x: 847, endPoint y: 299, distance: 430.6
click at [847, 299] on div "For example, in Spain, setting the default speed limit for cities at 30 kilomet…" at bounding box center [831, 295] width 390 height 35
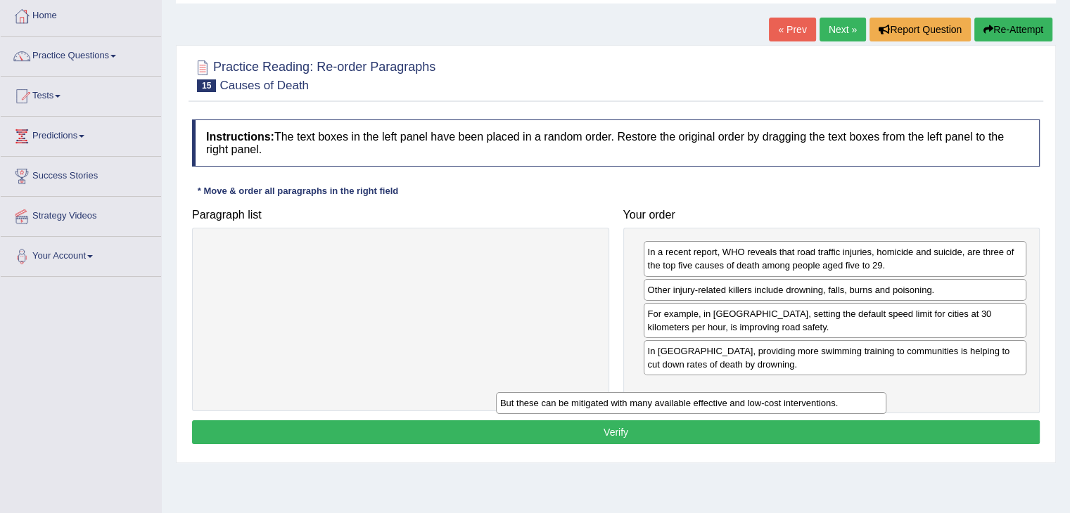
drag, startPoint x: 475, startPoint y: 252, endPoint x: 812, endPoint y: 383, distance: 360.7
click at [812, 392] on div "But these can be mitigated with many available effective and low-cost intervent…" at bounding box center [691, 403] width 390 height 22
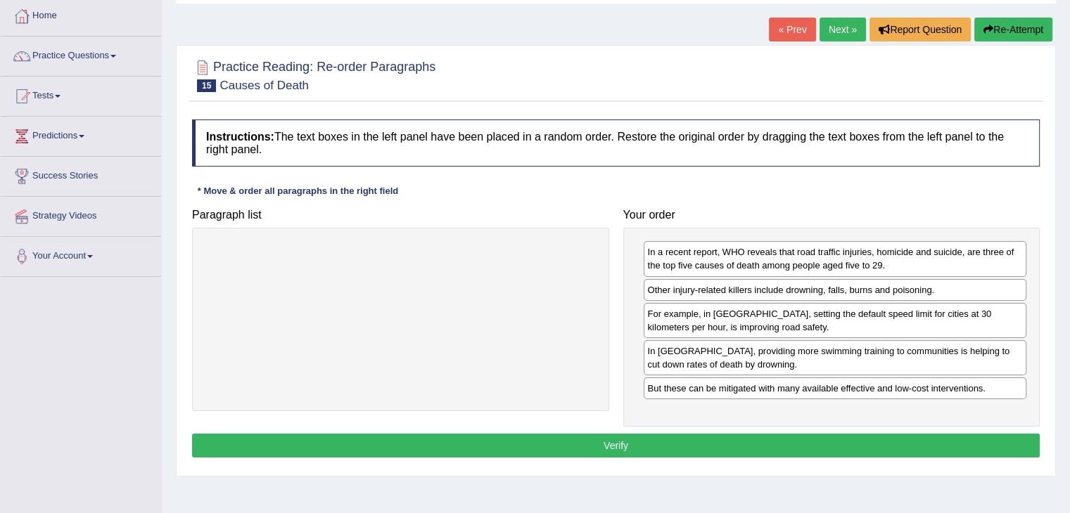
click at [773, 449] on button "Verify" at bounding box center [615, 446] width 847 height 24
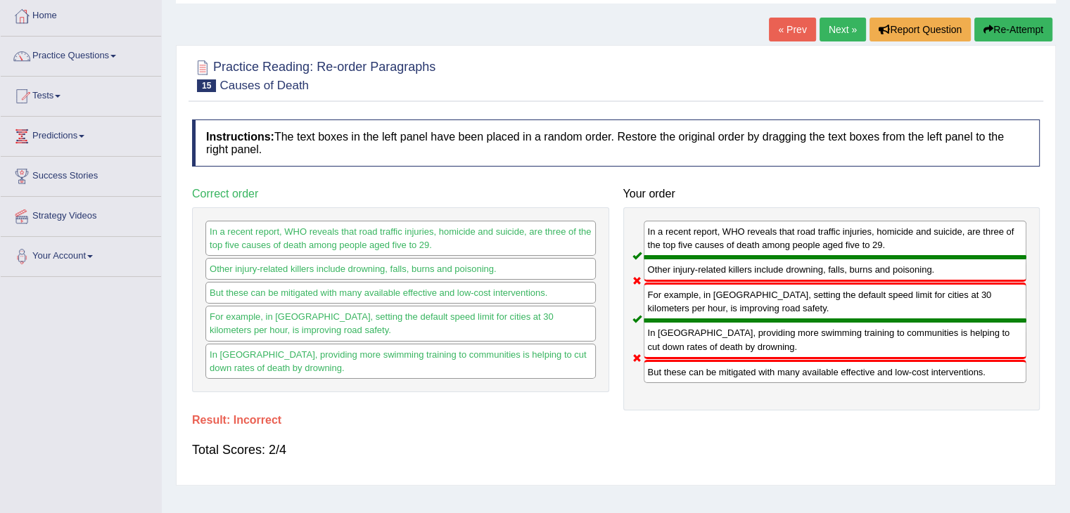
click at [1001, 32] on button "Re-Attempt" at bounding box center [1013, 30] width 78 height 24
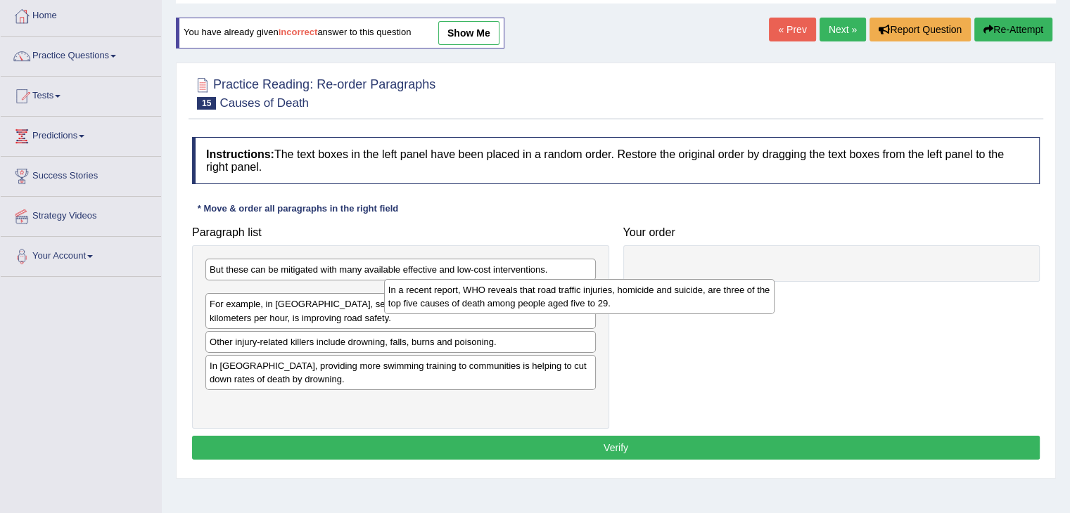
drag, startPoint x: 363, startPoint y: 302, endPoint x: 664, endPoint y: 283, distance: 301.6
click at [664, 283] on div "In a recent report, WHO reveals that road traffic injuries, homicide and suicid…" at bounding box center [579, 296] width 390 height 35
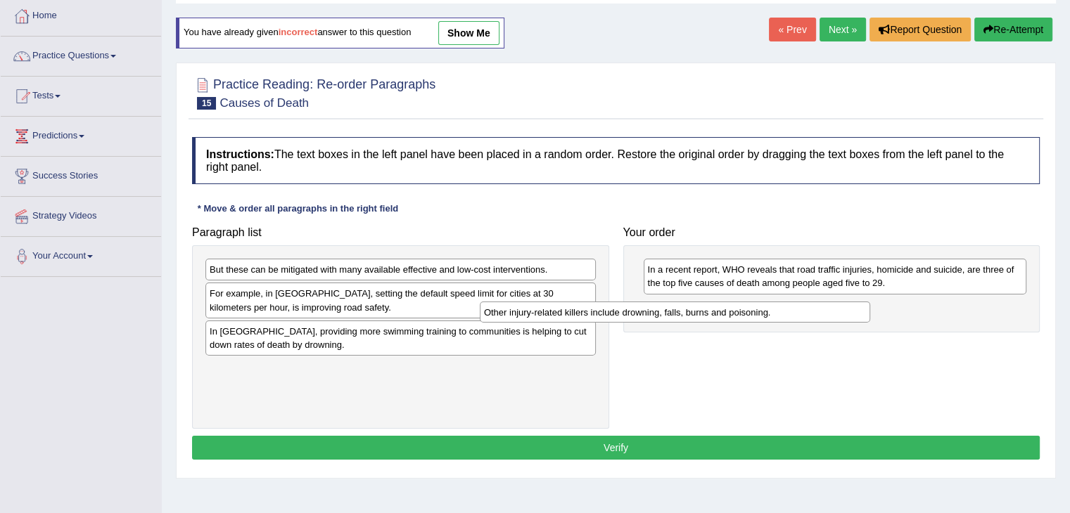
drag, startPoint x: 316, startPoint y: 337, endPoint x: 639, endPoint y: 330, distance: 322.1
click at [639, 323] on div "Other injury-related killers include drowning, falls, burns and poisoning." at bounding box center [675, 313] width 390 height 22
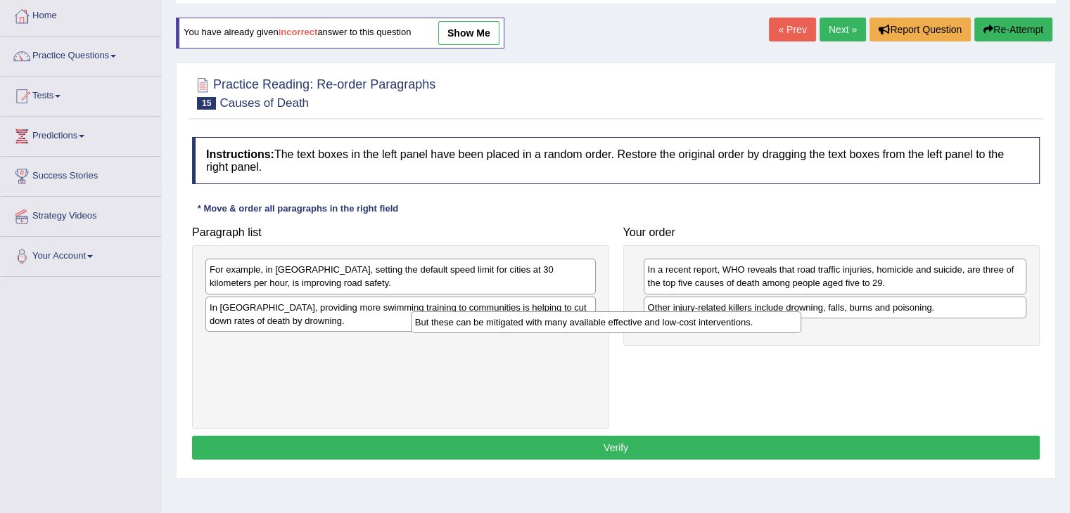
drag, startPoint x: 307, startPoint y: 271, endPoint x: 629, endPoint y: 330, distance: 327.3
click at [629, 330] on div "But these can be mitigated with many available effective and low-cost intervent…" at bounding box center [606, 323] width 390 height 22
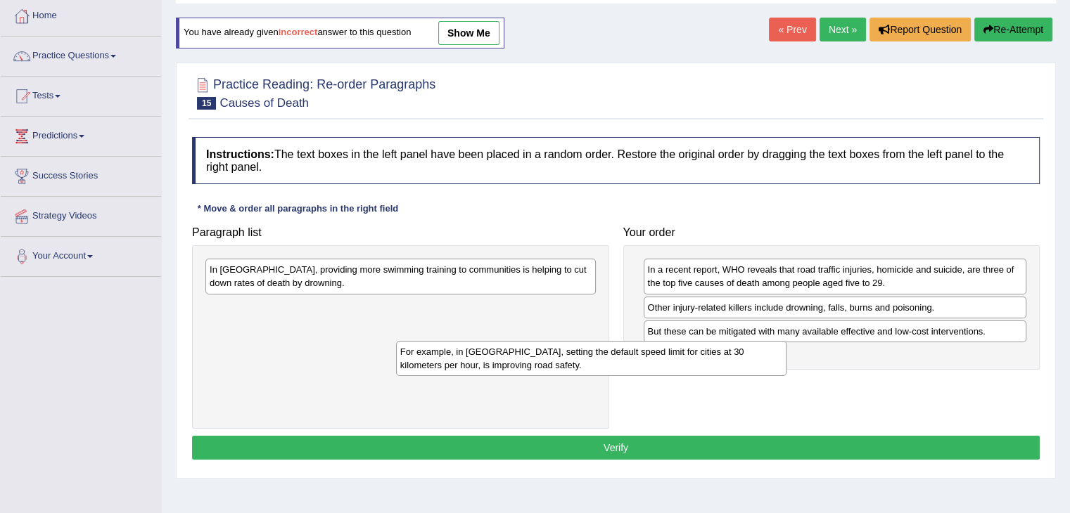
drag, startPoint x: 414, startPoint y: 285, endPoint x: 730, endPoint y: 366, distance: 326.1
click at [730, 366] on div "For example, in [GEOGRAPHIC_DATA], setting the default speed limit for cities a…" at bounding box center [591, 358] width 390 height 35
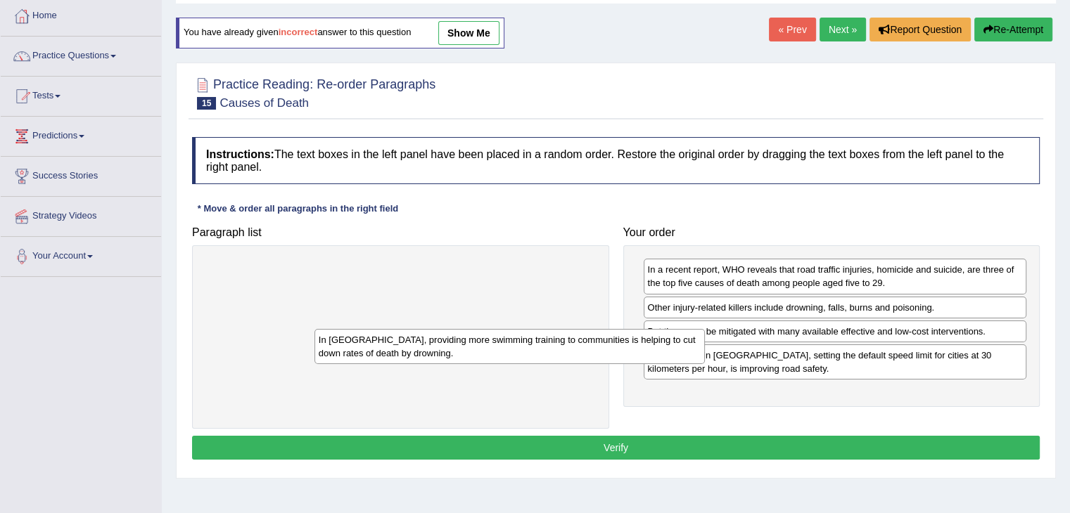
drag, startPoint x: 551, startPoint y: 283, endPoint x: 809, endPoint y: 441, distance: 302.1
click at [705, 364] on div "In [GEOGRAPHIC_DATA], providing more swimming training to communities is helpin…" at bounding box center [509, 346] width 390 height 35
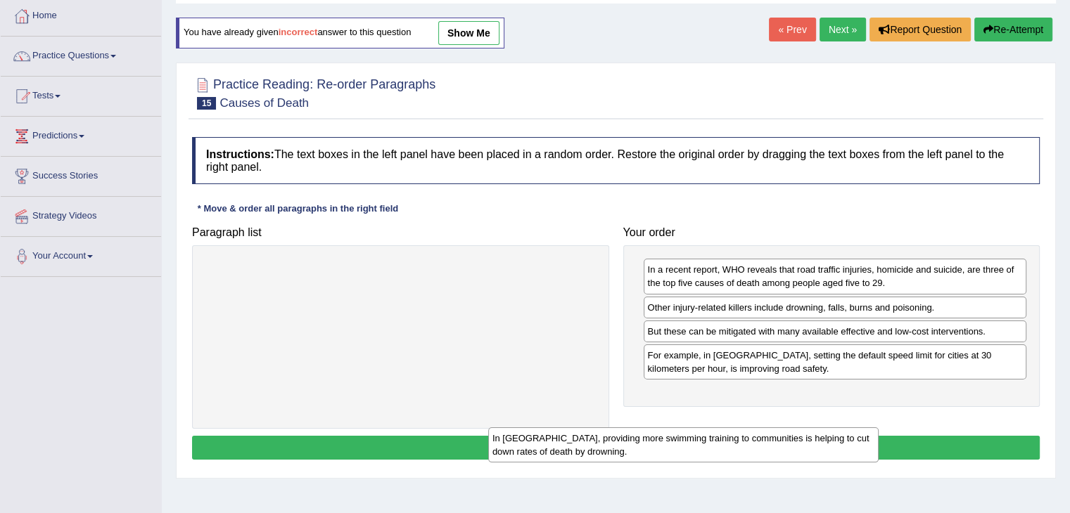
drag, startPoint x: 499, startPoint y: 259, endPoint x: 913, endPoint y: 432, distance: 448.9
click at [878, 432] on div "In [GEOGRAPHIC_DATA], providing more swimming training to communities is helpin…" at bounding box center [683, 445] width 390 height 35
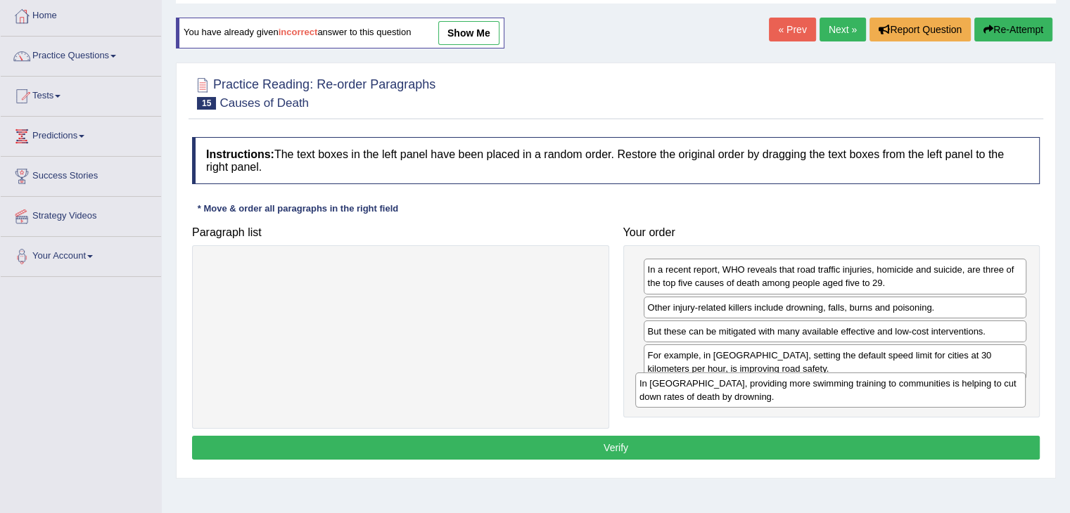
drag, startPoint x: 513, startPoint y: 265, endPoint x: 948, endPoint y: 377, distance: 448.7
click at [948, 377] on div "In [GEOGRAPHIC_DATA], providing more swimming training to communities is helpin…" at bounding box center [830, 390] width 390 height 35
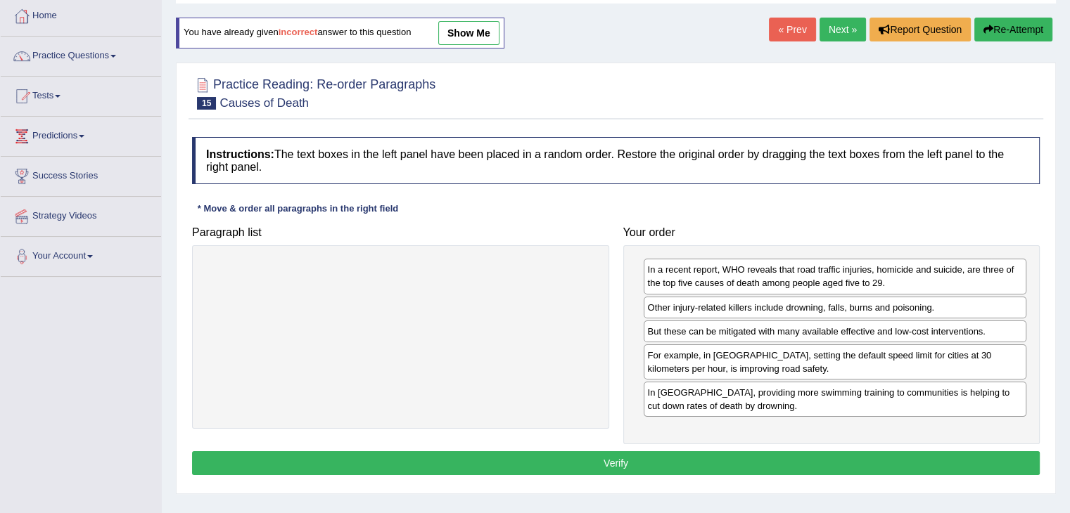
click at [586, 455] on button "Verify" at bounding box center [615, 463] width 847 height 24
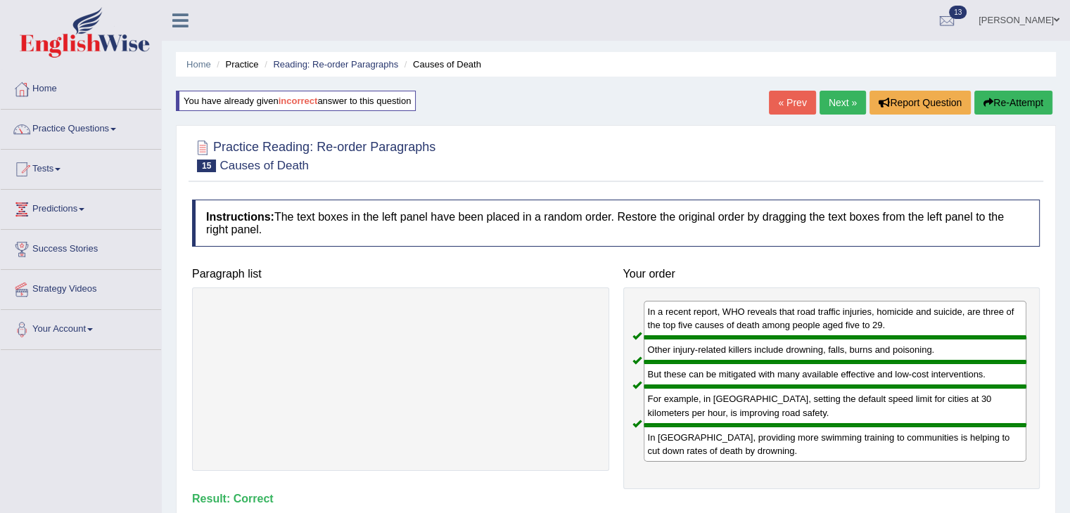
click at [824, 103] on link "Next »" at bounding box center [842, 103] width 46 height 24
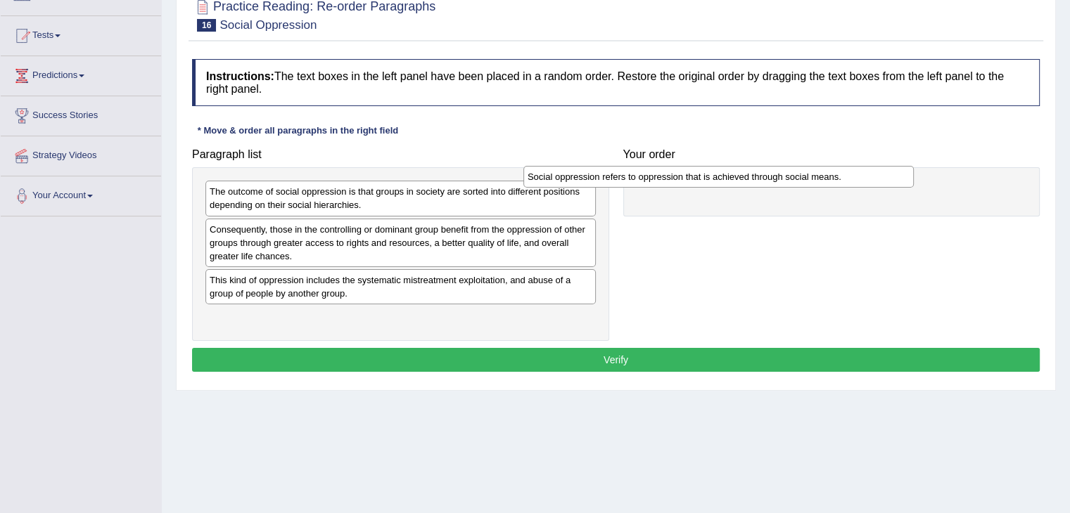
drag, startPoint x: 390, startPoint y: 234, endPoint x: 709, endPoint y: 181, distance: 322.9
click at [709, 181] on div "Social oppression refers to oppression that is achieved through social means." at bounding box center [718, 177] width 390 height 22
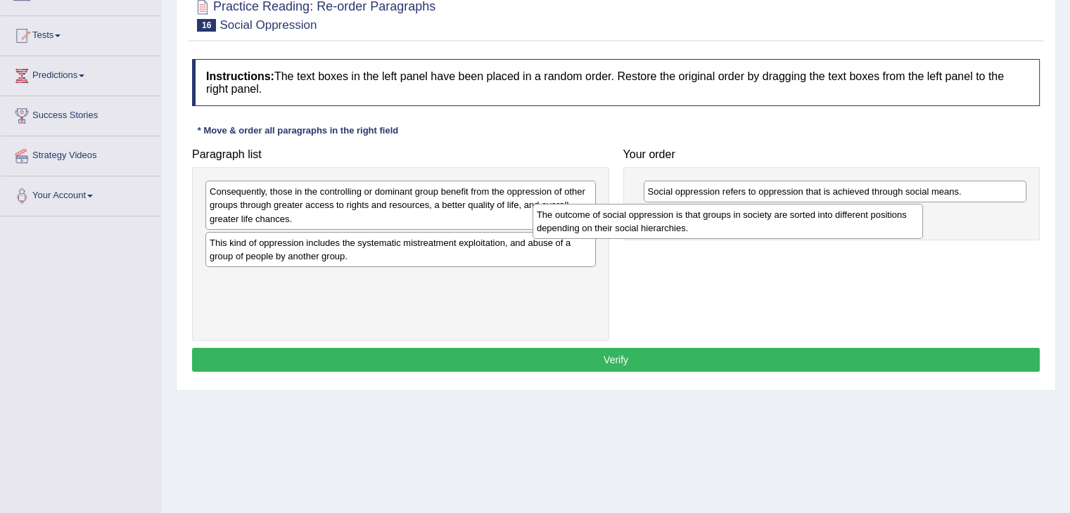
drag, startPoint x: 436, startPoint y: 193, endPoint x: 807, endPoint y: 215, distance: 372.0
click at [807, 215] on div "The outcome of social oppression is that groups in society are sorted into diff…" at bounding box center [727, 221] width 390 height 35
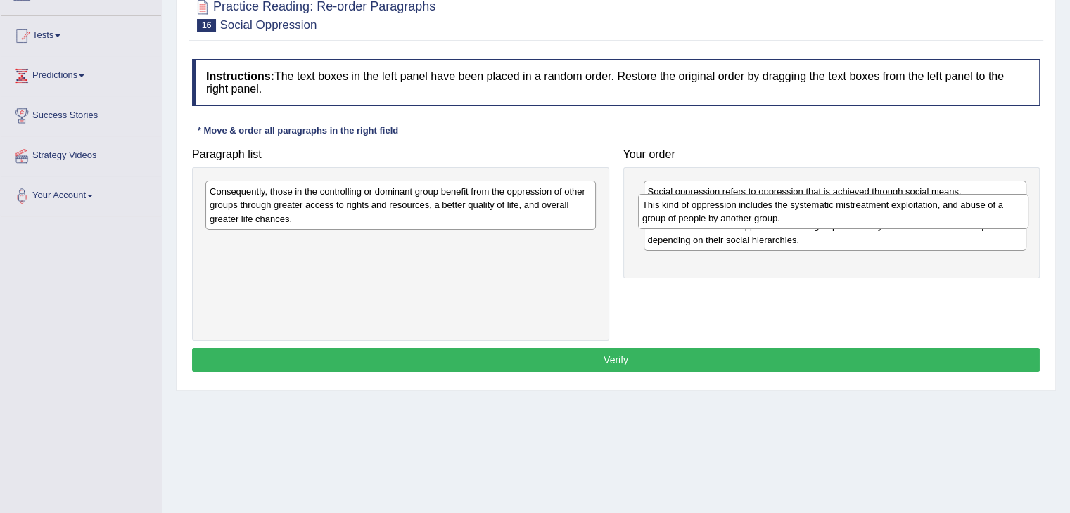
drag, startPoint x: 438, startPoint y: 252, endPoint x: 871, endPoint y: 214, distance: 434.1
click at [871, 214] on div "This kind of oppression includes the systematic mistreatment exploitation, and …" at bounding box center [833, 211] width 390 height 35
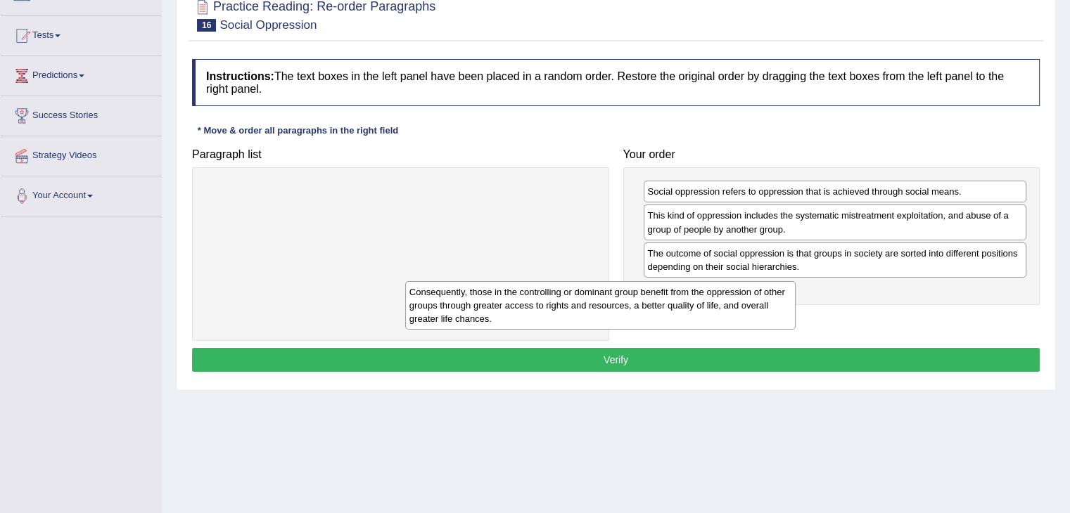
drag, startPoint x: 501, startPoint y: 209, endPoint x: 728, endPoint y: 309, distance: 248.4
click at [728, 309] on div "Consequently, those in the controlling or dominant group benefit from the oppre…" at bounding box center [600, 305] width 390 height 49
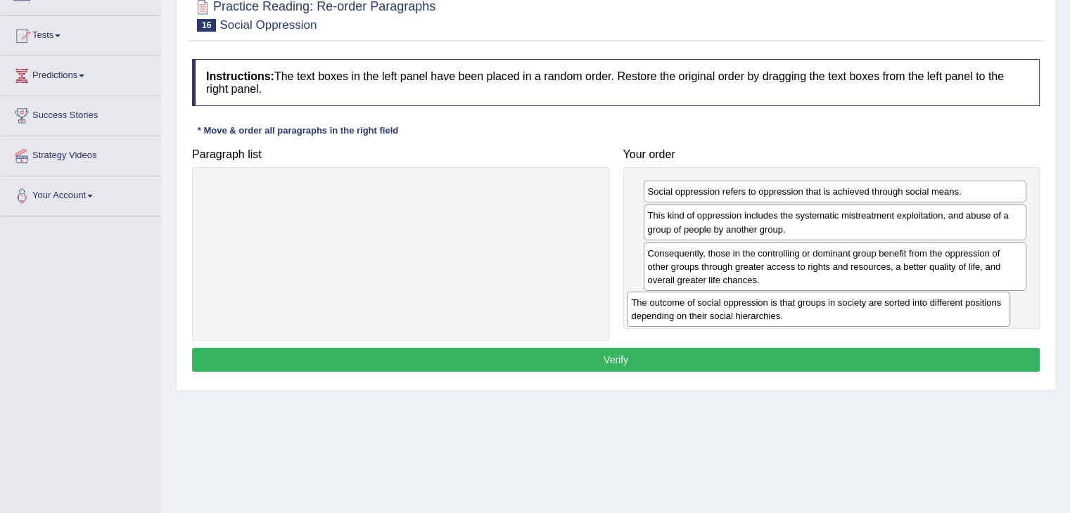
drag, startPoint x: 859, startPoint y: 263, endPoint x: 857, endPoint y: 312, distance: 49.3
click at [857, 312] on div "The outcome of social oppression is that groups in society are sorted into diff…" at bounding box center [818, 309] width 383 height 35
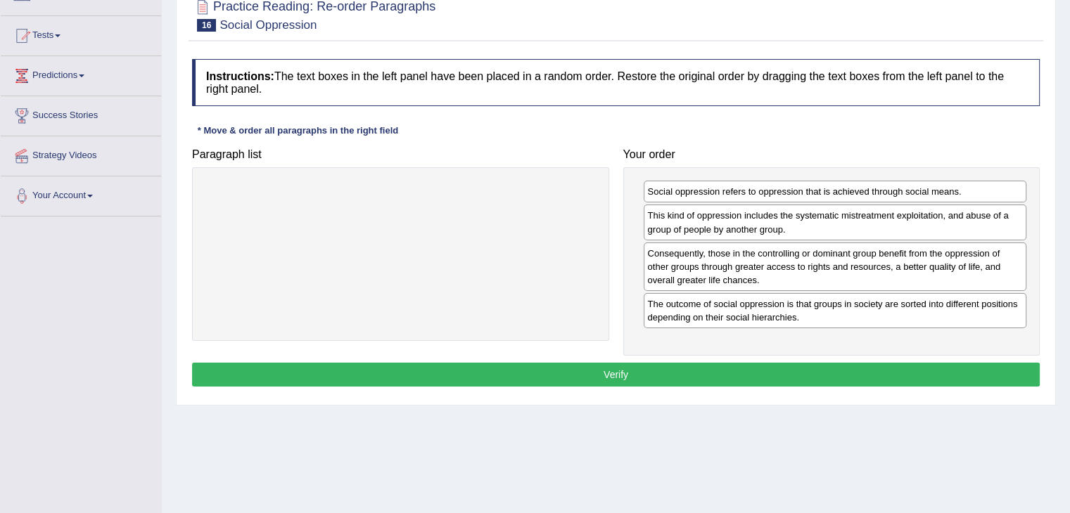
click at [748, 372] on button "Verify" at bounding box center [615, 375] width 847 height 24
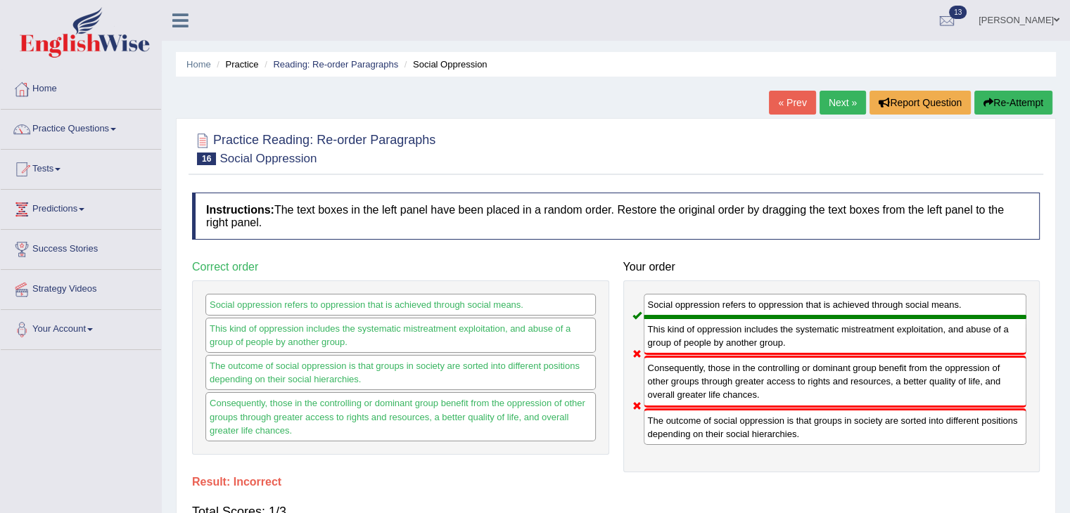
click at [844, 108] on link "Next »" at bounding box center [842, 103] width 46 height 24
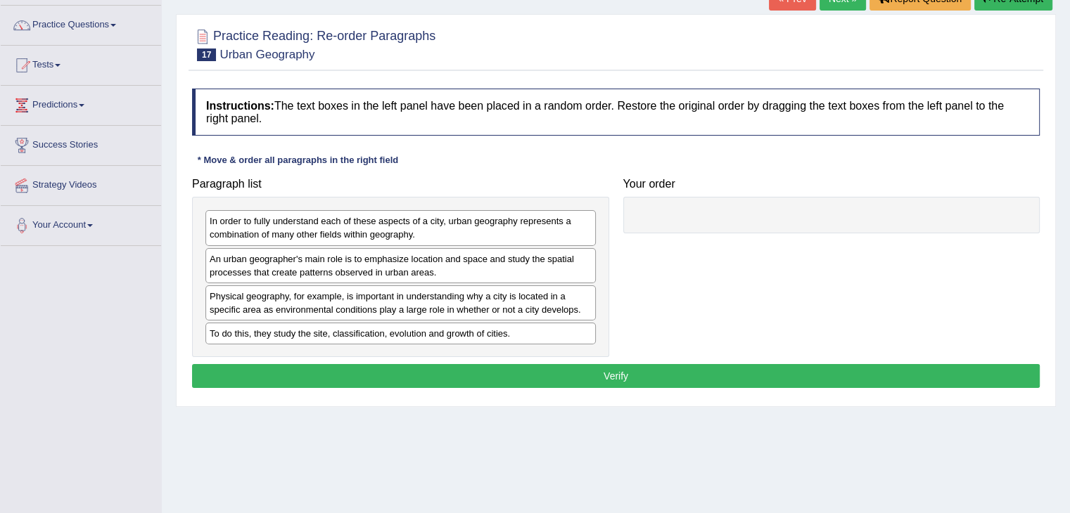
scroll to position [121, 0]
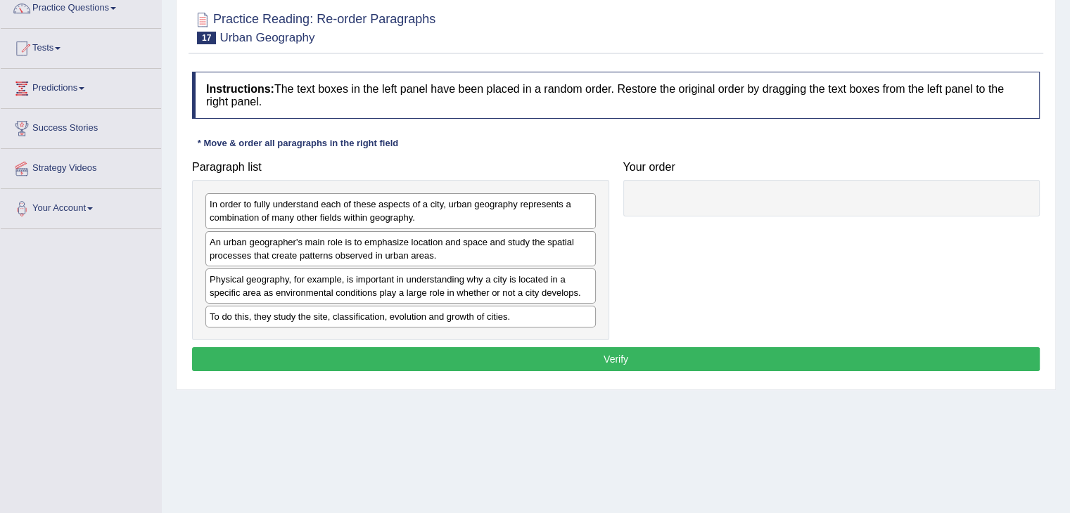
click at [525, 372] on div "Instructions: The text boxes in the left panel have been placed in a random ord…" at bounding box center [615, 223] width 854 height 317
click at [524, 354] on button "Verify" at bounding box center [615, 359] width 847 height 24
